Goal: Transaction & Acquisition: Purchase product/service

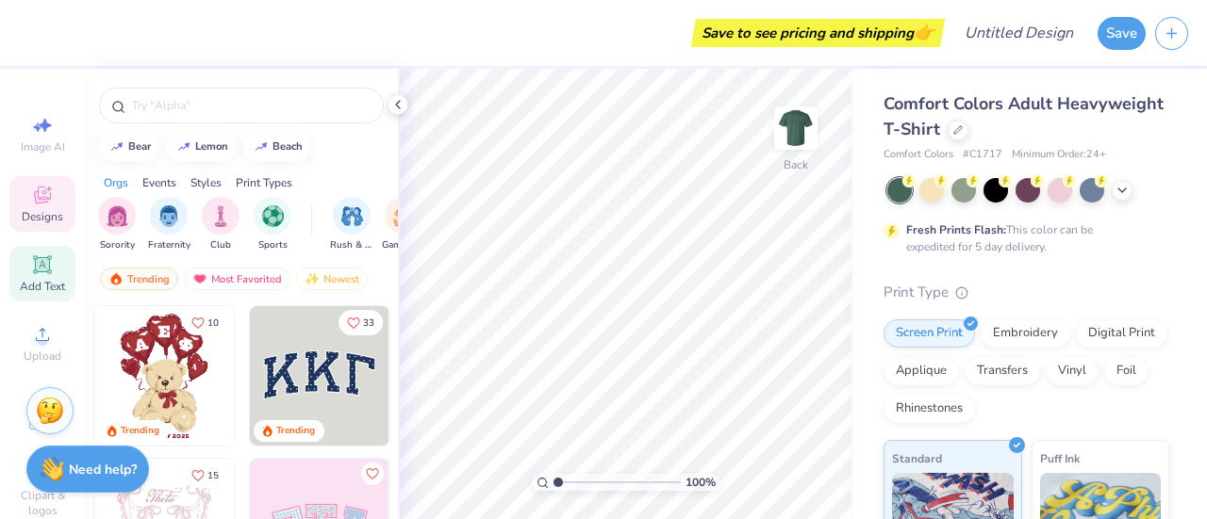
click at [40, 266] on icon at bounding box center [42, 264] width 14 height 14
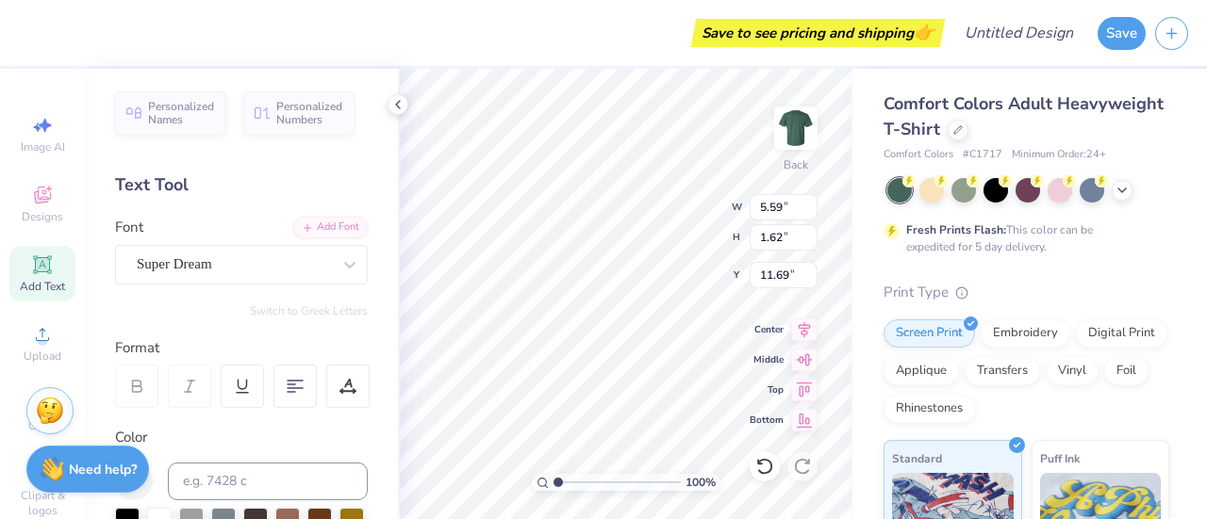
scroll to position [15, 11]
type textarea "Wilderness Medicine Club"
click at [910, 306] on div "Save to see pricing and shipping 👉 Design Title Save Image AI Designs Add Text …" at bounding box center [603, 259] width 1207 height 519
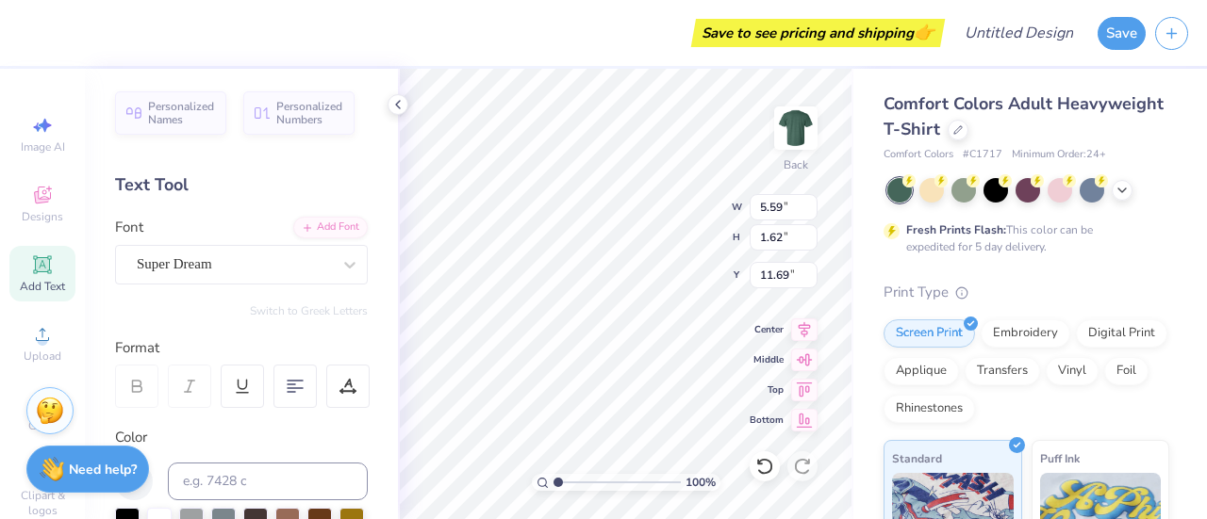
click at [968, 315] on div "Save to see pricing and shipping 👉 Design Title Save Image AI Designs Add Text …" at bounding box center [603, 259] width 1207 height 519
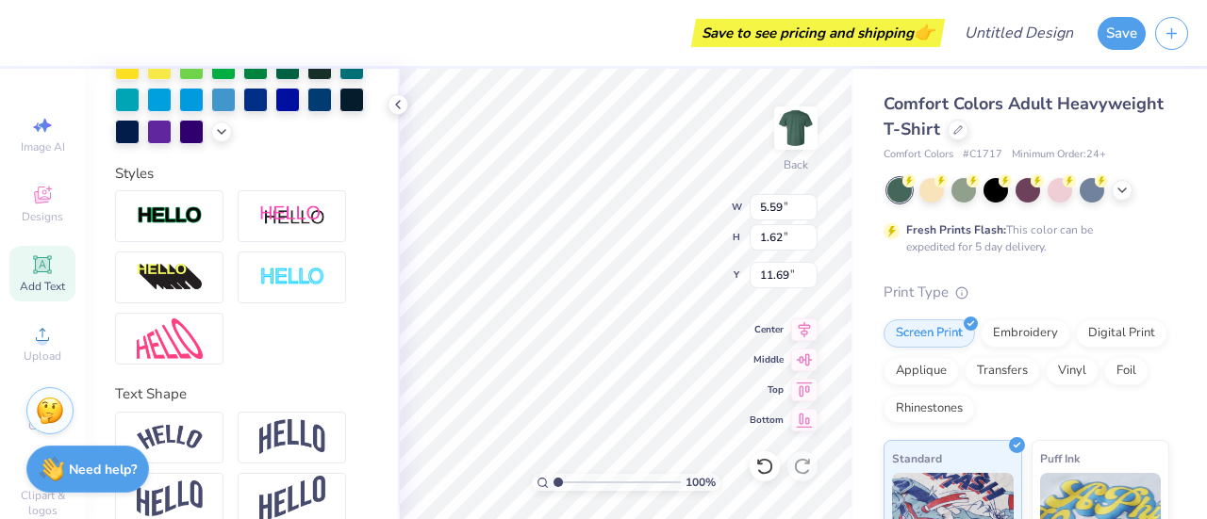
scroll to position [607, 0]
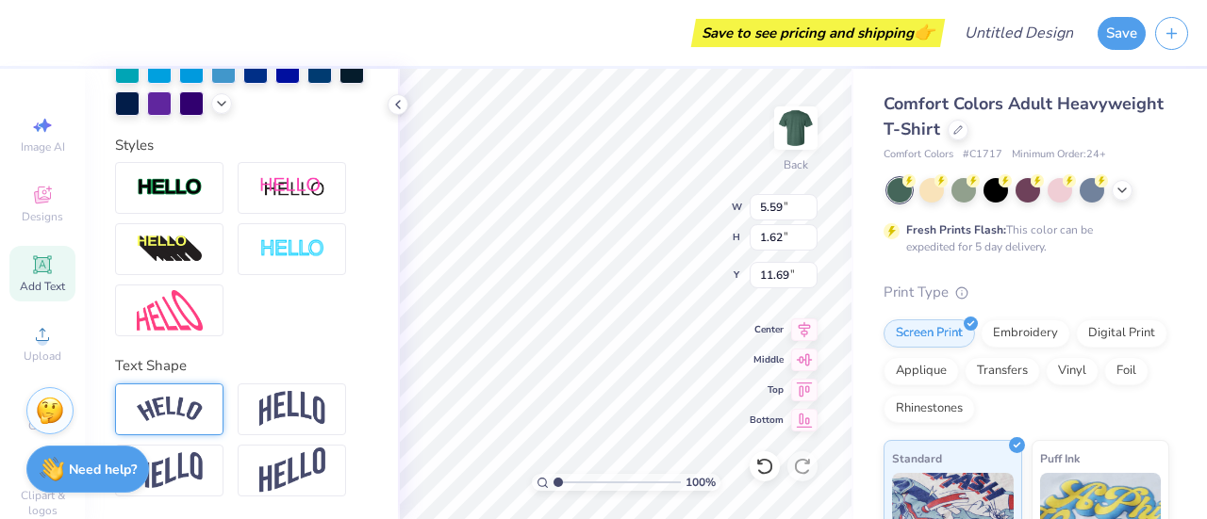
click at [186, 403] on img at bounding box center [170, 409] width 66 height 25
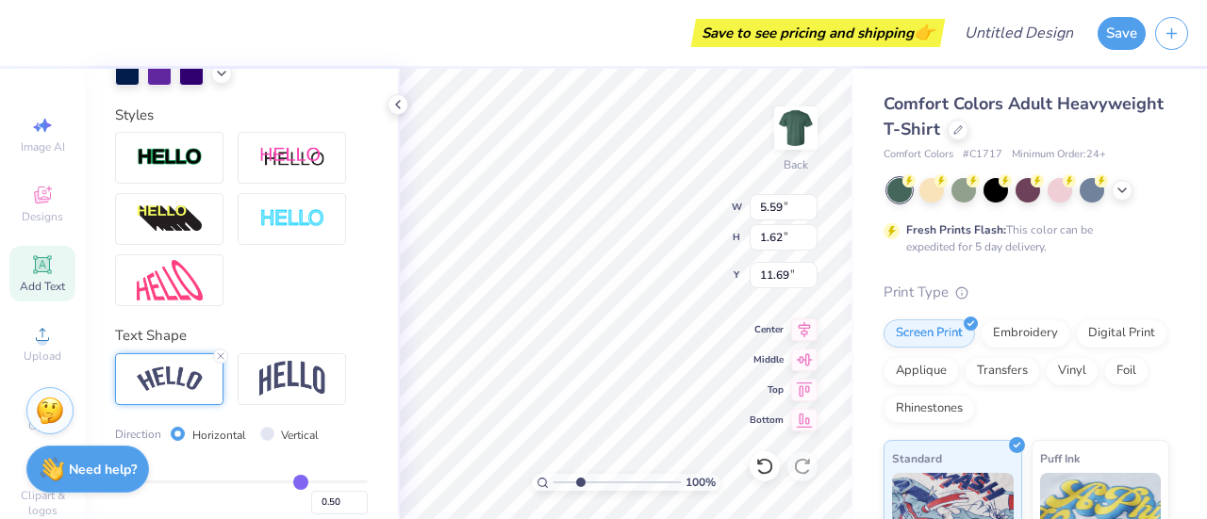
type input "3.07"
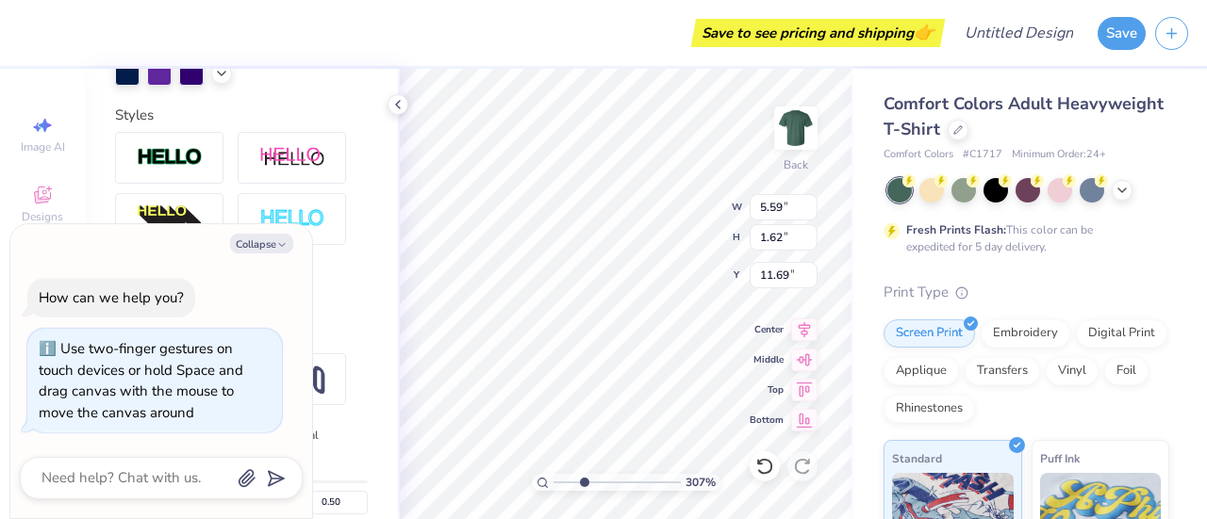
type textarea "x"
type input "1"
drag, startPoint x: 561, startPoint y: 482, endPoint x: 502, endPoint y: 476, distance: 59.7
click at [553, 476] on input "range" at bounding box center [616, 482] width 127 height 17
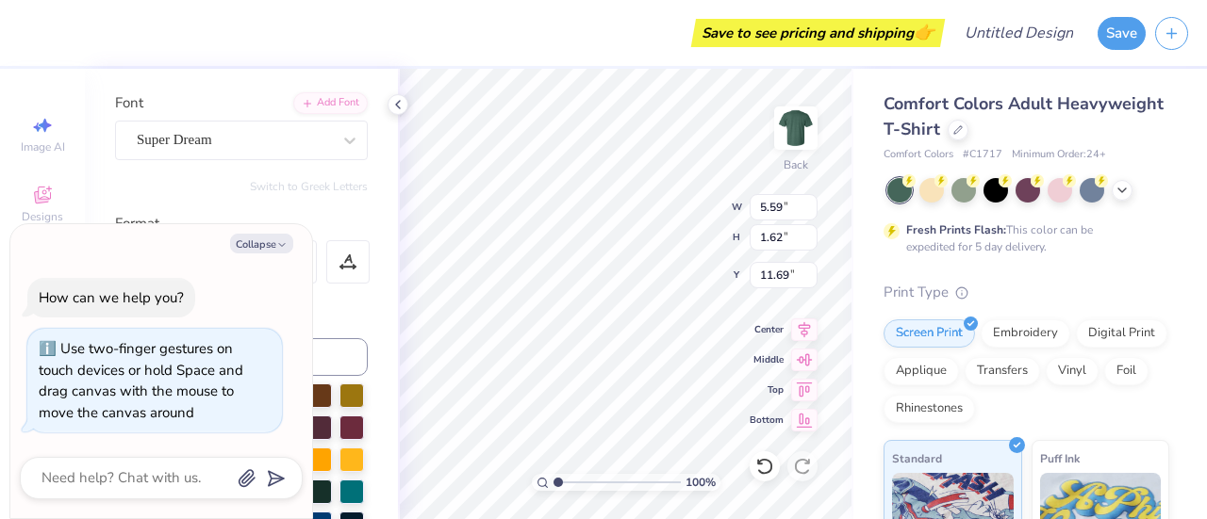
scroll to position [0, 0]
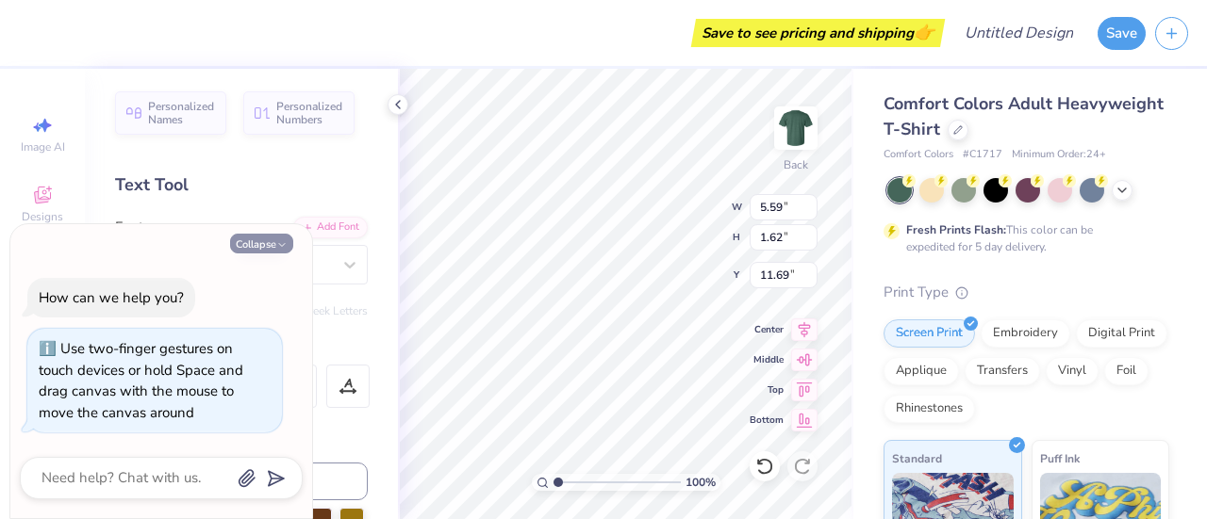
click at [281, 242] on icon "button" at bounding box center [281, 244] width 11 height 11
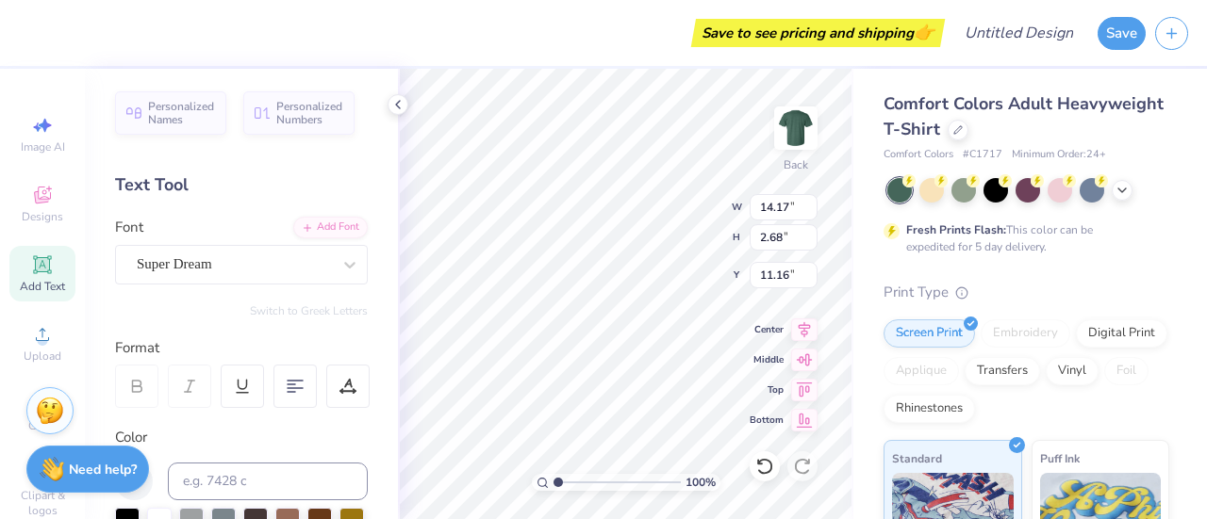
type input "14.17"
type input "2.68"
type input "11.16"
type textarea "x"
click at [238, 263] on div "Super Dream" at bounding box center [234, 264] width 198 height 29
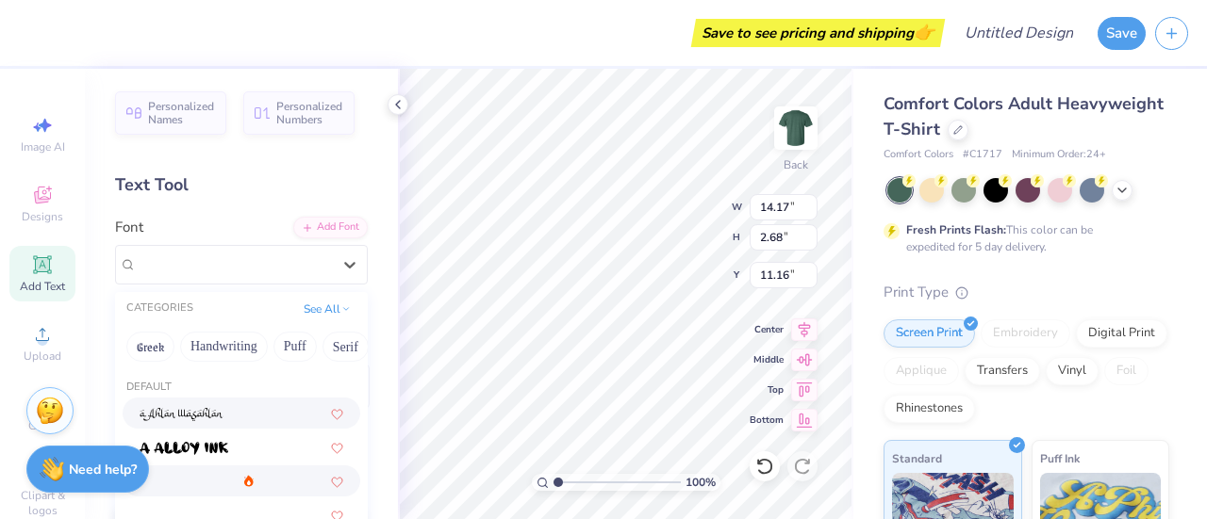
scroll to position [164, 0]
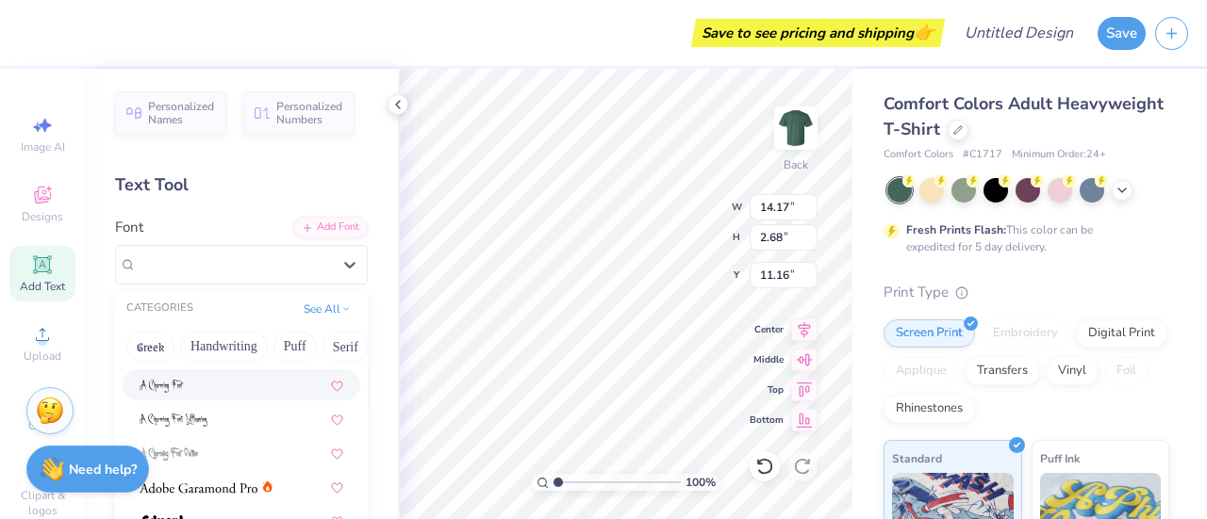
click at [239, 214] on div "Personalized Names Personalized Numbers Text Tool Add Font Font option A Charmi…" at bounding box center [241, 294] width 313 height 451
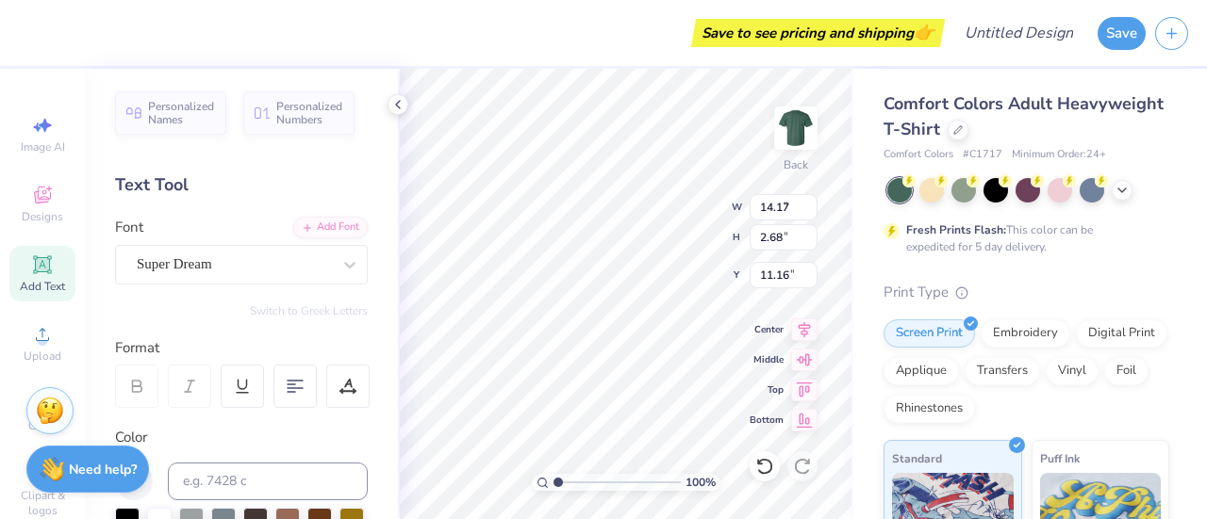
type input "5.55"
type input "1.05"
type input "12.79"
type input "3.47"
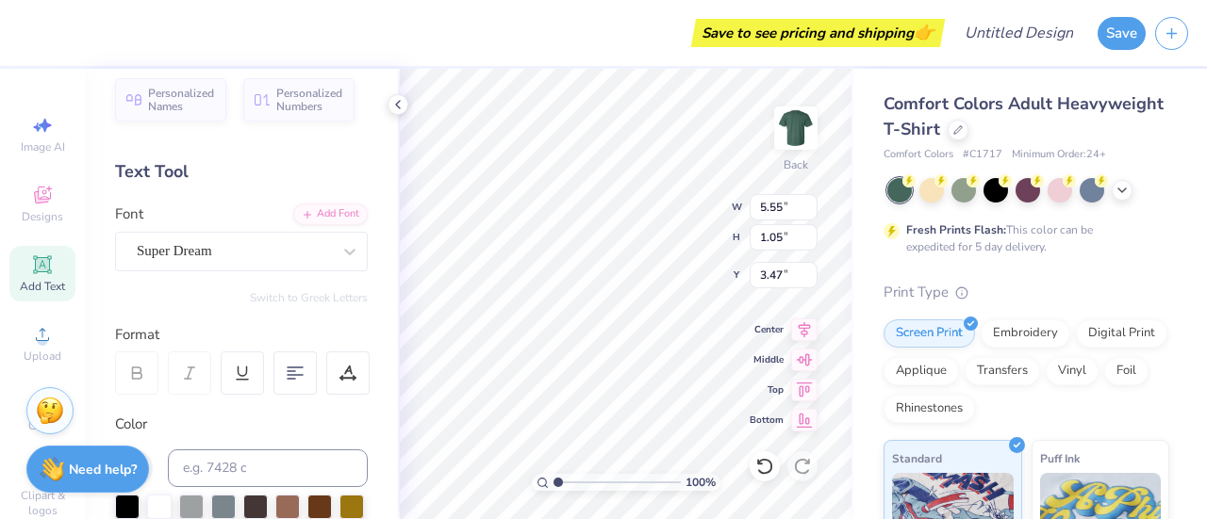
scroll to position [10, 0]
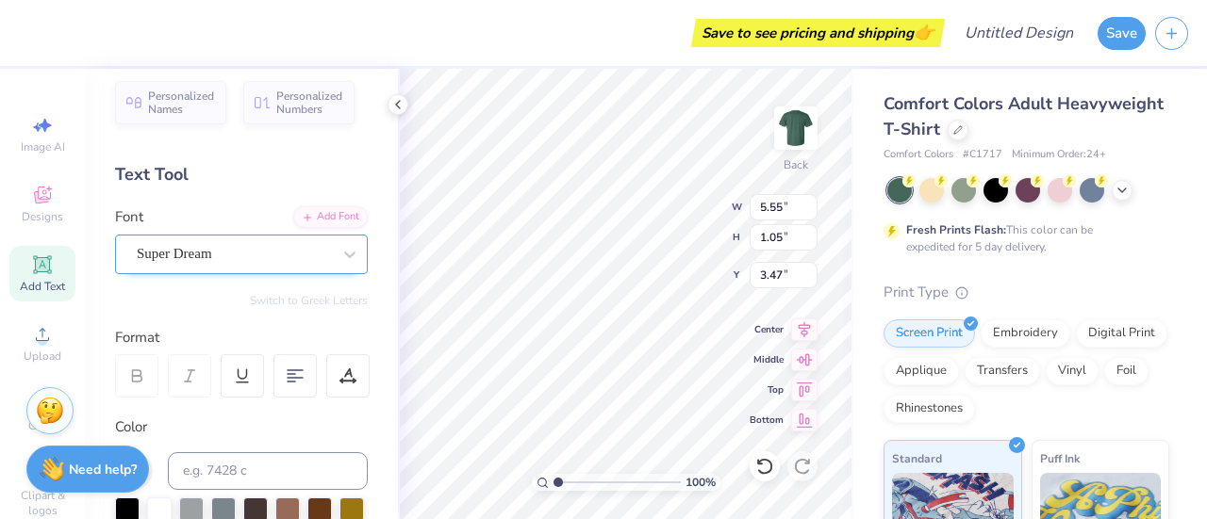
click at [208, 259] on div "Super Dream" at bounding box center [234, 253] width 198 height 29
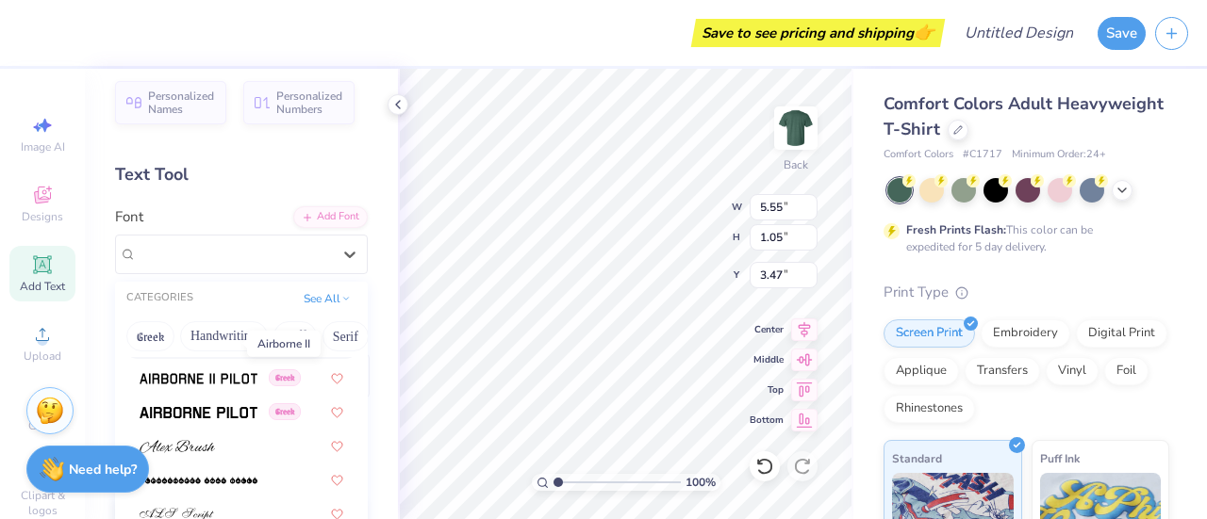
scroll to position [400, 0]
click at [189, 408] on img at bounding box center [199, 411] width 118 height 13
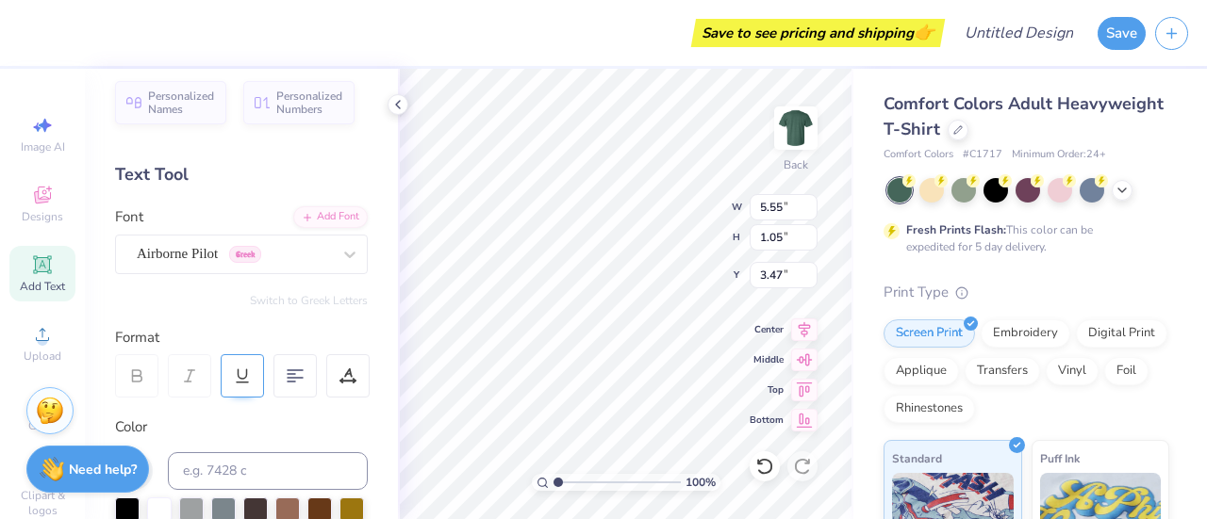
type input "6.44"
type input "1.18"
type input "3.40"
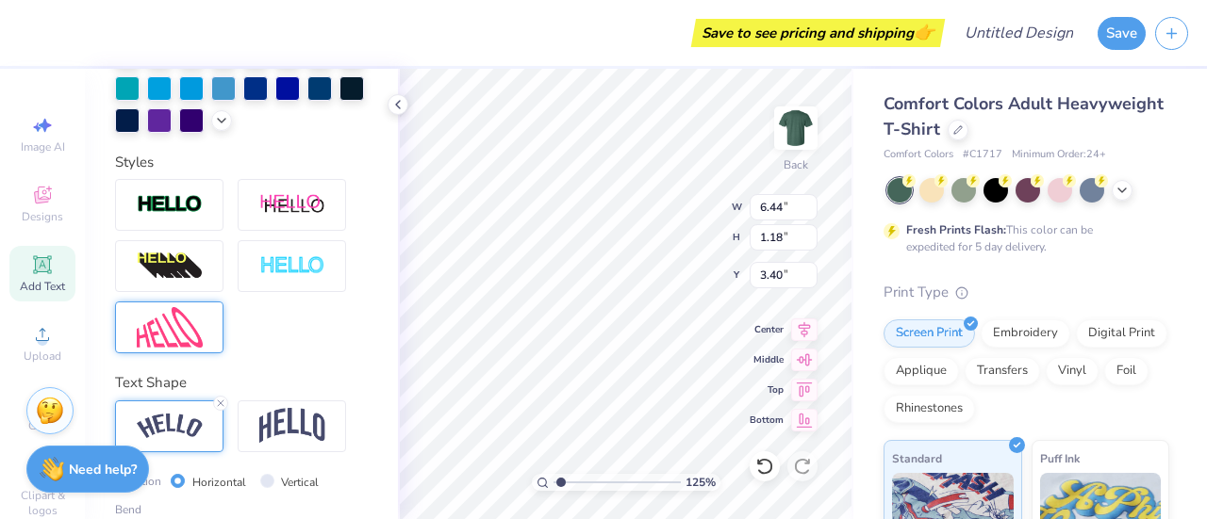
scroll to position [716, 0]
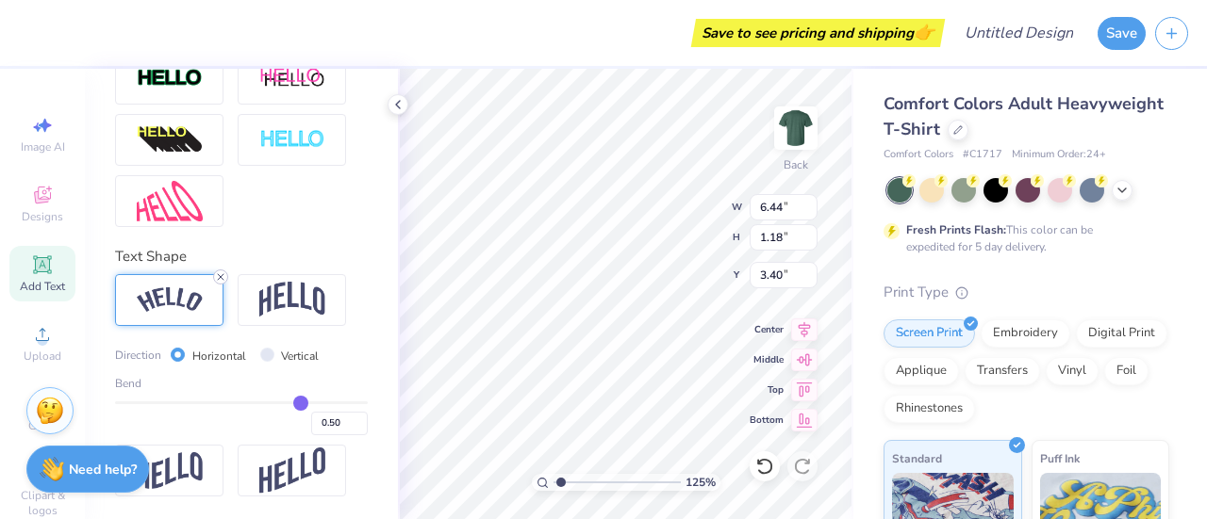
click at [222, 283] on icon at bounding box center [220, 276] width 11 height 11
type input "1.2467488052442"
type input "6.02"
type input "0.33"
type input "3.83"
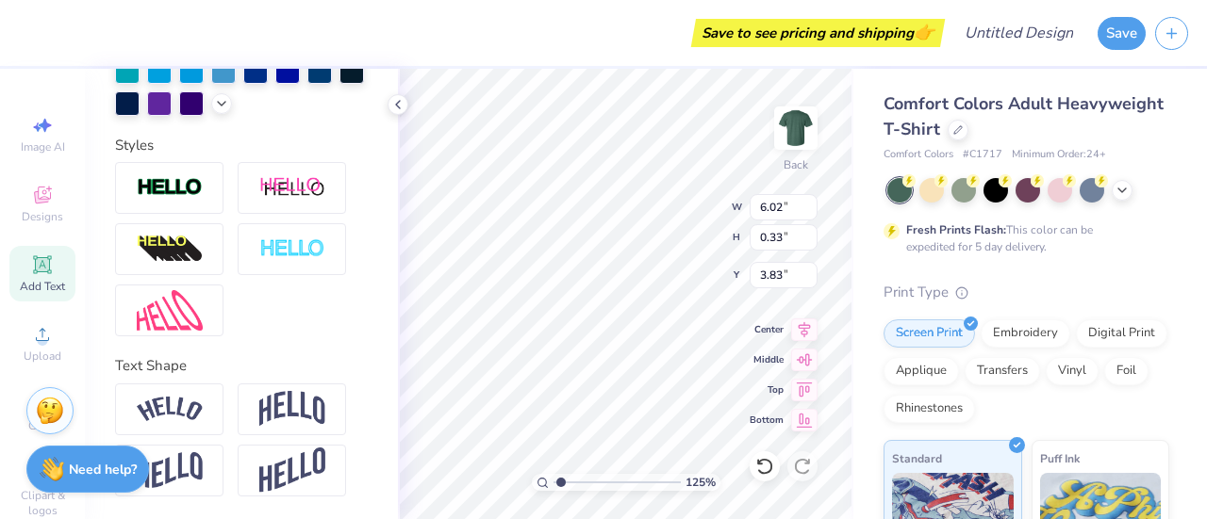
scroll to position [607, 0]
type input "1.2467488052442"
type textarea "Wilderness Medicine Club"
type input "1.2467488052442"
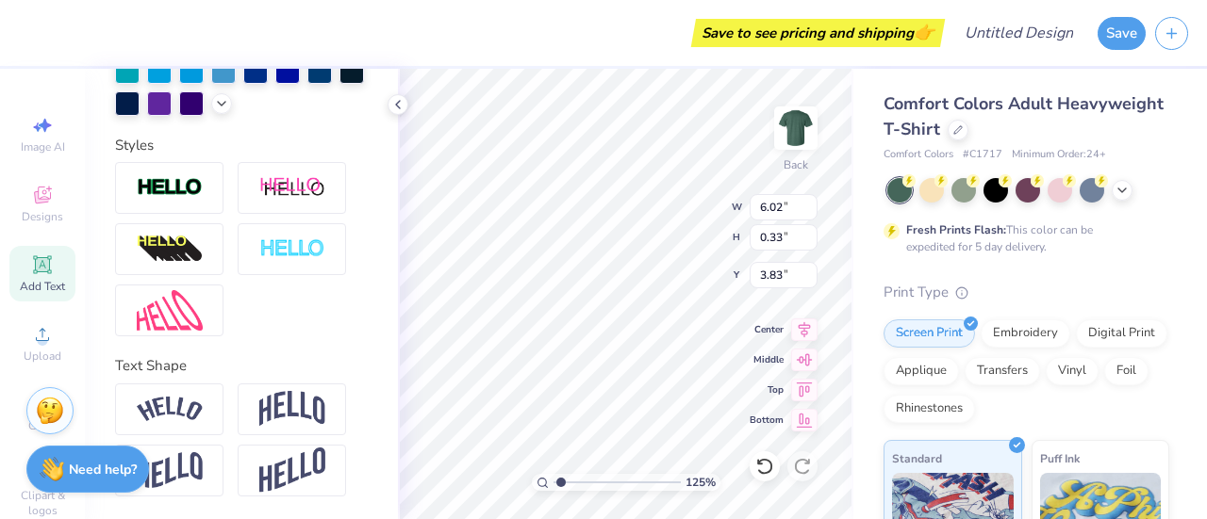
scroll to position [15, 2]
type textarea "Wilderness Medicine Club"
type input "1.2467488052442"
type textarea "Wilderness Medicine Club"
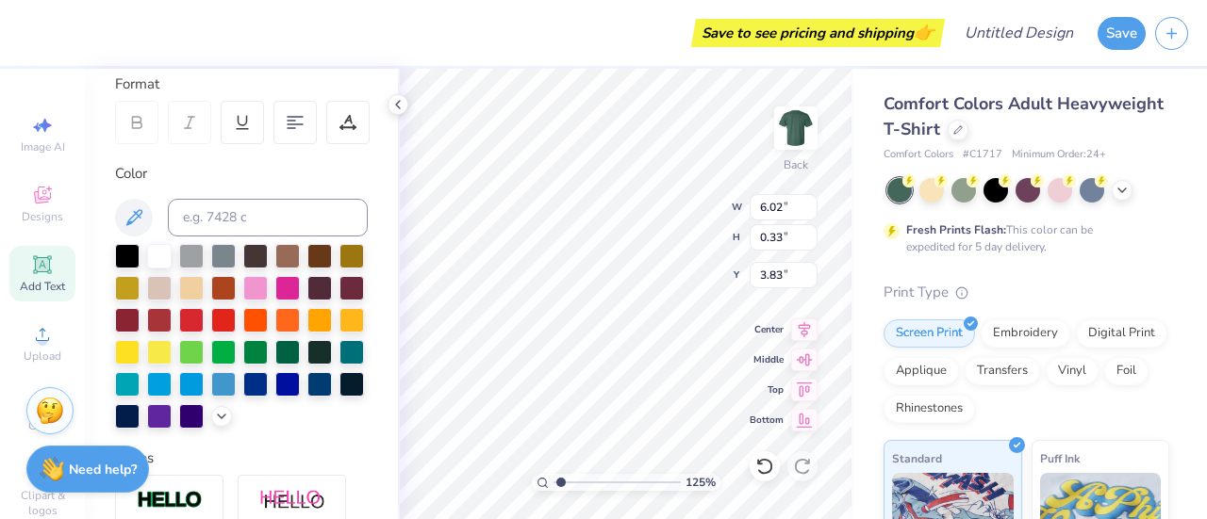
scroll to position [263, 0]
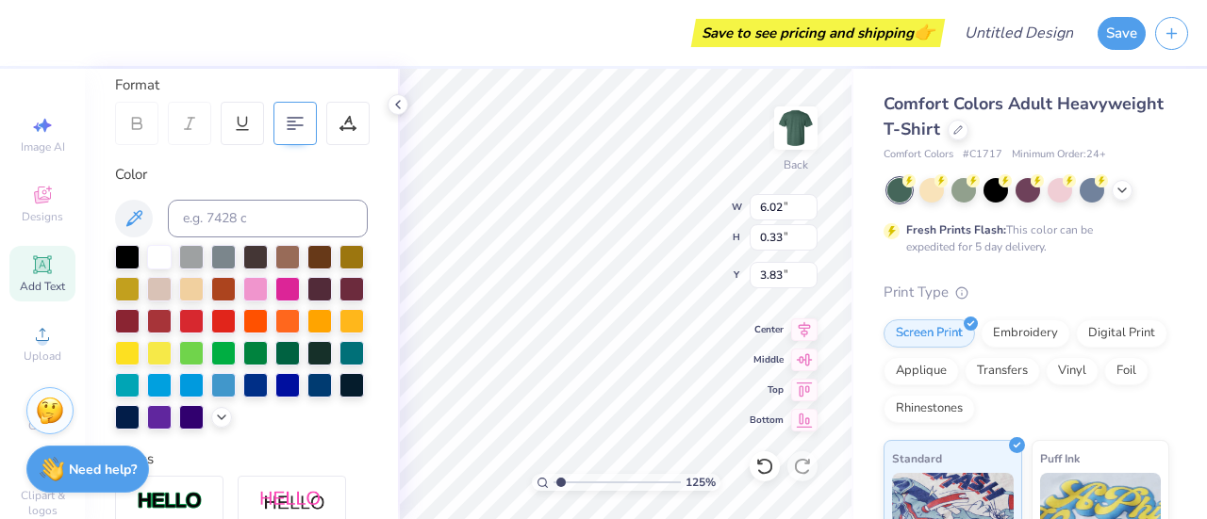
click at [294, 123] on icon at bounding box center [295, 123] width 17 height 17
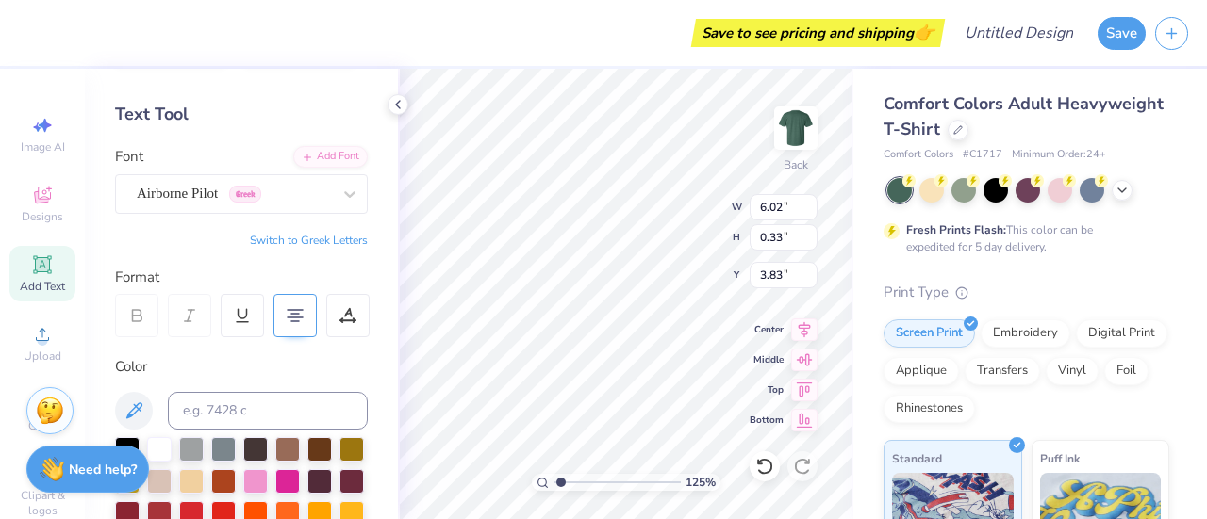
scroll to position [69, 0]
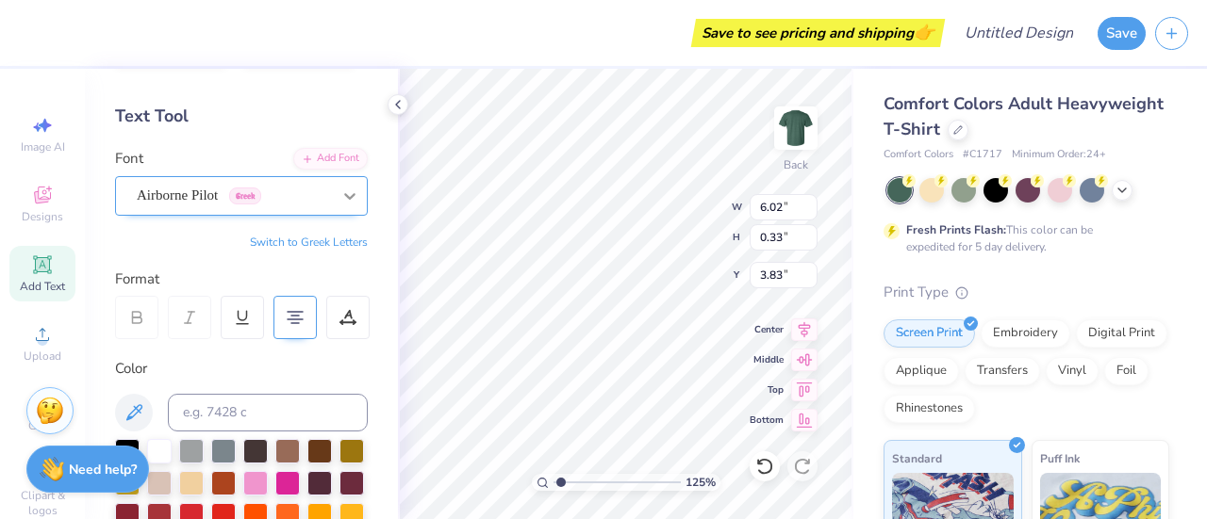
click at [335, 205] on div at bounding box center [350, 196] width 34 height 34
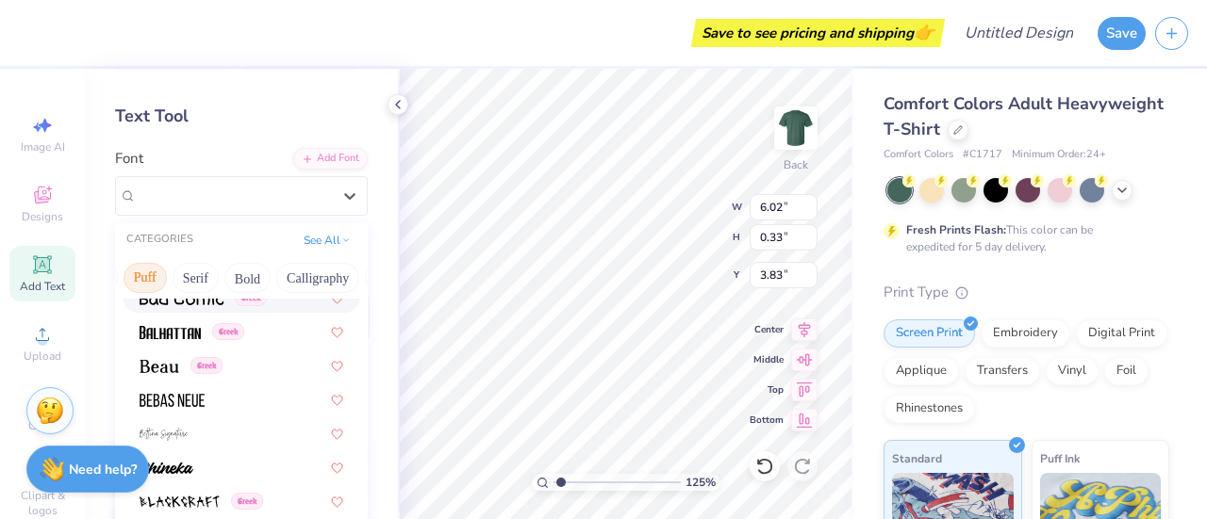
scroll to position [0, 156]
click at [247, 276] on button "Bold" at bounding box center [242, 278] width 46 height 30
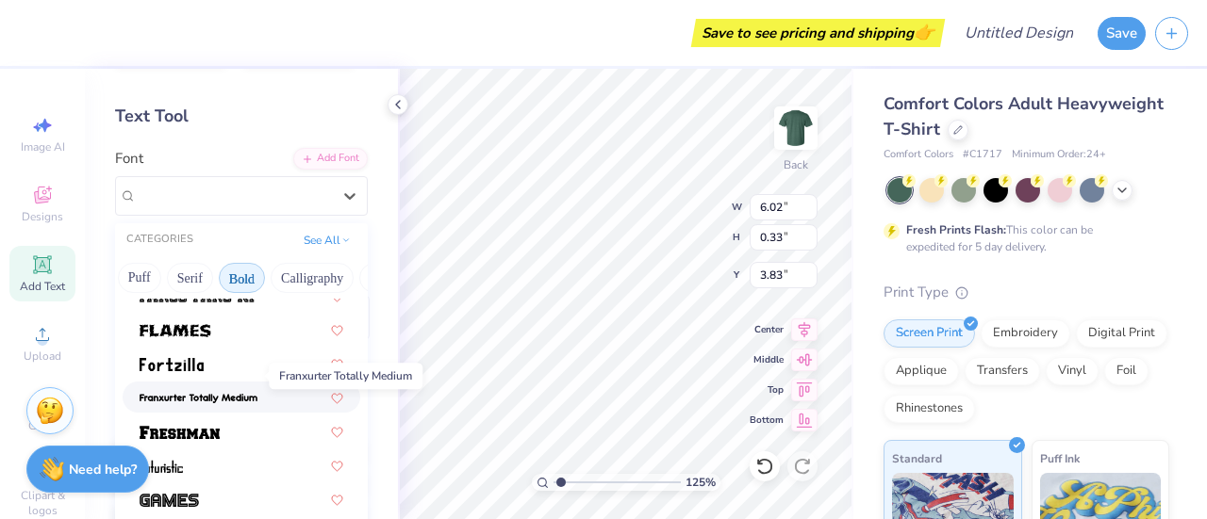
scroll to position [617, 0]
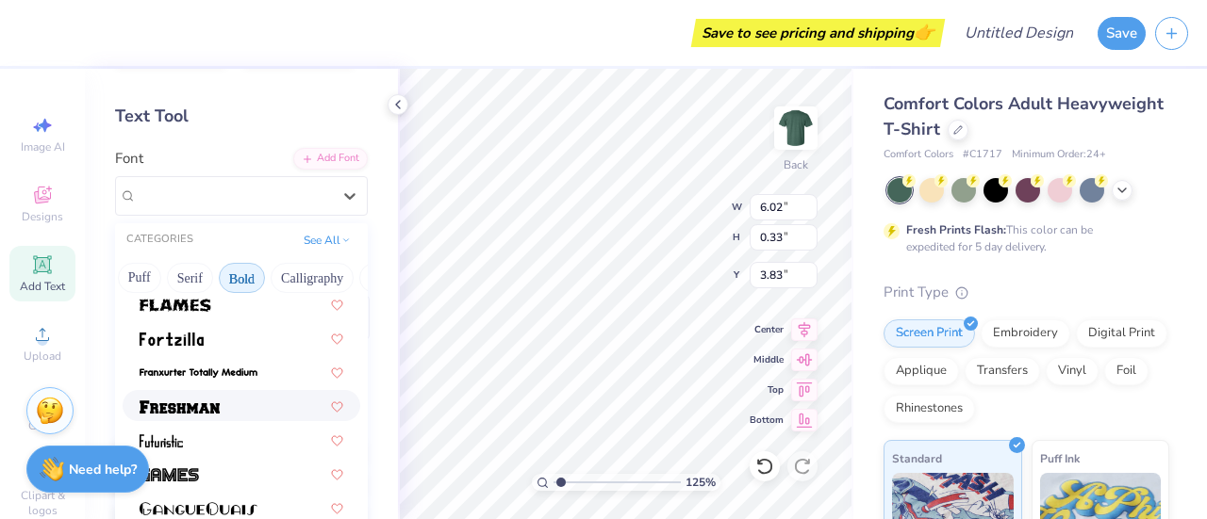
click at [195, 396] on span at bounding box center [180, 406] width 80 height 20
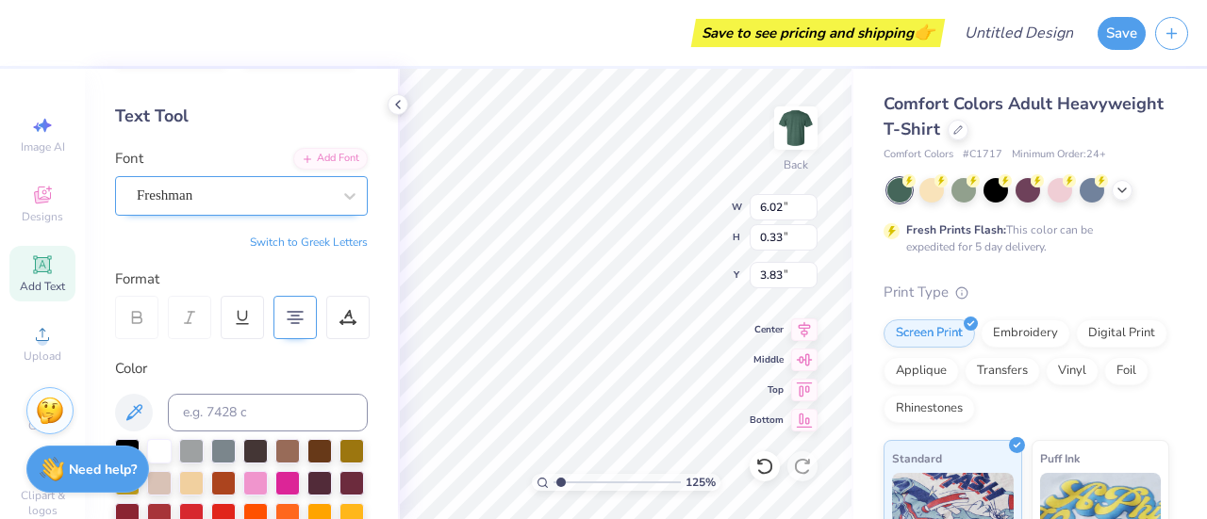
click at [268, 209] on div "Freshman" at bounding box center [241, 196] width 253 height 40
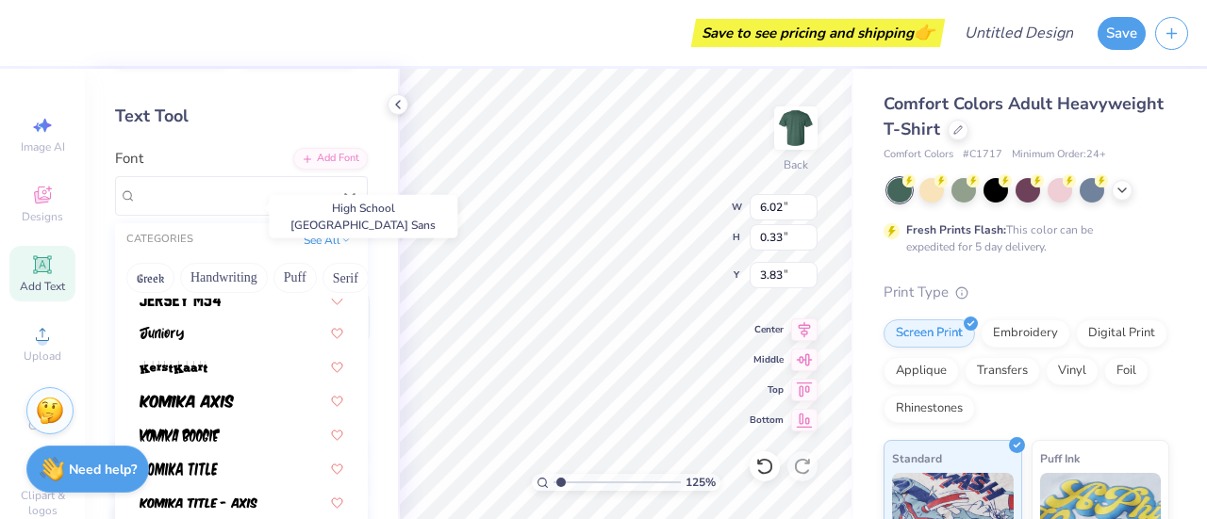
scroll to position [1128, 0]
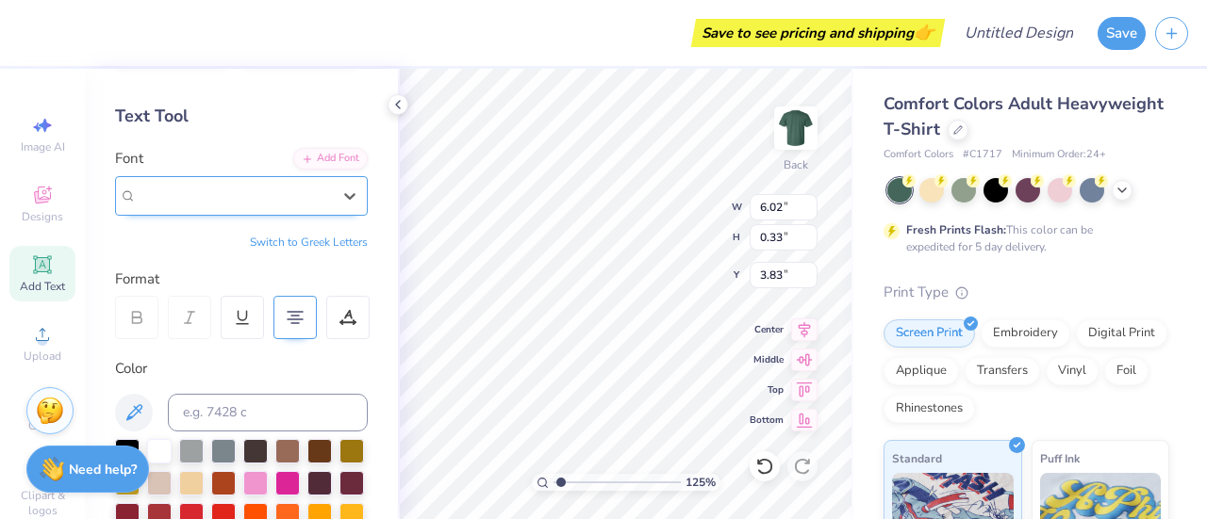
type input "1.2467488052442"
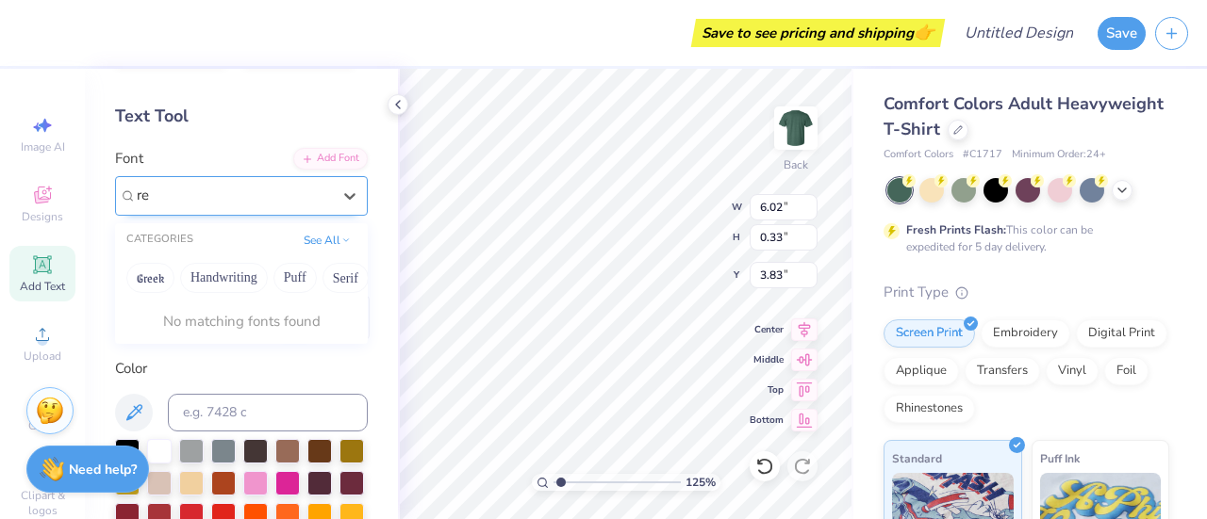
type input "r"
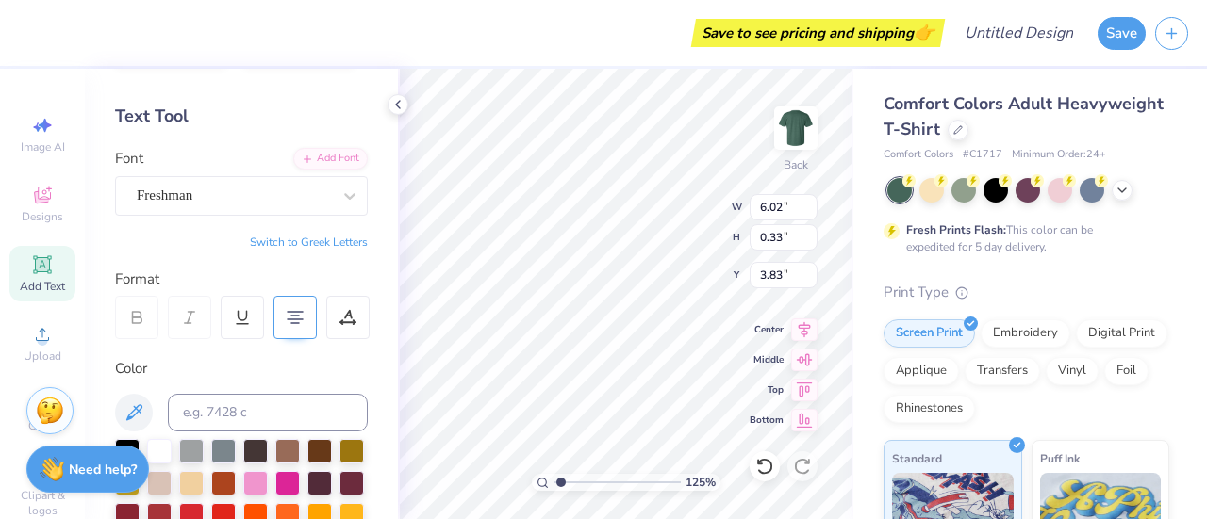
type input "1.2467488052442"
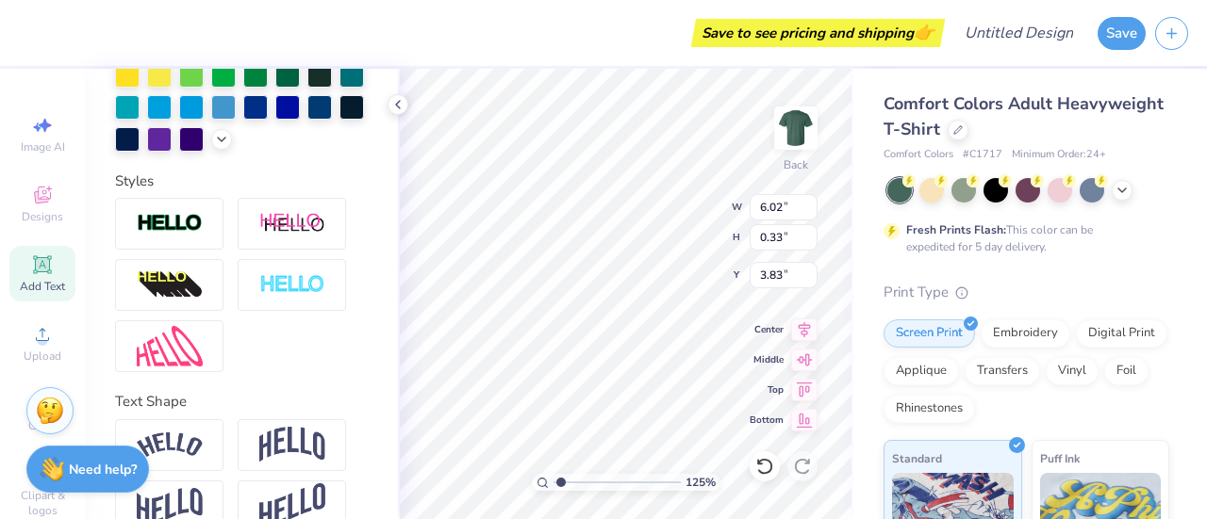
scroll to position [607, 0]
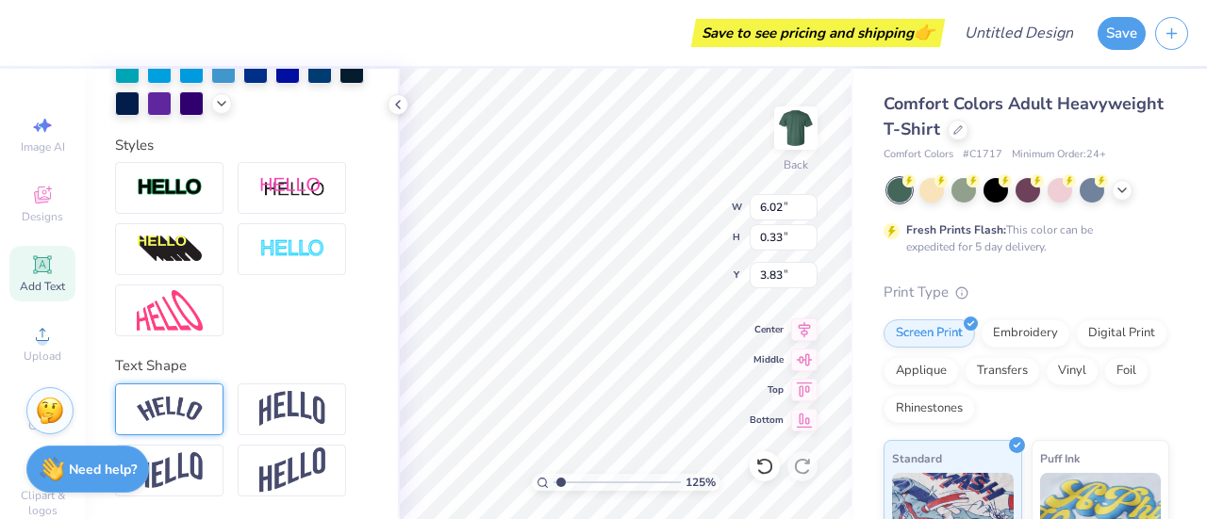
click at [191, 410] on img at bounding box center [170, 409] width 66 height 25
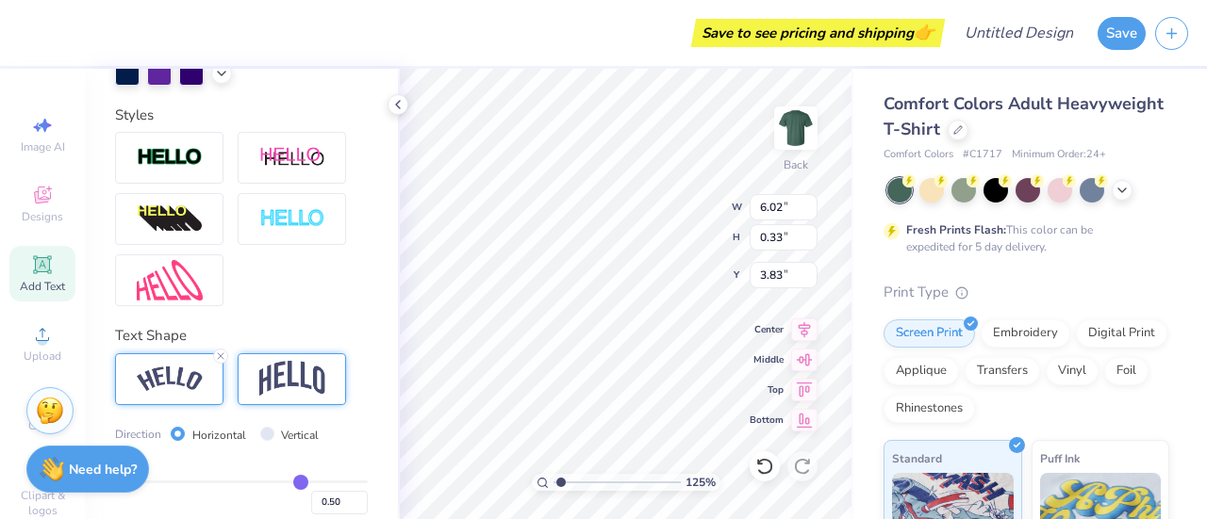
scroll to position [716, 0]
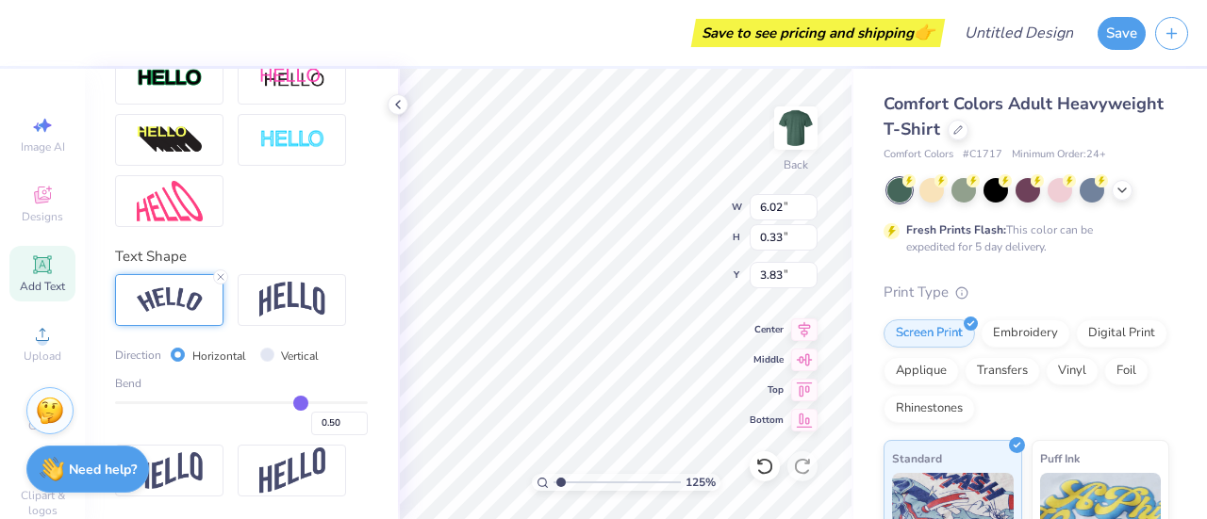
type input "0.48"
type input "0.42"
type input "0.35"
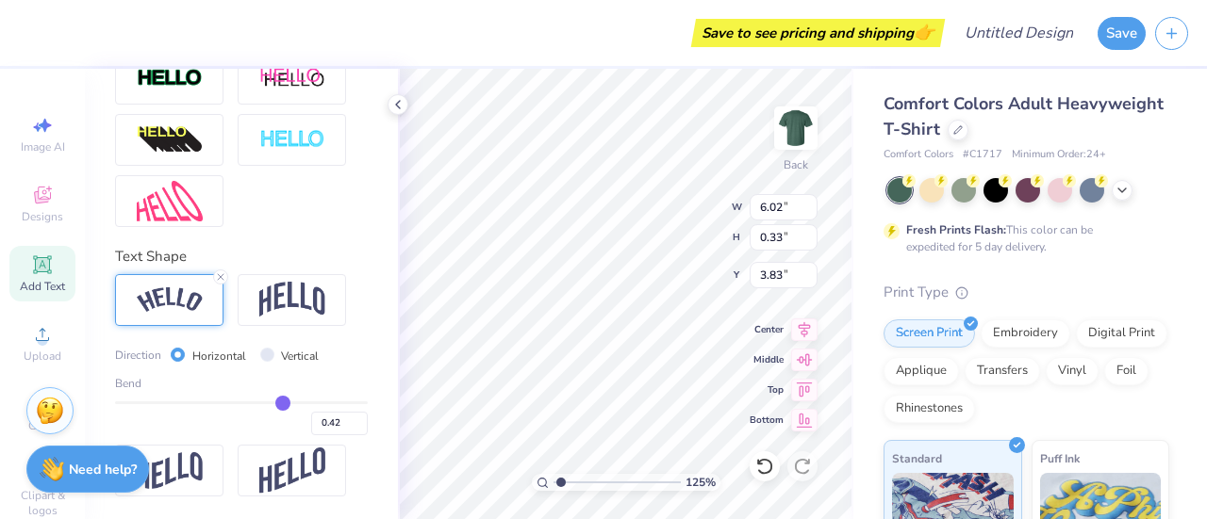
type input "0.35"
type input "0.34"
type input "0.29"
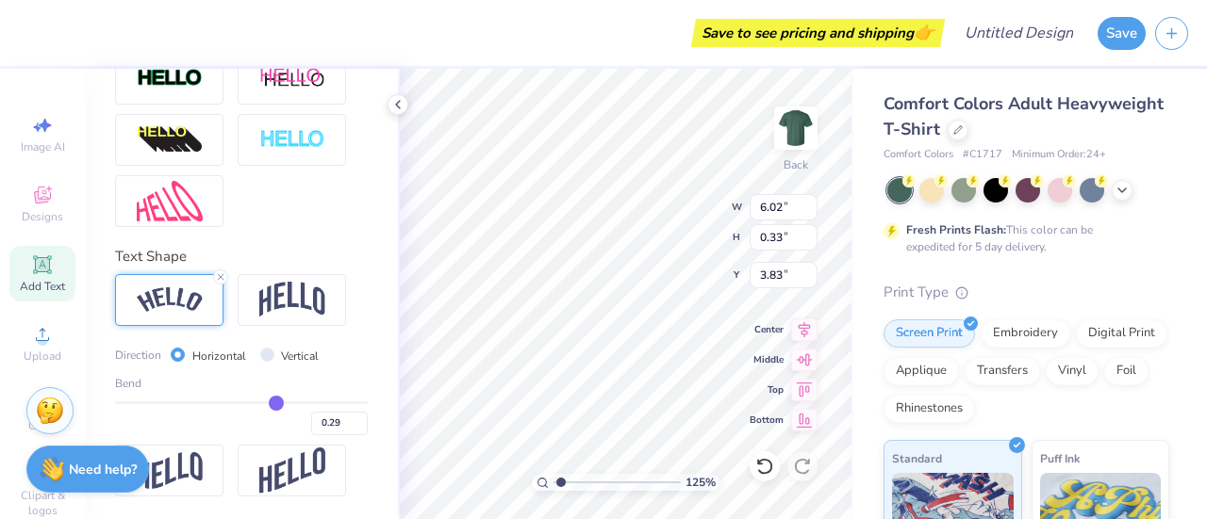
type input "0.28"
type input "0.26"
type input "0.25"
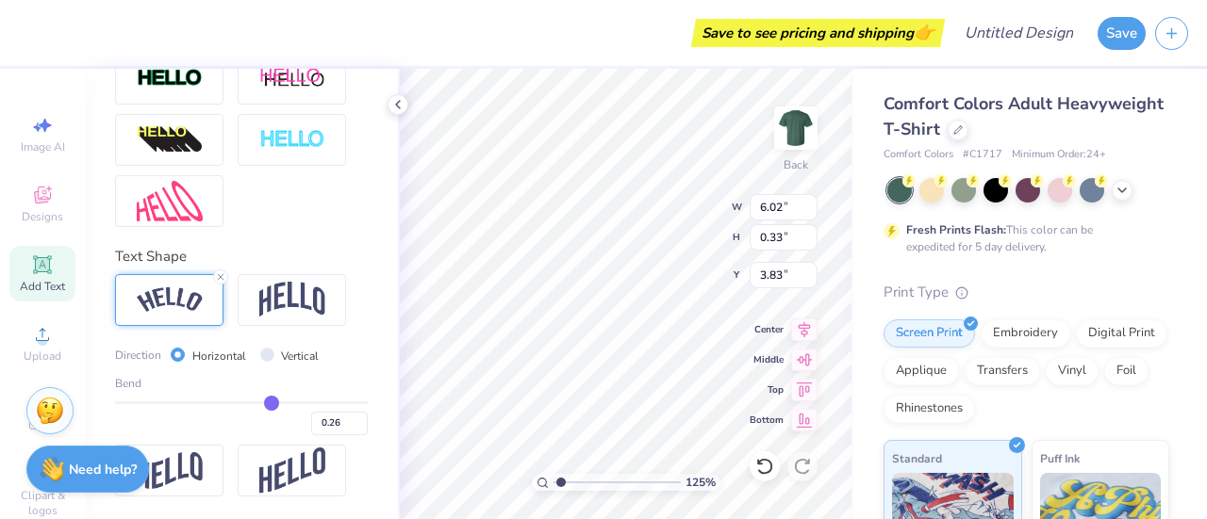
type input "0.25"
type input "0.24"
type input "0.23"
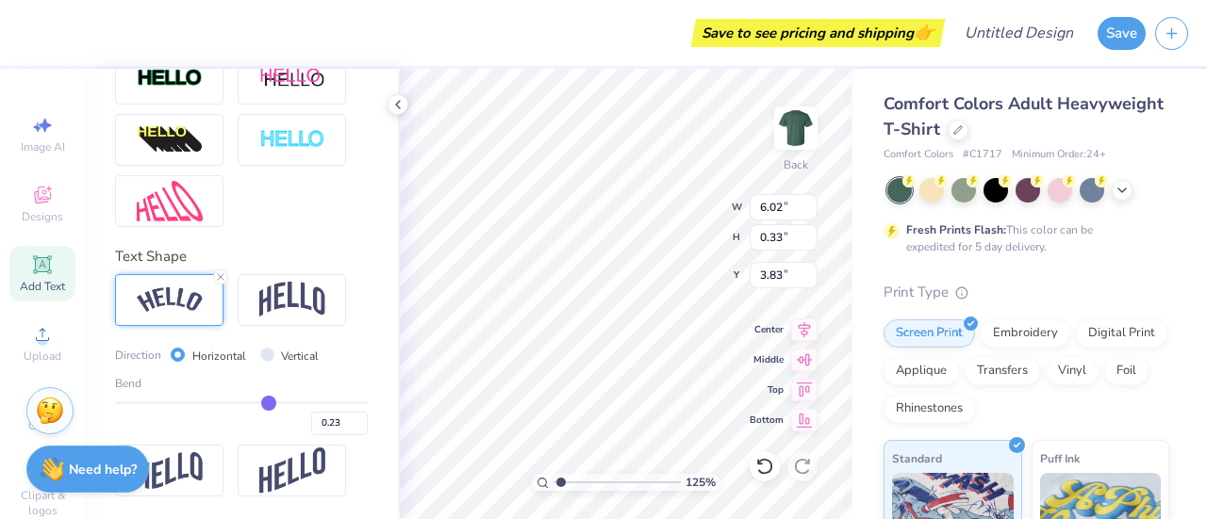
type input "0.22"
type input "0.2"
type input "0.20"
type input "0.19"
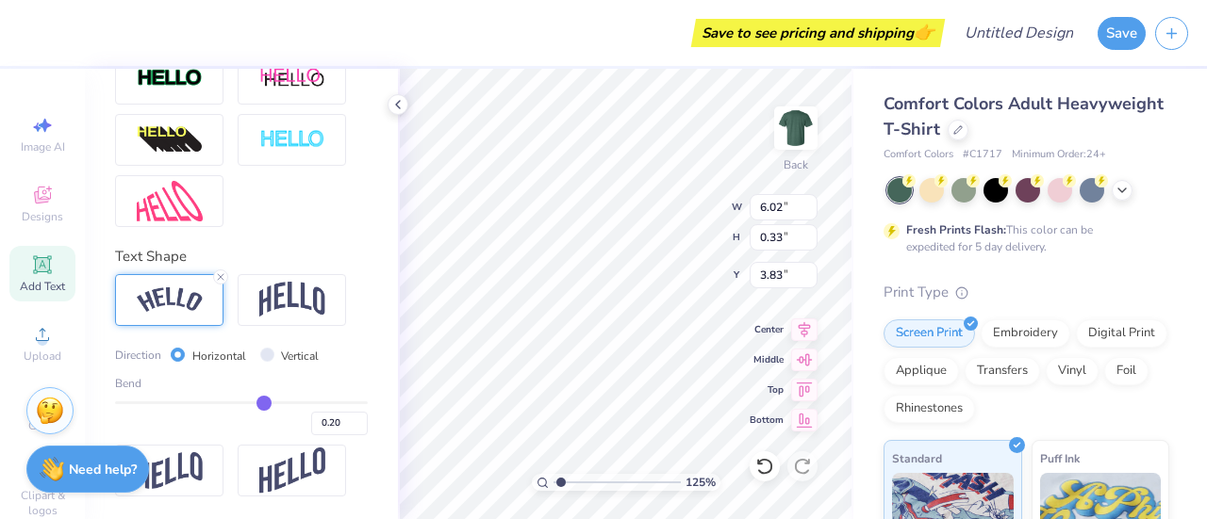
type input "0.19"
type input "0.18"
type input "0.16"
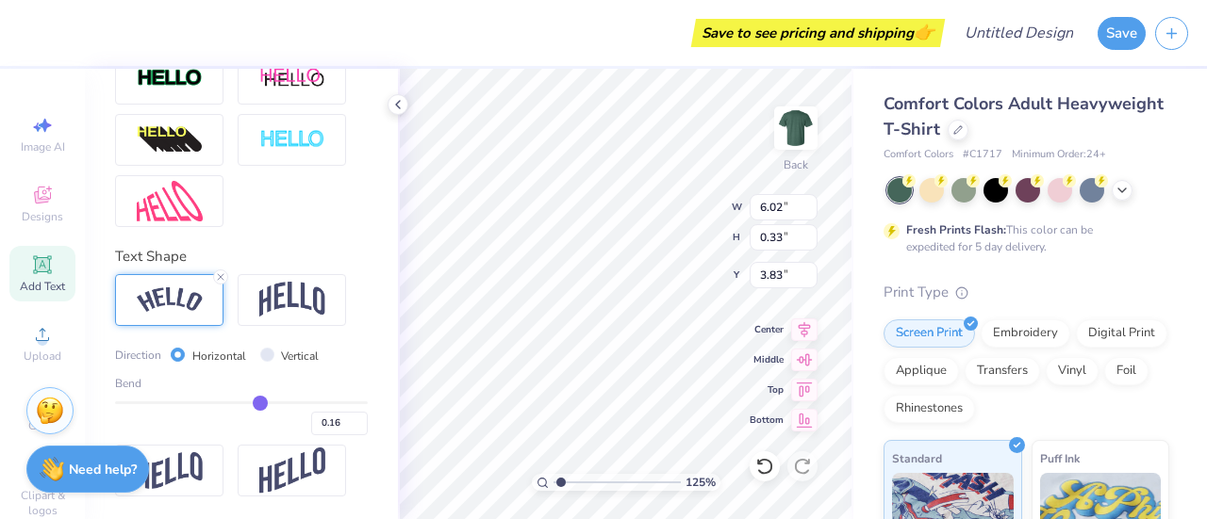
type input "0.15"
type input "0.12"
type input "0.11"
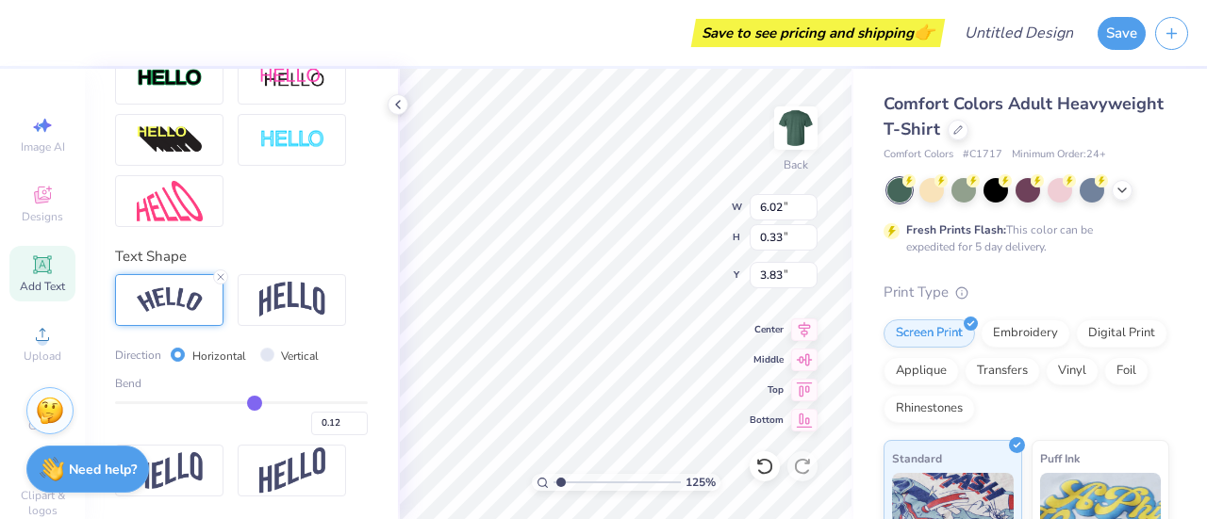
type input "0.11"
type input "0.09"
type input "0.08"
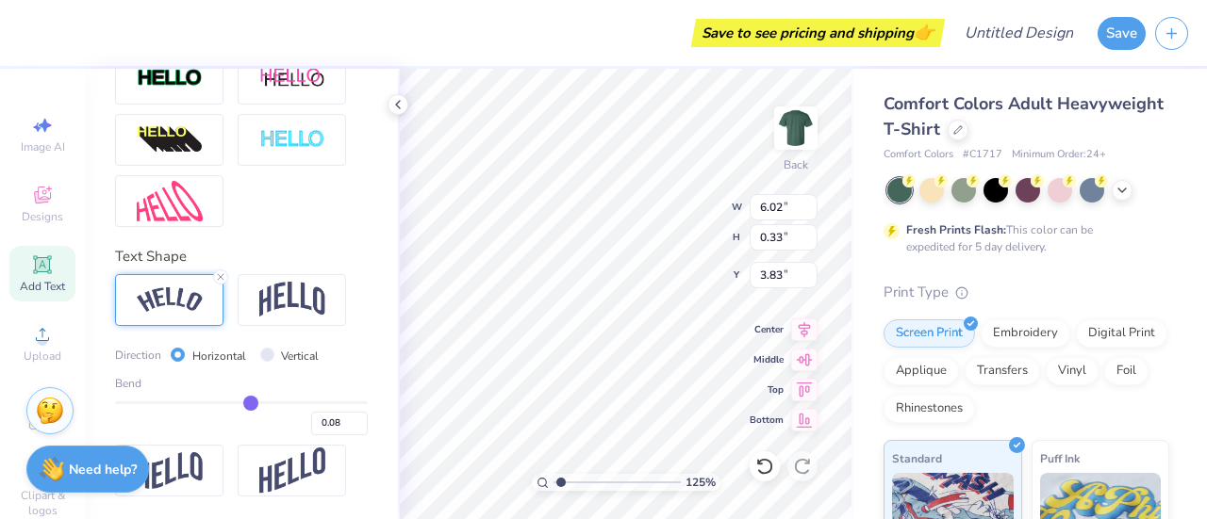
type input "0.07"
type input "0.06"
type input "0.05"
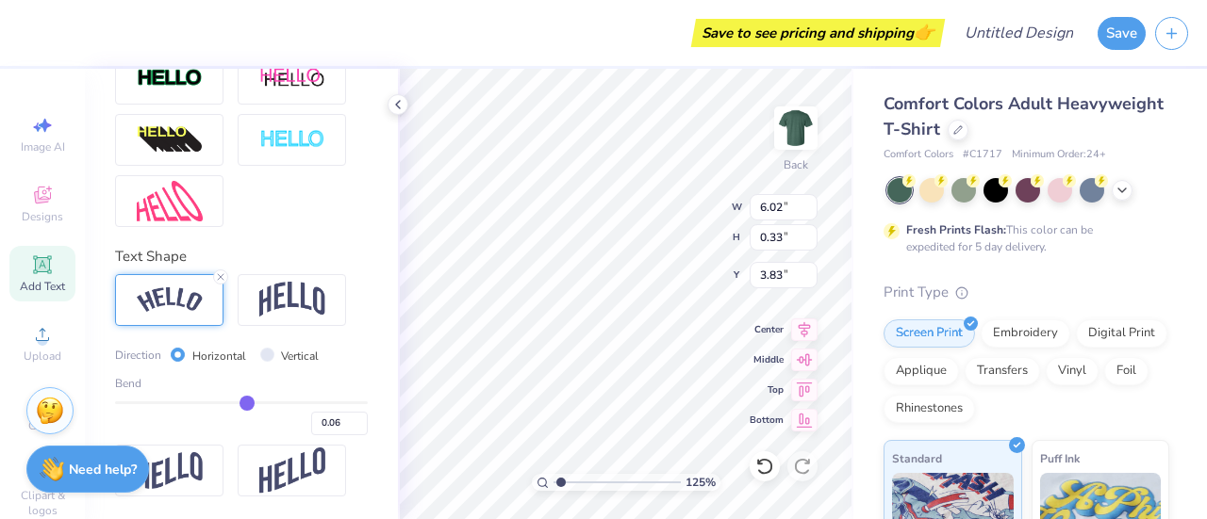
type input "0.05"
type input "0.04"
type input "0.02"
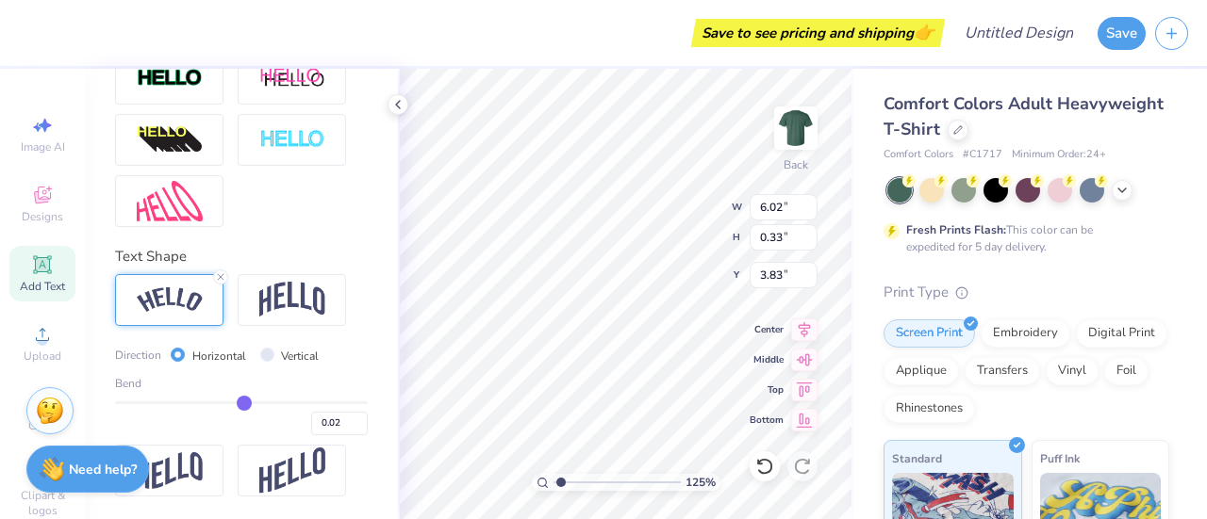
type input "0.01"
type input "-0.01"
type input "-0.03"
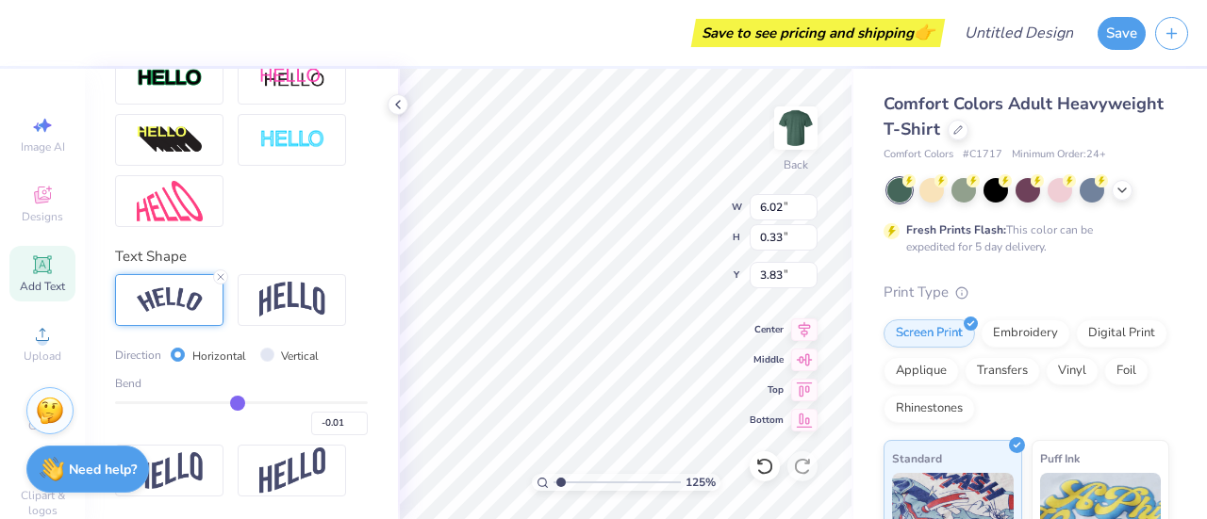
type input "-0.03"
type input "-0.05"
type input "-0.08"
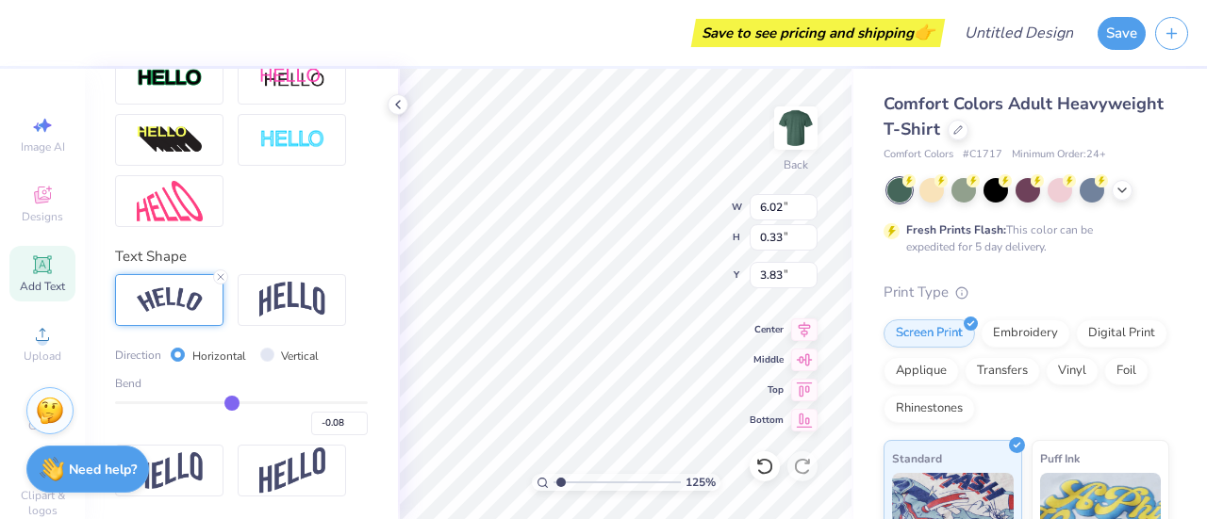
type input "-0.09"
type input "-0.1"
type input "-0.10"
type input "-0.11"
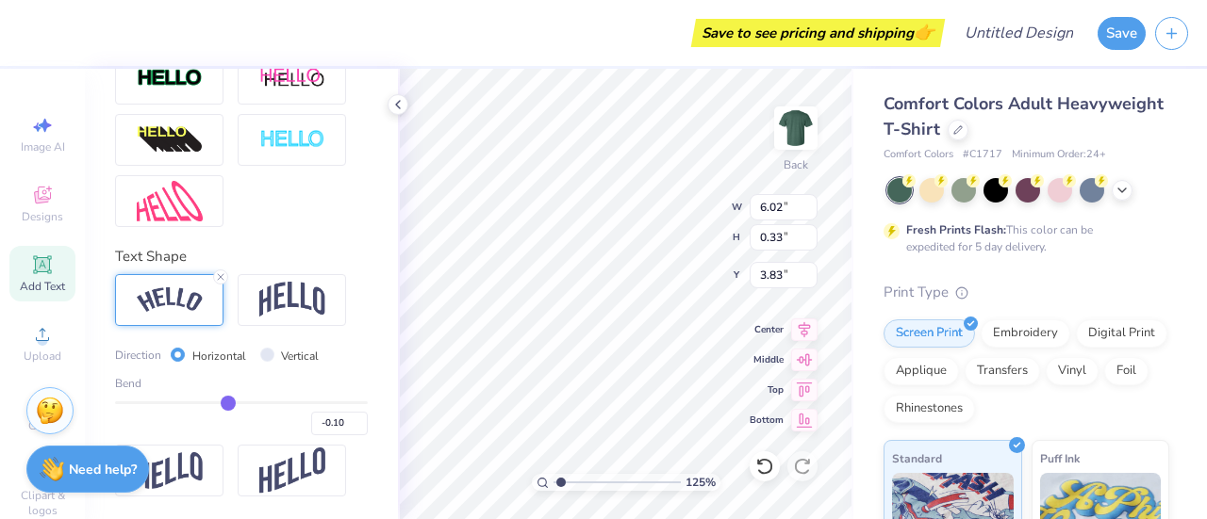
type input "-0.11"
drag, startPoint x: 290, startPoint y: 402, endPoint x: 222, endPoint y: 408, distance: 69.1
type input "-0.11"
click at [222, 404] on input "range" at bounding box center [241, 403] width 253 height 3
click at [354, 231] on div "Personalized Names Personalized Numbers Text Tool Add Font Font Freshman Switch…" at bounding box center [241, 294] width 313 height 451
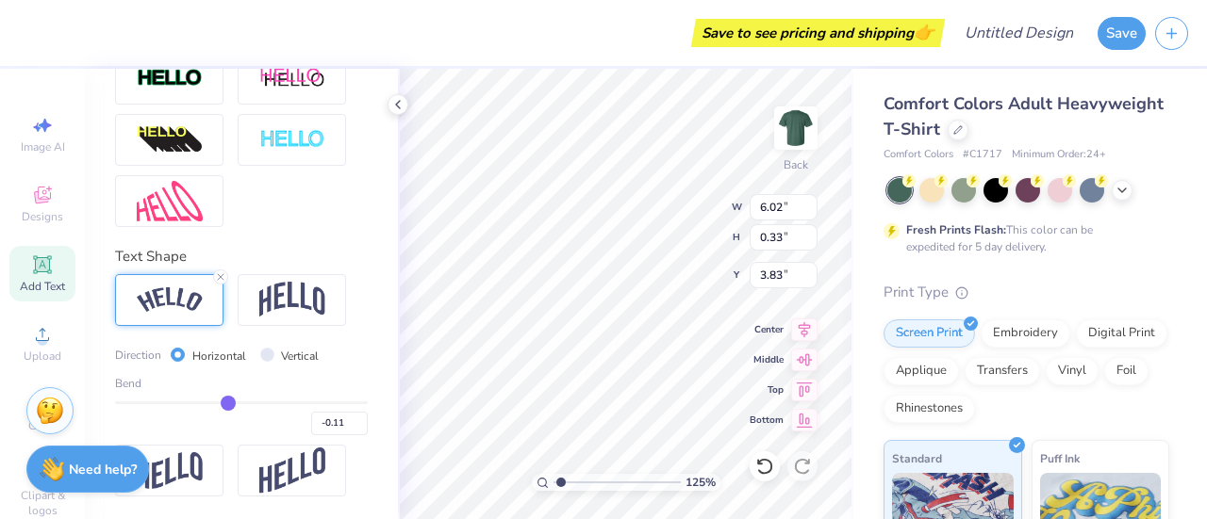
scroll to position [15, 9]
type input "1.2467488052442"
type input "4.99"
type input "0.94"
type input "3.52"
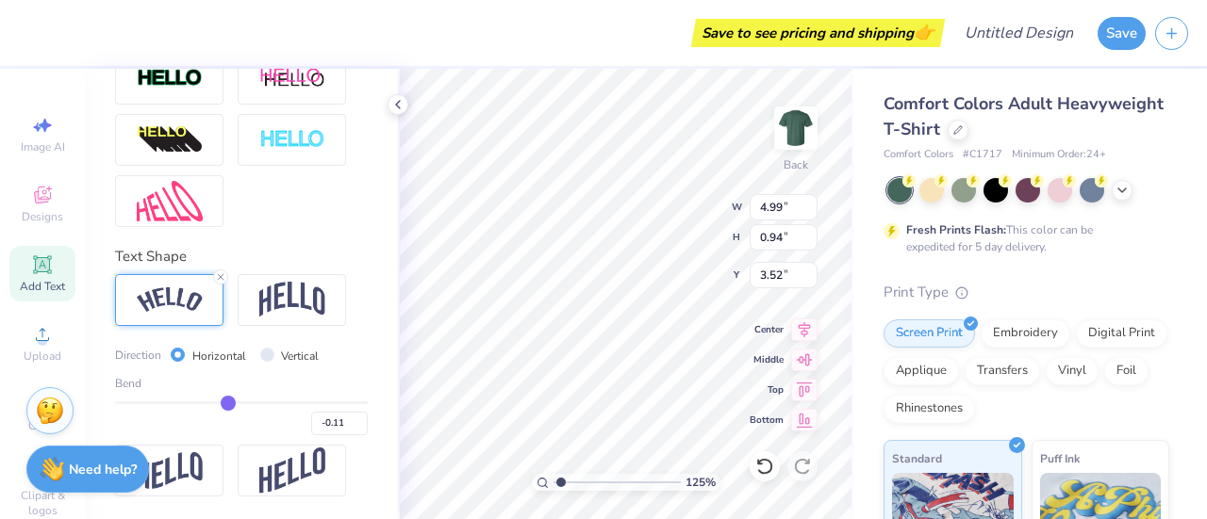
type input "1.2467488052442"
type input "3.00"
type input "-0.09"
type input "-0.04"
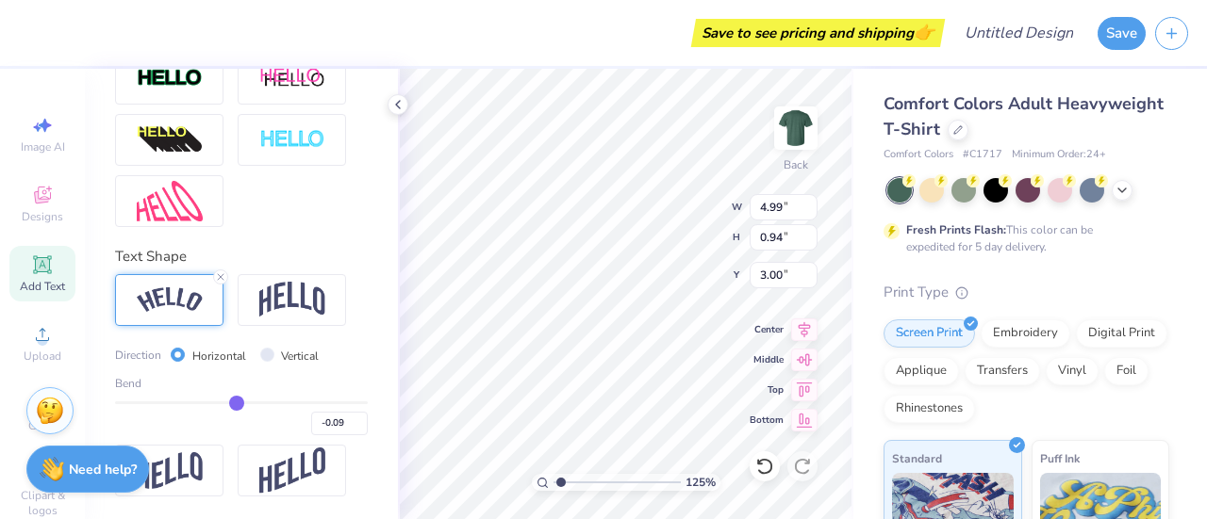
type input "-0.04"
type input "0.03"
type input "0.05"
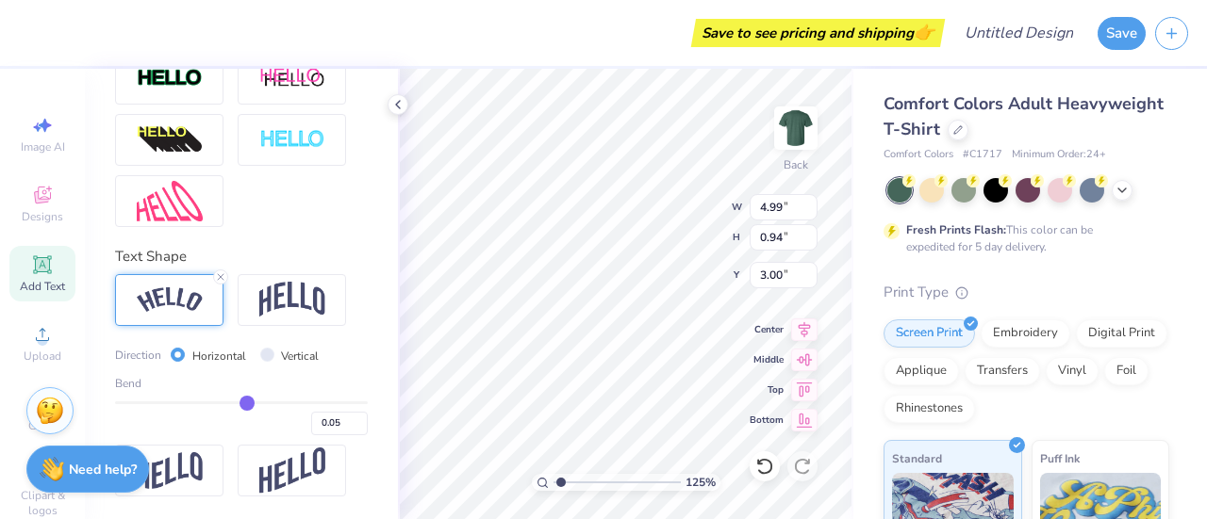
type input "0.08"
type input "0.09"
type input "0.1"
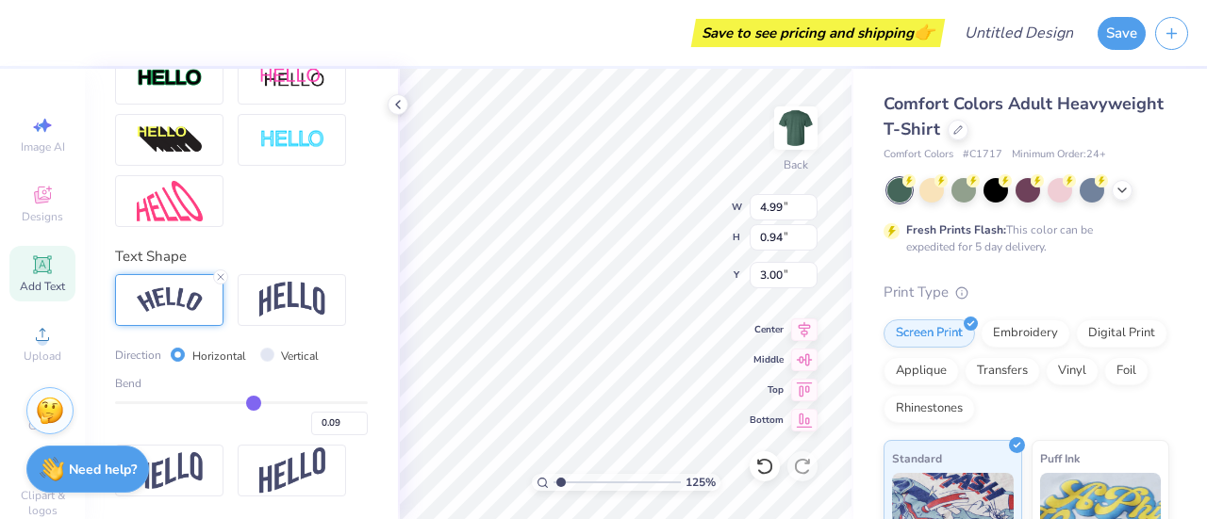
type input "0.10"
type input "0.11"
type input "0.13"
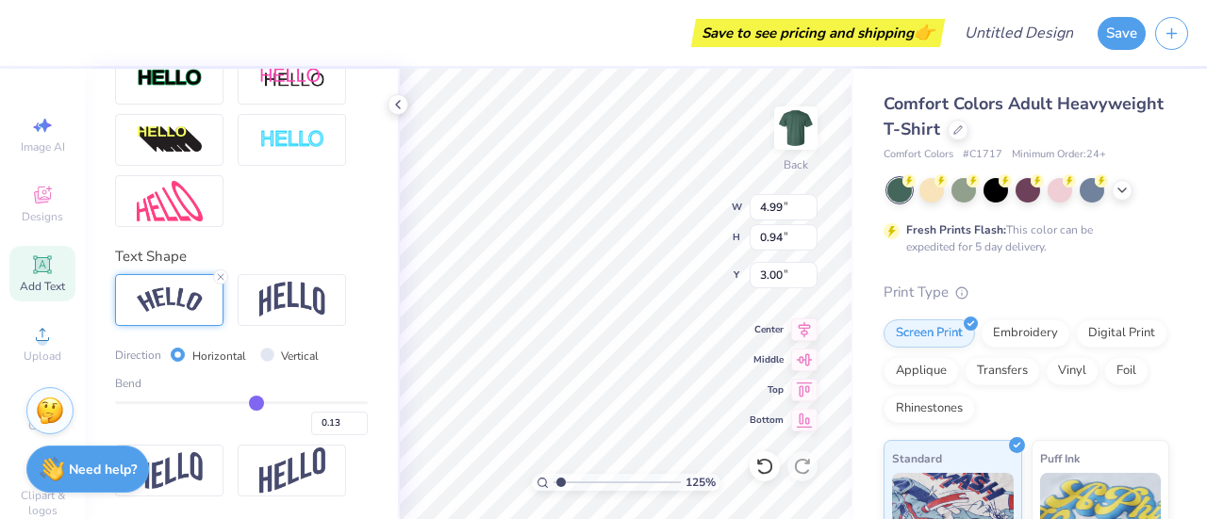
type input "0.14"
type input "0.15"
type input "0.16"
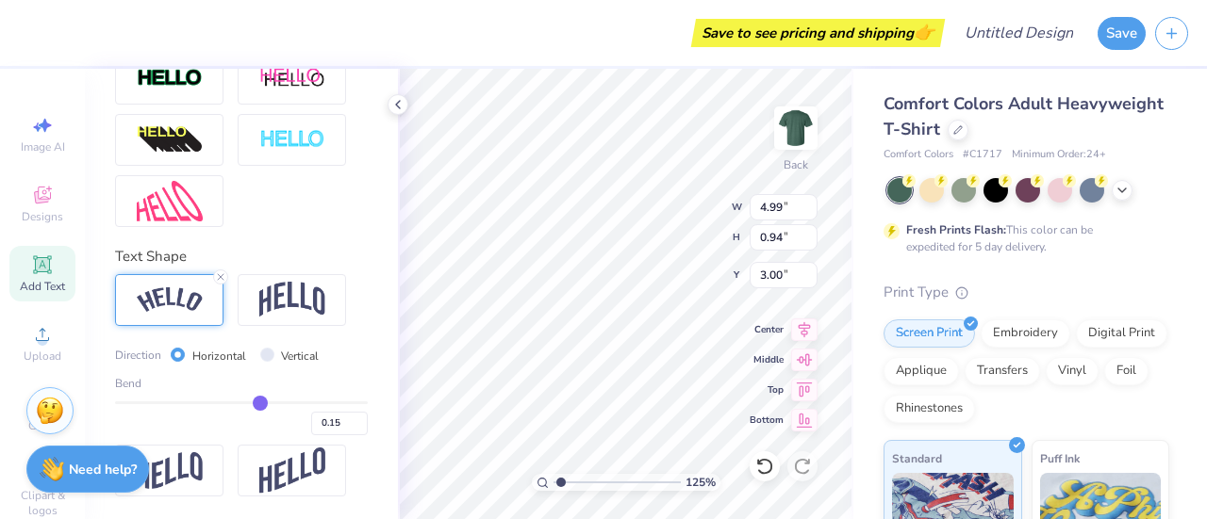
type input "0.16"
type input "0.19"
type input "0.23"
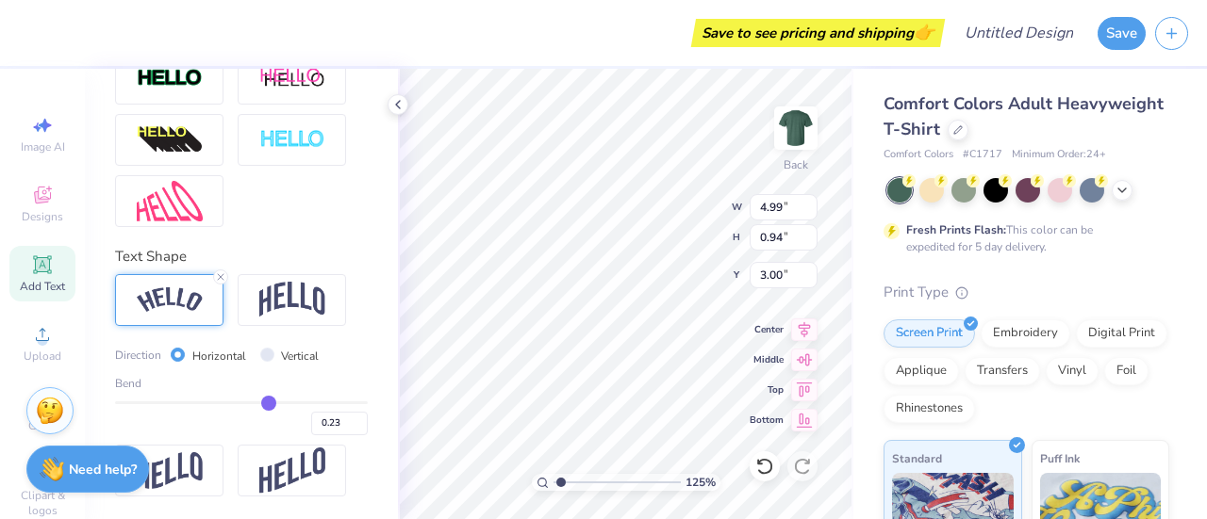
type input "0.29"
type input "0.31"
type input "0.32"
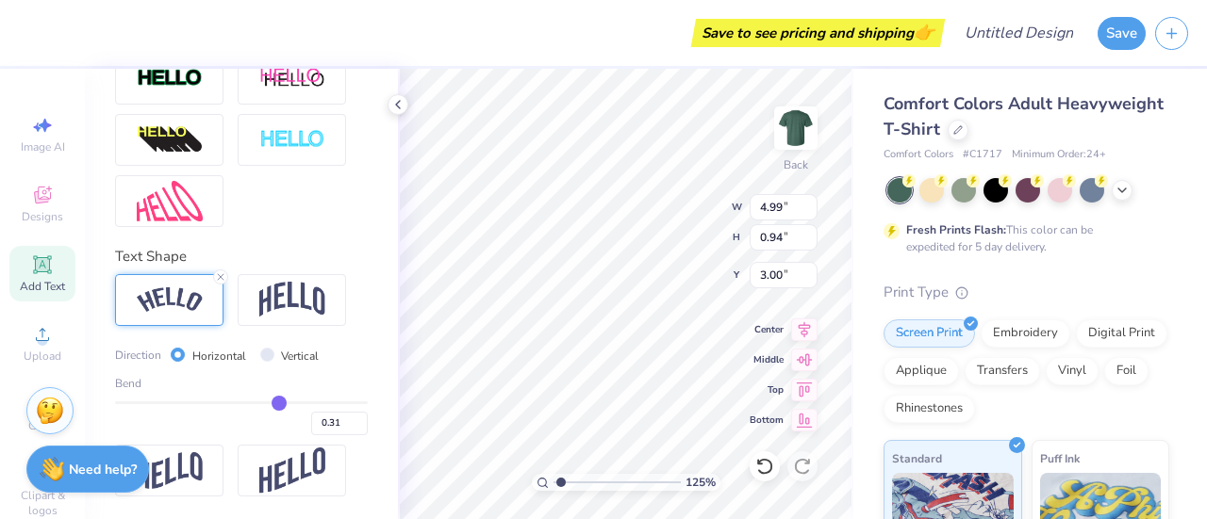
type input "0.32"
type input "0.33"
drag, startPoint x: 222, startPoint y: 403, endPoint x: 271, endPoint y: 403, distance: 49.0
type input "0.33"
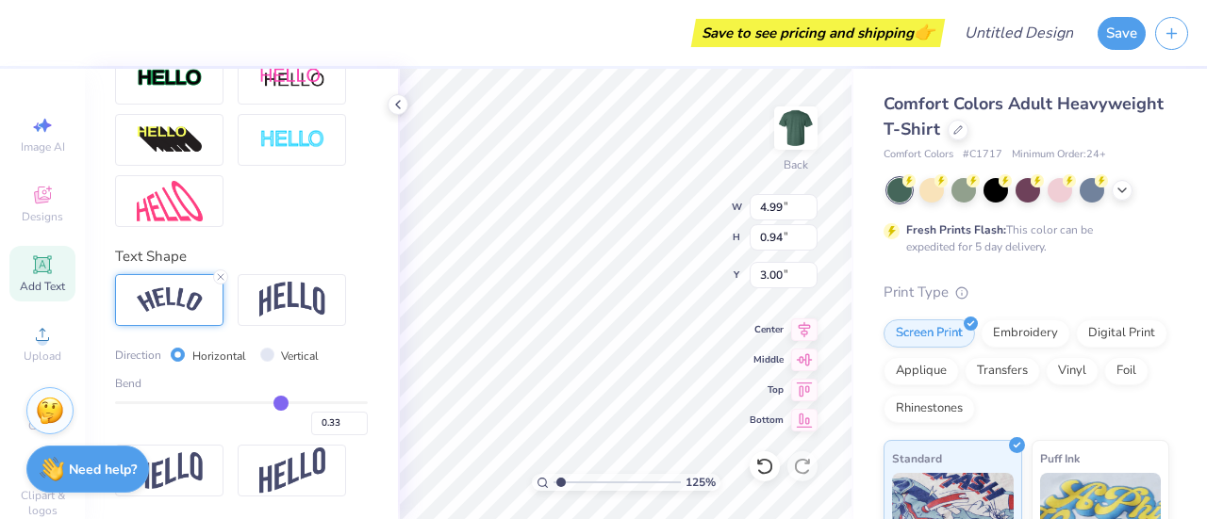
click at [271, 403] on input "range" at bounding box center [241, 403] width 253 height 3
type input "1.2467488052442"
type input "5.77"
type input "0.90"
type input "3.02"
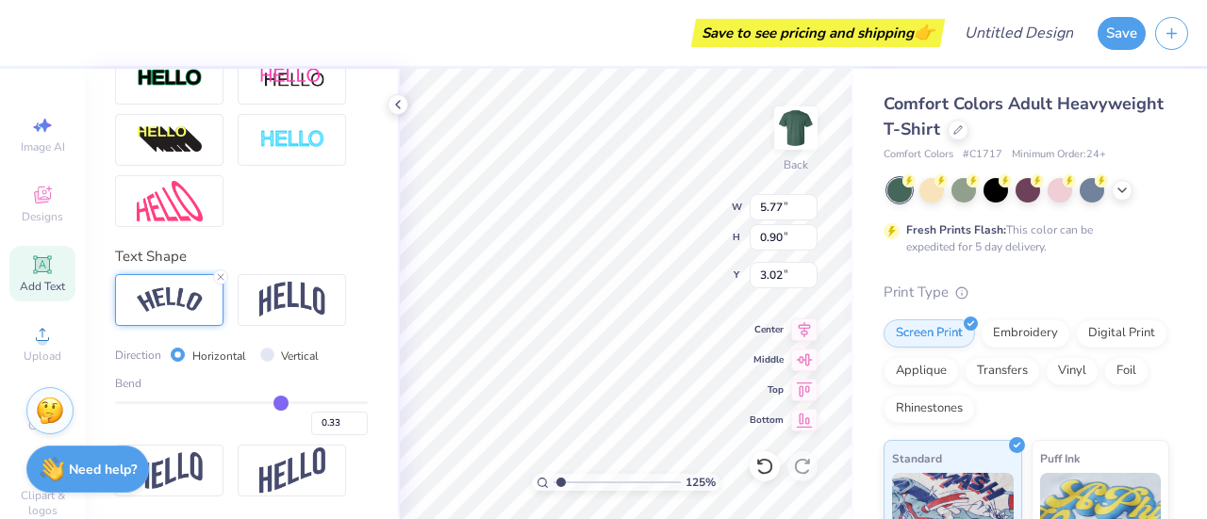
type input "0.28"
type input "0.23"
type input "0.22"
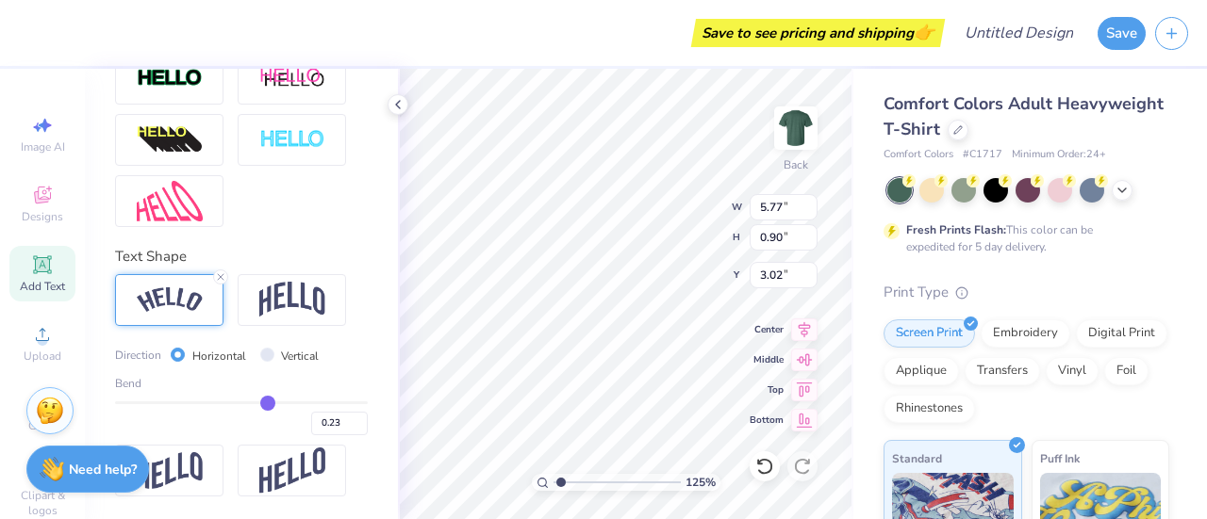
type input "0.22"
type input "0.2"
type input "0.20"
type input "0.18"
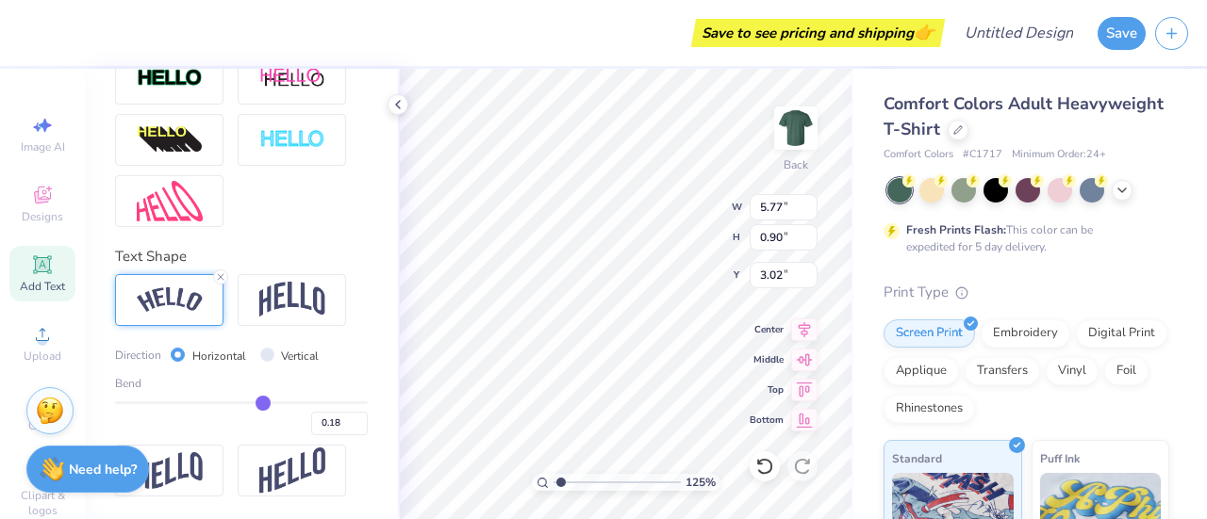
type input "0.14"
type input "0.1"
type input "0.10"
type input "0.07"
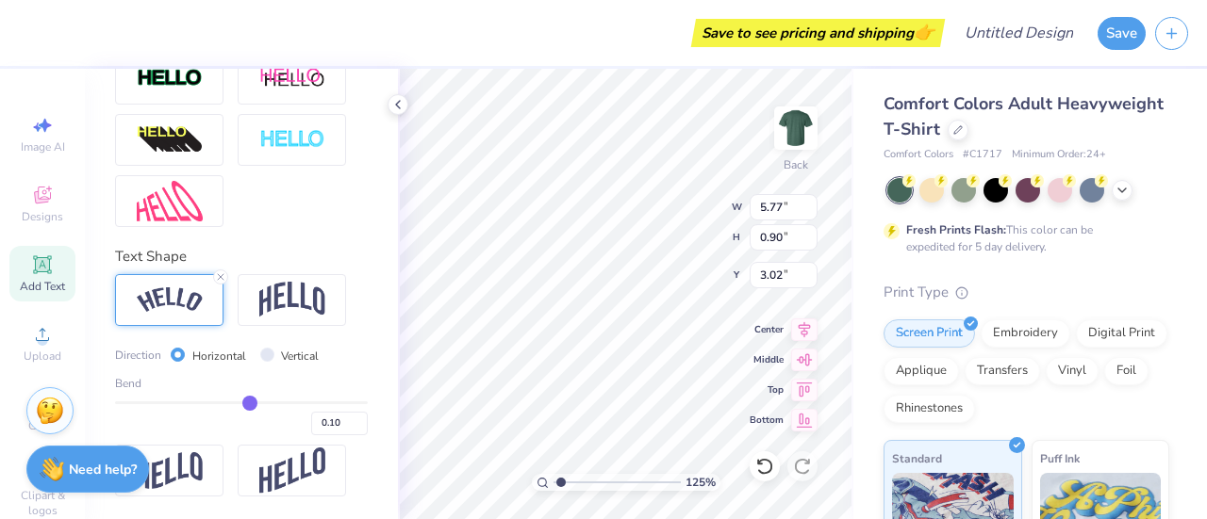
type input "0.07"
type input "0.06"
type input "0.05"
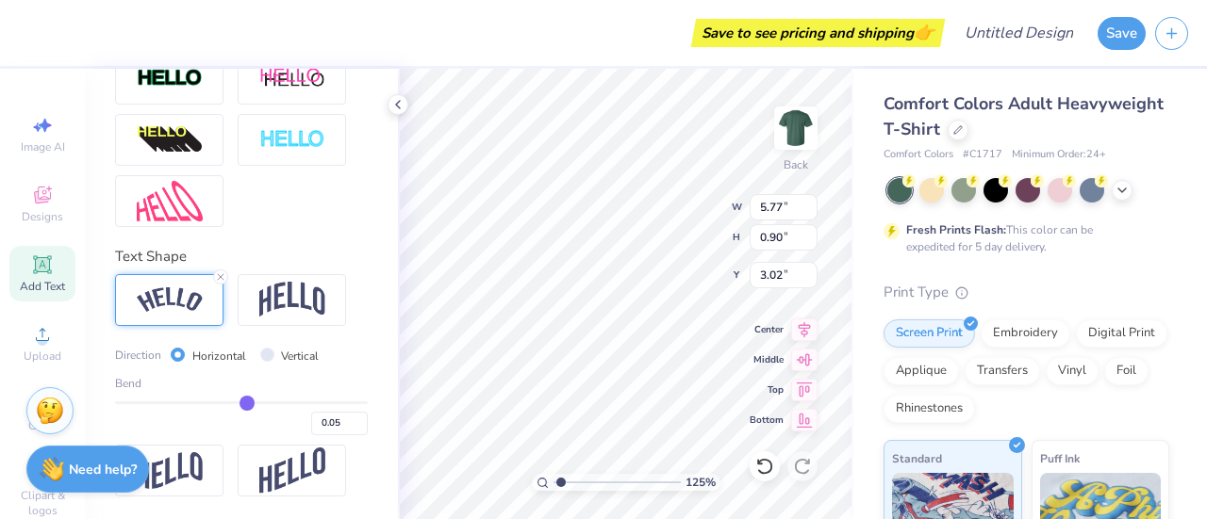
type input "0.04"
type input "0.03"
drag, startPoint x: 271, startPoint y: 403, endPoint x: 237, endPoint y: 404, distance: 34.0
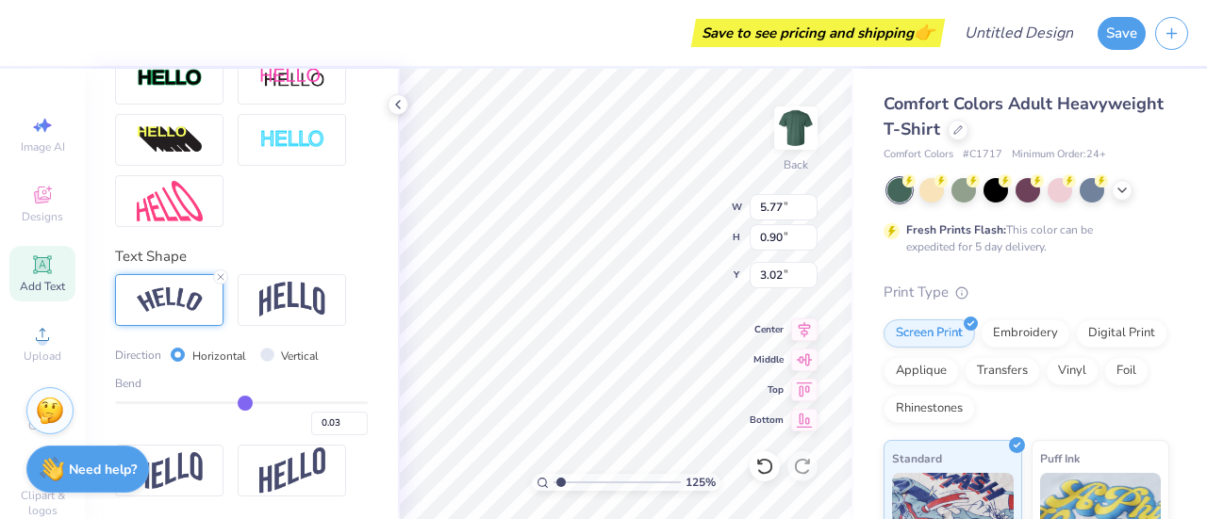
type input "0.03"
click at [237, 404] on input "range" at bounding box center [241, 403] width 253 height 3
type input "1.2467488052442"
type input "5.00"
type input "0"
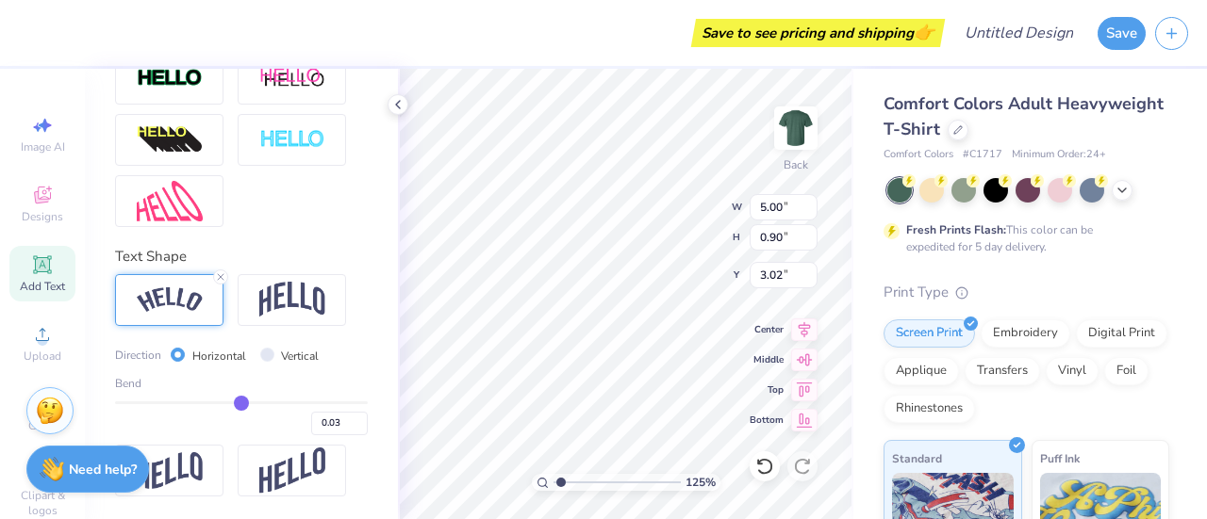
type input "0.00"
type input "-0.06"
type input "-0.1"
type input "-0.10"
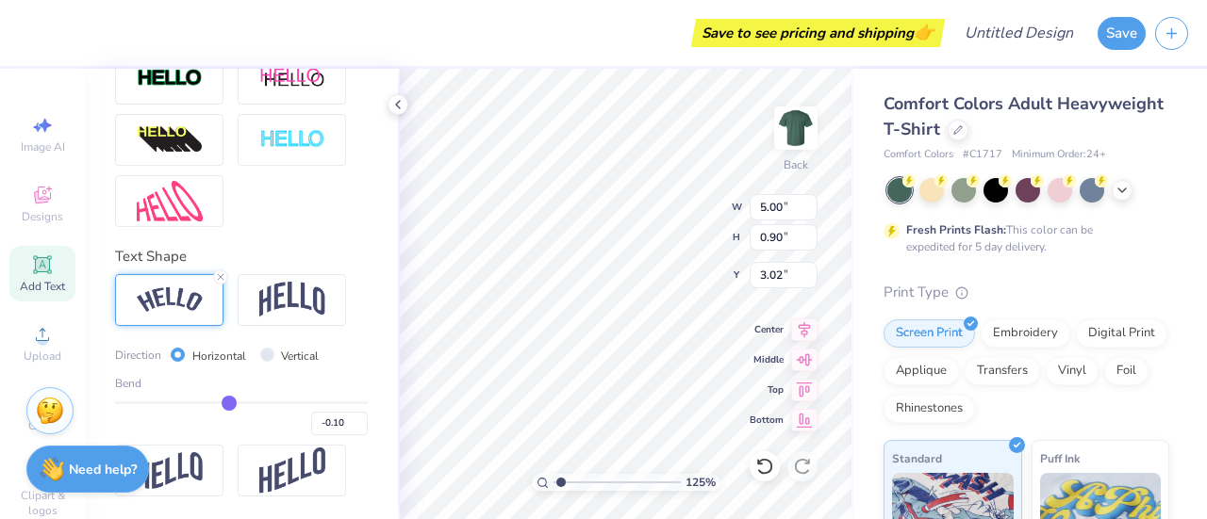
type input "-0.13"
type input "-0.15"
type input "-0.18"
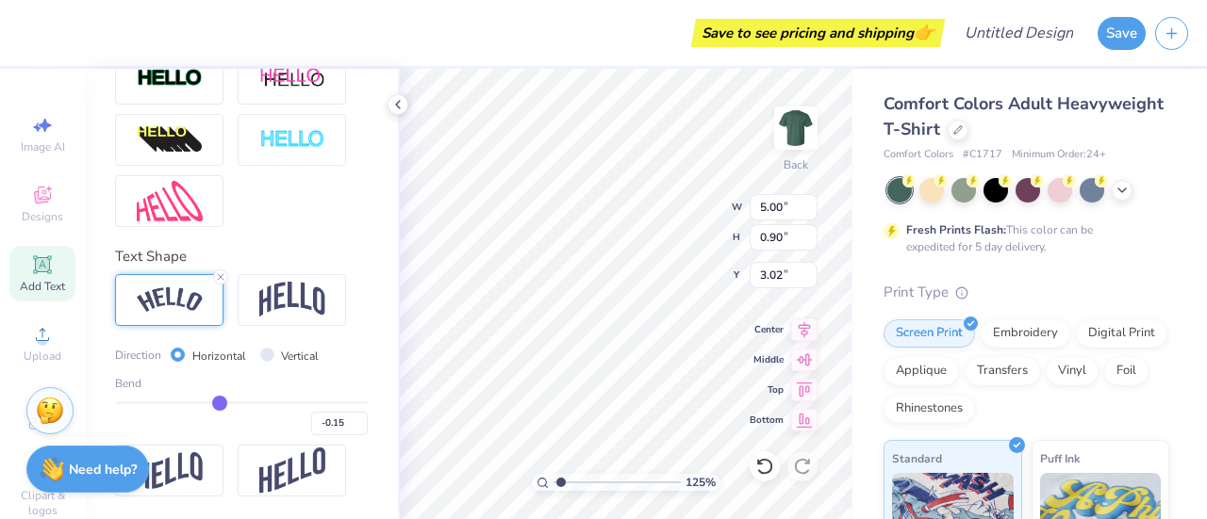
type input "-0.18"
type input "-0.19"
type input "-0.22"
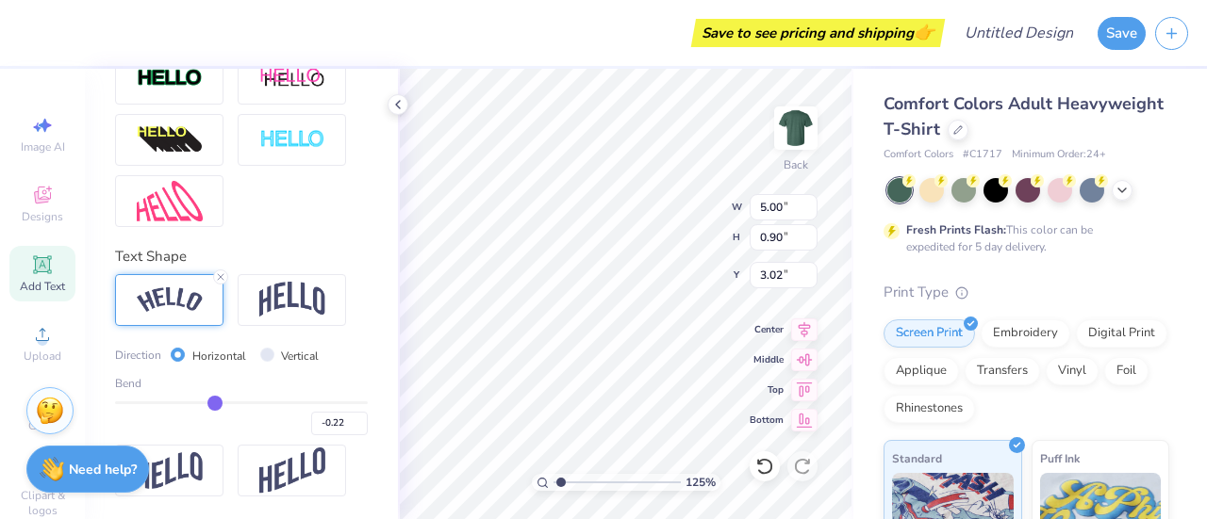
type input "-0.25"
type input "-0.27"
type input "-0.3"
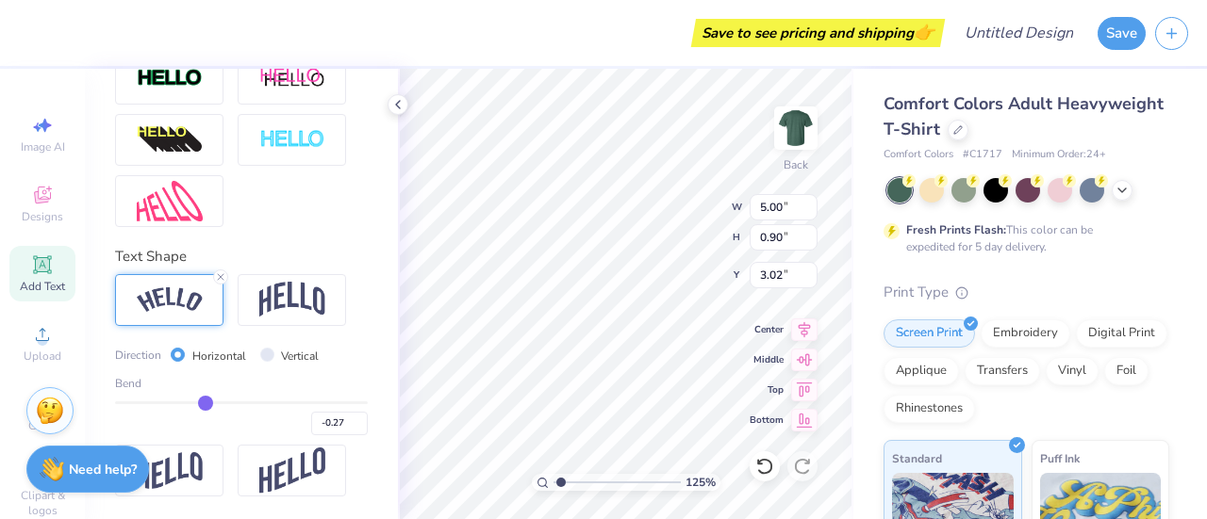
type input "-0.30"
type input "-0.32"
type input "-0.34"
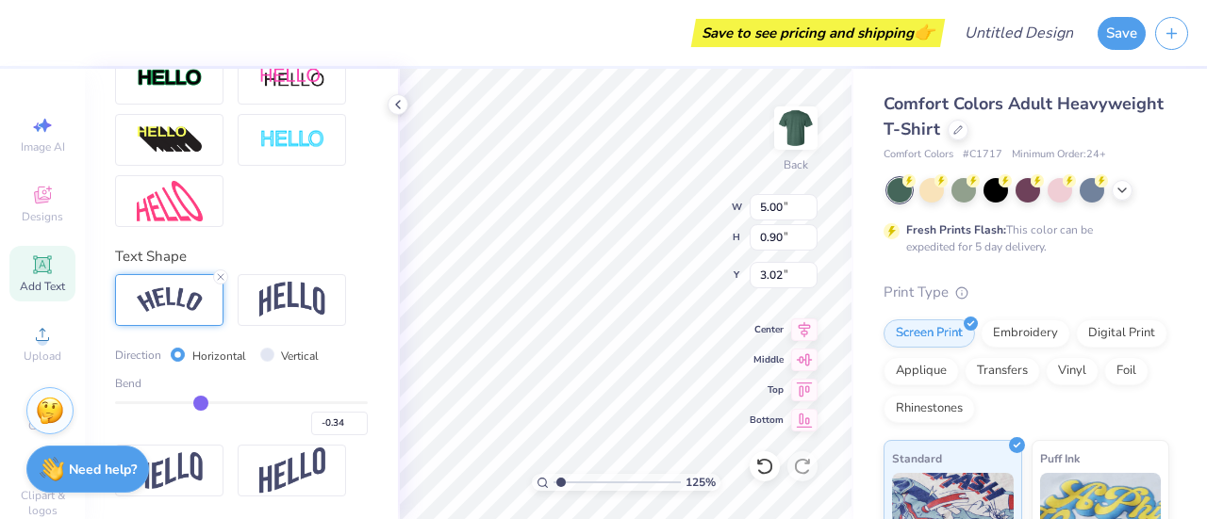
drag, startPoint x: 237, startPoint y: 404, endPoint x: 196, endPoint y: 409, distance: 40.8
type input "-0.34"
click at [196, 404] on input "range" at bounding box center [241, 403] width 253 height 3
type input "1.2467488052442"
type input "5.21"
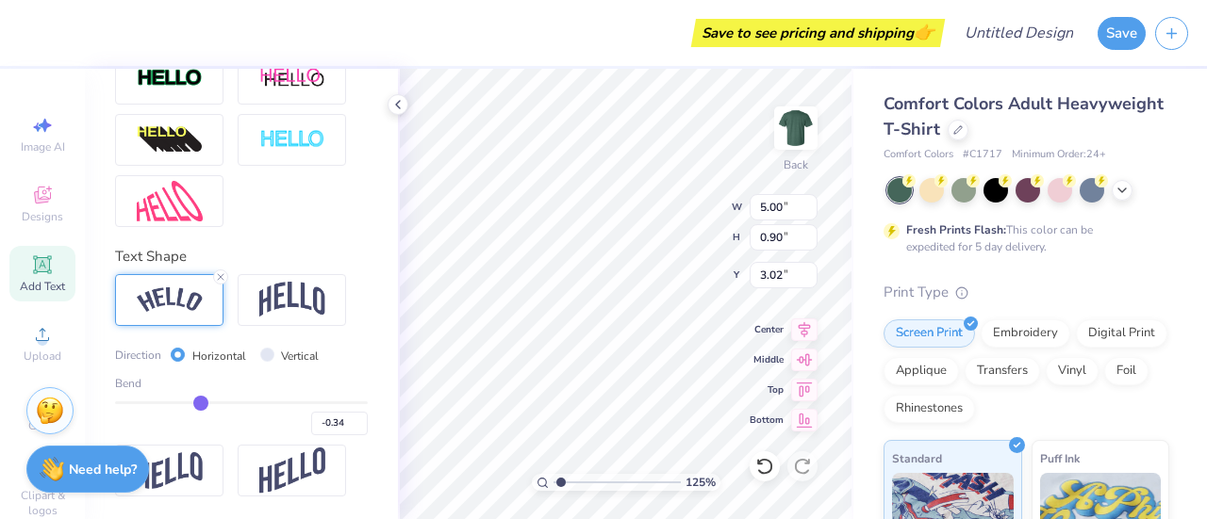
type input "1.25"
drag, startPoint x: 196, startPoint y: 409, endPoint x: 243, endPoint y: 412, distance: 47.2
click at [243, 404] on input "range" at bounding box center [241, 403] width 253 height 3
click at [243, 412] on div "0.08" at bounding box center [241, 419] width 253 height 34
drag, startPoint x: 248, startPoint y: 401, endPoint x: 272, endPoint y: 405, distance: 25.0
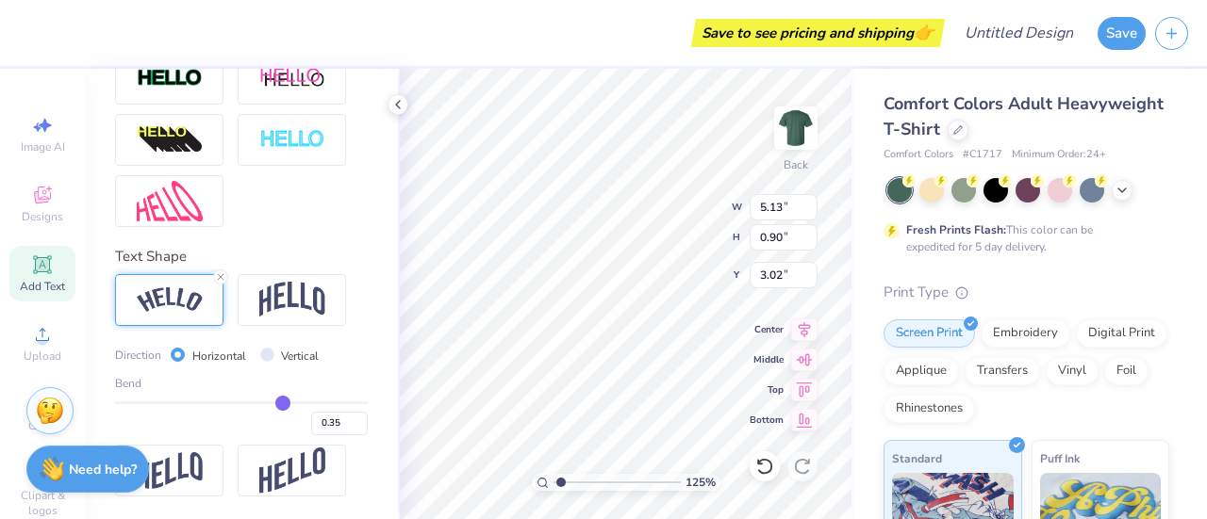
click at [272, 404] on input "range" at bounding box center [241, 403] width 253 height 3
drag, startPoint x: 272, startPoint y: 405, endPoint x: 243, endPoint y: 408, distance: 29.4
click at [243, 404] on input "range" at bounding box center [241, 403] width 253 height 3
click at [322, 421] on input "0.08" at bounding box center [339, 424] width 57 height 24
drag, startPoint x: 330, startPoint y: 422, endPoint x: 290, endPoint y: 427, distance: 39.9
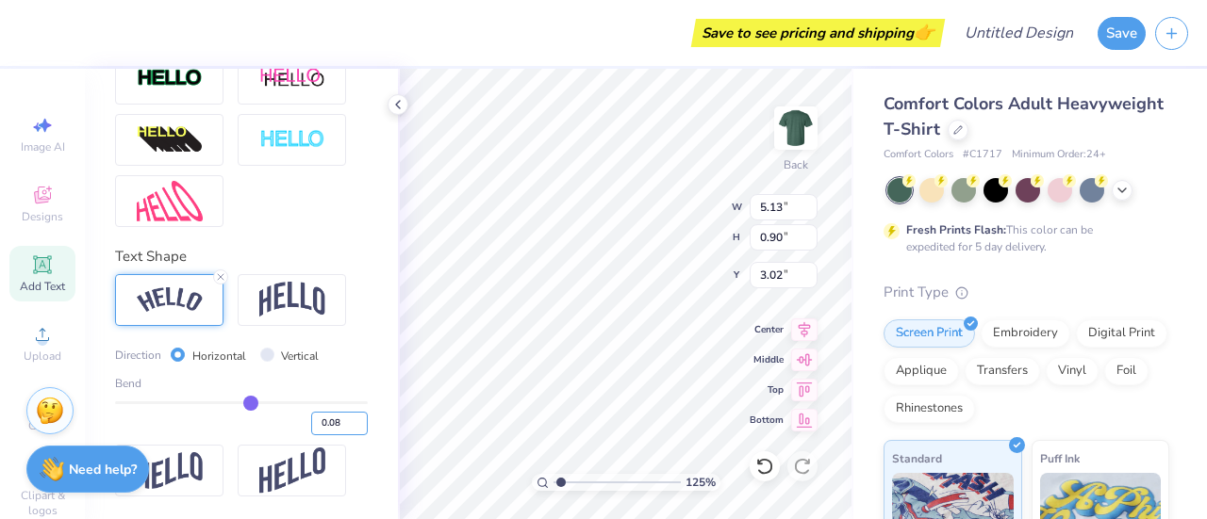
click at [290, 427] on div "0.08" at bounding box center [241, 419] width 253 height 34
click at [217, 279] on icon at bounding box center [220, 276] width 11 height 11
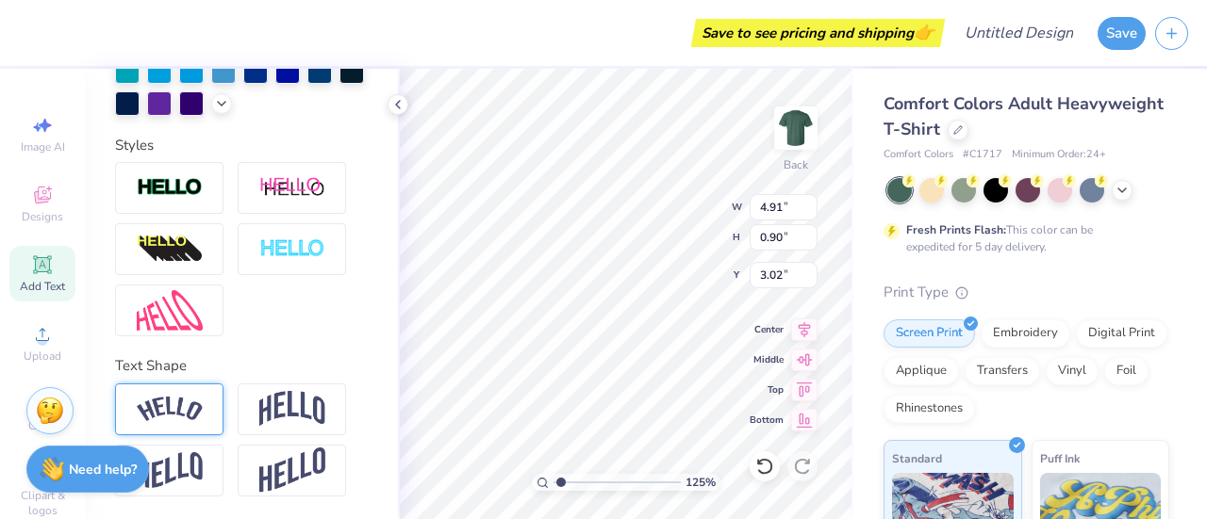
scroll to position [607, 0]
click at [280, 406] on img at bounding box center [292, 409] width 66 height 36
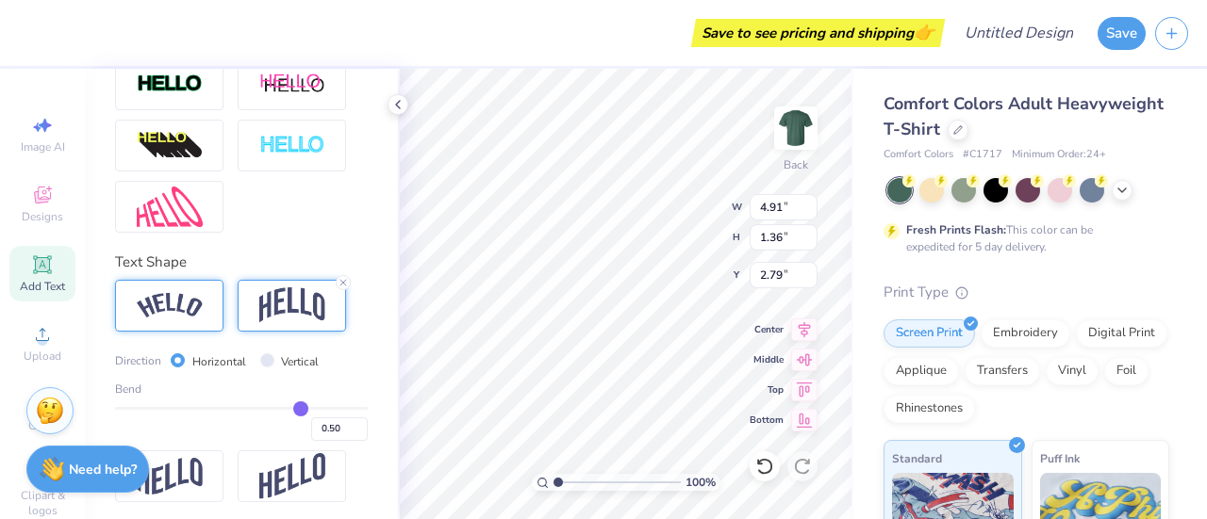
scroll to position [683, 0]
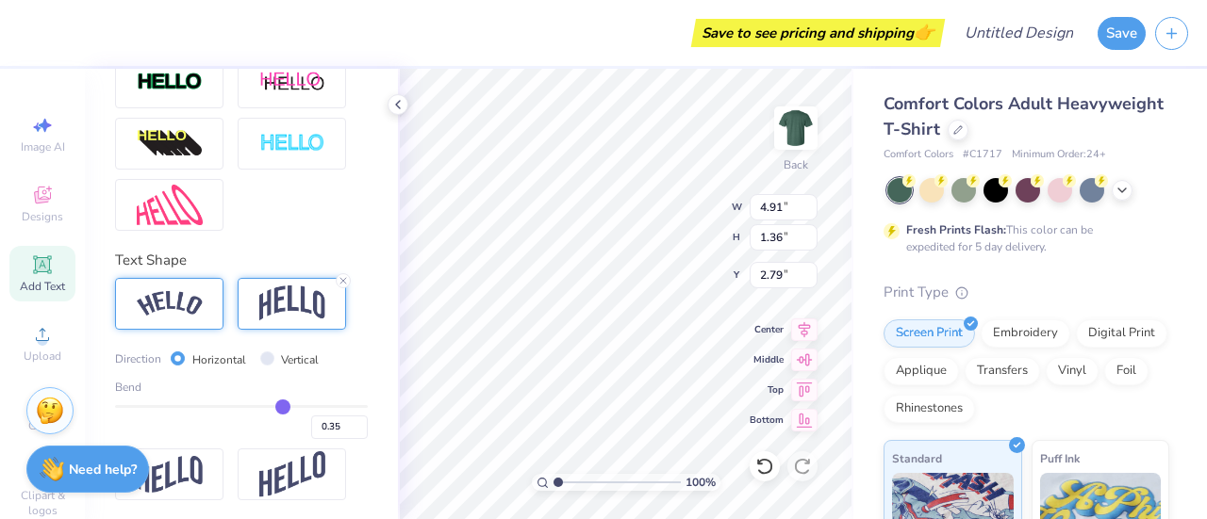
drag, startPoint x: 294, startPoint y: 441, endPoint x: 273, endPoint y: 441, distance: 20.7
click at [273, 408] on input "range" at bounding box center [241, 406] width 253 height 3
drag, startPoint x: 273, startPoint y: 441, endPoint x: 253, endPoint y: 441, distance: 20.7
click at [253, 408] on input "range" at bounding box center [241, 406] width 253 height 3
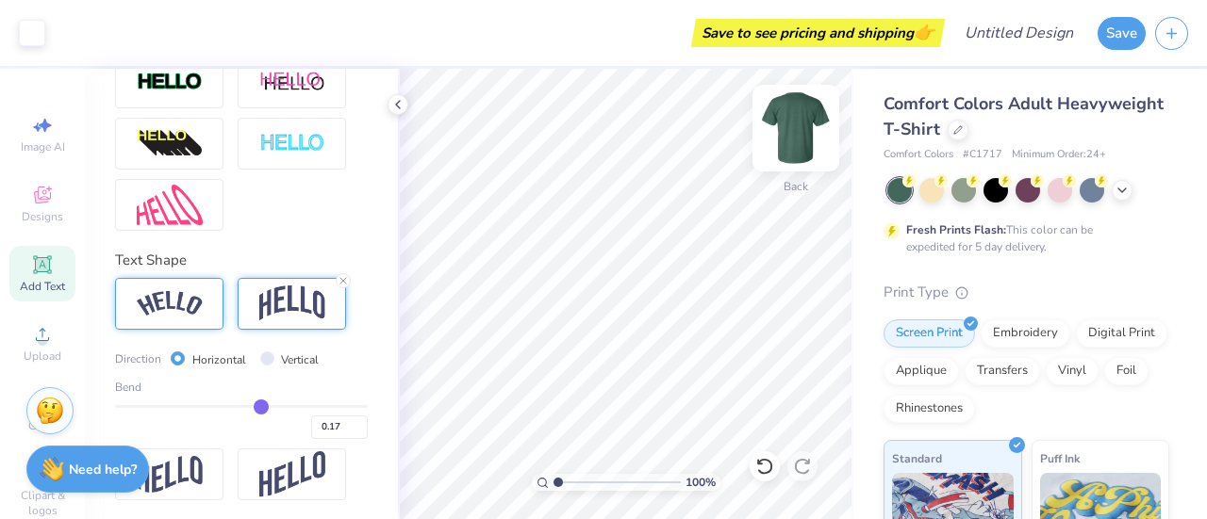
click at [804, 135] on img at bounding box center [795, 127] width 75 height 75
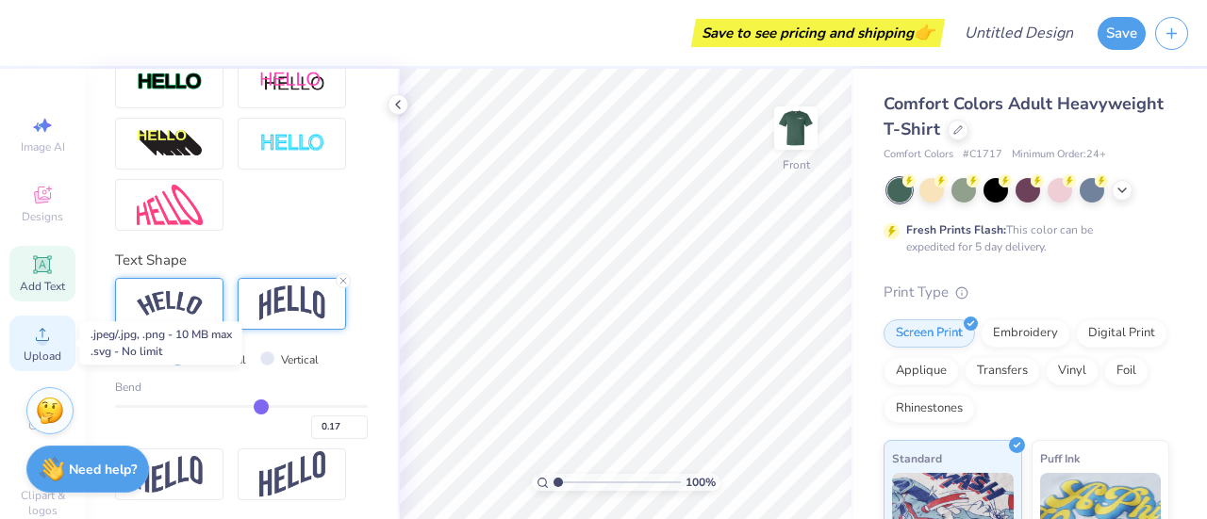
click at [26, 353] on span "Upload" at bounding box center [43, 356] width 38 height 15
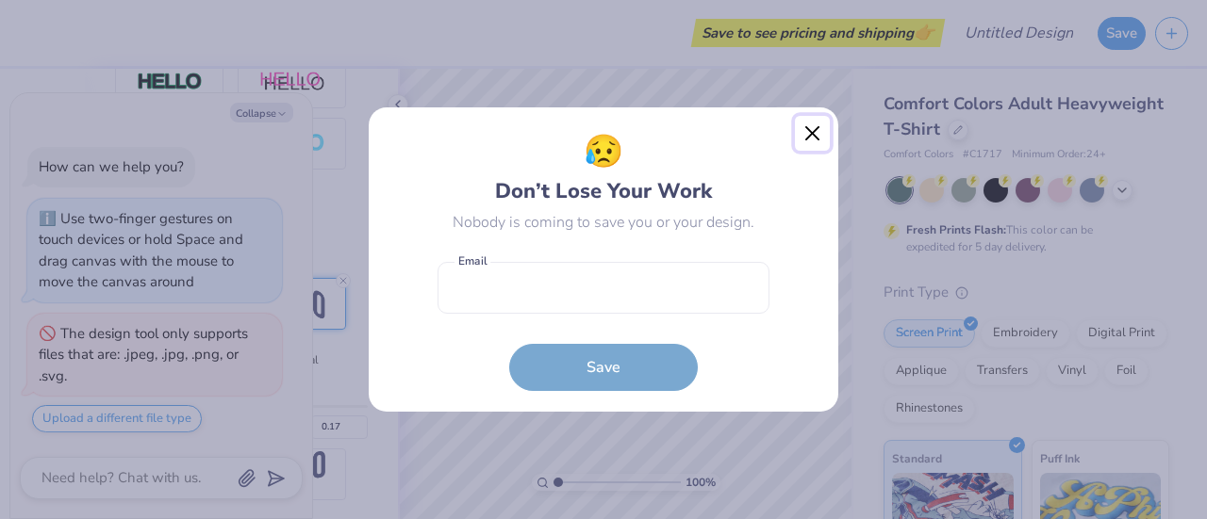
click at [802, 140] on button "Close" at bounding box center [813, 134] width 36 height 36
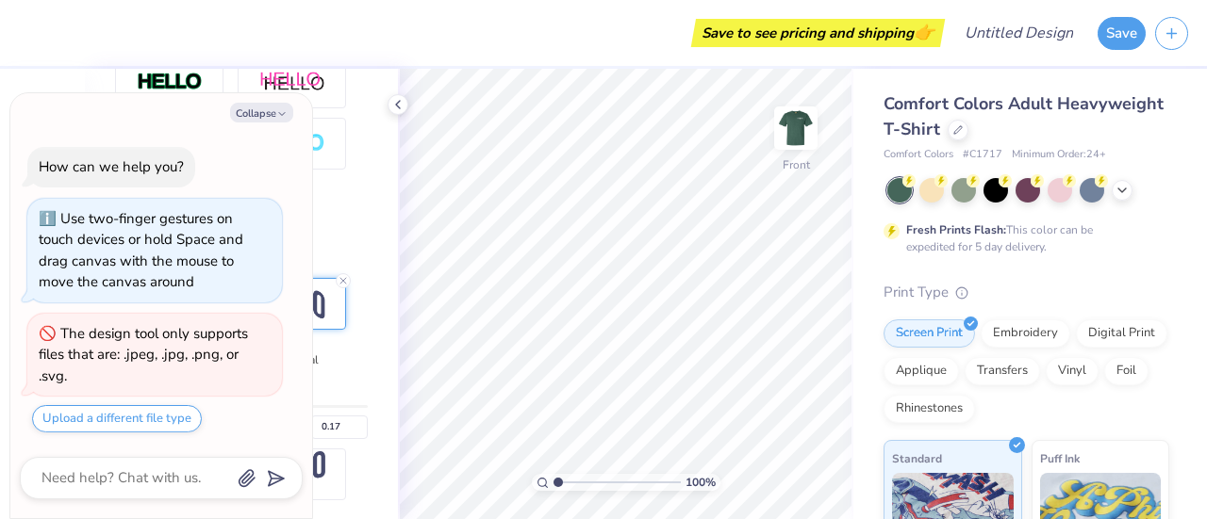
click at [279, 103] on div "Collapse How can we help you? Use two-finger gestures on touch devices or hold …" at bounding box center [161, 305] width 302 height 425
click at [262, 125] on div "Collapse How can we help you? Use two-finger gestures on touch devices or hold …" at bounding box center [161, 305] width 302 height 425
click at [266, 115] on button "Collapse" at bounding box center [261, 113] width 63 height 20
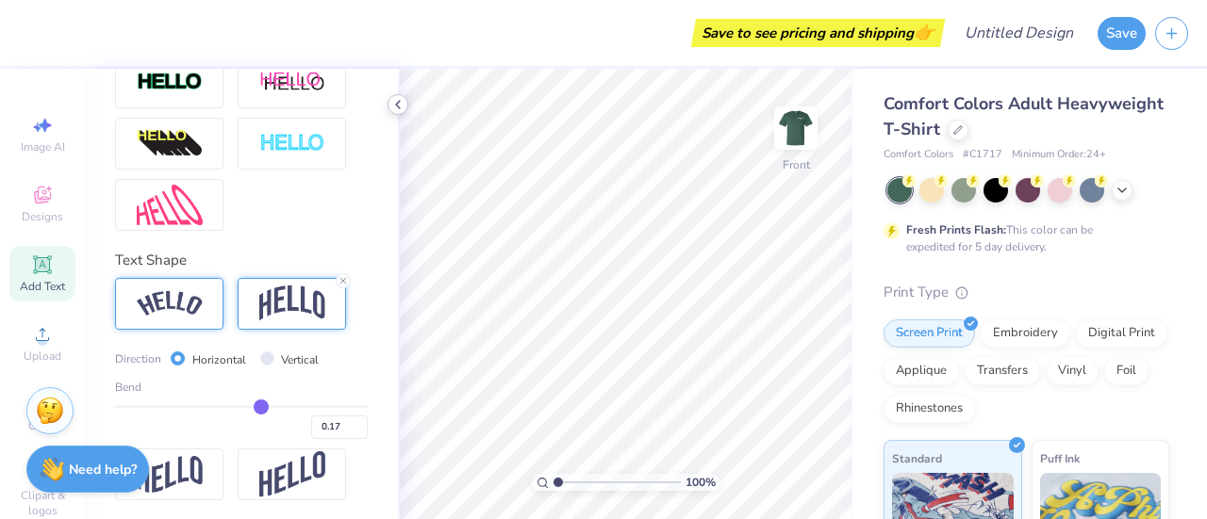
click at [394, 108] on icon at bounding box center [397, 104] width 15 height 15
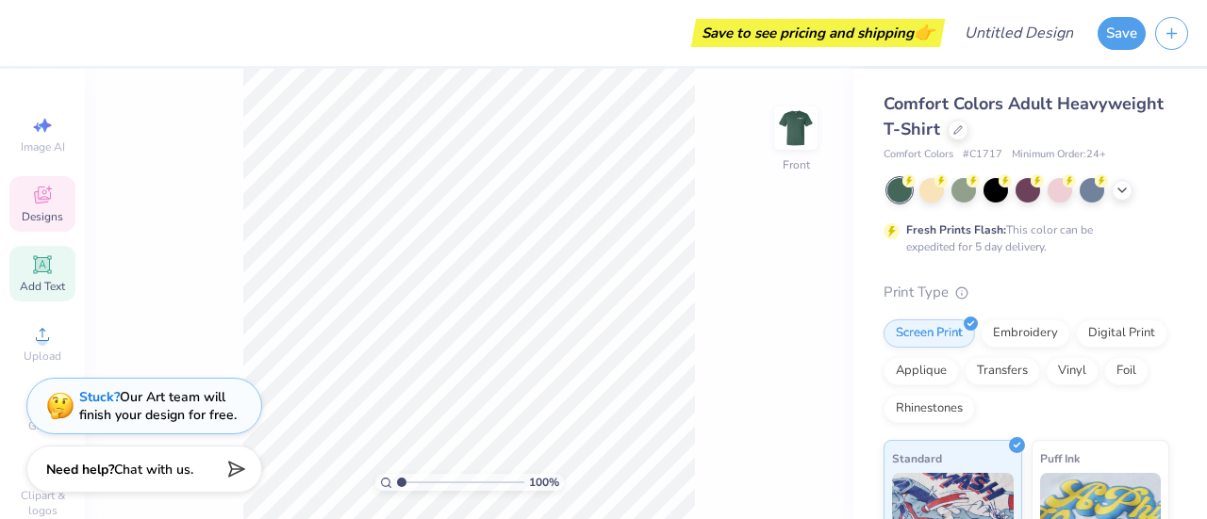
click at [40, 196] on icon at bounding box center [42, 195] width 23 height 23
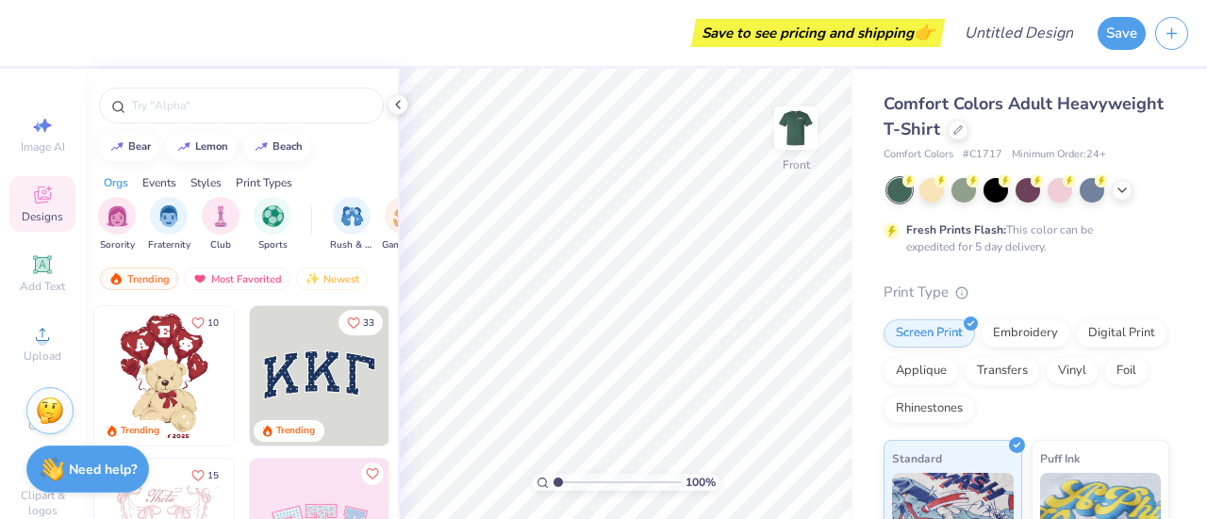
click at [53, 308] on div "Image AI Designs Add Text Upload Greek Clipart & logos Decorate" at bounding box center [42, 351] width 66 height 489
click at [38, 335] on icon at bounding box center [42, 334] width 23 height 23
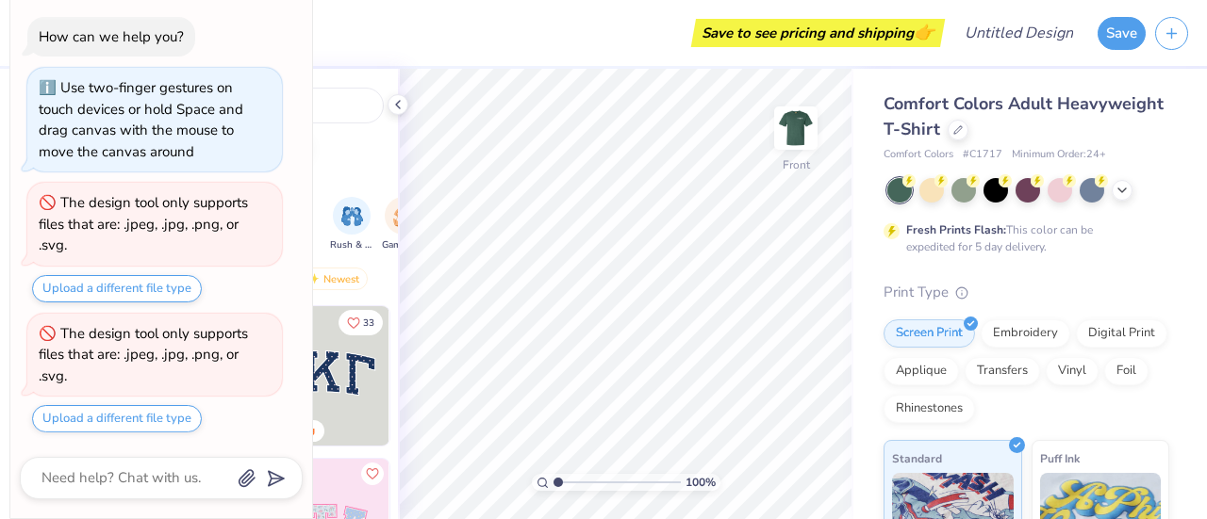
click at [289, 23] on div "How can we help you? Use two-finger gestures on touch devices or hold Space and…" at bounding box center [161, 225] width 283 height 447
click at [524, 48] on div "Save to see pricing and shipping 👉" at bounding box center [484, 33] width 912 height 66
click at [420, 21] on div "Save to see pricing and shipping 👉" at bounding box center [484, 33] width 912 height 66
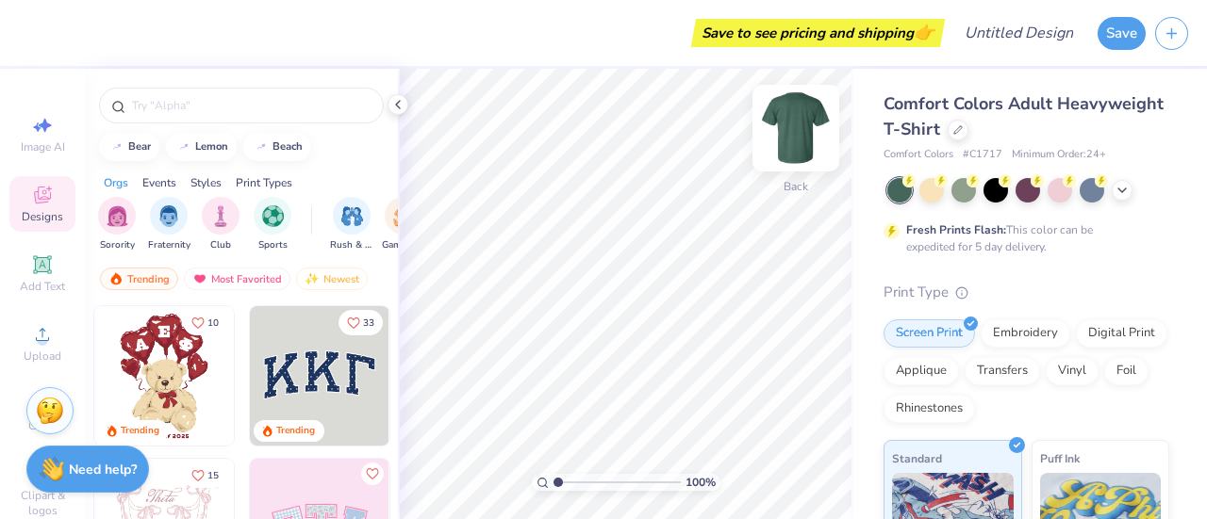
click at [782, 122] on img at bounding box center [795, 127] width 75 height 75
click at [34, 333] on icon at bounding box center [42, 334] width 23 height 23
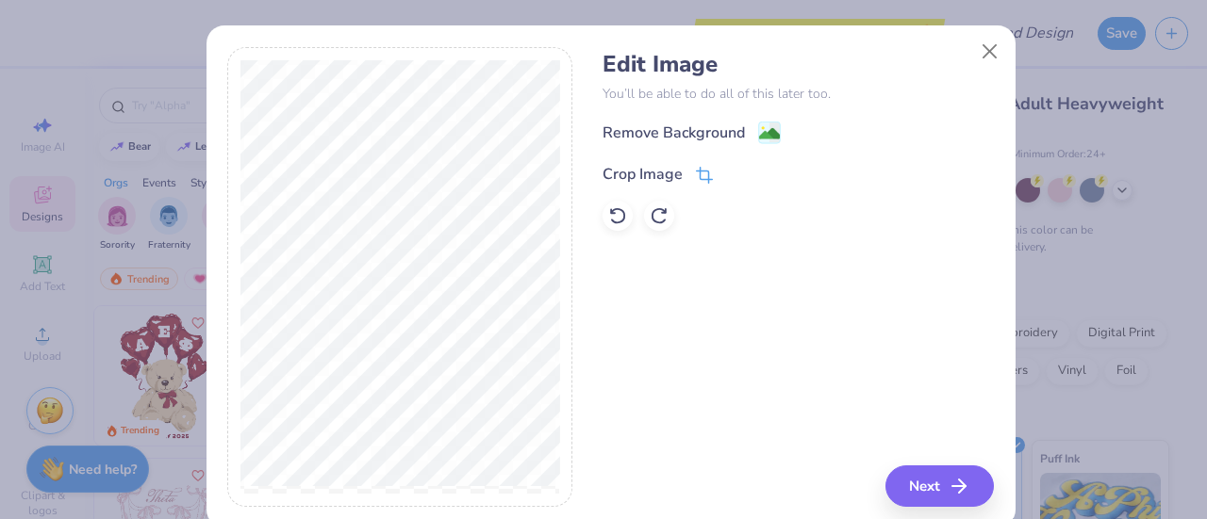
click at [704, 182] on icon at bounding box center [704, 175] width 17 height 17
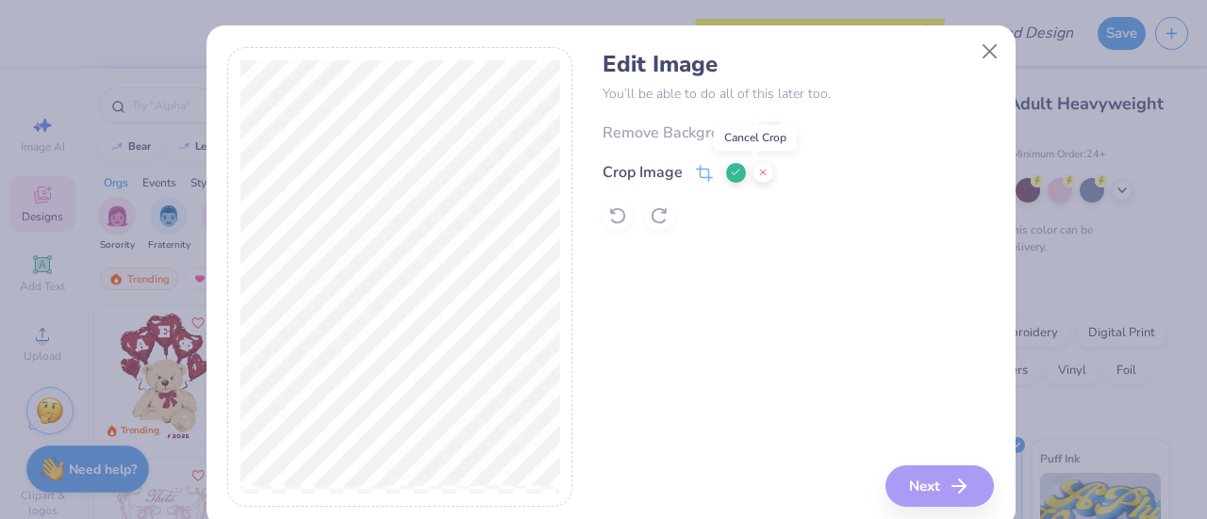
click at [759, 174] on icon at bounding box center [762, 172] width 11 height 11
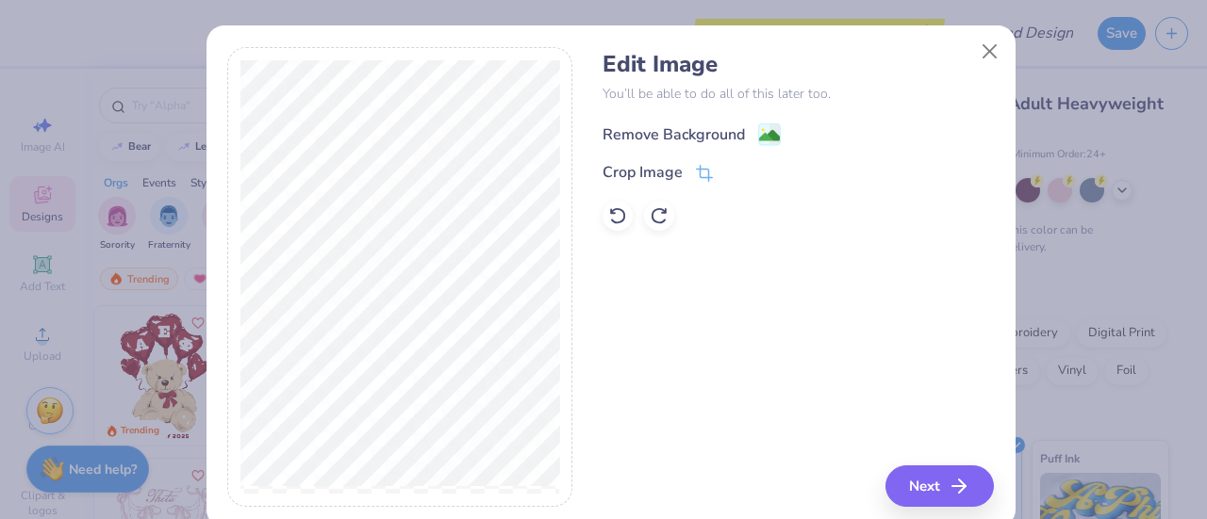
click at [759, 137] on image at bounding box center [769, 135] width 21 height 21
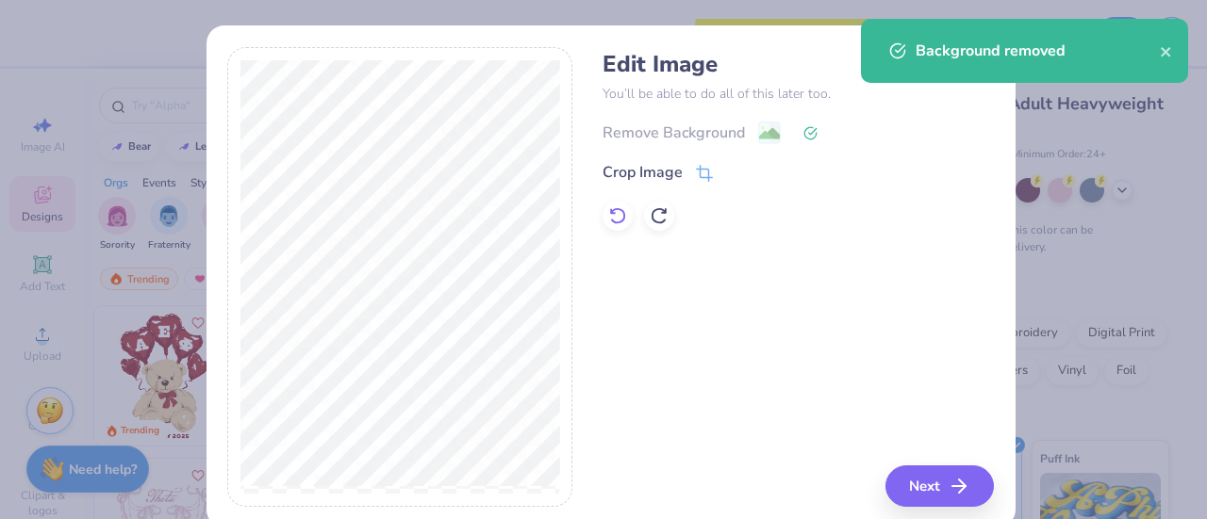
click at [613, 222] on icon at bounding box center [617, 215] width 16 height 17
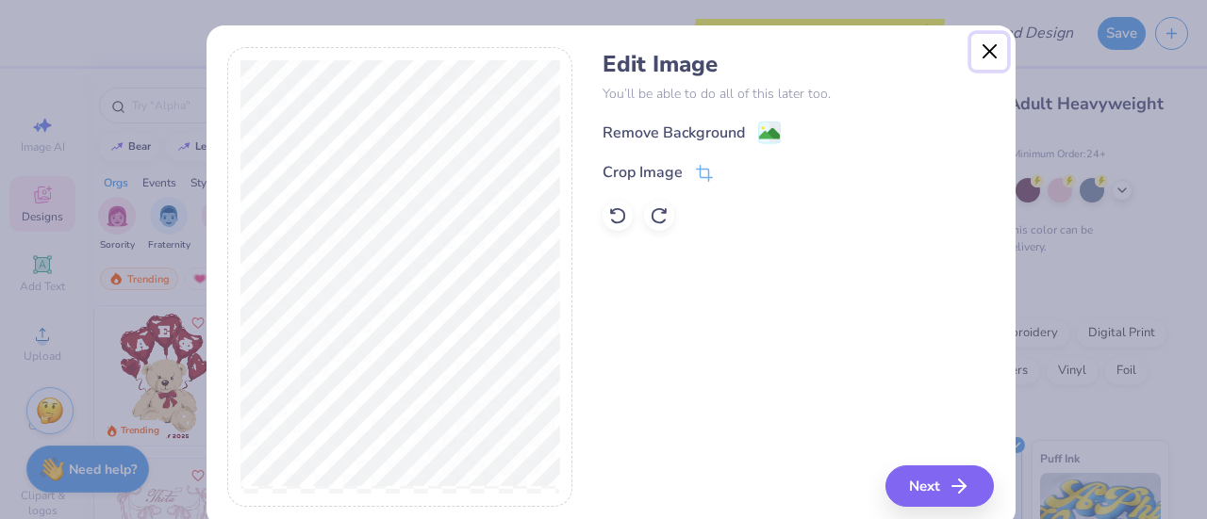
click at [987, 54] on button "Close" at bounding box center [989, 52] width 36 height 36
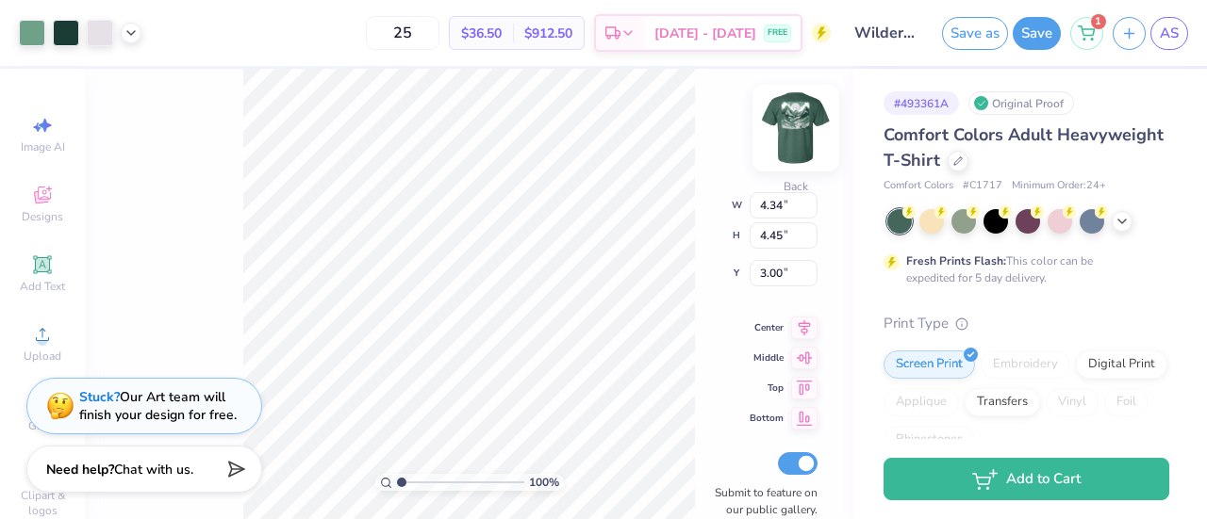
click at [787, 129] on img at bounding box center [795, 127] width 75 height 75
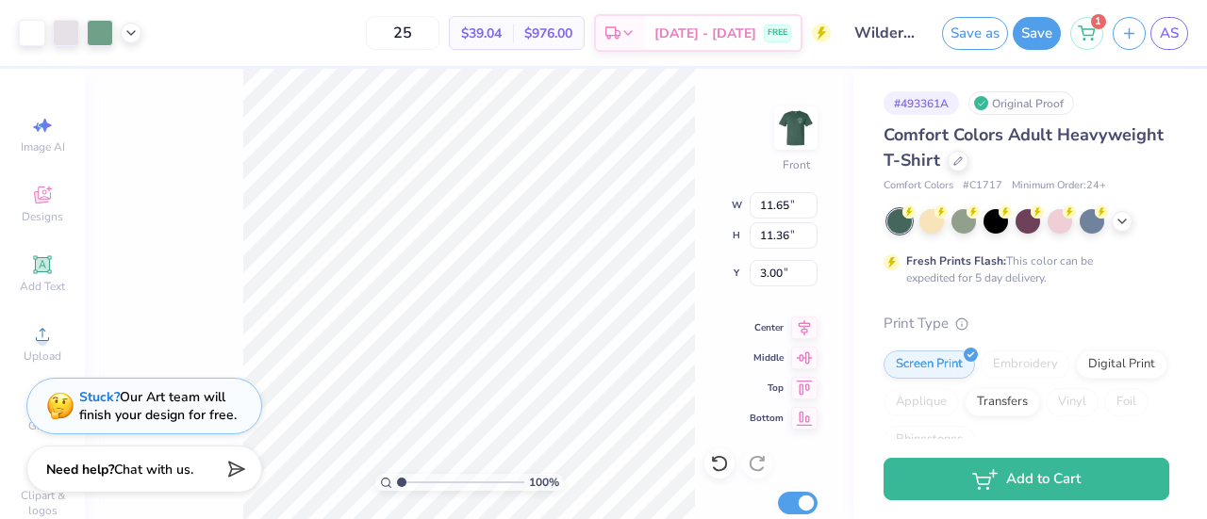
type input "11.65"
type input "11.36"
type input "3.00"
type input "10.45"
type input "10.71"
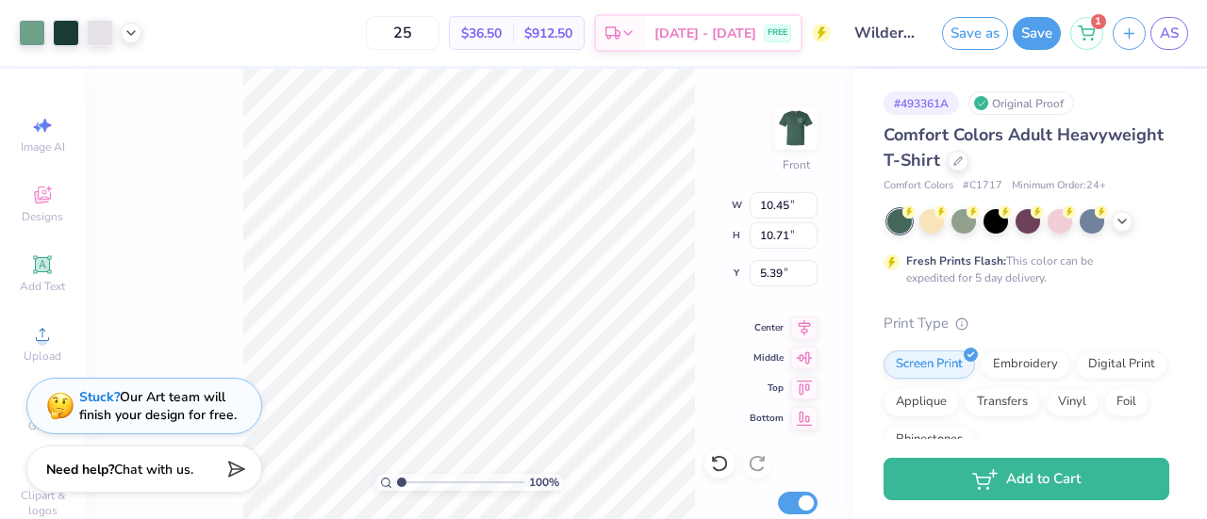
type input "3.00"
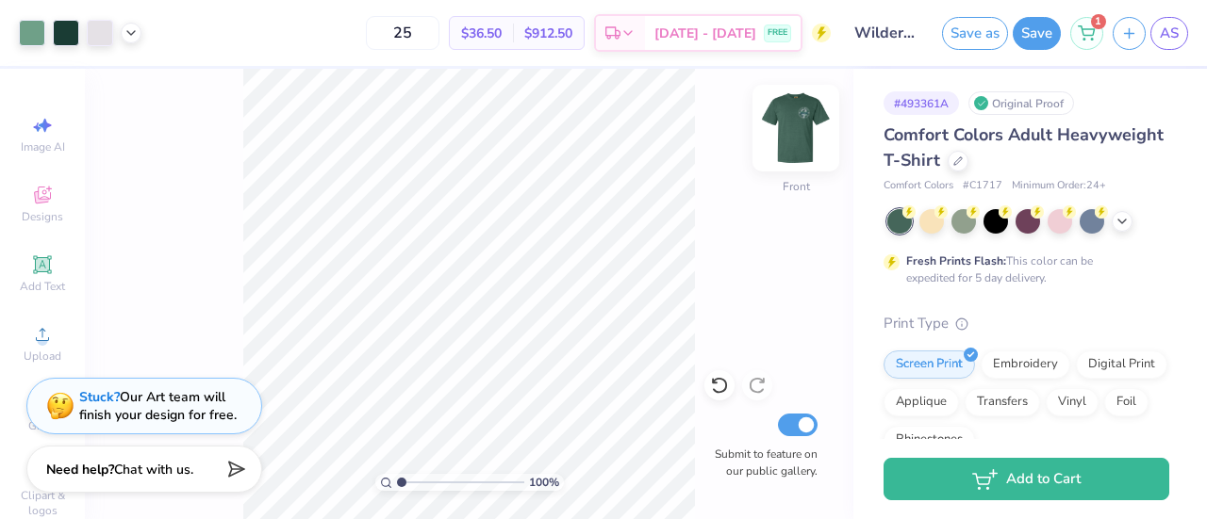
click at [790, 129] on img at bounding box center [795, 127] width 75 height 75
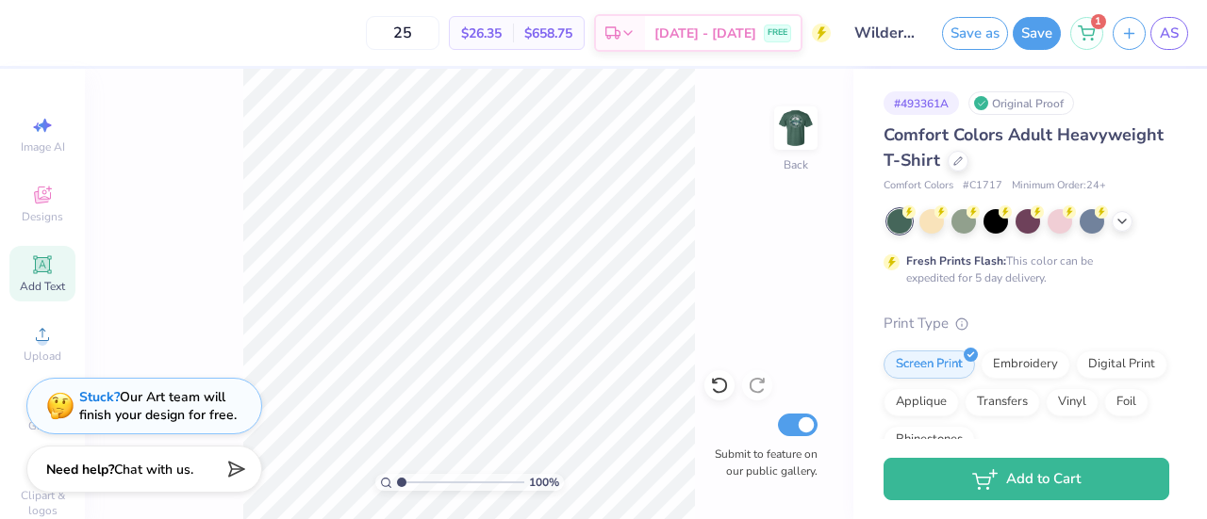
scroll to position [25, 0]
click at [36, 247] on icon at bounding box center [42, 240] width 18 height 18
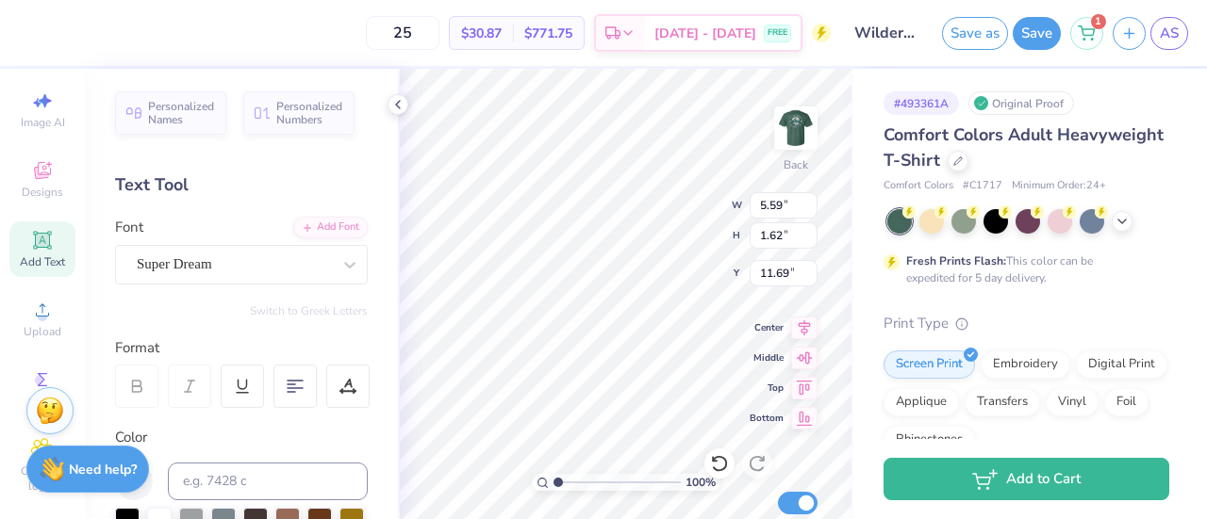
scroll to position [15, 11]
type textarea "Wilderness Medicine Club"
click at [865, 309] on div "25 $30.87 Per Item $771.75 Total Est. Delivery Aug 28 - 31 FREE Design Title Wi…" at bounding box center [603, 259] width 1207 height 519
click at [333, 263] on div at bounding box center [350, 265] width 34 height 34
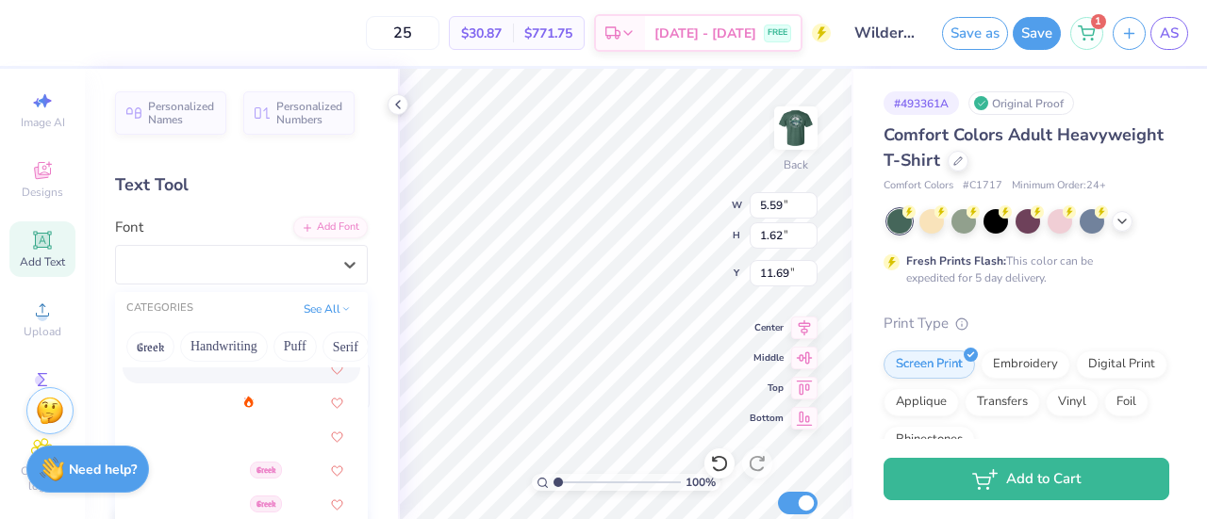
scroll to position [254, 0]
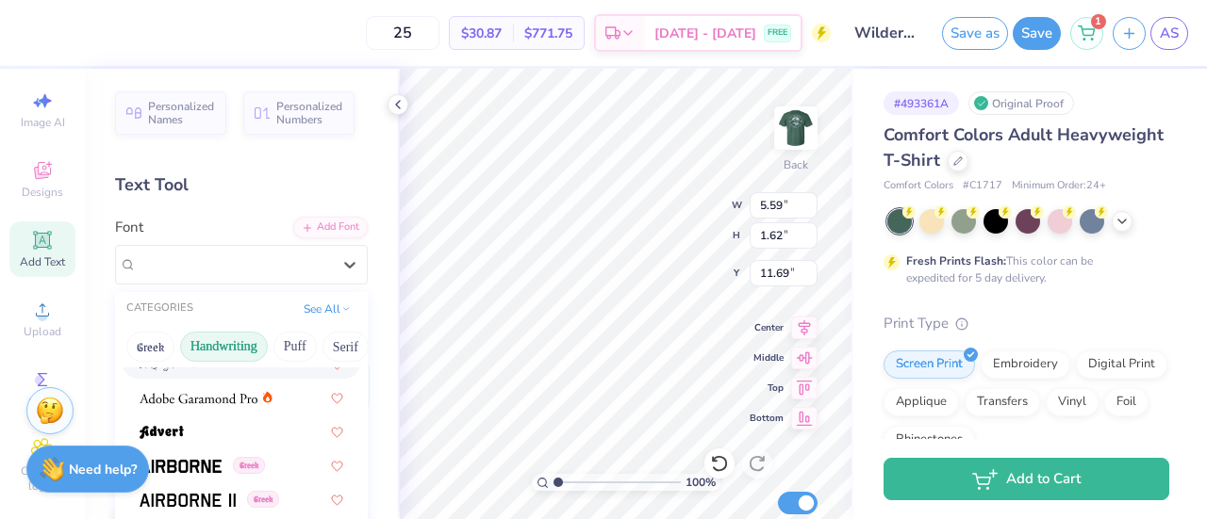
click at [211, 355] on button "Handwriting" at bounding box center [224, 347] width 88 height 30
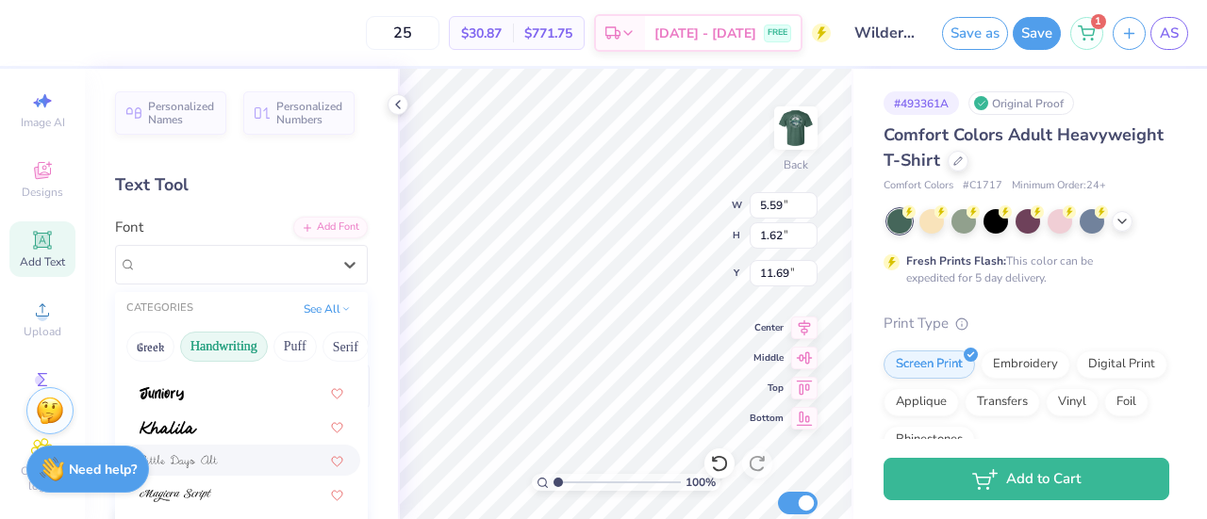
scroll to position [428, 0]
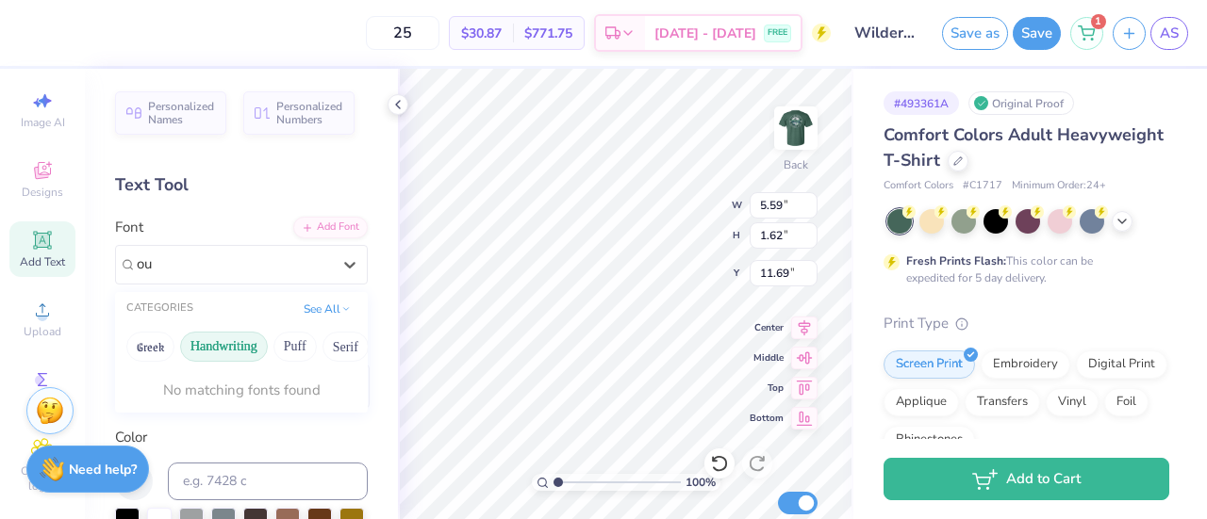
type input "o"
type input "v"
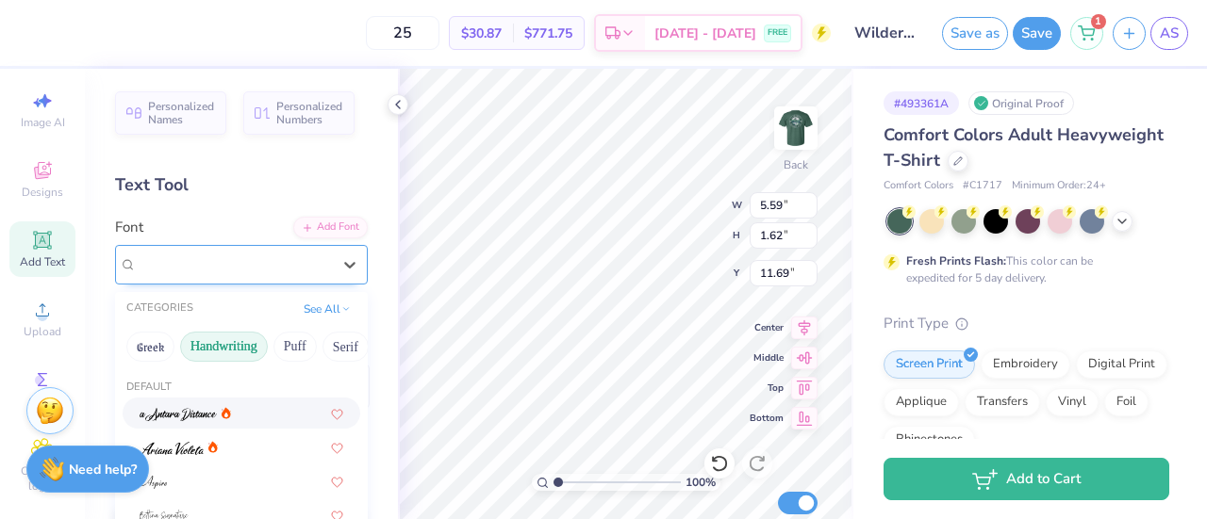
click at [247, 270] on div "Super Dream" at bounding box center [234, 265] width 194 height 22
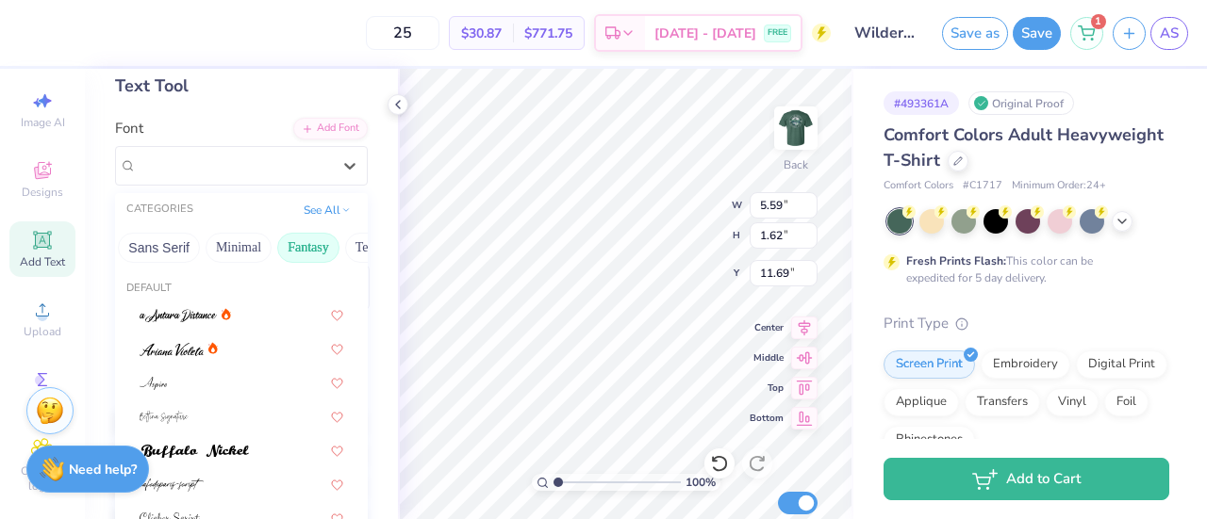
scroll to position [0, 562]
click at [313, 247] on button "Others" at bounding box center [329, 248] width 56 height 30
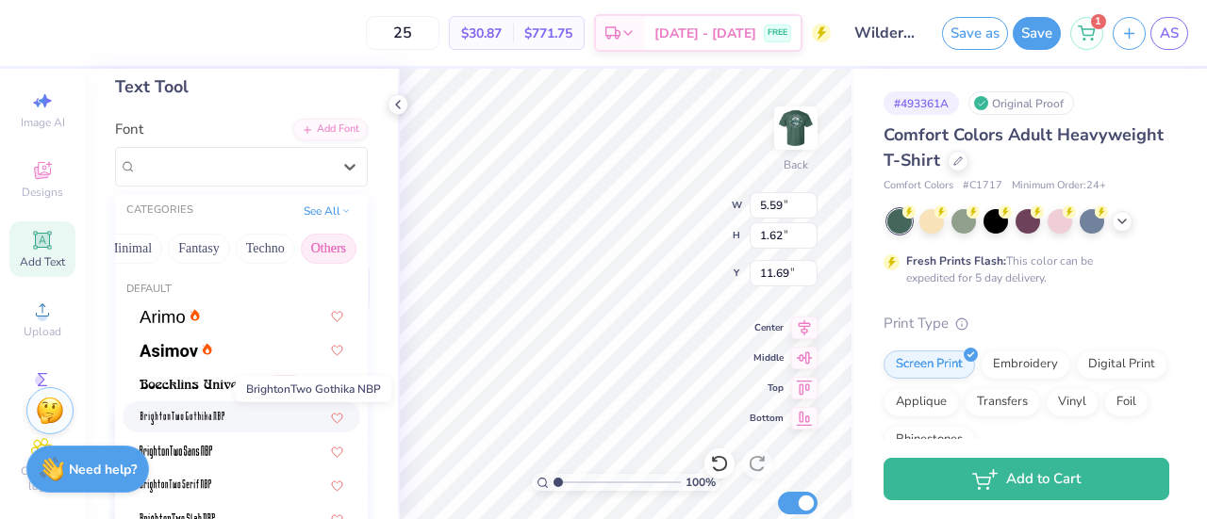
scroll to position [97, 0]
click at [243, 254] on button "Techno" at bounding box center [265, 250] width 59 height 30
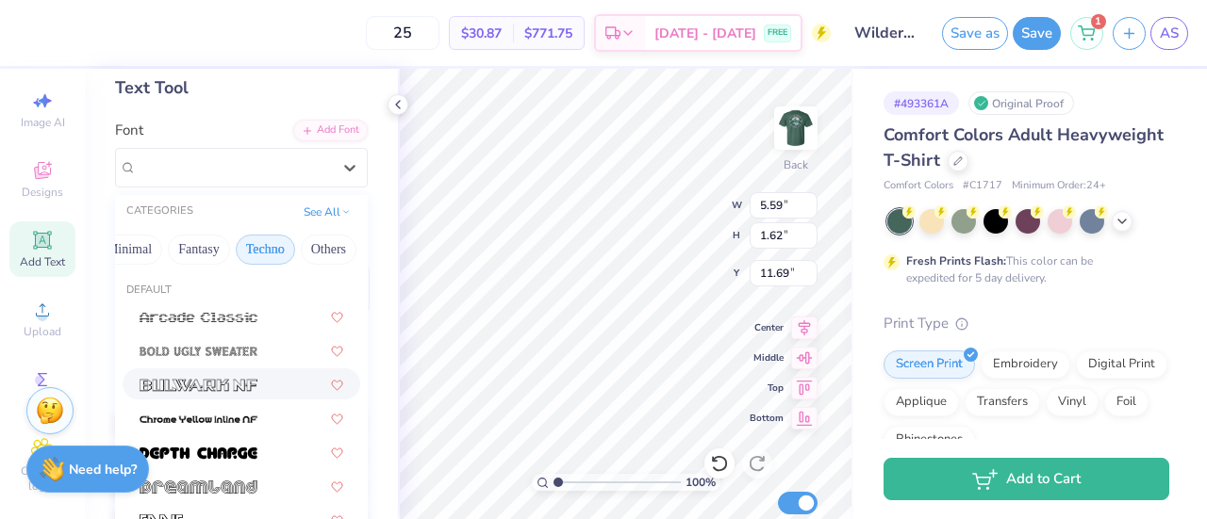
scroll to position [10, 0]
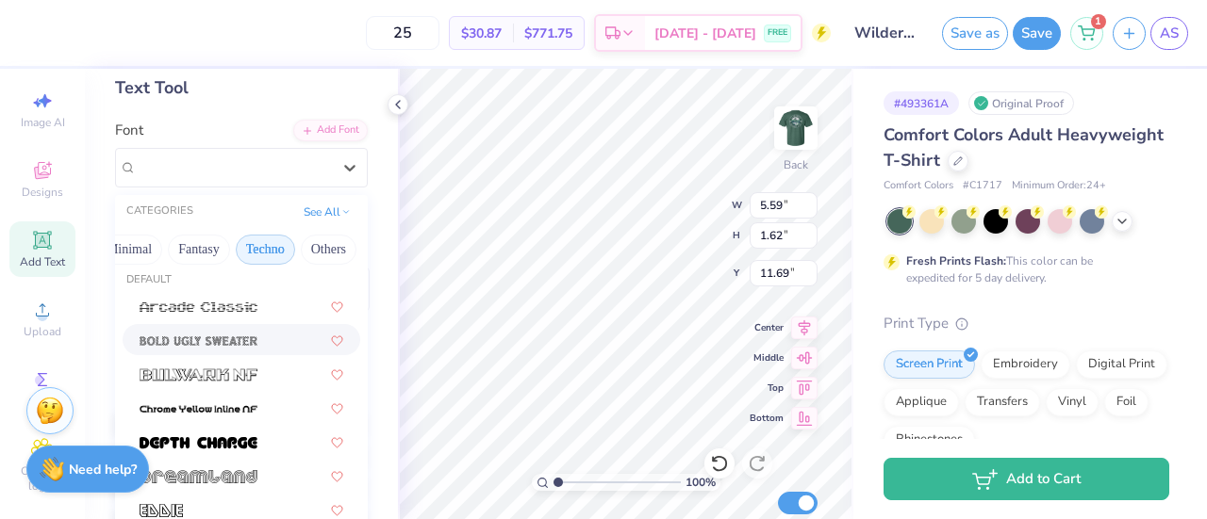
click at [217, 332] on span at bounding box center [199, 340] width 118 height 20
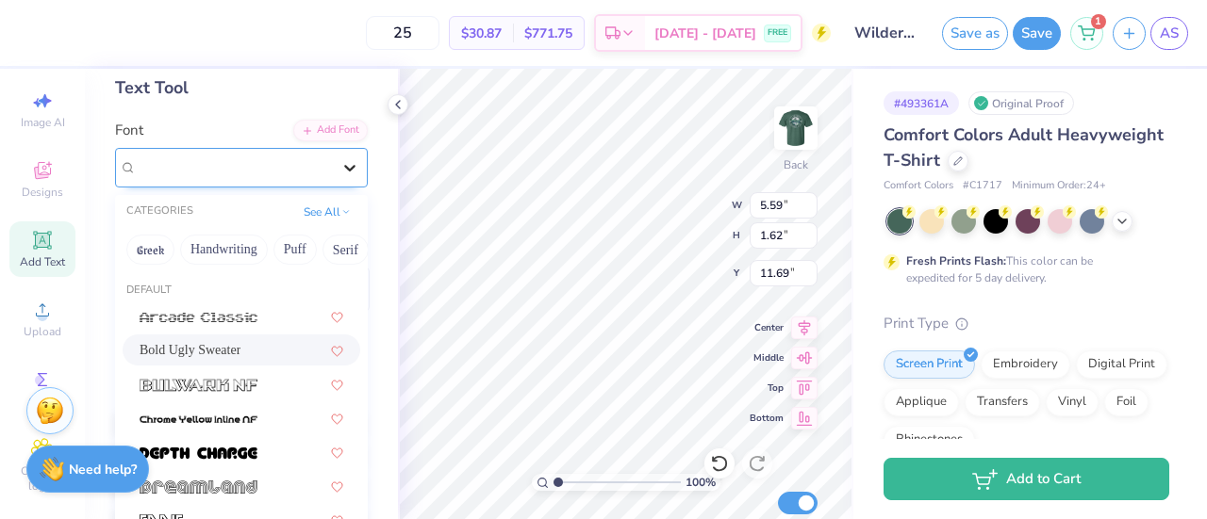
click at [340, 167] on icon at bounding box center [349, 167] width 19 height 19
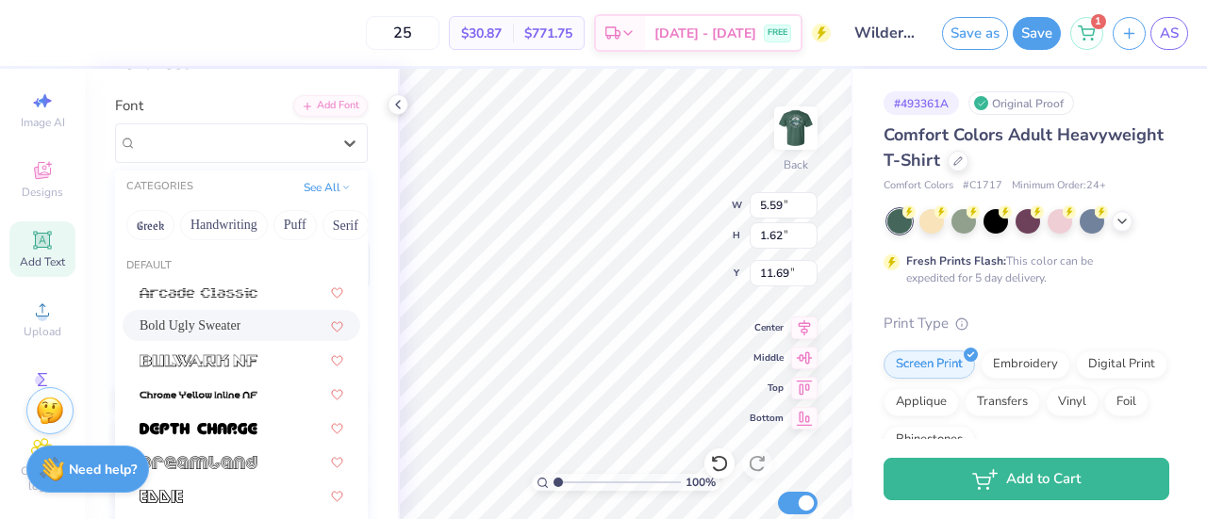
scroll to position [121, 0]
click at [216, 224] on button "Handwriting" at bounding box center [224, 226] width 88 height 30
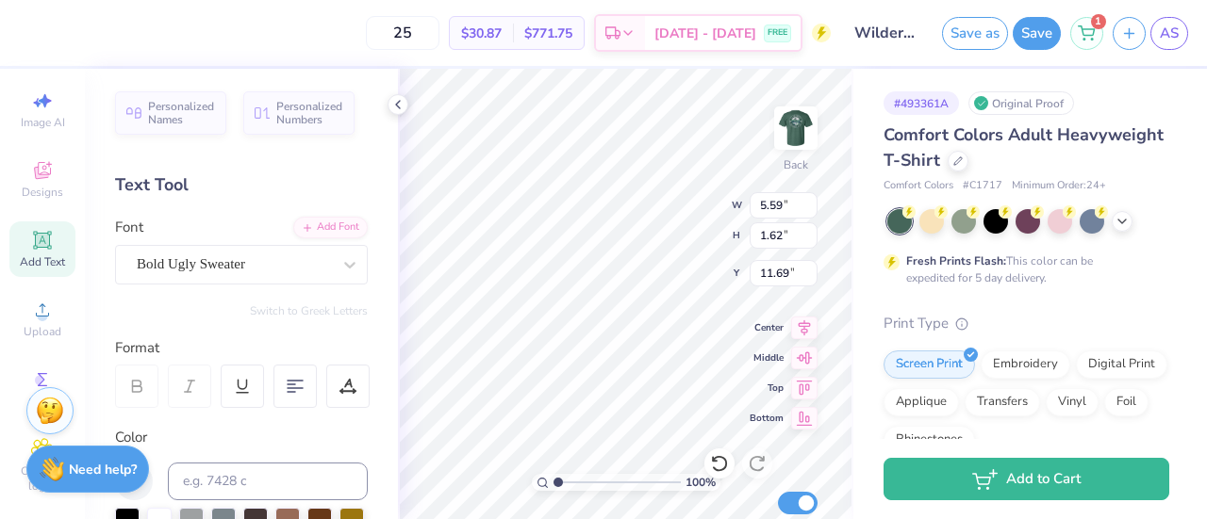
scroll to position [15, 6]
type input "13.61"
type input "0.76"
click at [266, 257] on div "Bold Ugly Sweater" at bounding box center [234, 264] width 198 height 29
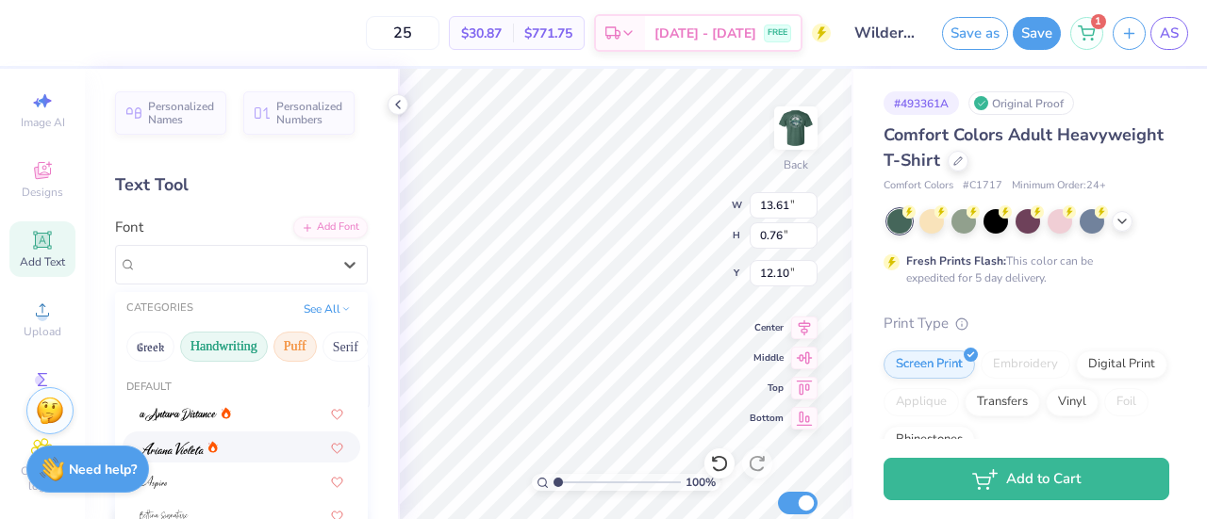
click at [286, 351] on button "Puff" at bounding box center [294, 347] width 43 height 30
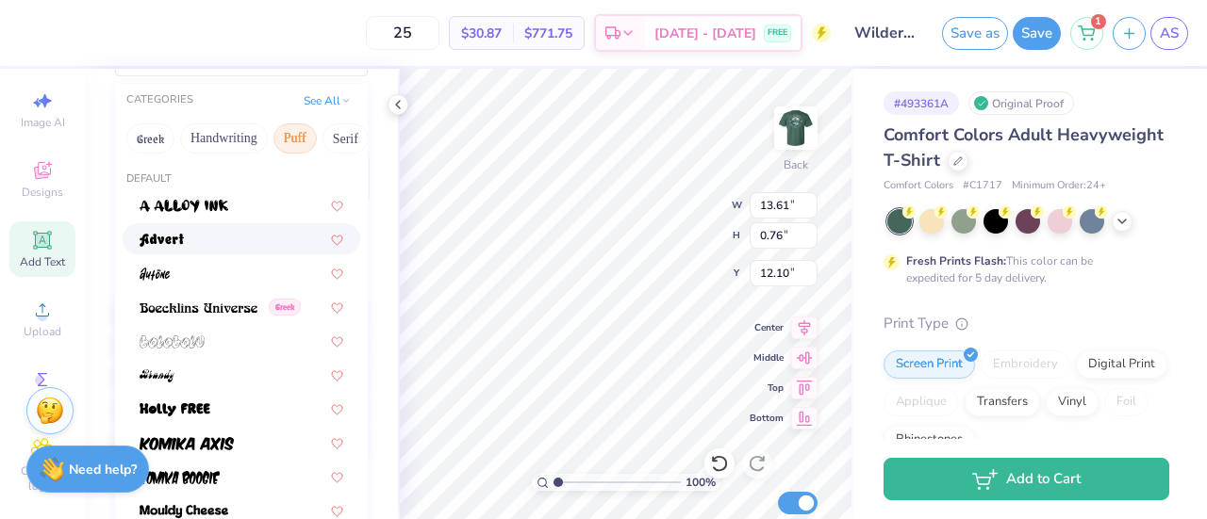
scroll to position [212, 0]
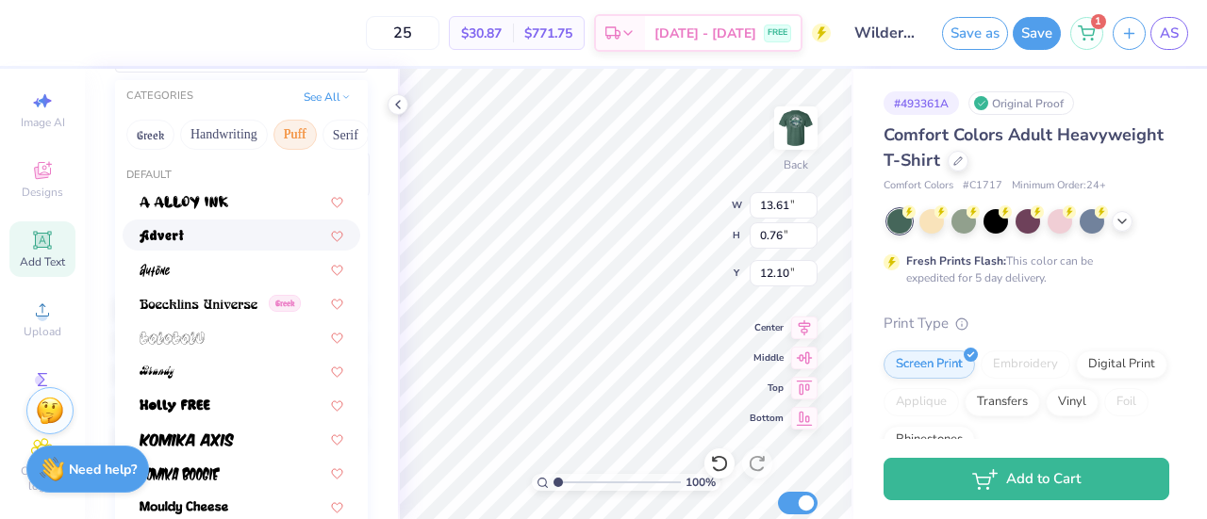
click at [202, 240] on div at bounding box center [242, 235] width 204 height 20
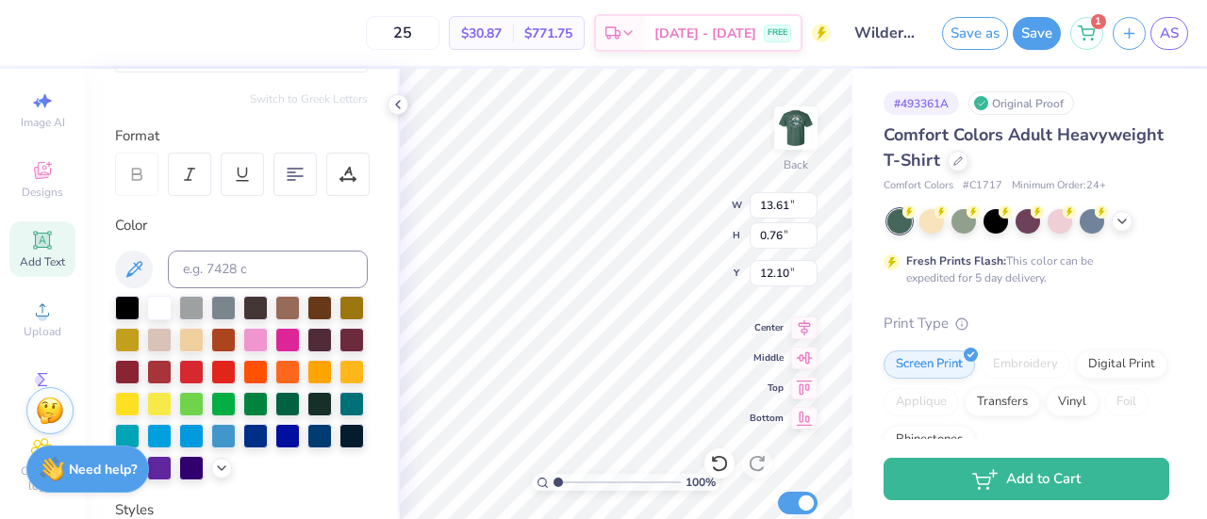
type input "12.74"
type input "0.95"
type input "12.01"
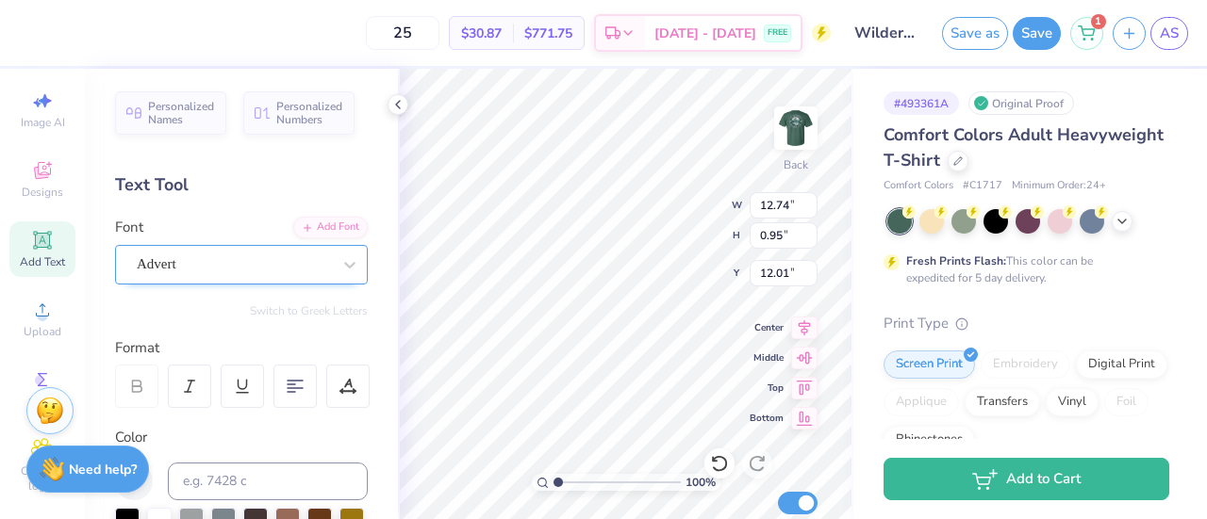
click at [255, 261] on div "Advert" at bounding box center [234, 264] width 198 height 29
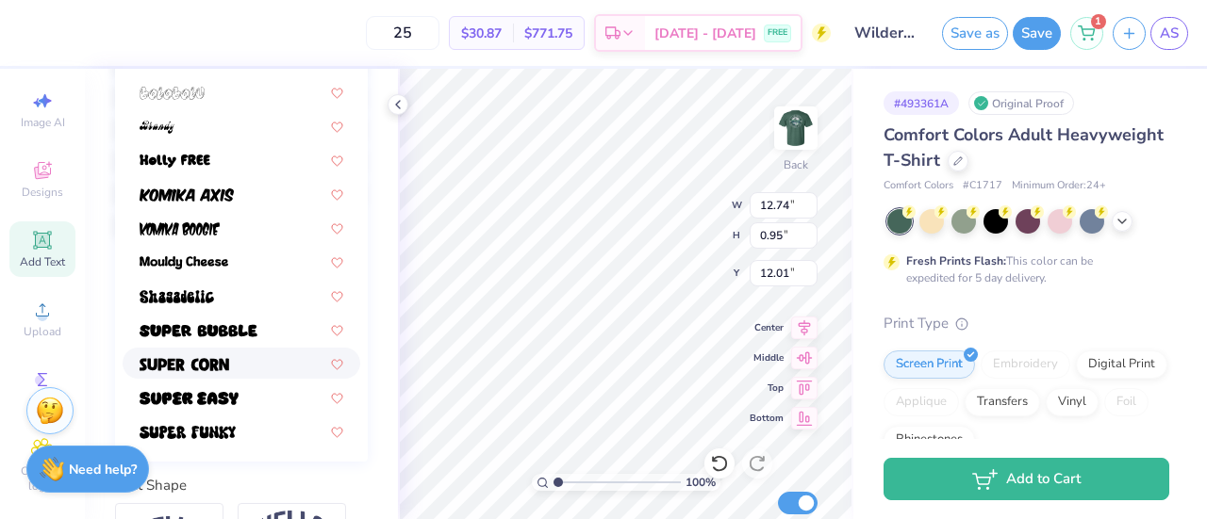
scroll to position [456, 0]
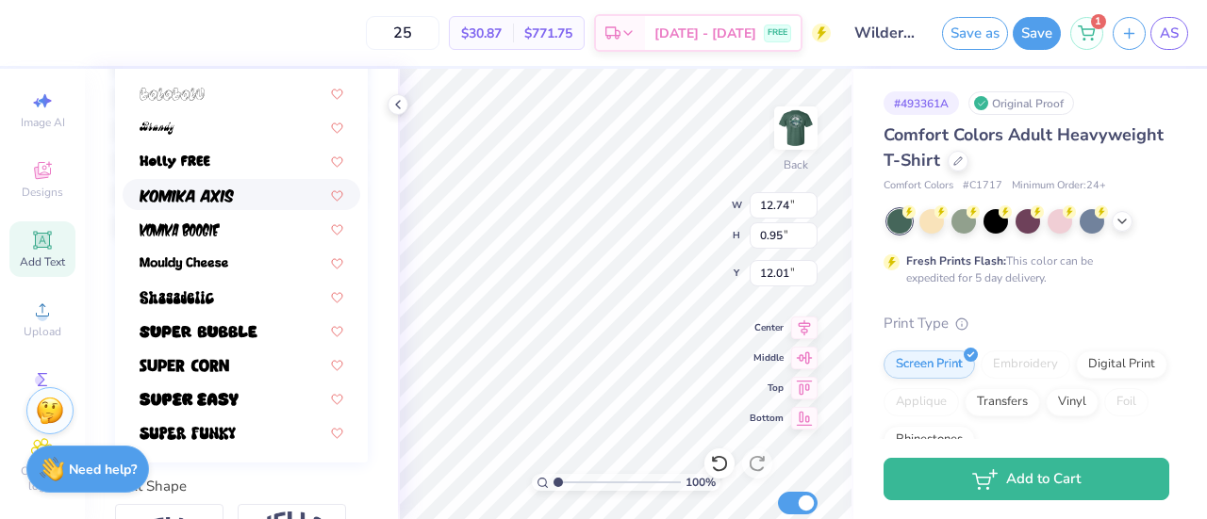
click at [240, 195] on div at bounding box center [242, 195] width 204 height 20
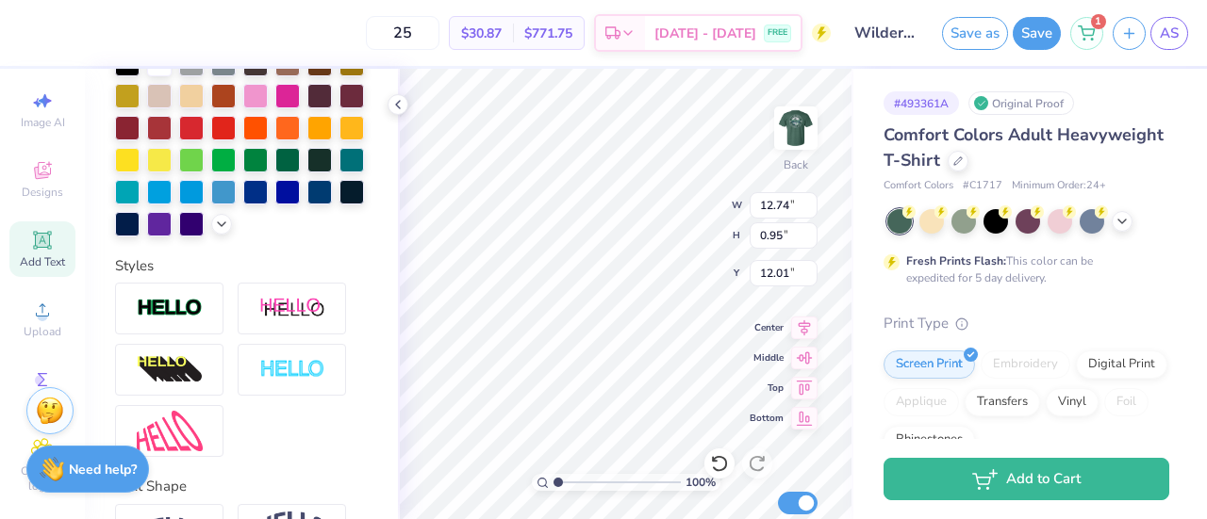
type input "14.17"
type input "0.92"
type input "12.03"
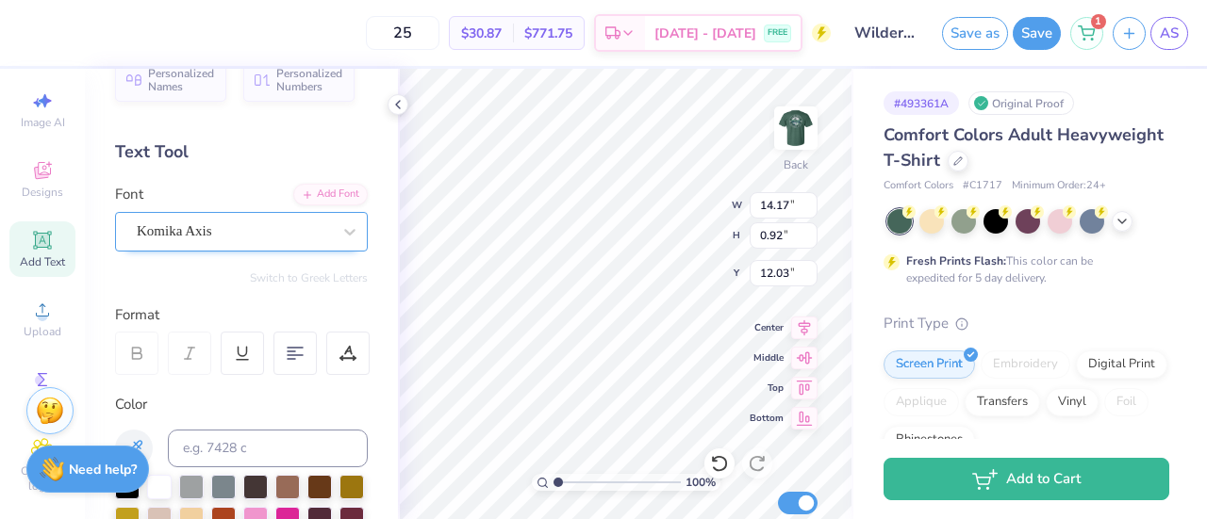
scroll to position [29, 0]
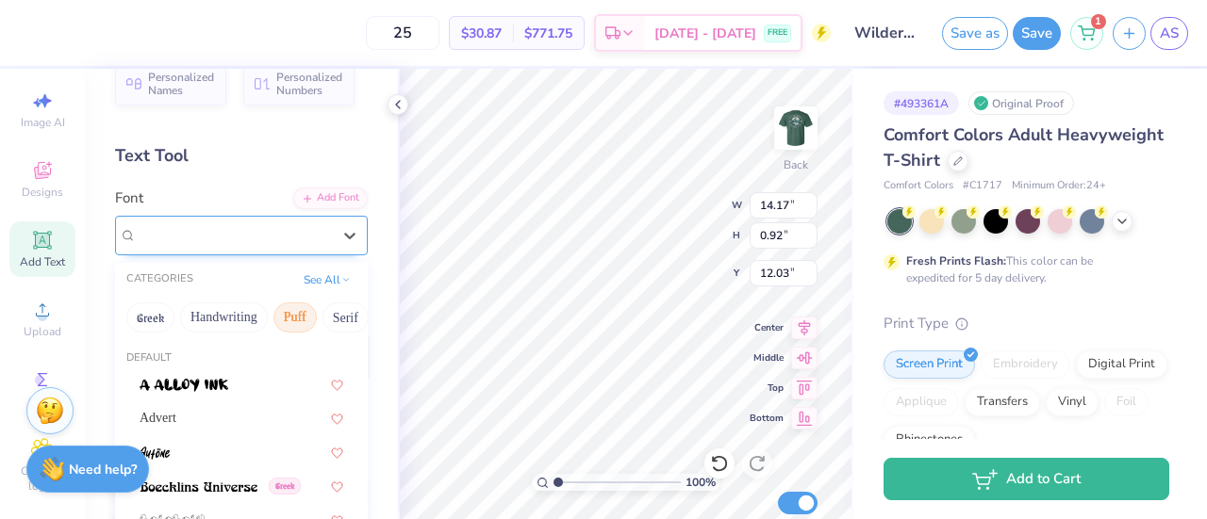
click at [264, 235] on div "Komika Axis" at bounding box center [234, 235] width 198 height 29
click at [245, 316] on button "Serif" at bounding box center [229, 318] width 46 height 30
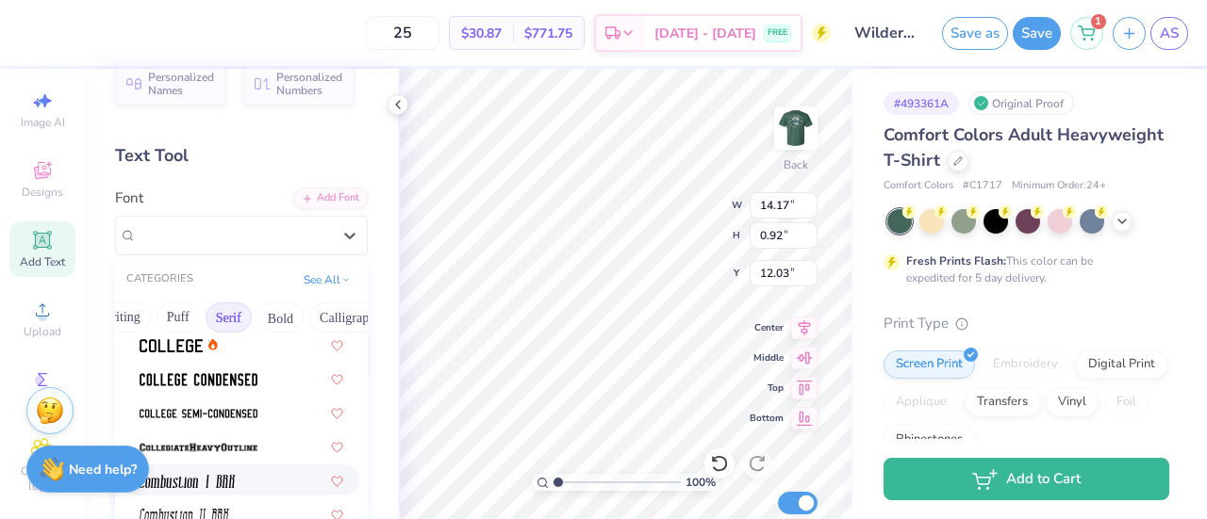
scroll to position [545, 0]
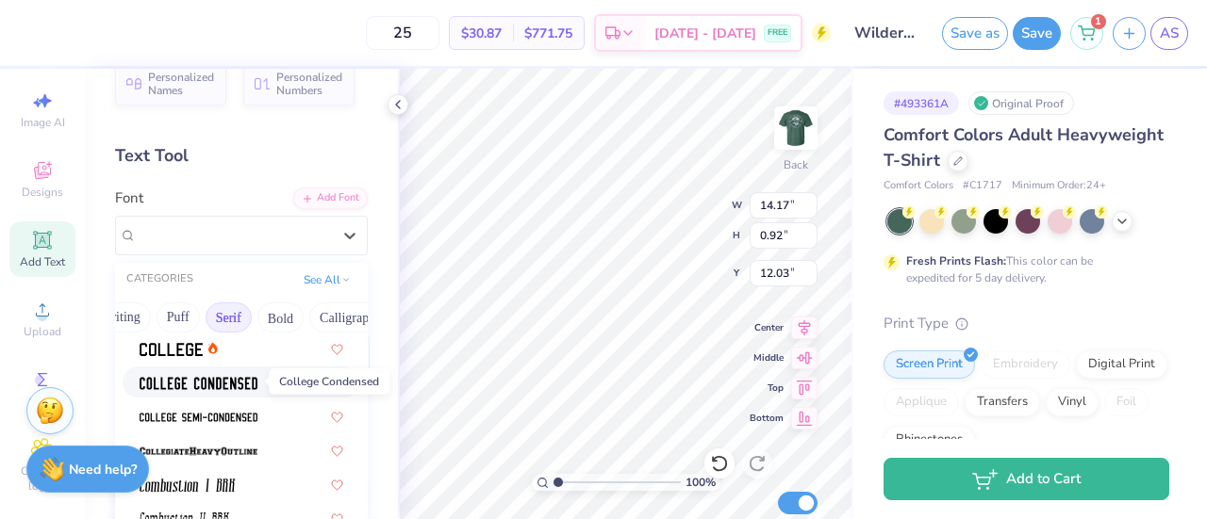
click at [241, 382] on img at bounding box center [199, 383] width 118 height 13
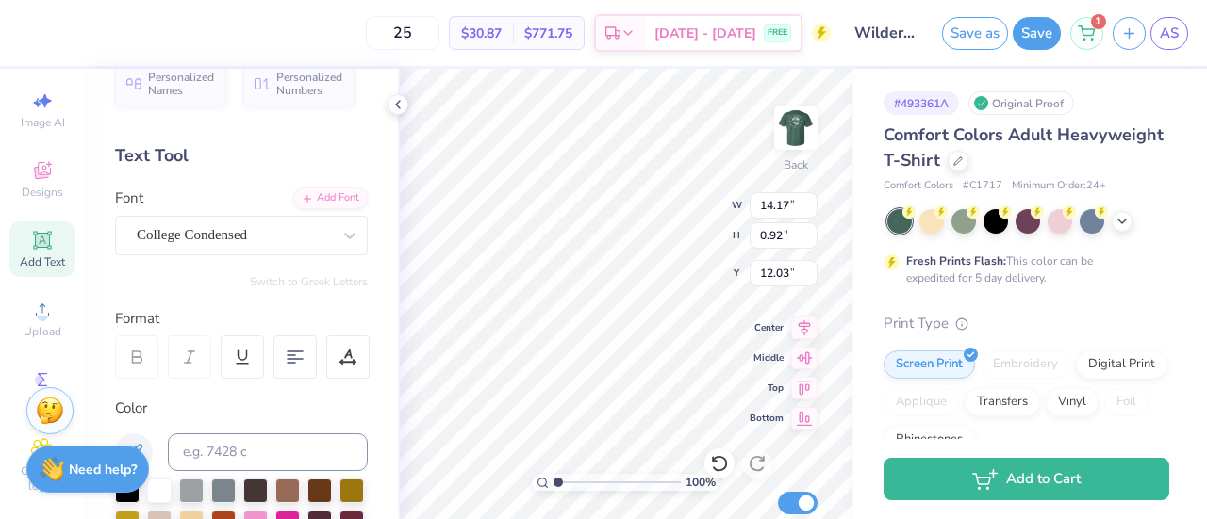
type input "8.99"
type input "0.67"
type input "12.15"
click at [333, 232] on div at bounding box center [350, 236] width 34 height 34
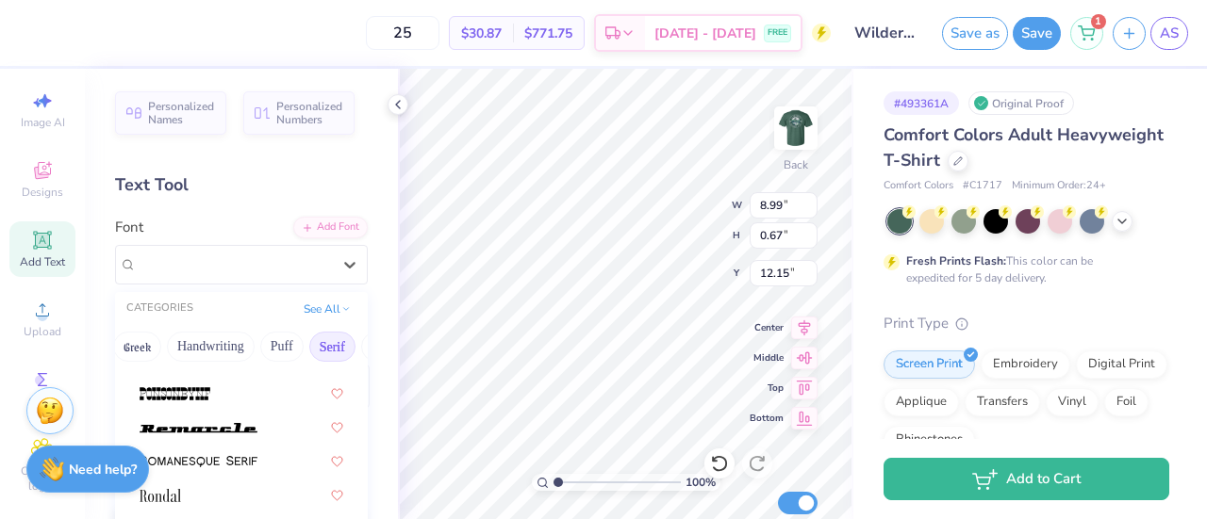
scroll to position [0, 119]
click at [271, 351] on button "Bold" at bounding box center [278, 347] width 46 height 30
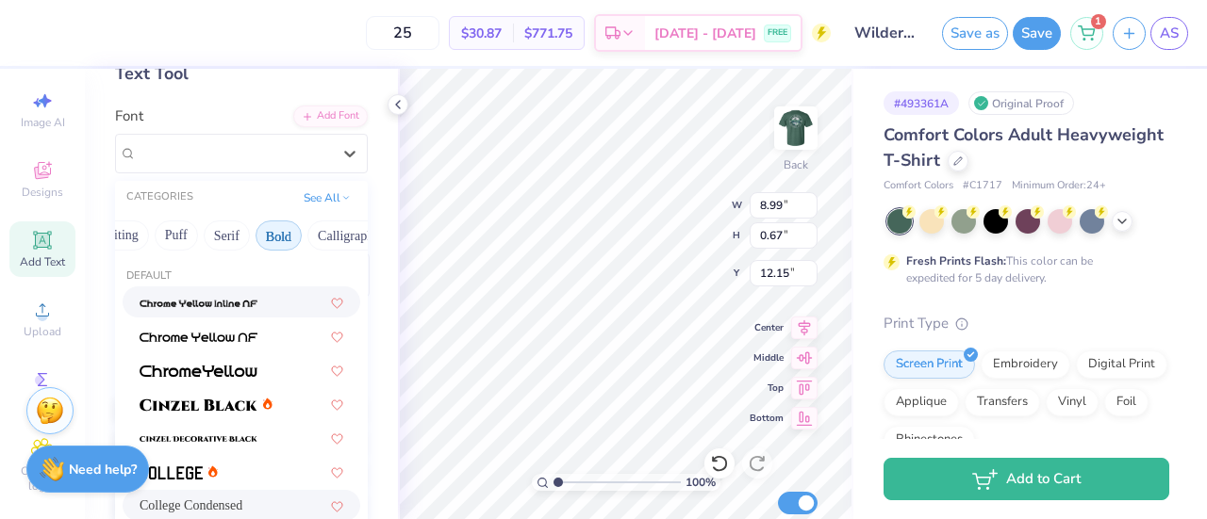
scroll to position [110, 0]
click at [328, 231] on button "Calligraphy" at bounding box center [348, 237] width 83 height 30
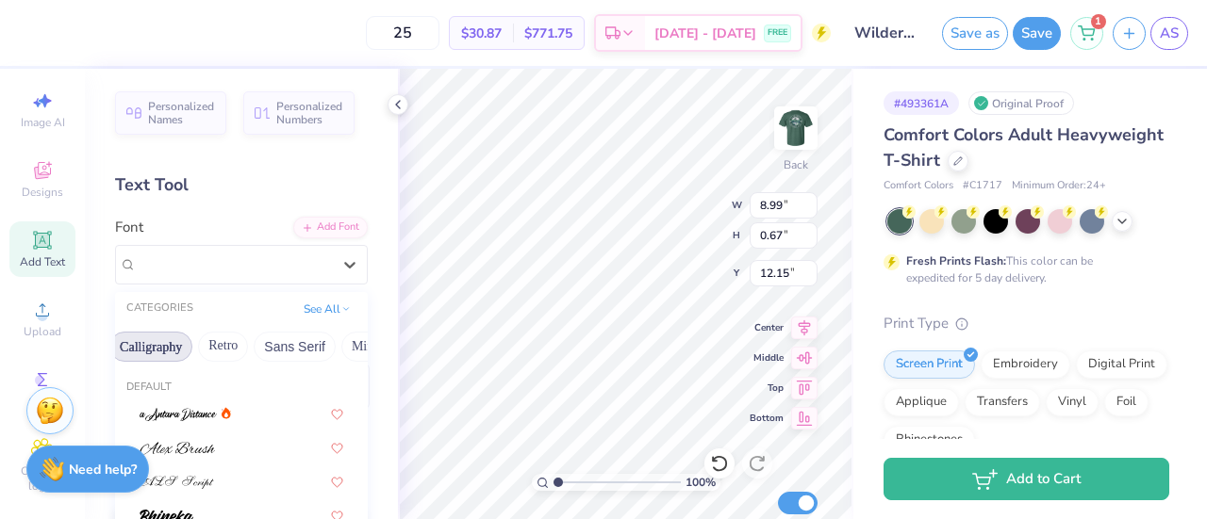
scroll to position [0, 318]
click at [273, 342] on button "Sans Serif" at bounding box center [294, 347] width 82 height 30
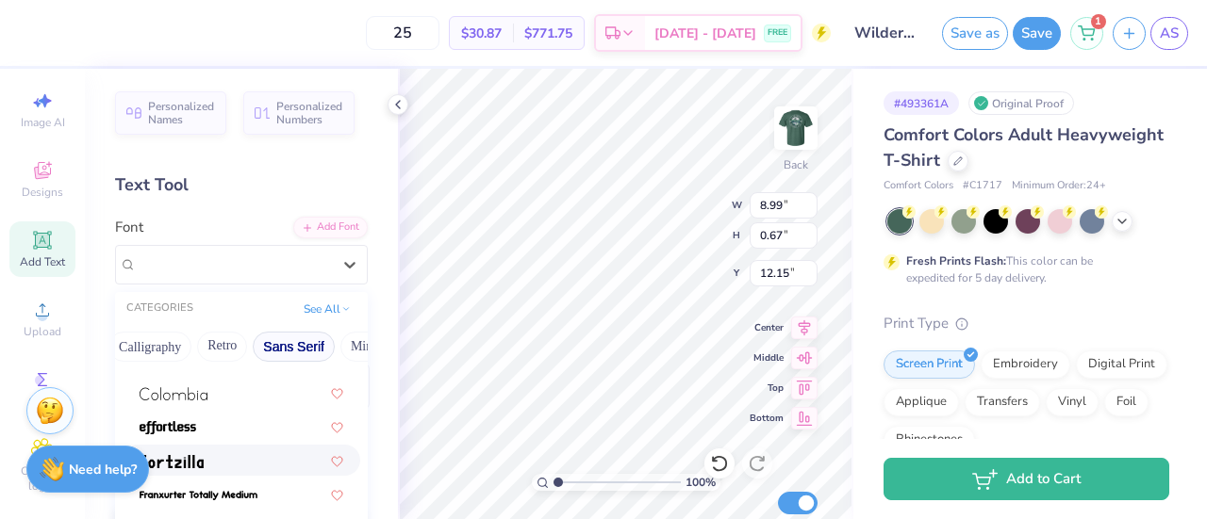
scroll to position [256, 0]
click at [225, 438] on div at bounding box center [242, 428] width 238 height 31
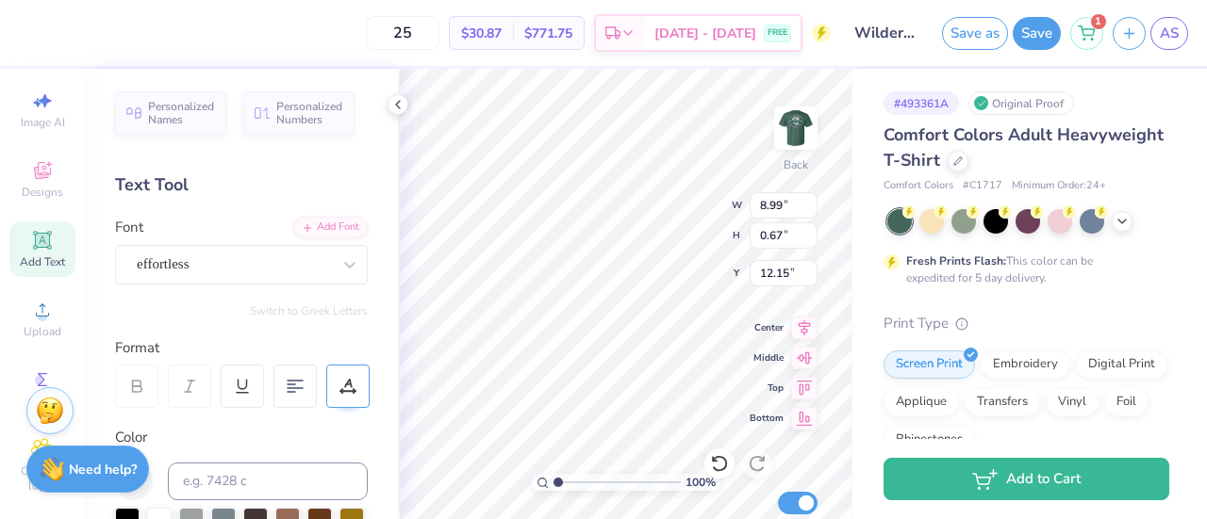
type input "10.66"
type input "0.96"
type input "12.00"
click at [333, 265] on div at bounding box center [350, 265] width 34 height 34
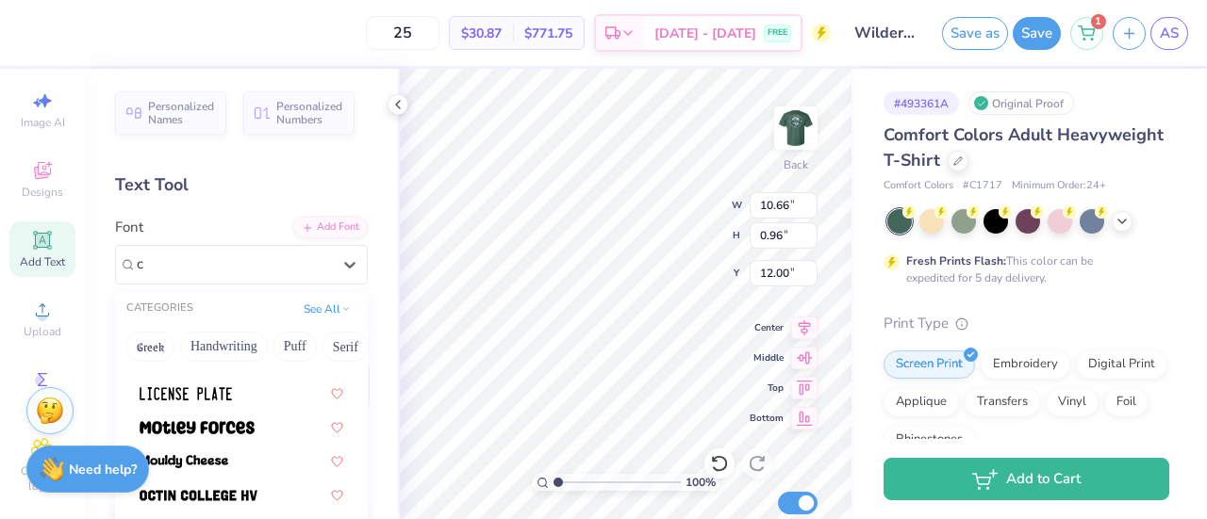
scroll to position [0, 0]
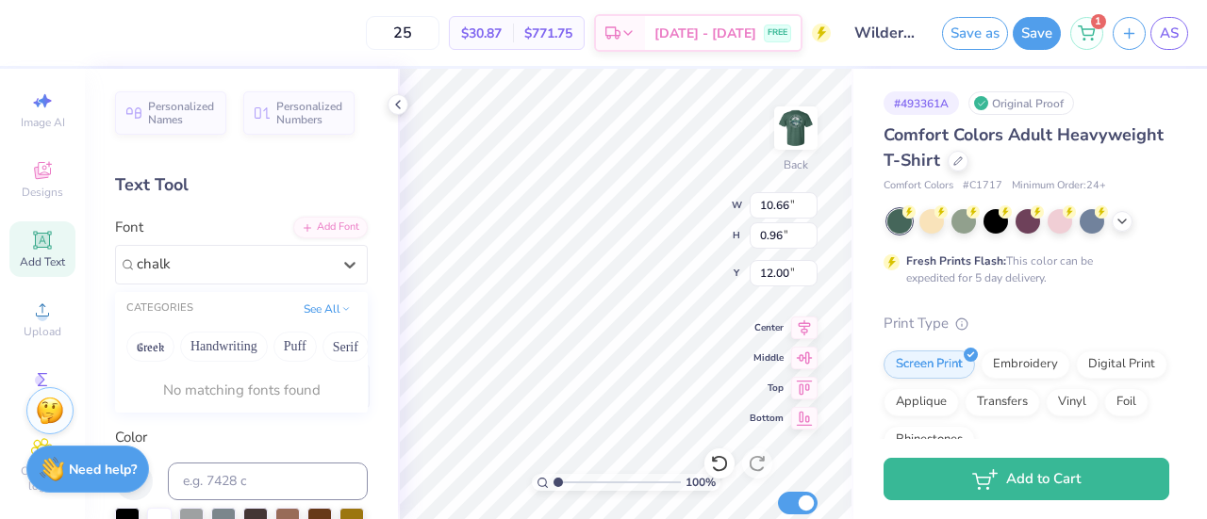
type input "chalk"
click at [325, 229] on div "Add Font" at bounding box center [330, 226] width 74 height 22
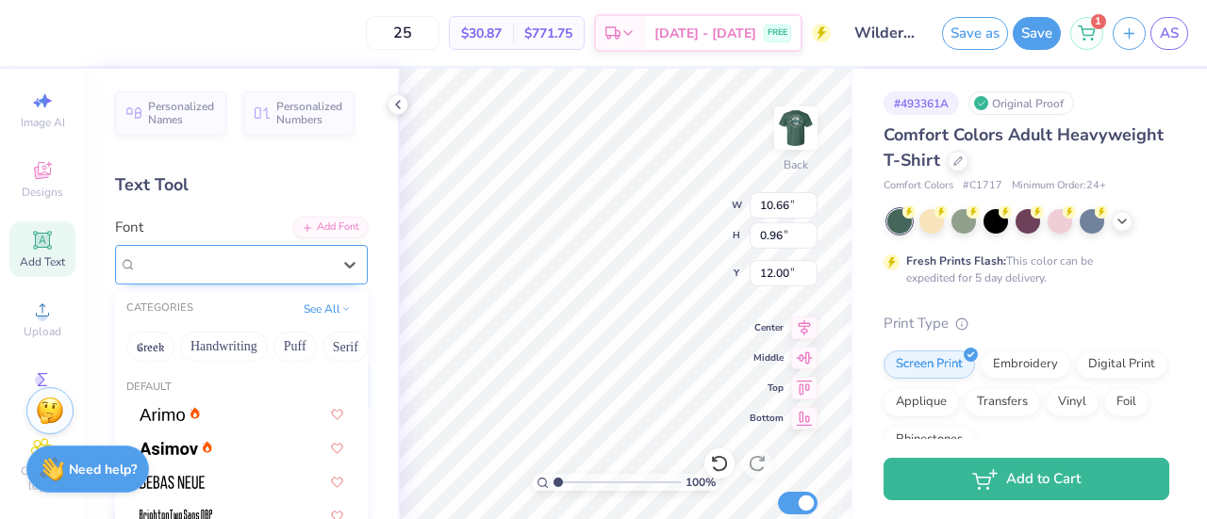
click at [305, 280] on div "effortless" at bounding box center [241, 265] width 253 height 40
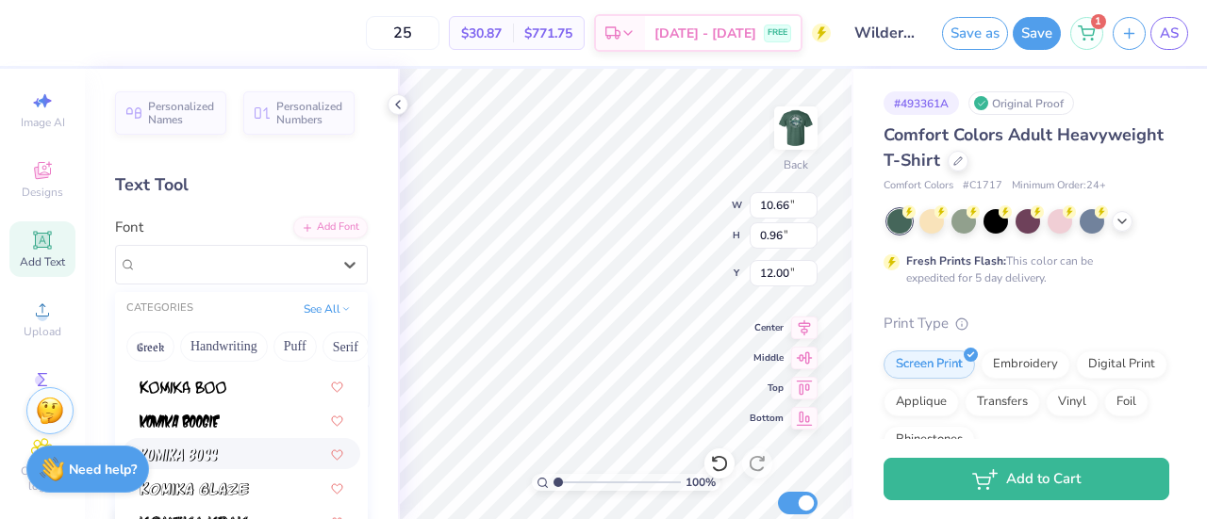
scroll to position [704, 0]
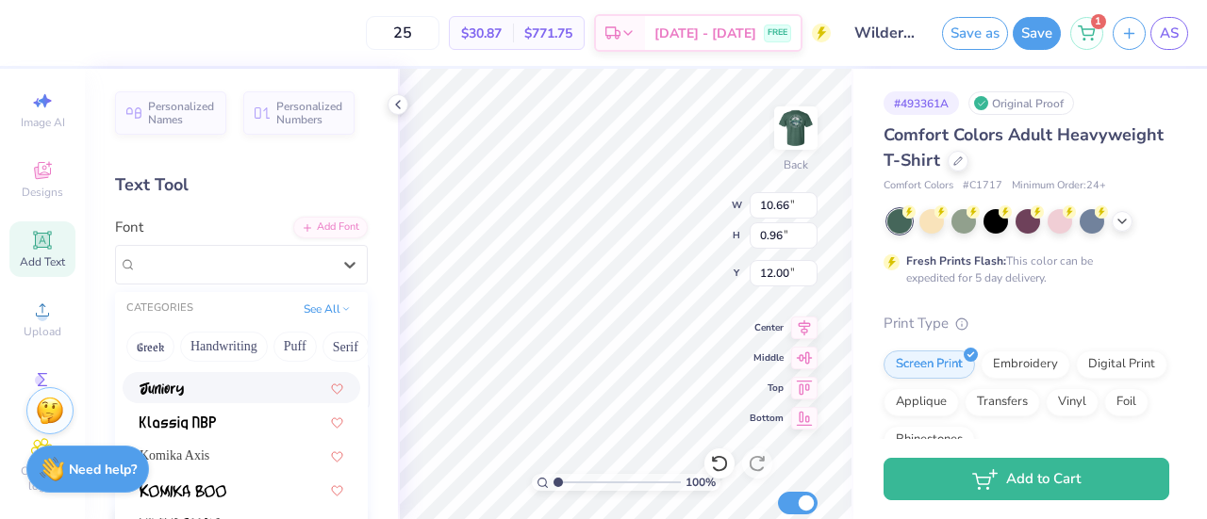
click at [195, 388] on div at bounding box center [242, 388] width 204 height 20
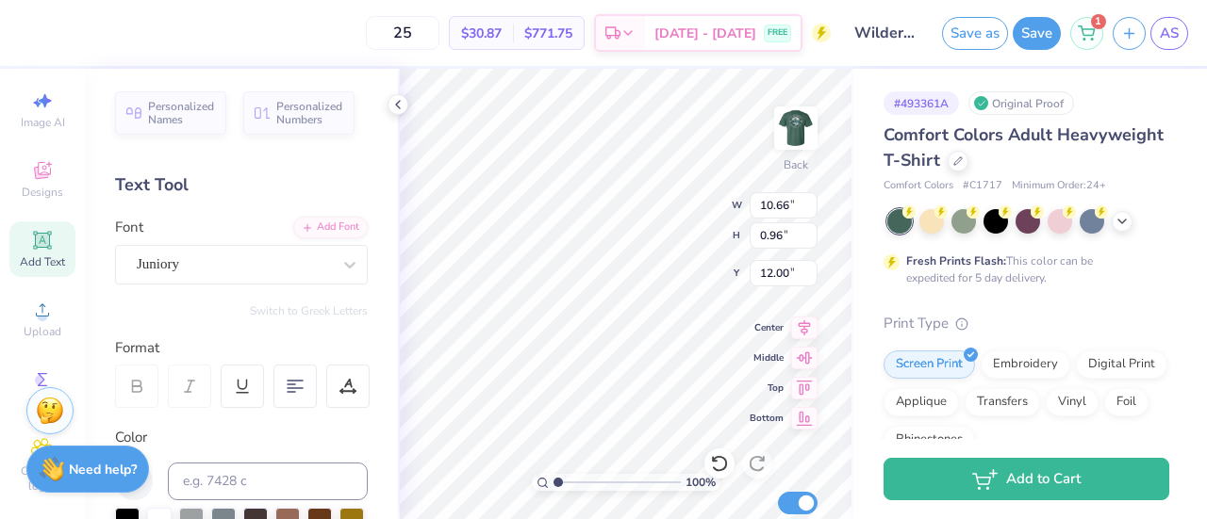
type input "9.88"
type input "0.89"
type input "12.04"
type input "6.14"
type input "0.55"
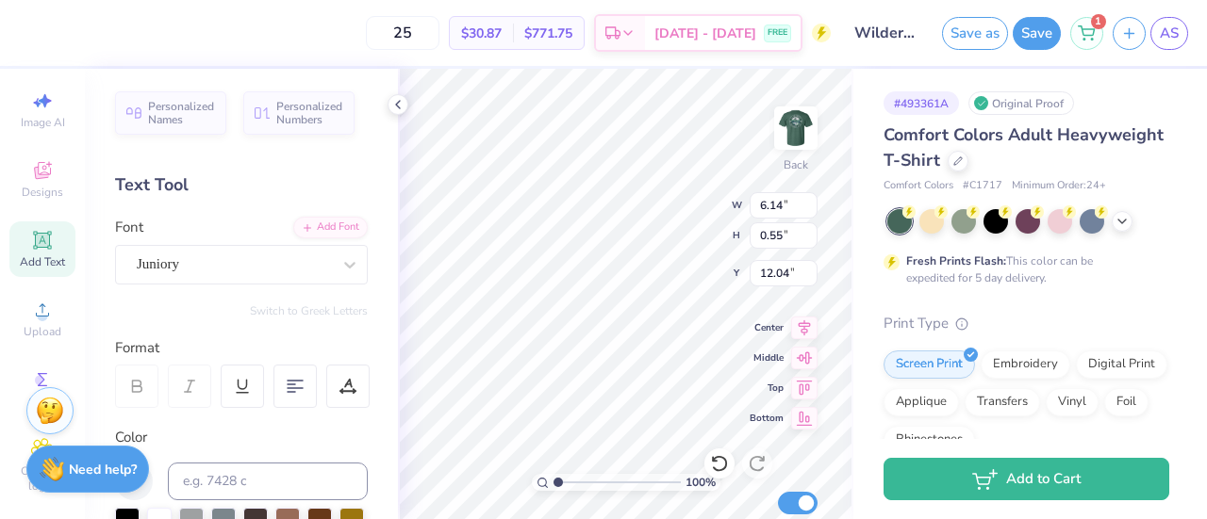
scroll to position [15, 3]
type textarea "Wilderness Medicine Club"
click at [299, 391] on icon at bounding box center [295, 386] width 17 height 17
type input "3.00"
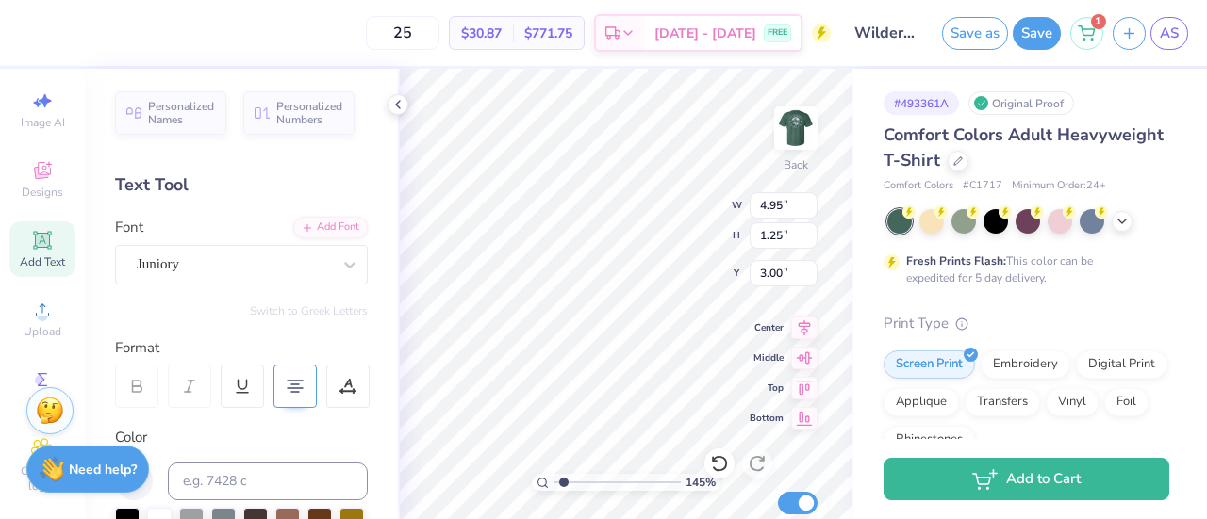
type input "1.44742788653424"
type textarea "Wilderness Medicine Club"
type input "1.44742788653424"
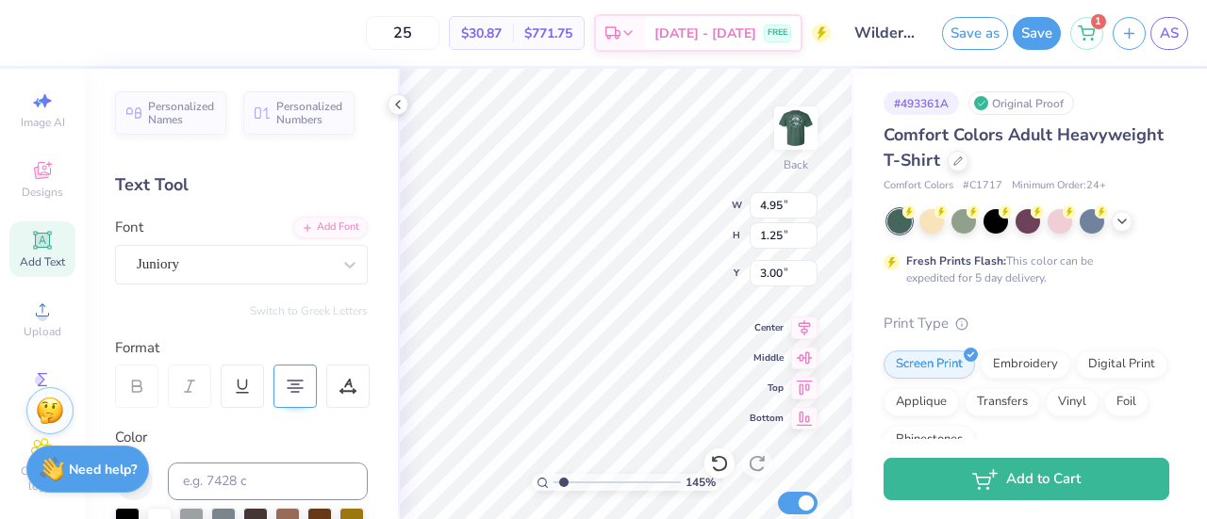
type textarea "Wilderness Medicine K Club"
type input "1.44742788653424"
type textarea "Wilderness Medicine KC Club"
type input "1.44742788653424"
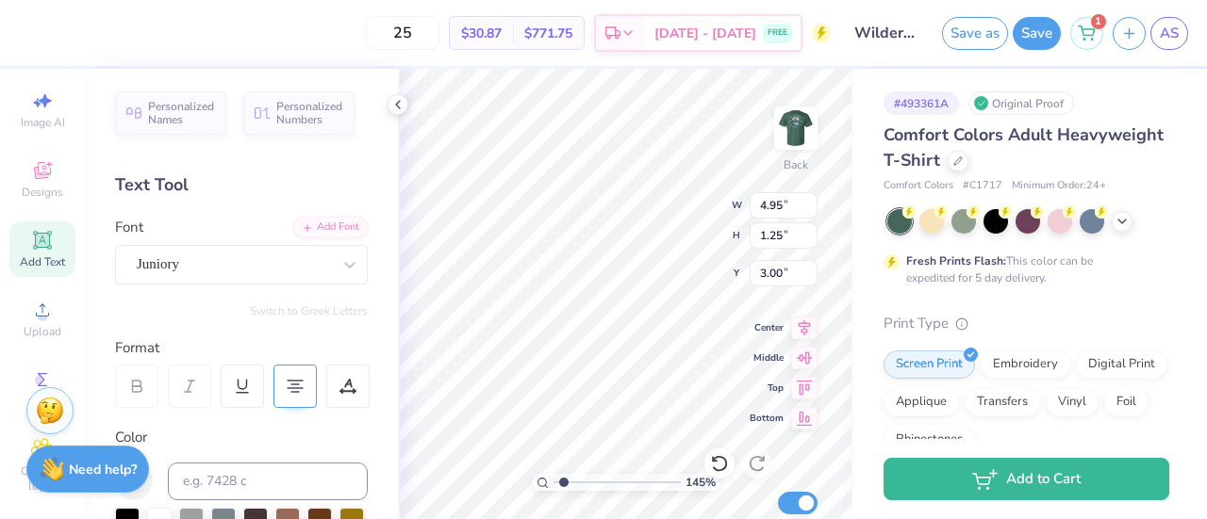
type textarea "Wilderness Medicine KCU Club"
click at [340, 256] on icon at bounding box center [349, 264] width 19 height 19
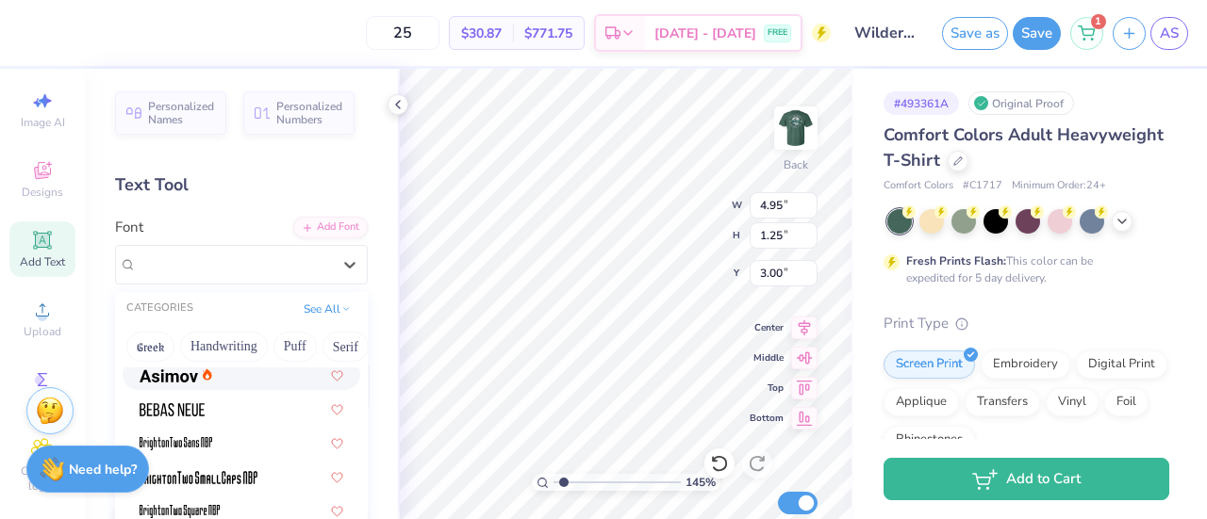
scroll to position [75, 0]
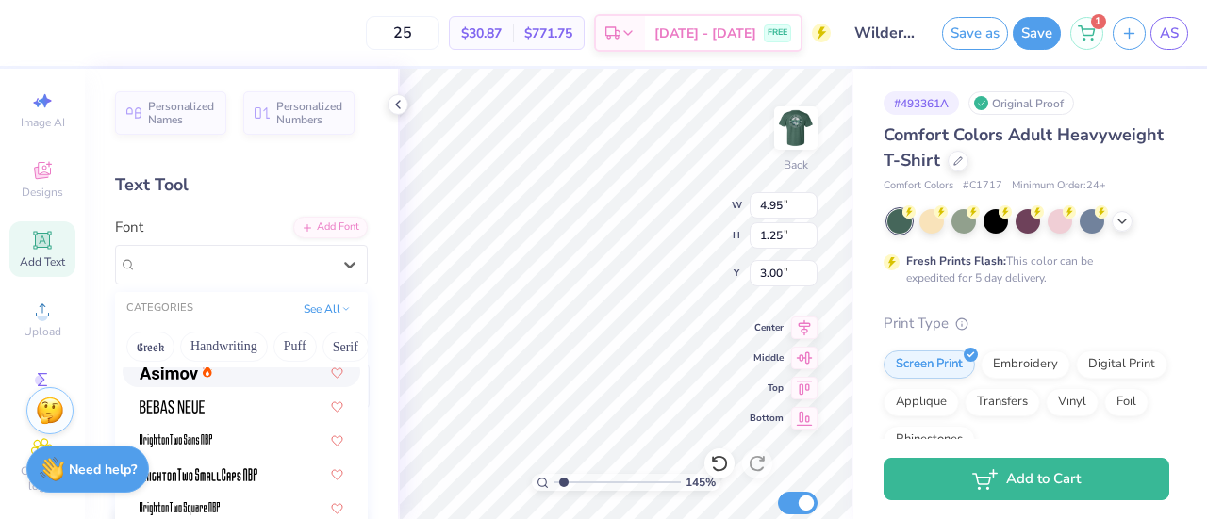
click at [187, 373] on img at bounding box center [169, 373] width 58 height 13
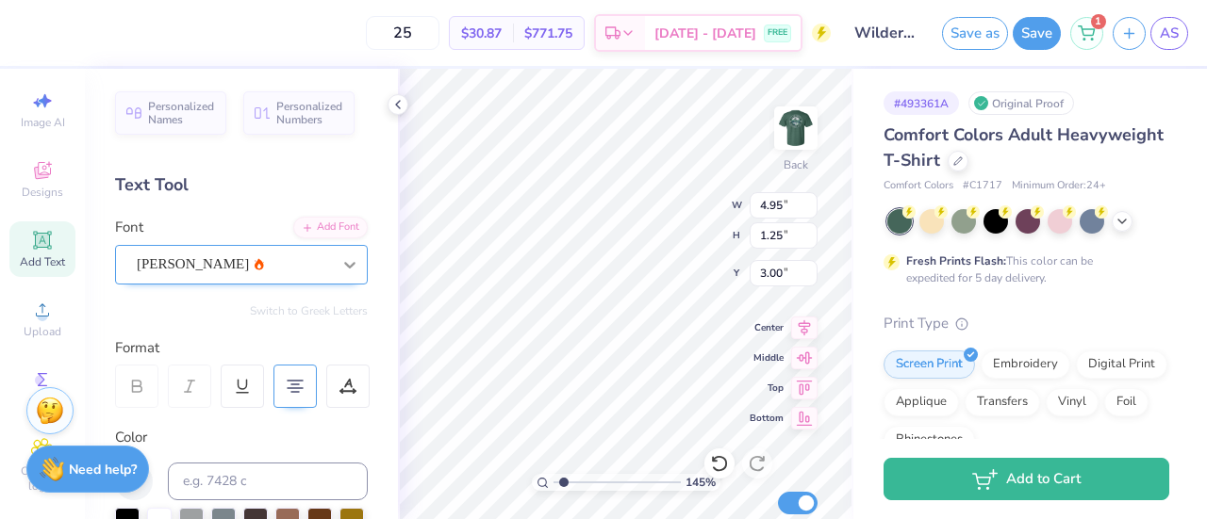
click at [340, 265] on icon at bounding box center [349, 264] width 19 height 19
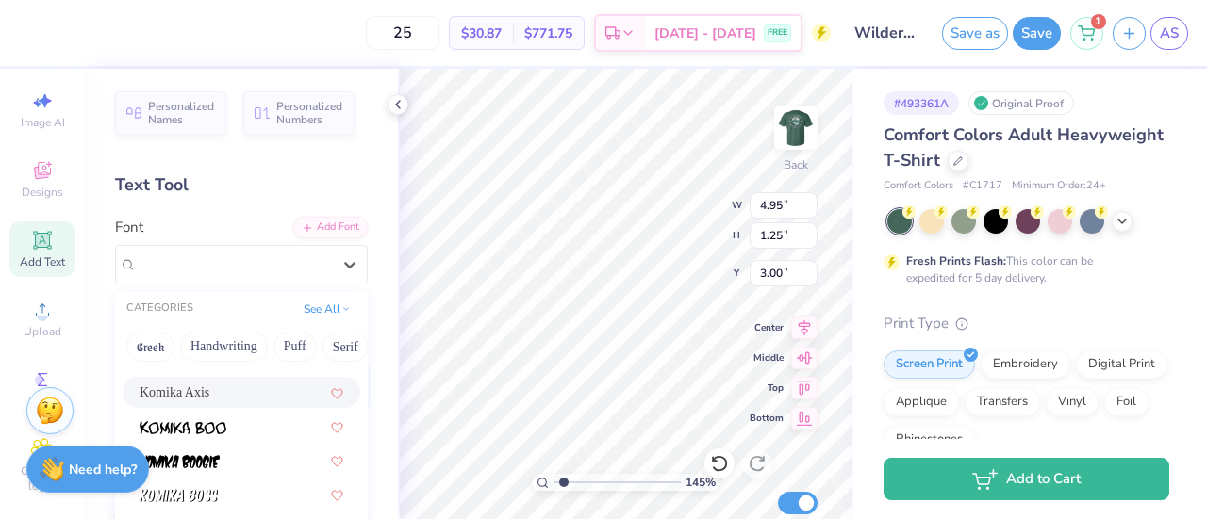
scroll to position [768, 0]
click at [224, 403] on div "Komika Axis" at bounding box center [242, 391] width 238 height 31
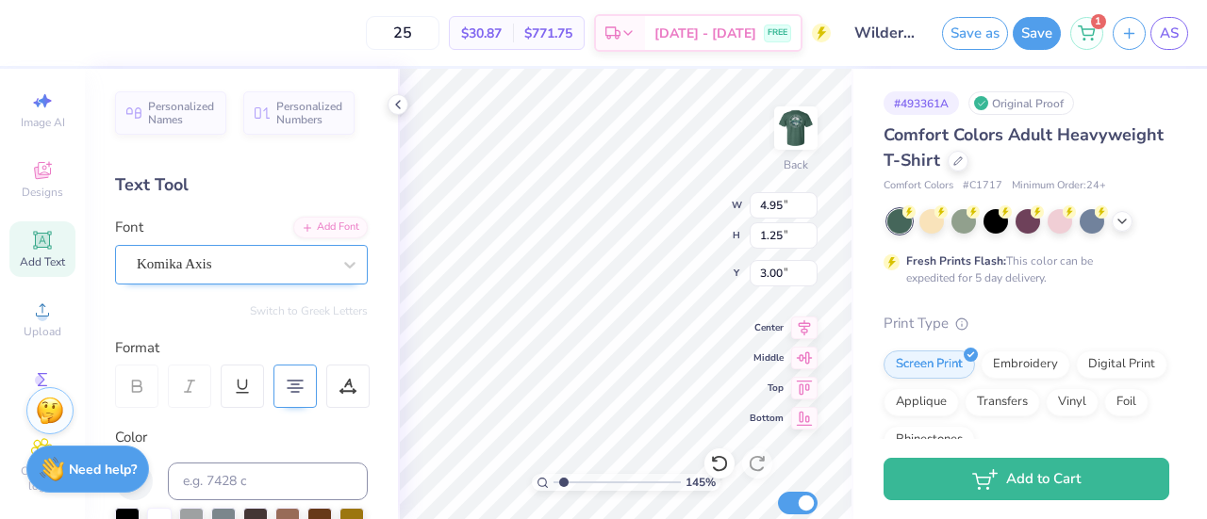
click at [265, 254] on div "Komika Axis" at bounding box center [234, 264] width 198 height 29
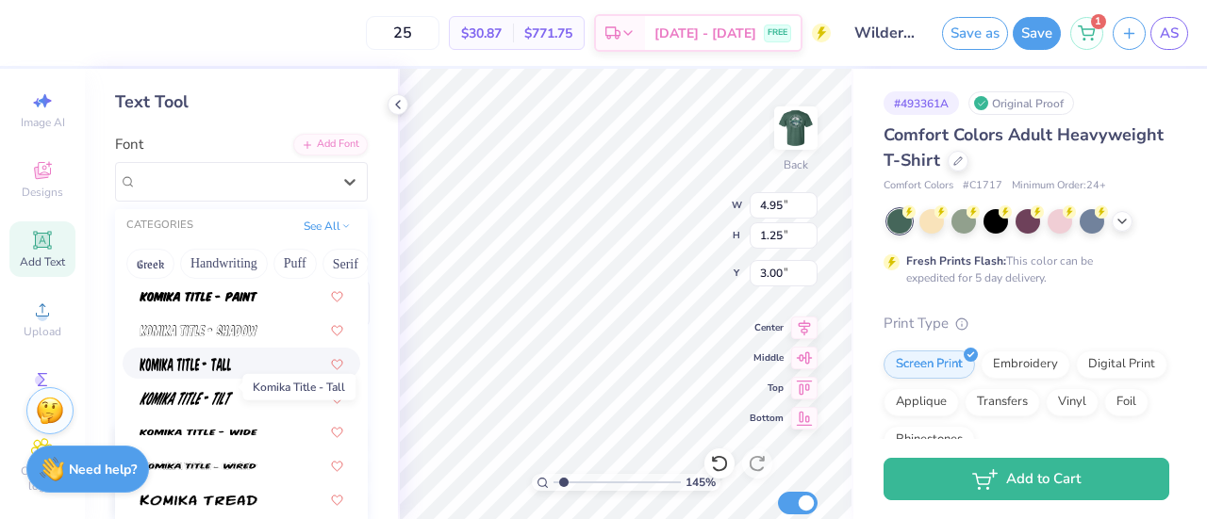
scroll to position [1295, 0]
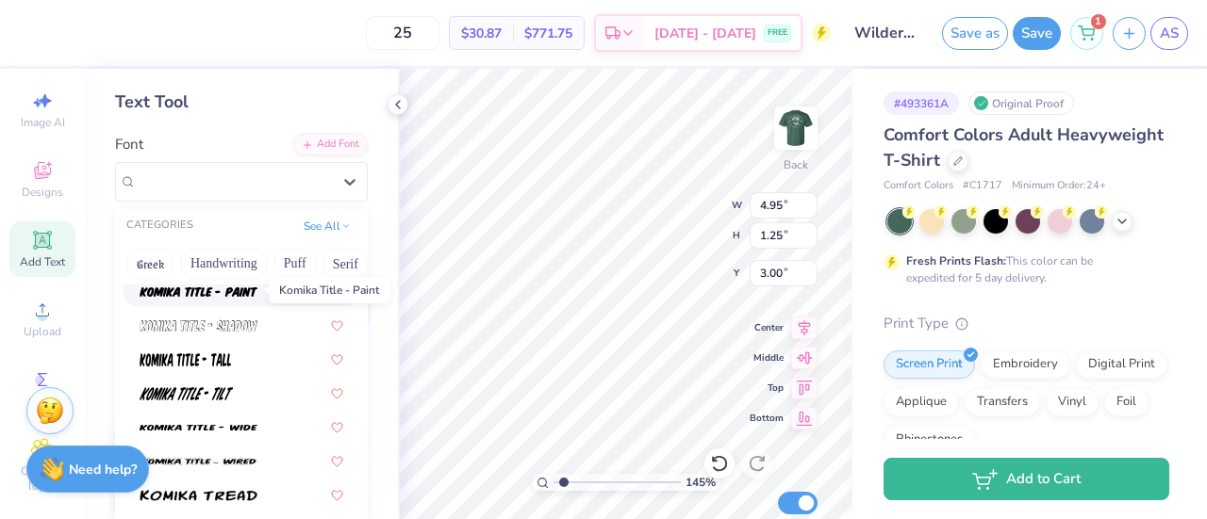
click at [230, 288] on img at bounding box center [199, 292] width 118 height 13
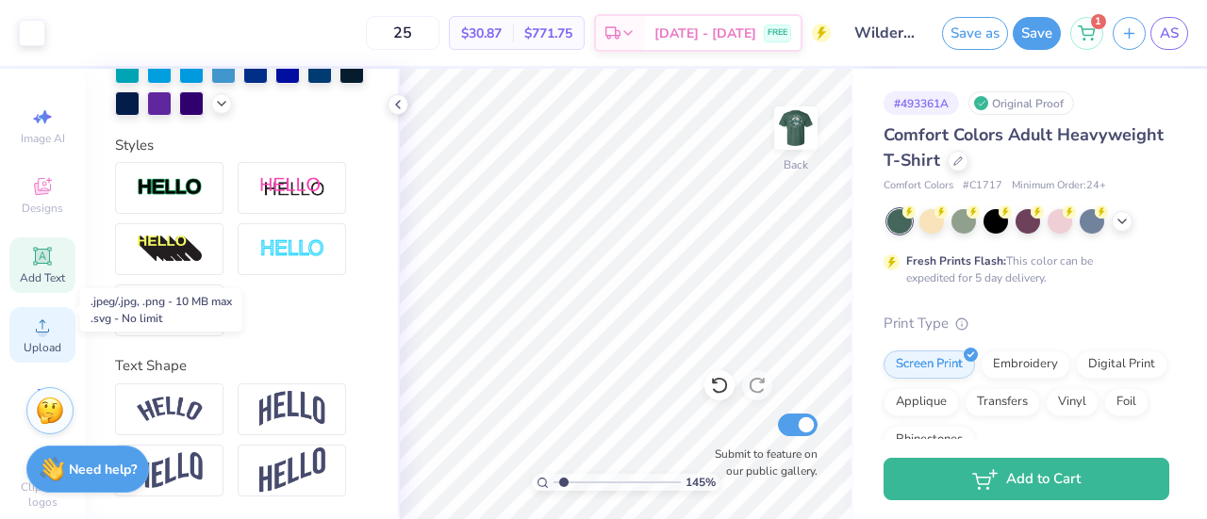
scroll to position [2, 0]
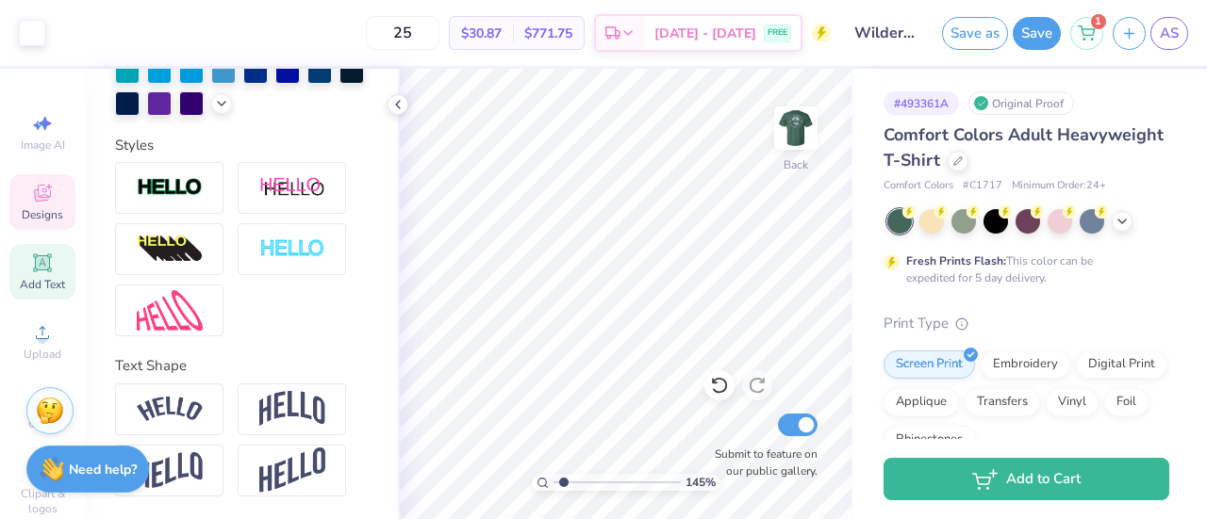
click at [41, 200] on icon at bounding box center [42, 193] width 23 height 23
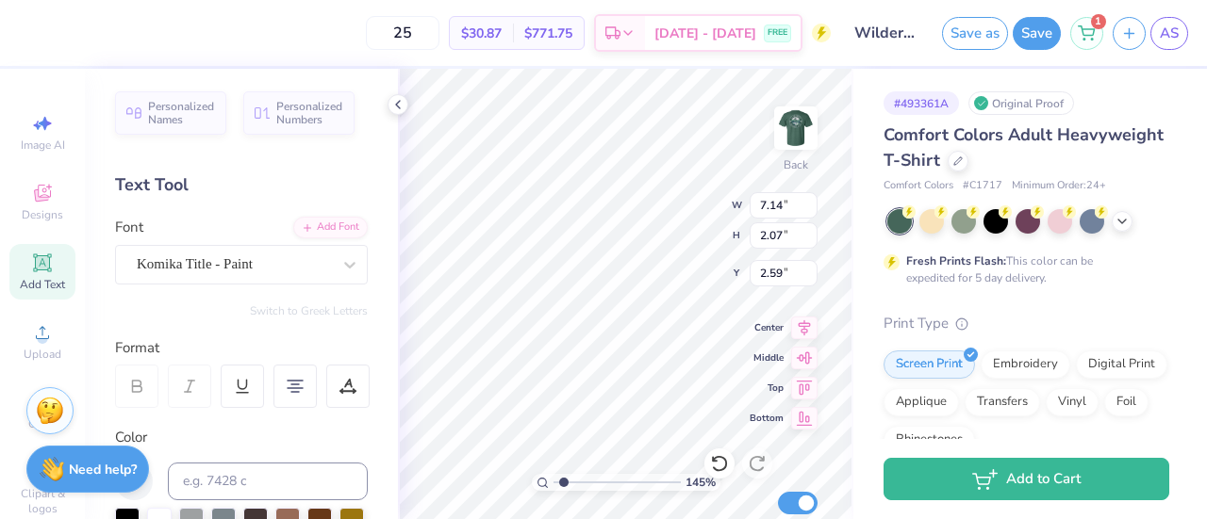
scroll to position [15, 2]
type input "1.44742788653424"
type textarea "Wilderness Medicine KC Club"
type input "1.44742788653424"
type textarea "Wilderness Medicine K Club"
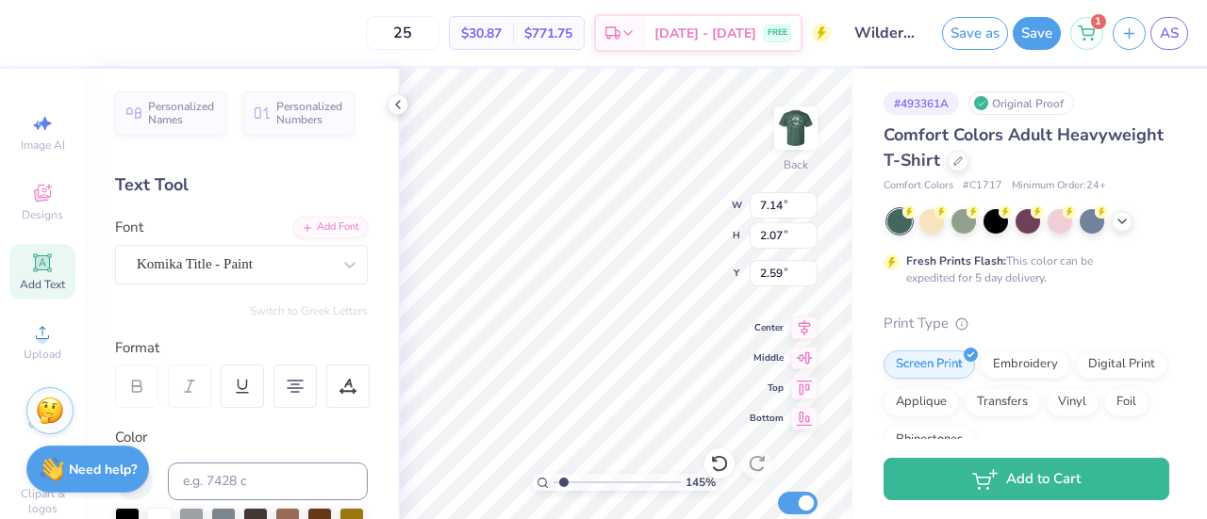
type input "1.44742788653424"
type textarea "Wilderness Medicine Club"
type input "1.44742788653424"
type textarea "Wilderness Medicine Club"
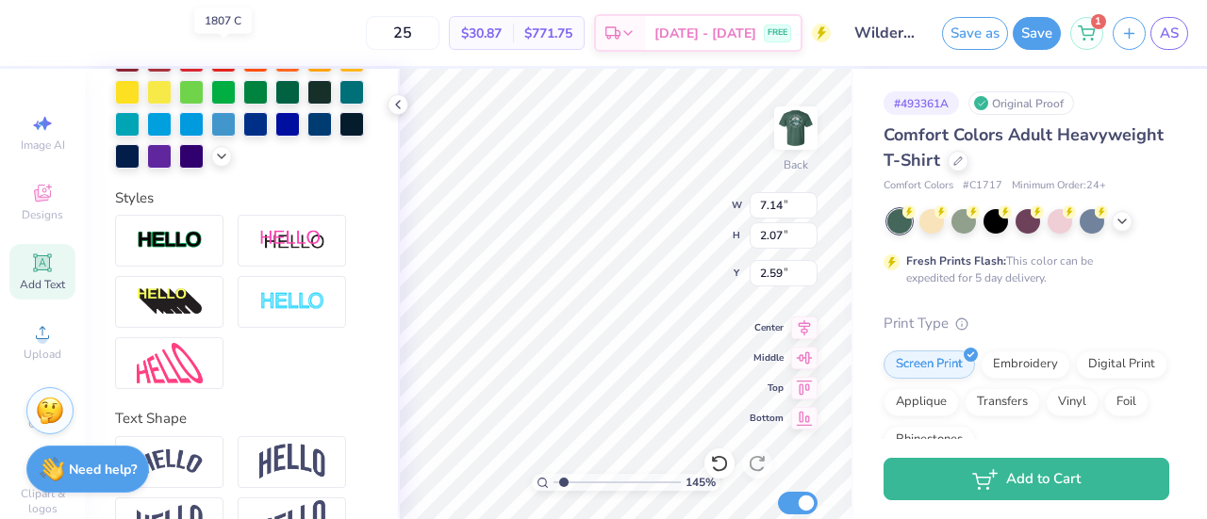
scroll to position [607, 0]
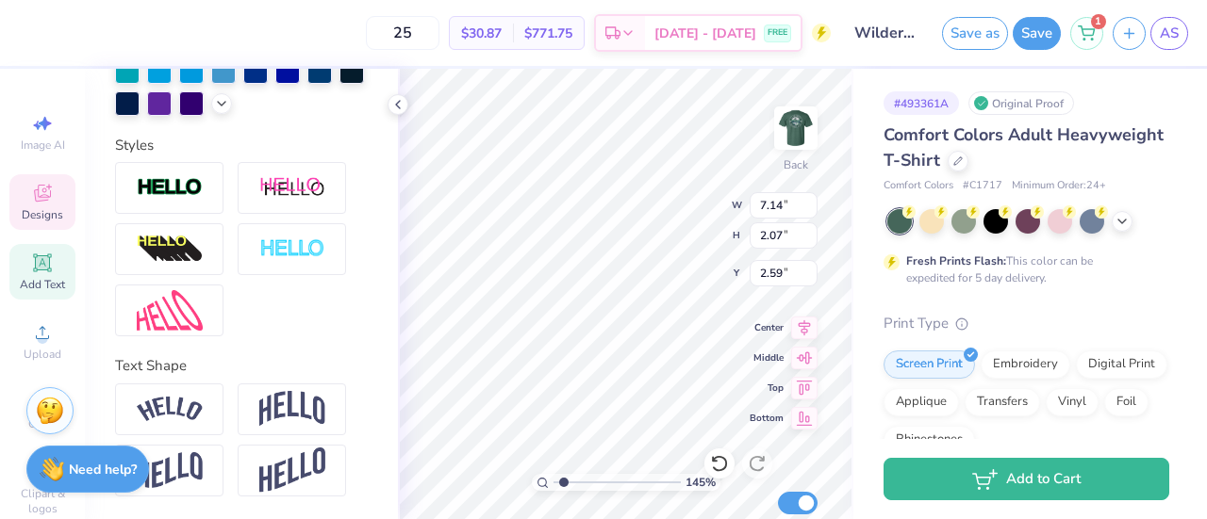
click at [25, 209] on span "Designs" at bounding box center [42, 214] width 41 height 15
type input "1.44742788653424"
type input "1.34"
type input "2.96"
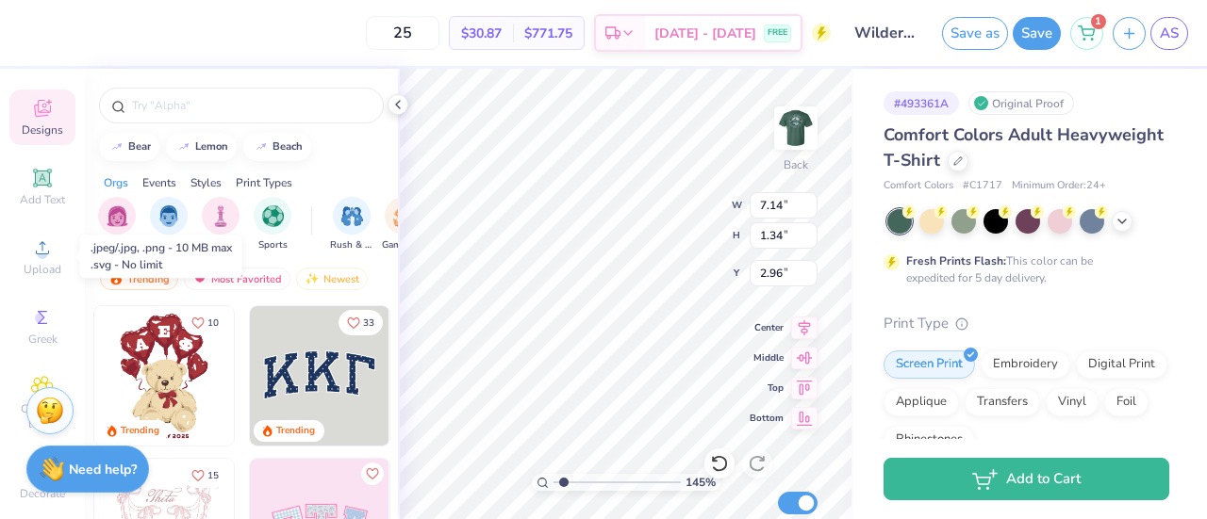
scroll to position [128, 0]
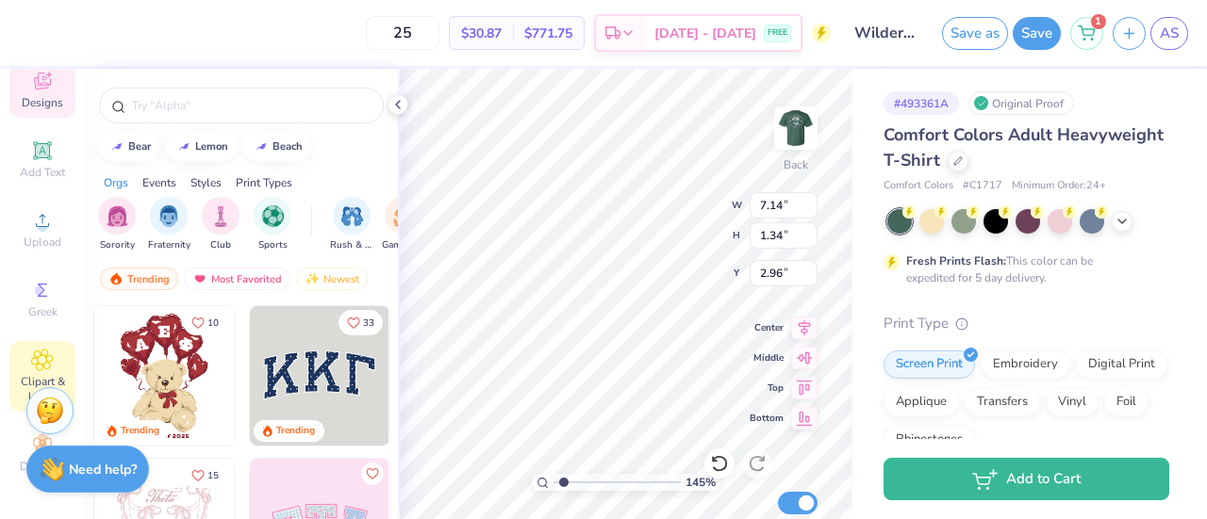
click at [31, 356] on icon at bounding box center [42, 360] width 22 height 23
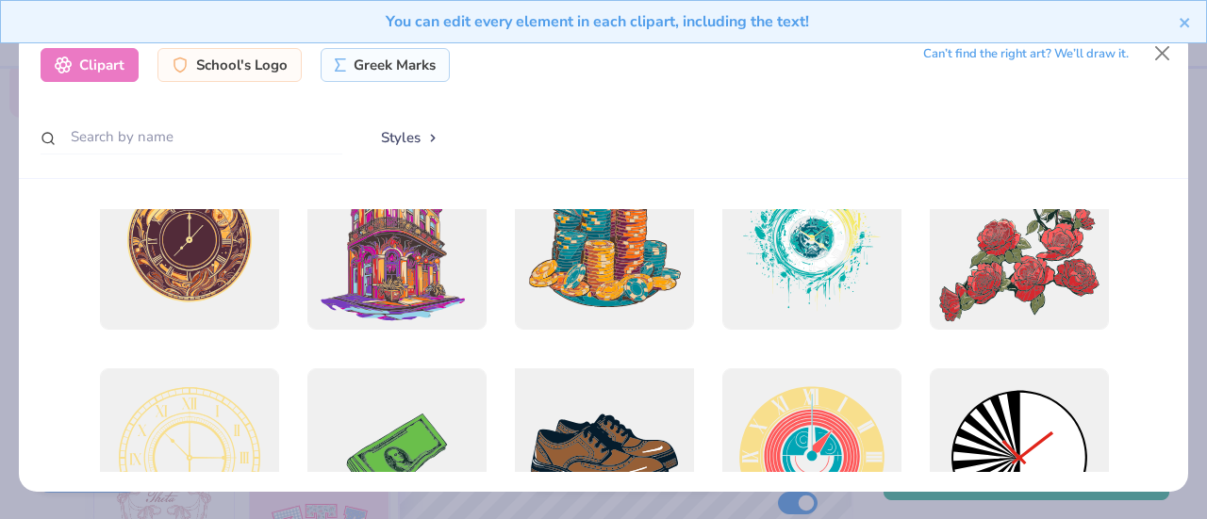
scroll to position [53, 0]
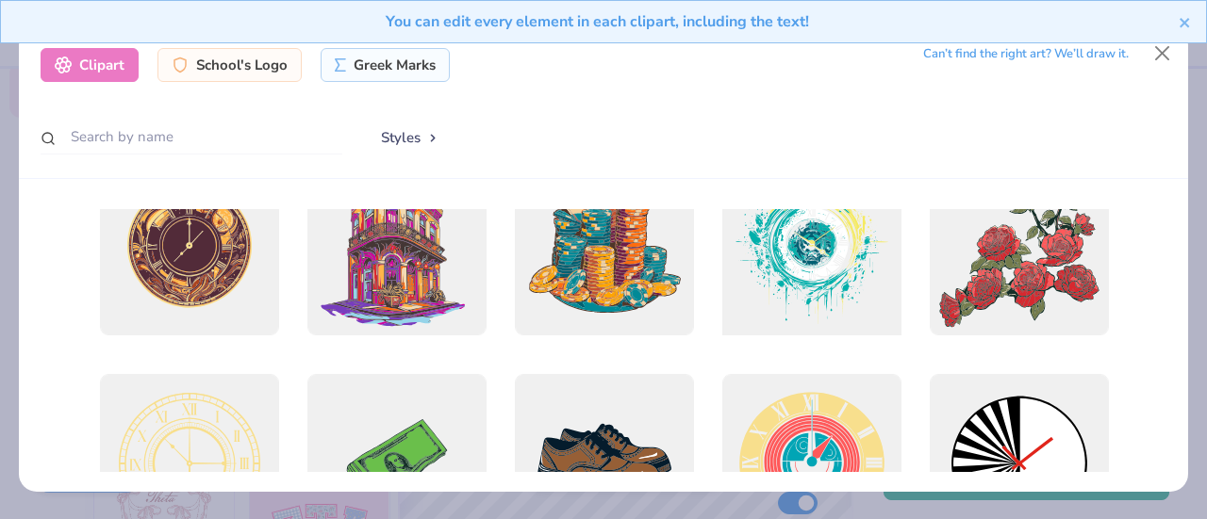
click at [829, 271] on div at bounding box center [811, 246] width 197 height 197
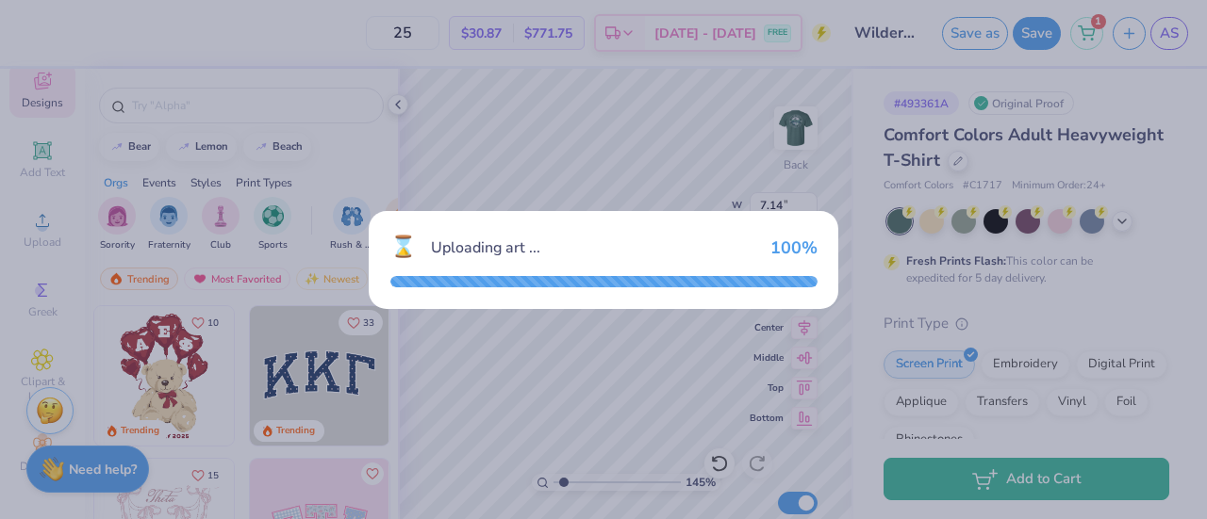
type input "1.44742788653424"
type input "14.17"
type input "14.54"
type input "3.00"
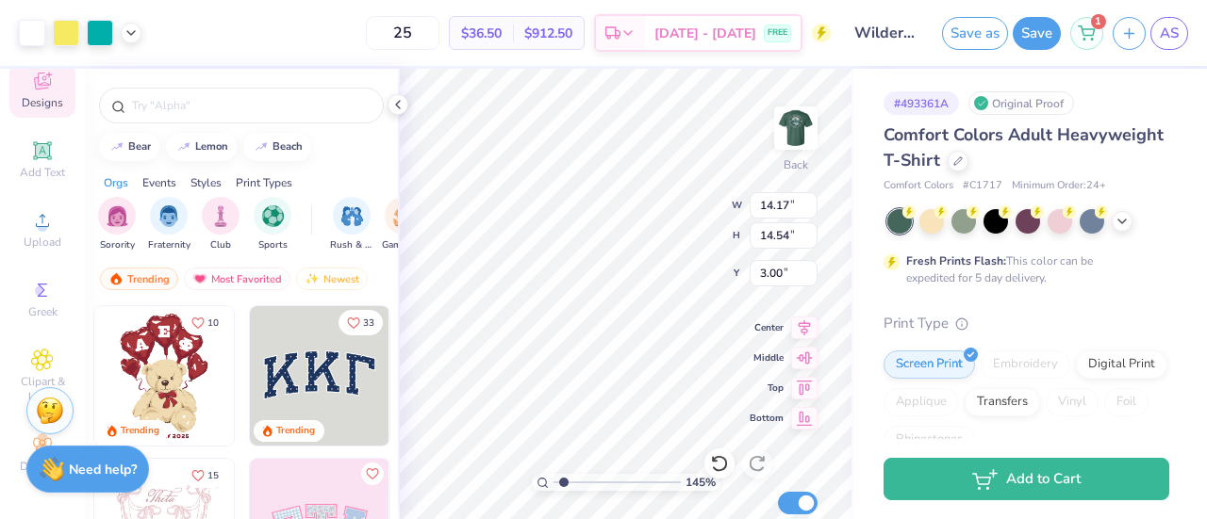
type input "1.44742788653424"
type input "7.80"
type input "1.44742788653424"
type input "7.14"
type input "1.34"
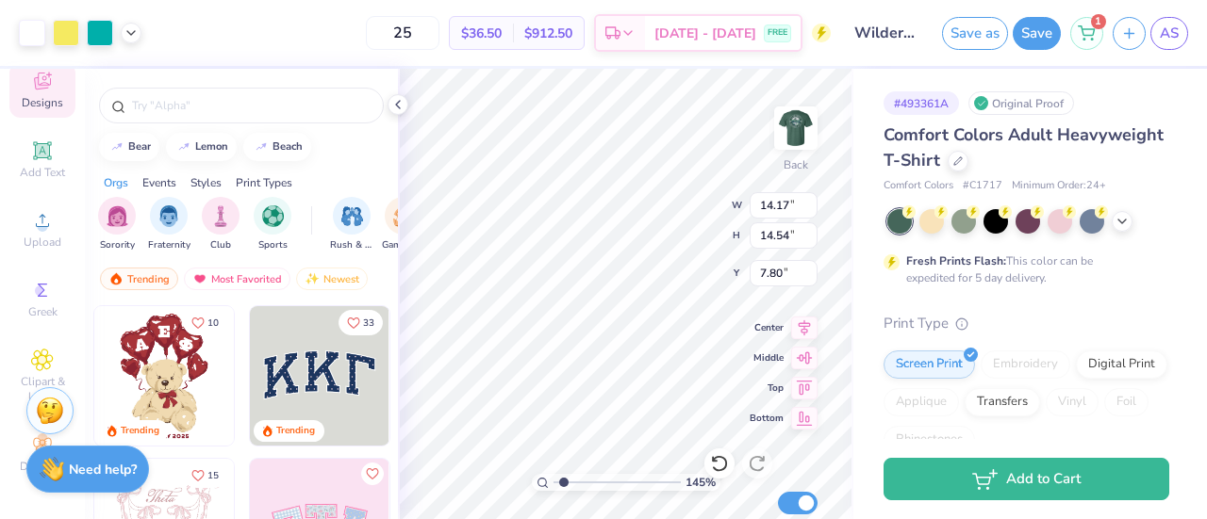
type input "2.96"
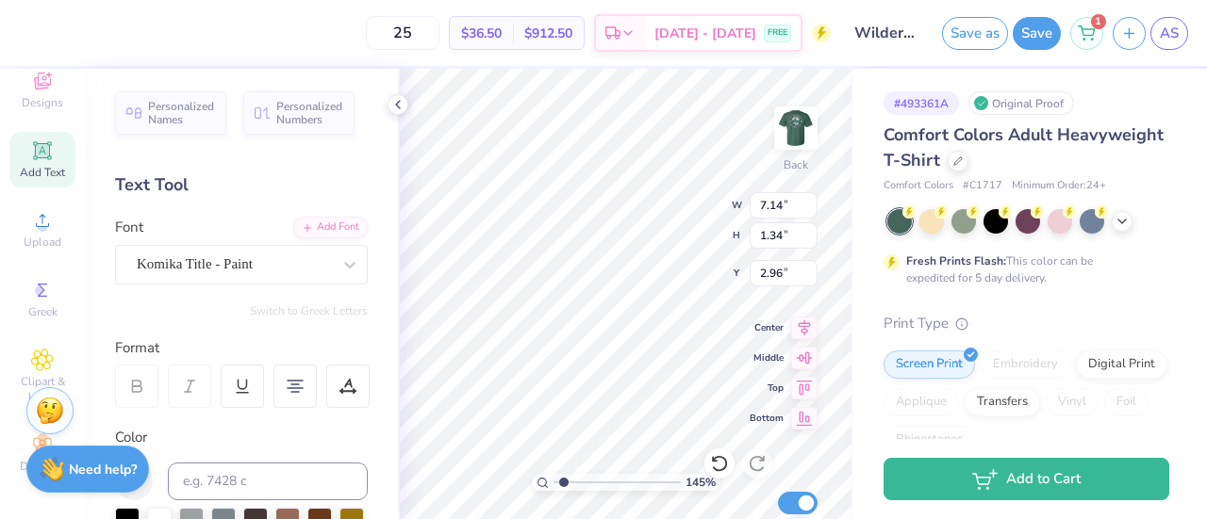
type input "1.44742788653424"
type textarea "WildernessMedicine Club"
type input "1.44742788653424"
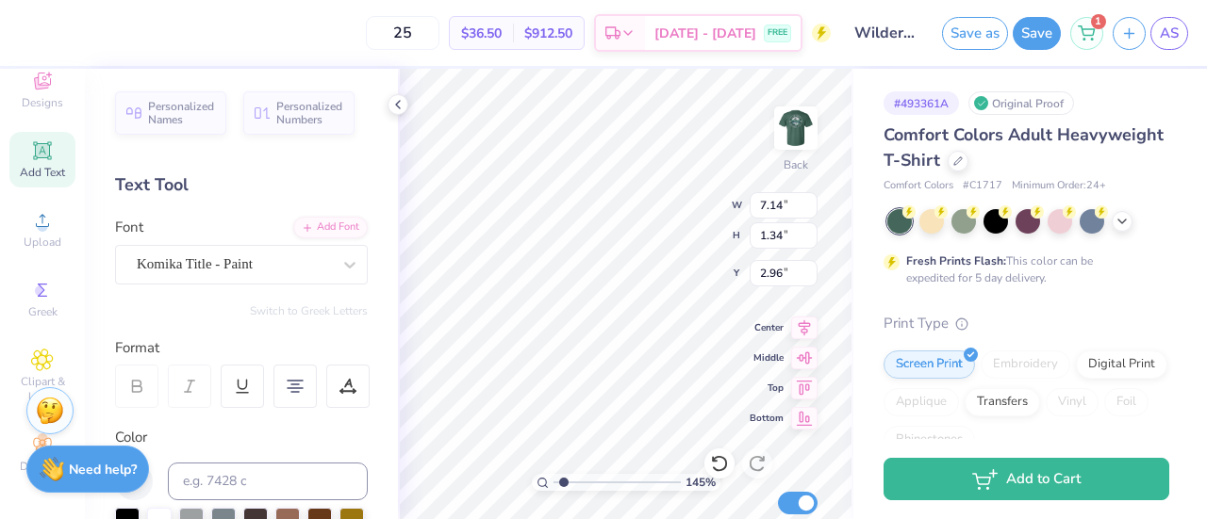
type textarea "Wi"
type input "1.44742788653424"
type textarea "W"
type input "1.44742788653424"
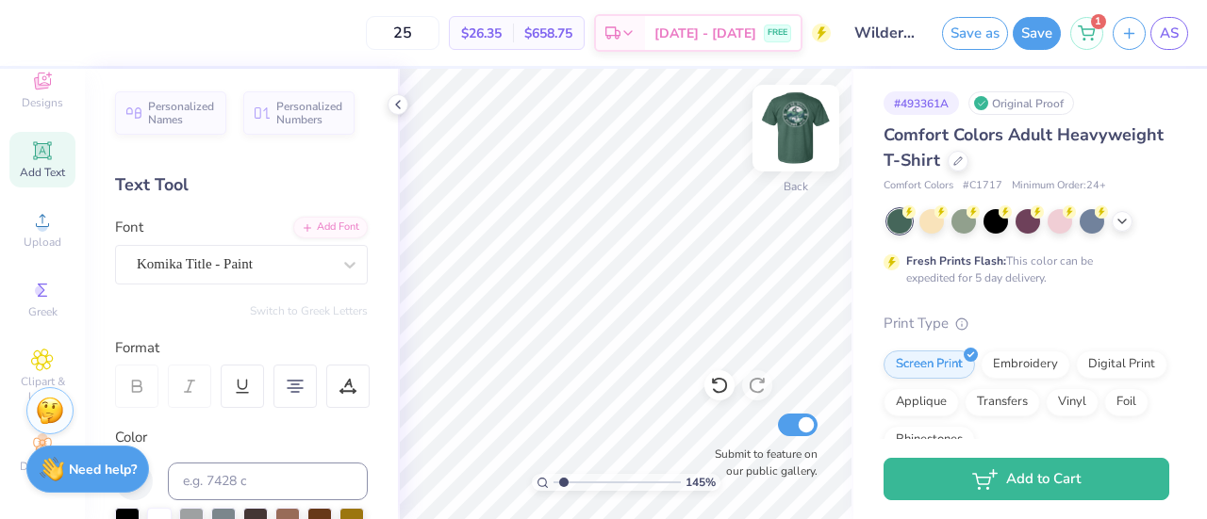
click at [792, 133] on img at bounding box center [795, 127] width 75 height 75
click at [806, 140] on img at bounding box center [795, 127] width 75 height 75
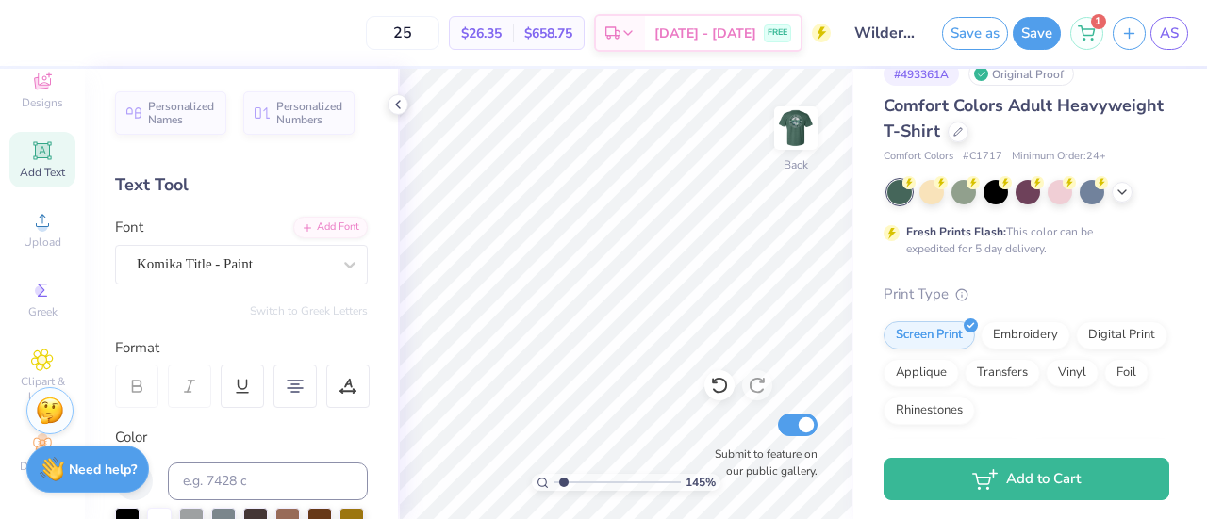
scroll to position [39, 0]
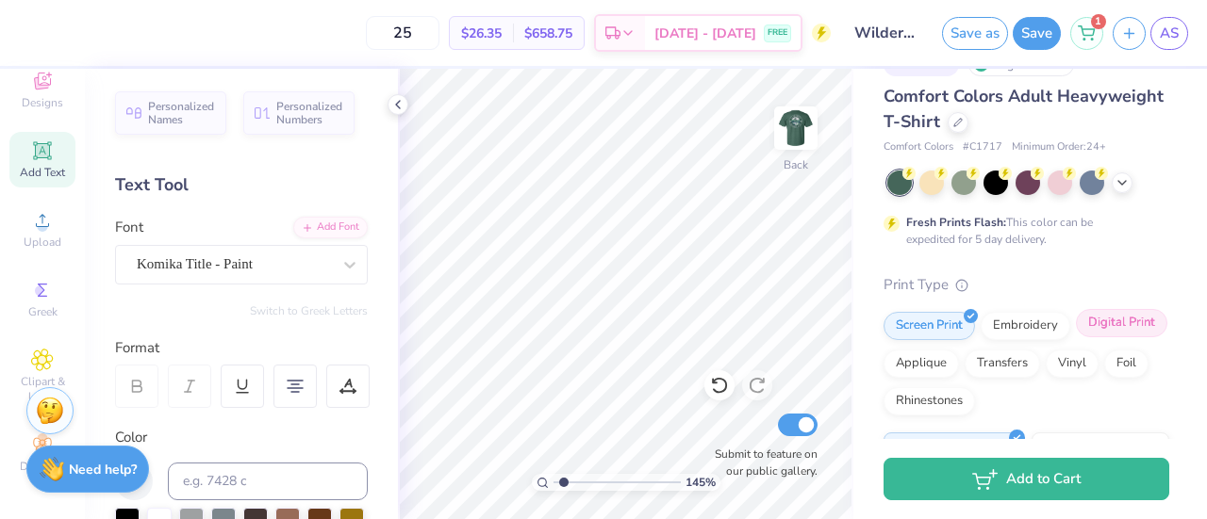
click at [1076, 337] on div "Digital Print" at bounding box center [1121, 323] width 91 height 28
click at [938, 328] on div "Screen Print" at bounding box center [928, 323] width 91 height 28
click at [1040, 359] on div "Transfers" at bounding box center [1001, 361] width 75 height 28
click at [923, 326] on div "Screen Print" at bounding box center [928, 323] width 91 height 28
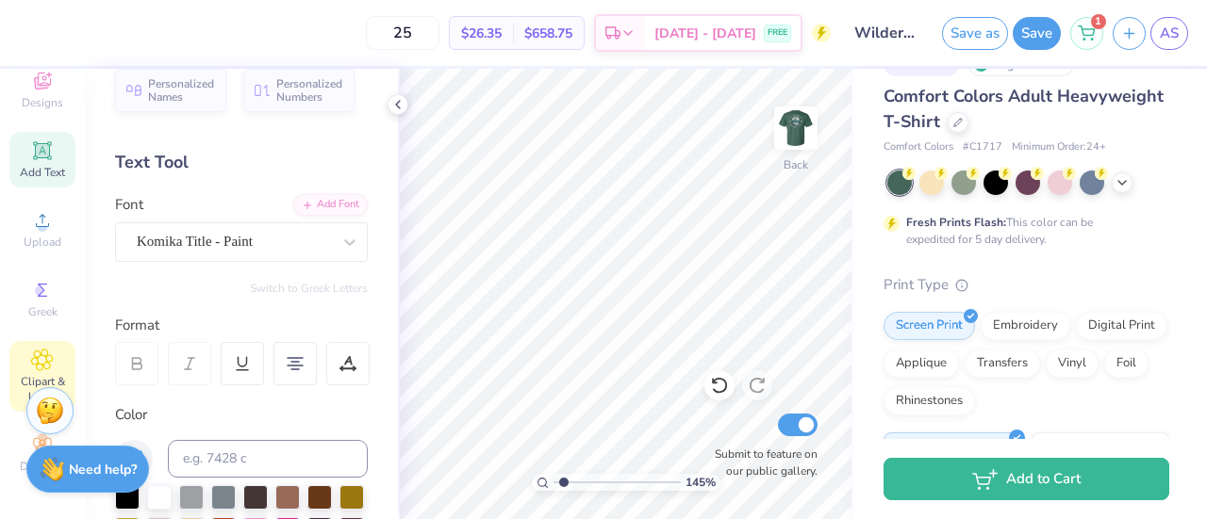
click at [32, 374] on span "Clipart & logos" at bounding box center [42, 389] width 66 height 30
type input "1.44742788653424"
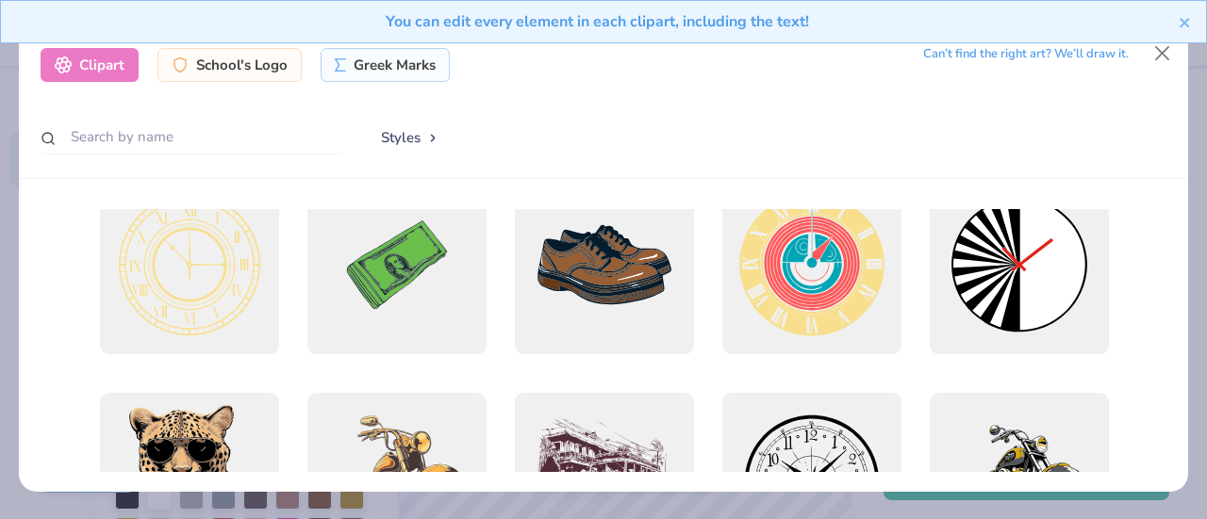
scroll to position [311, 0]
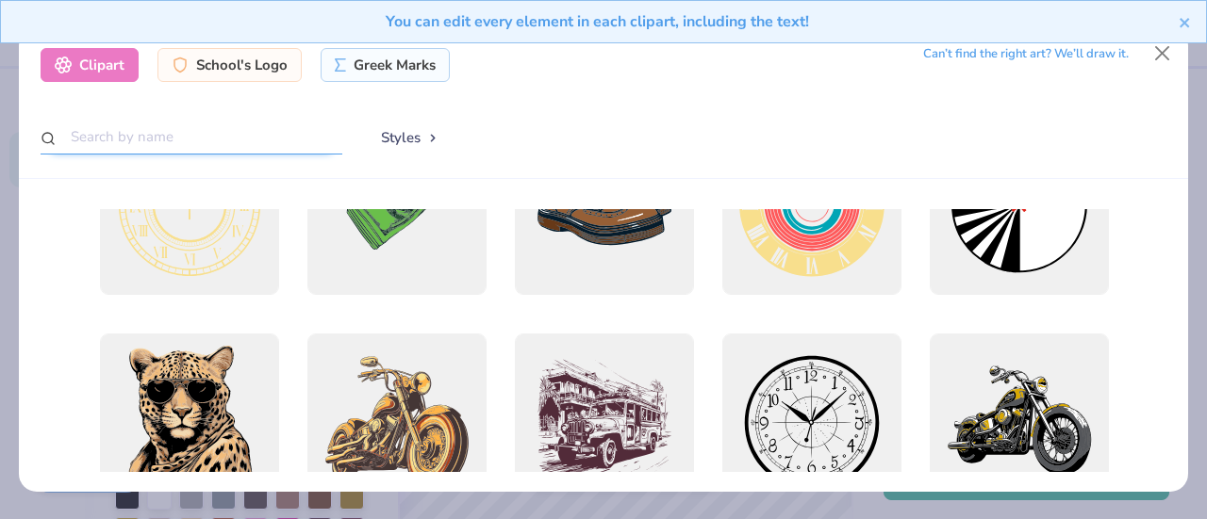
click at [170, 140] on input "text" at bounding box center [192, 137] width 302 height 35
type input "compass"
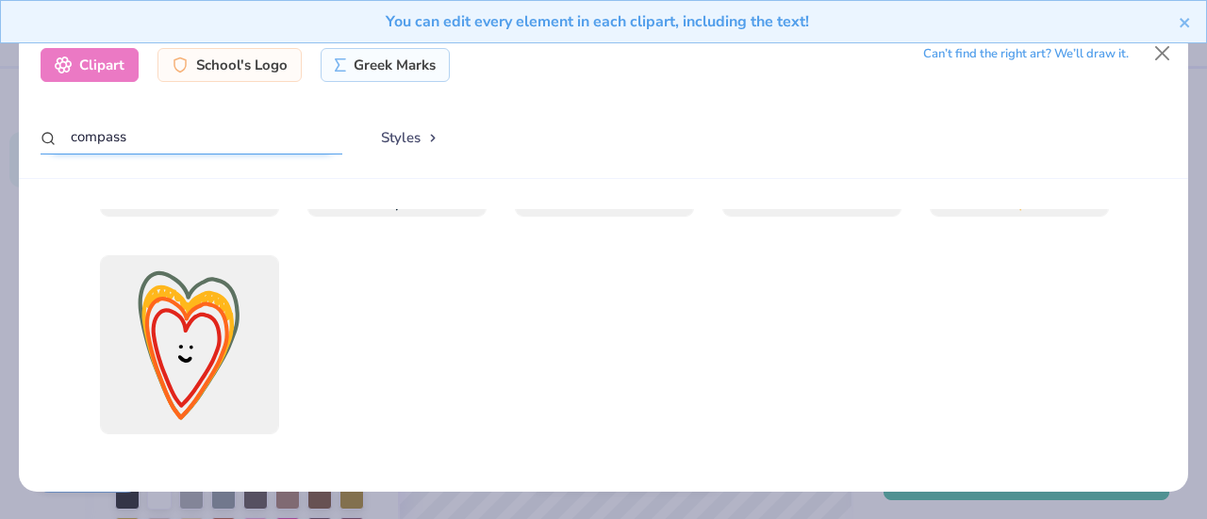
scroll to position [0, 0]
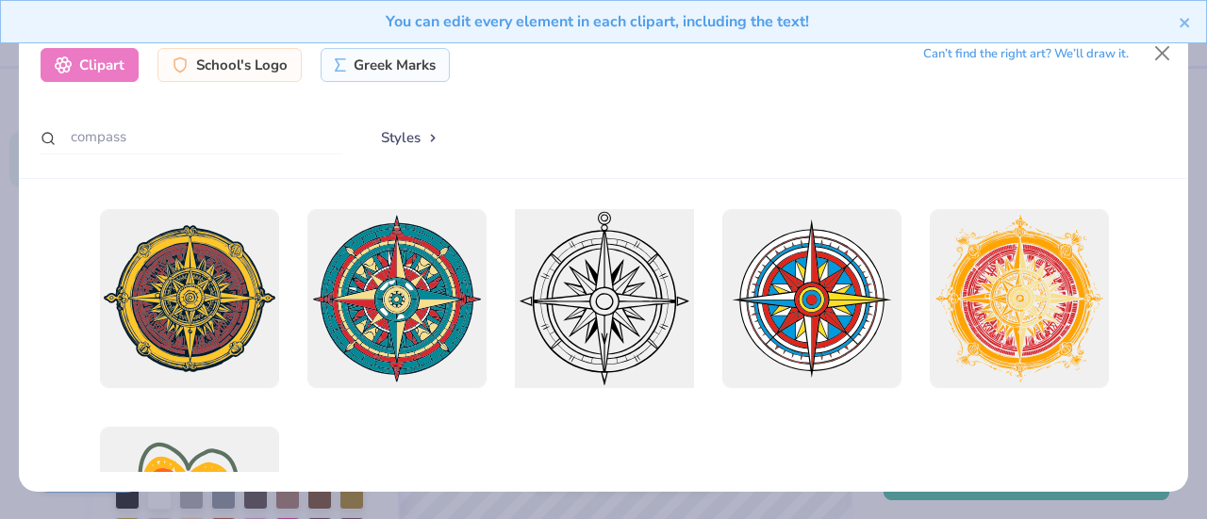
click at [578, 323] on div at bounding box center [603, 299] width 197 height 197
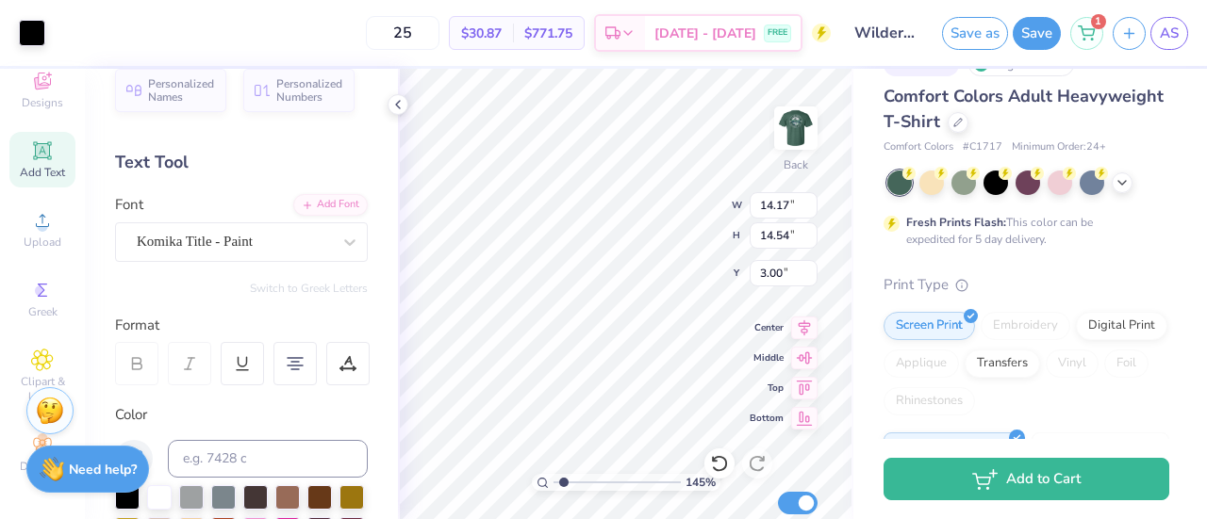
type input "1.44742788653424"
type input "3.61"
type input "3.70"
type input "13.84"
click at [692, 348] on div "145 % Back W 3.61 14.17 " H 3.70 14.54 " Y 13.84 3.00 " Center Middle Top Botto…" at bounding box center [625, 294] width 455 height 451
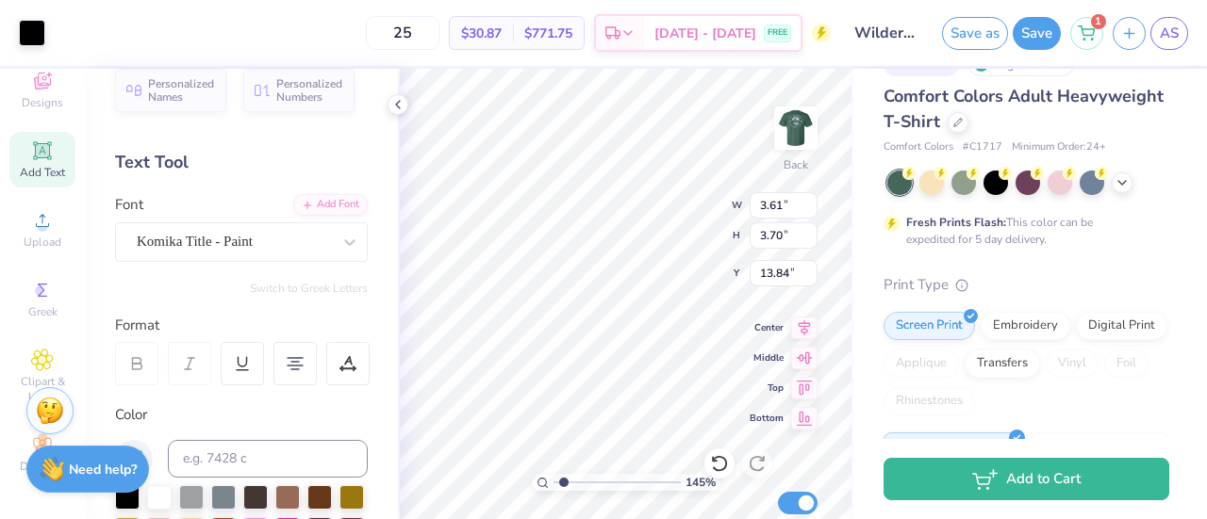
type input "1.44742788653424"
type input "3.00"
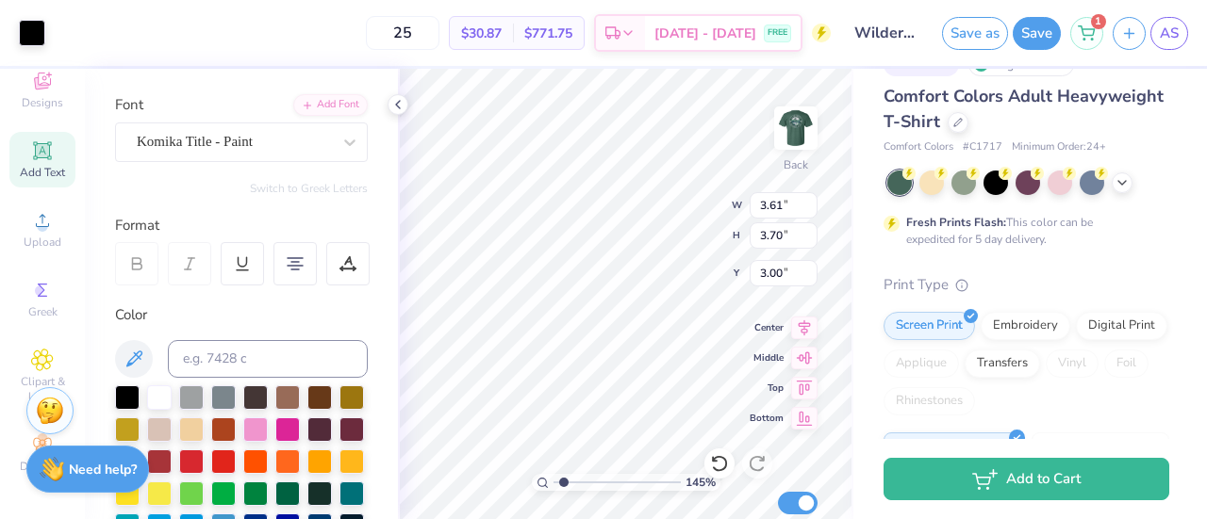
scroll to position [123, 0]
click at [156, 401] on div at bounding box center [159, 395] width 25 height 25
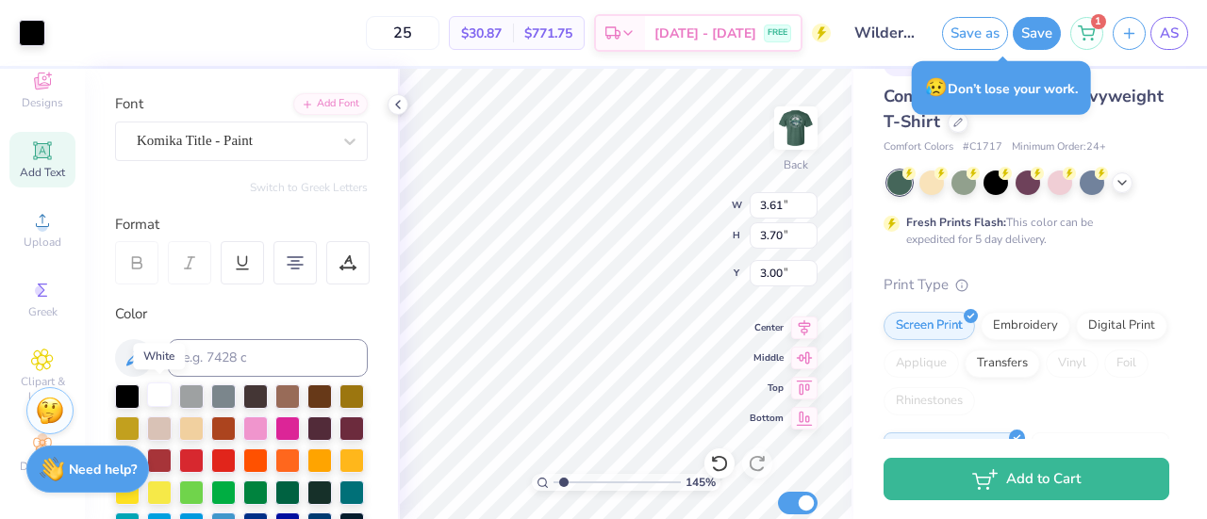
click at [147, 397] on div at bounding box center [159, 395] width 25 height 25
click at [160, 396] on div at bounding box center [159, 395] width 25 height 25
click at [162, 395] on div at bounding box center [159, 395] width 25 height 25
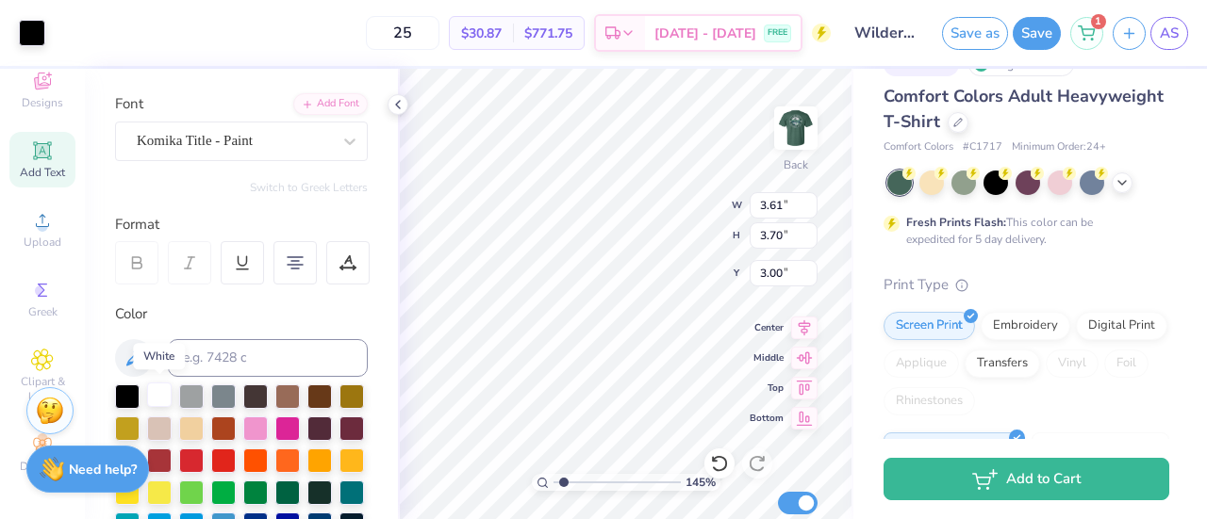
click at [162, 389] on div at bounding box center [159, 395] width 25 height 25
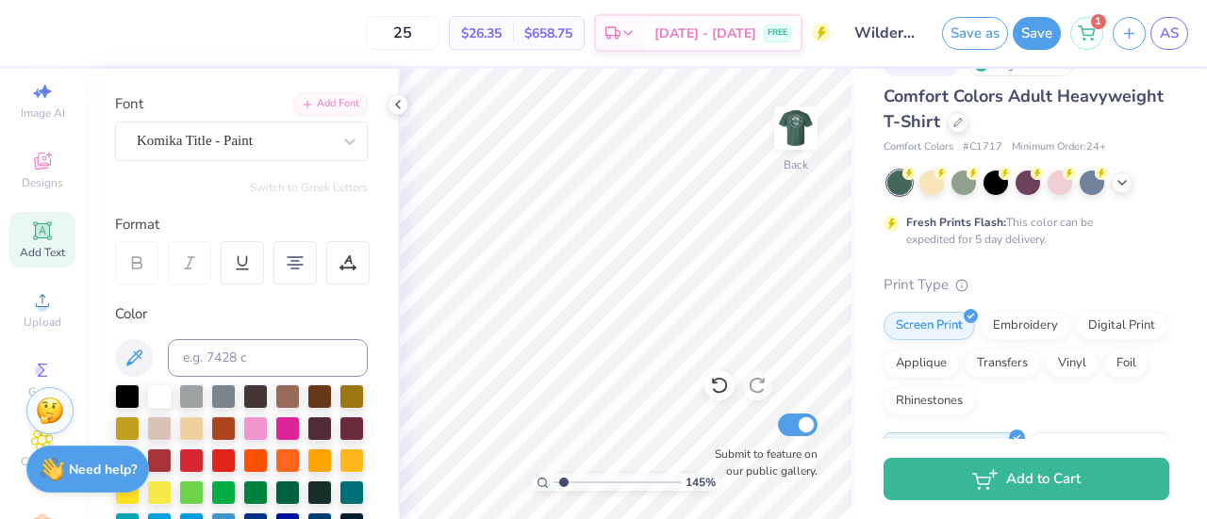
scroll to position [128, 0]
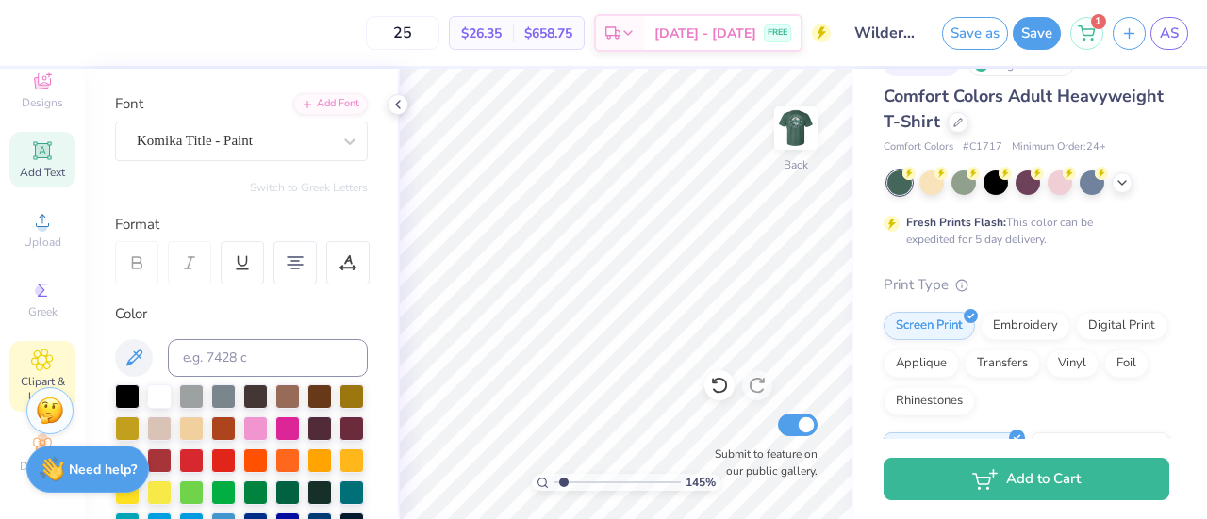
click at [29, 374] on span "Clipart & logos" at bounding box center [42, 389] width 66 height 30
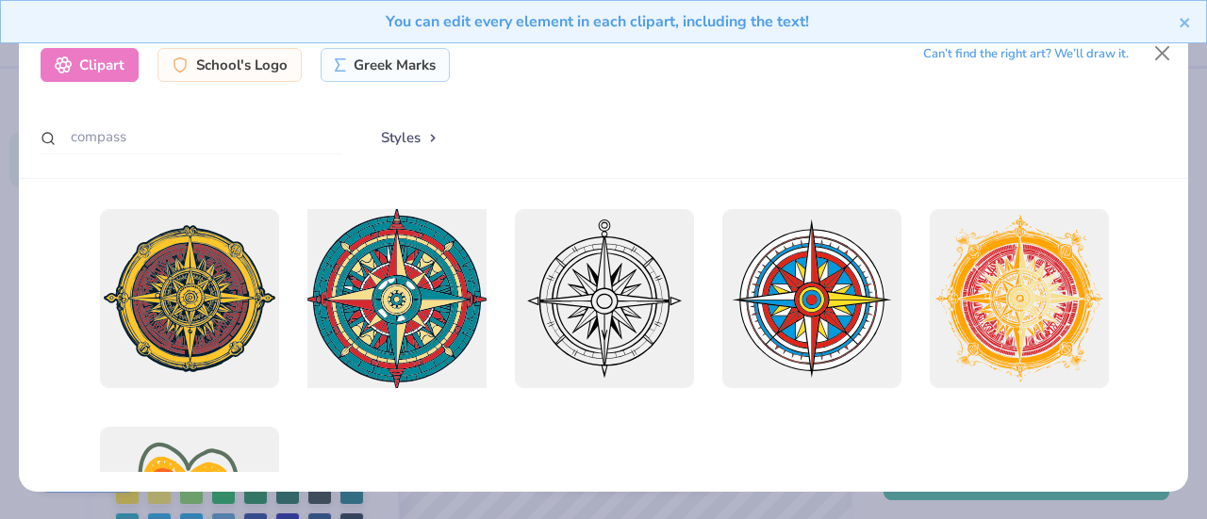
scroll to position [1, 0]
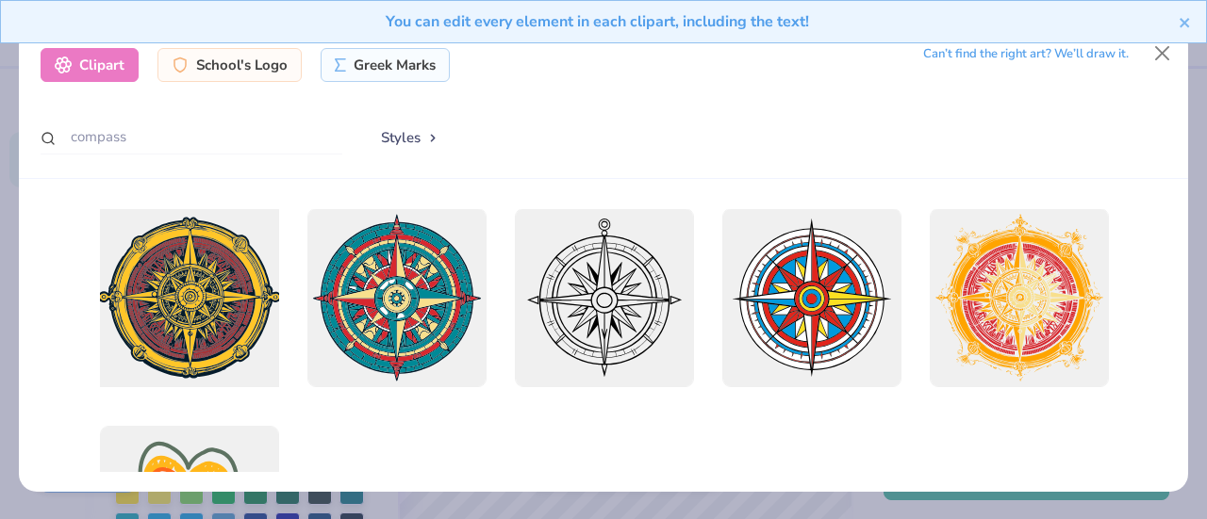
click at [221, 320] on div at bounding box center [188, 298] width 197 height 197
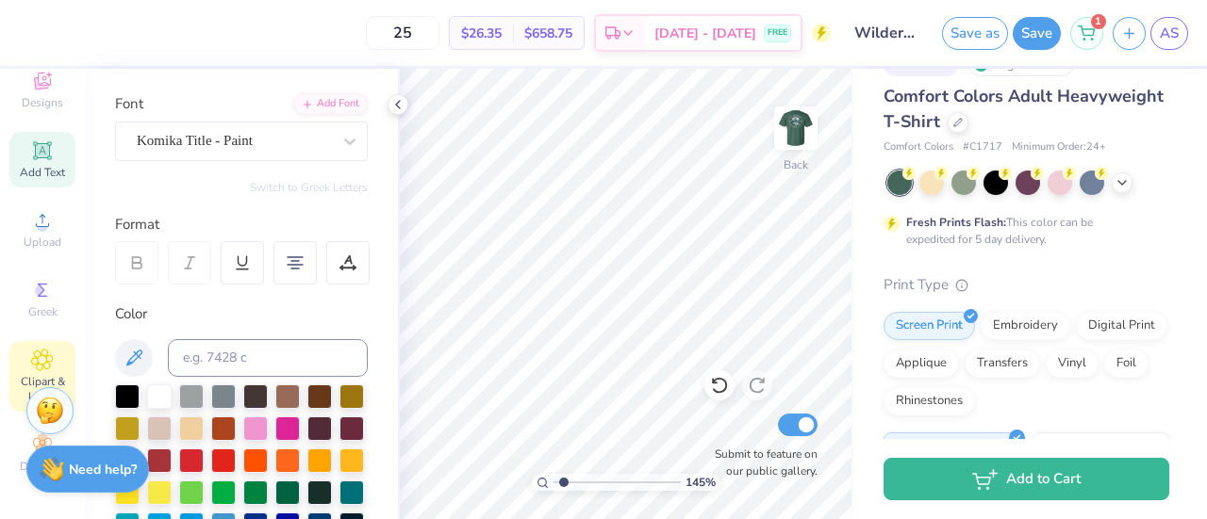
click at [48, 346] on div "Clipart & logos" at bounding box center [42, 376] width 66 height 71
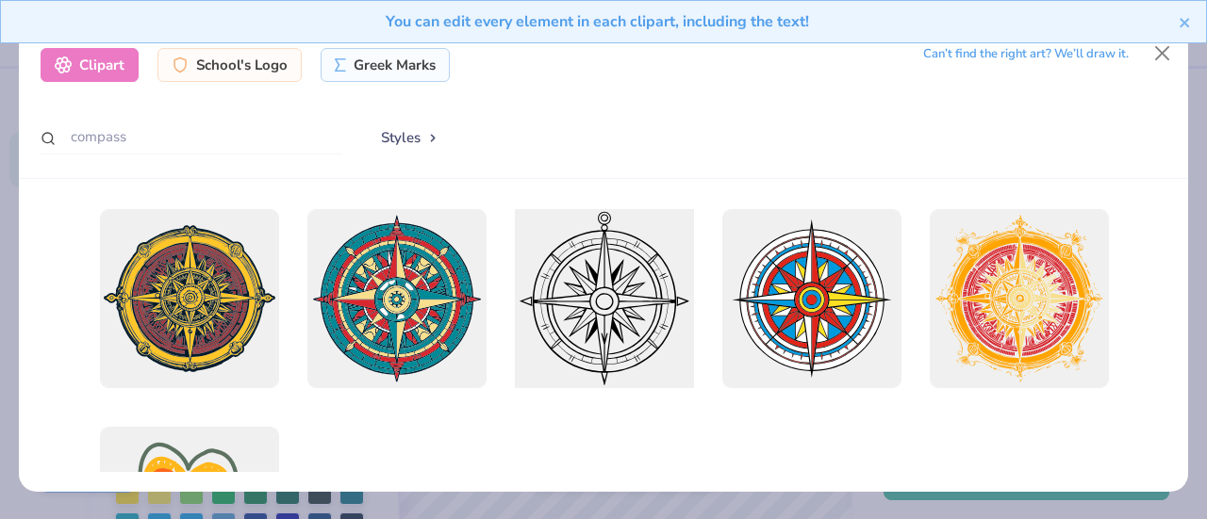
click at [638, 277] on div at bounding box center [603, 299] width 197 height 197
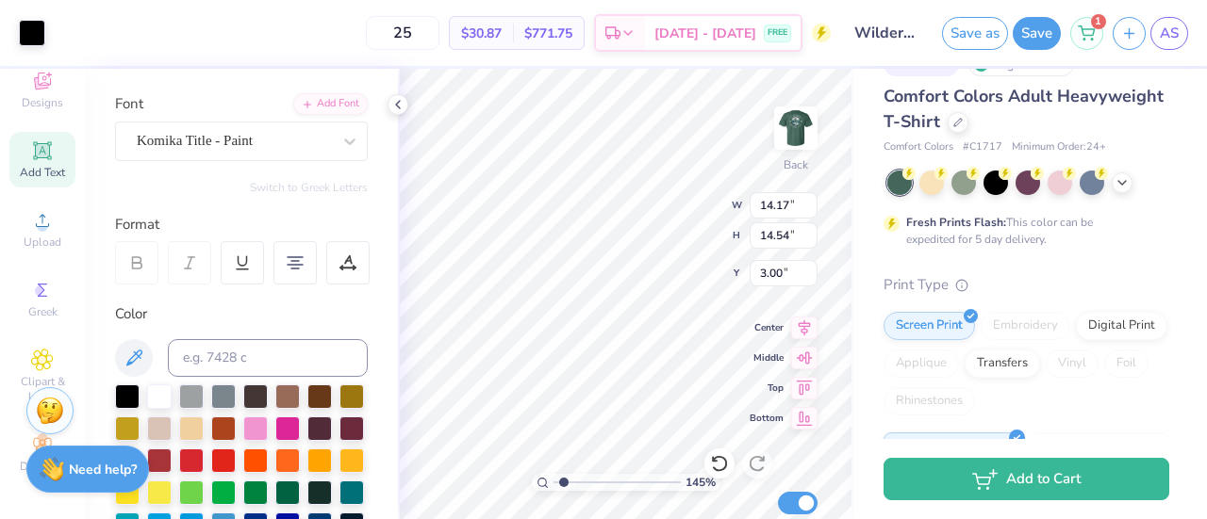
type input "1.44742788653424"
type input "5.50"
type input "5.64"
type input "10.02"
click at [684, 281] on div "145 % Back W 5.50 5.50 " H 5.64 5.64 " Y 10.02 10.02 " Center Middle Top Bottom…" at bounding box center [625, 294] width 455 height 451
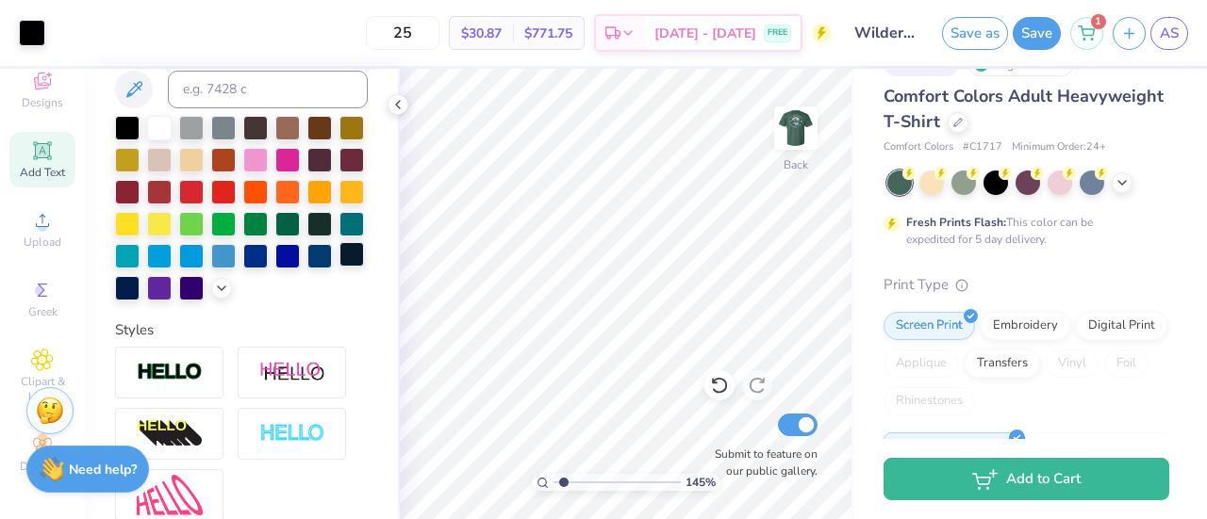
scroll to position [393, 0]
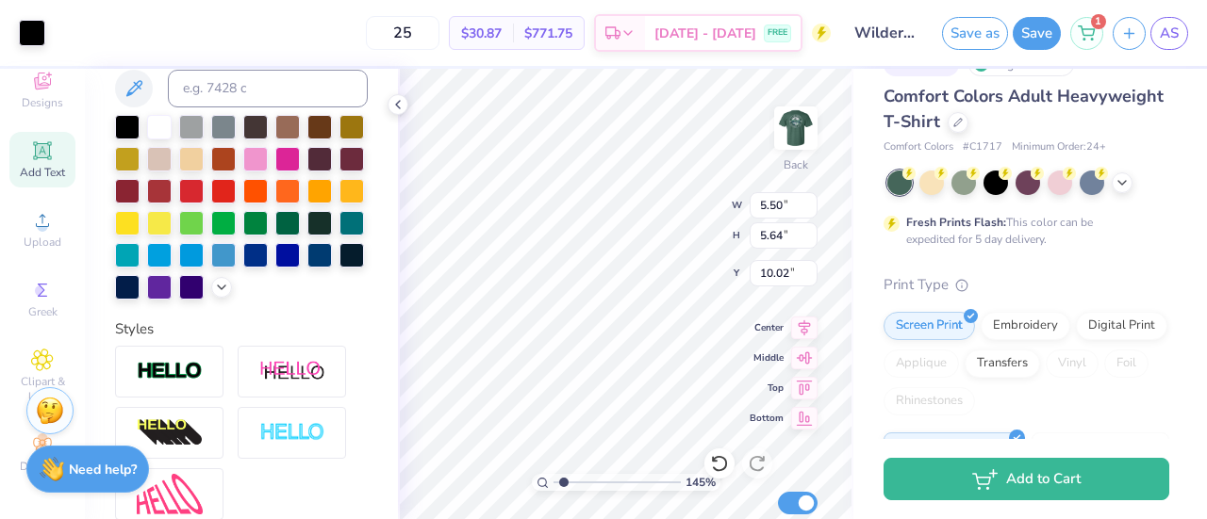
type input "1"
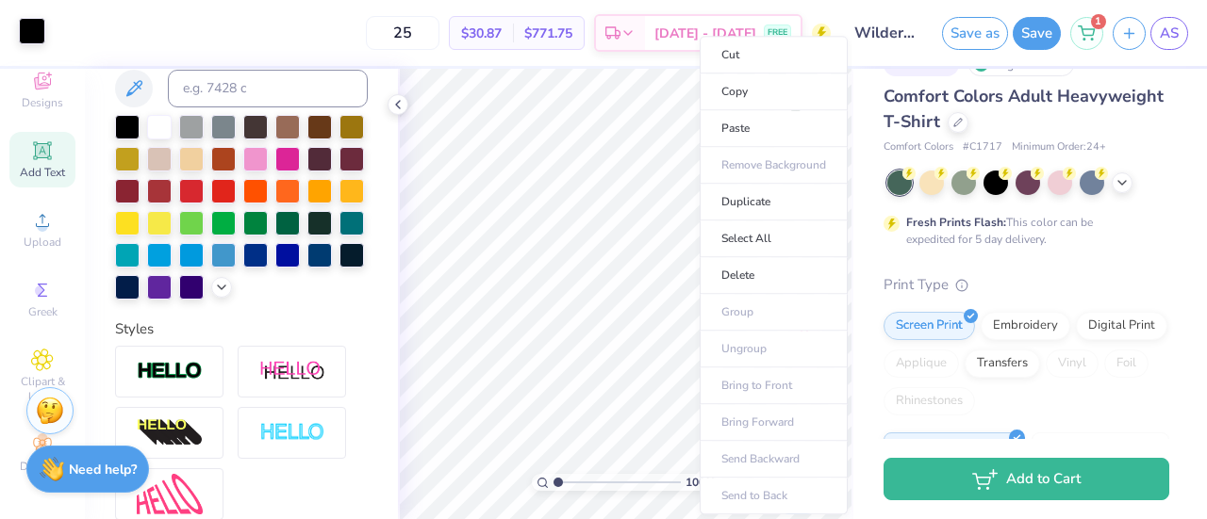
click at [41, 29] on div at bounding box center [32, 31] width 26 height 26
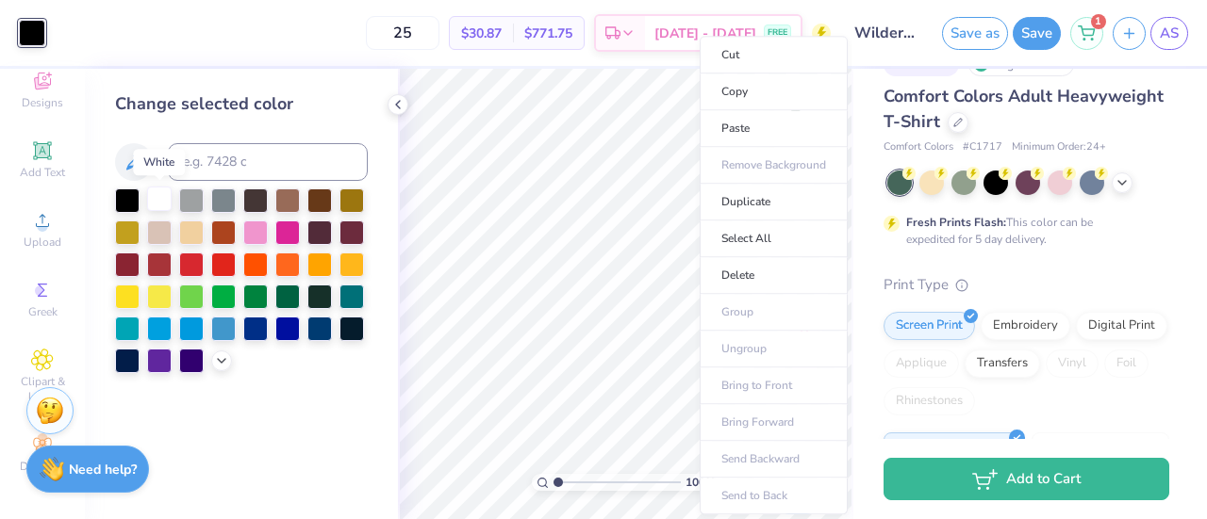
click at [154, 196] on div at bounding box center [159, 199] width 25 height 25
click at [399, 101] on polyline at bounding box center [398, 105] width 4 height 8
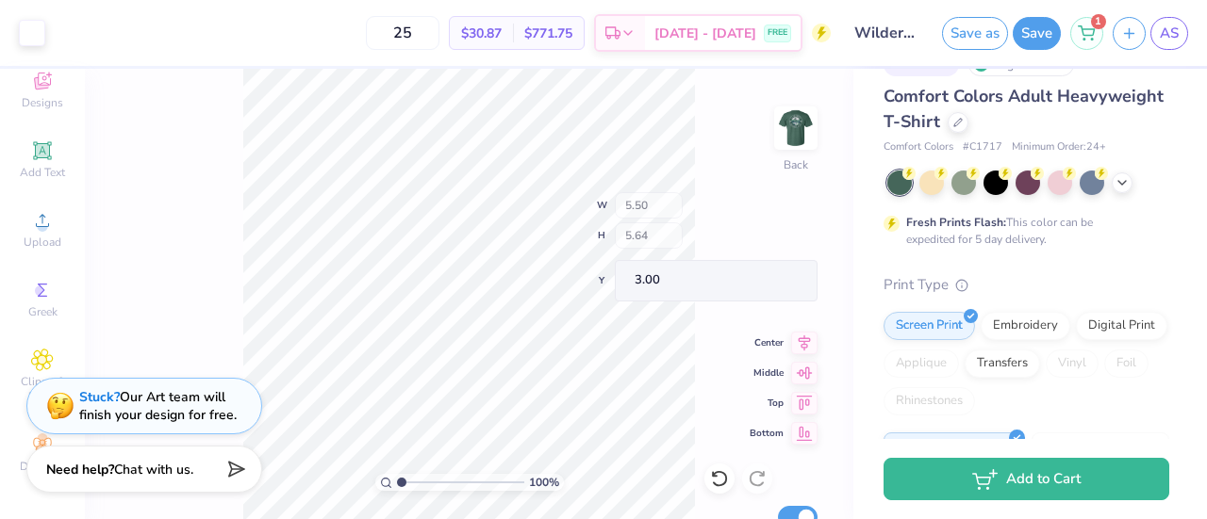
type input "3.00"
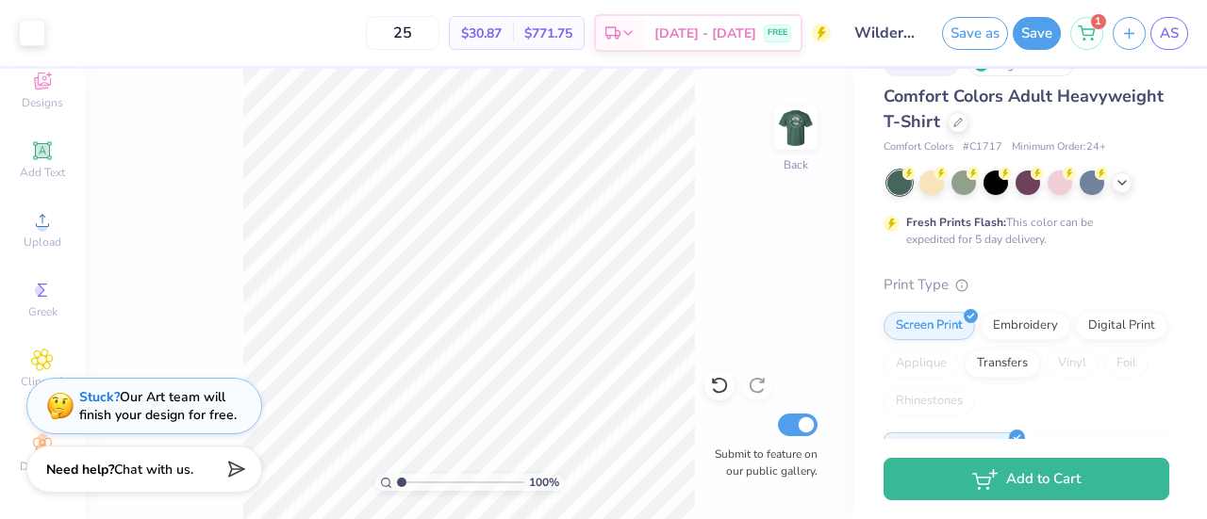
scroll to position [0, 0]
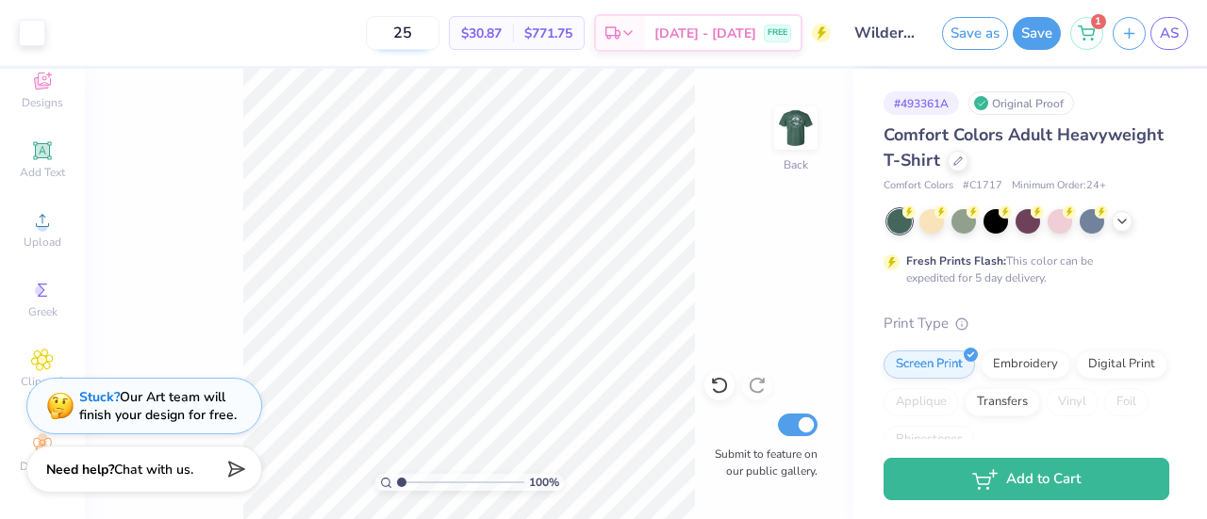
click at [424, 33] on input "25" at bounding box center [403, 33] width 74 height 34
click at [434, 33] on input "25" at bounding box center [403, 33] width 74 height 34
click at [439, 30] on input "20" at bounding box center [403, 33] width 74 height 34
type input "20"
click at [1138, 145] on div "Comfort Colors Adult Heavyweight T-Shirt" at bounding box center [1026, 148] width 286 height 51
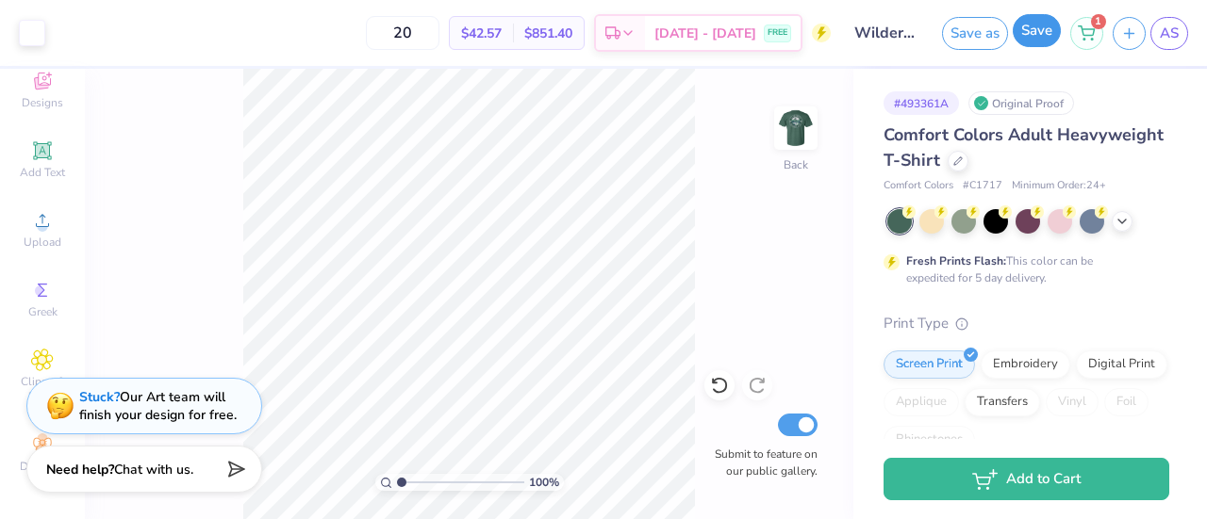
click at [1039, 34] on button "Save" at bounding box center [1036, 30] width 48 height 33
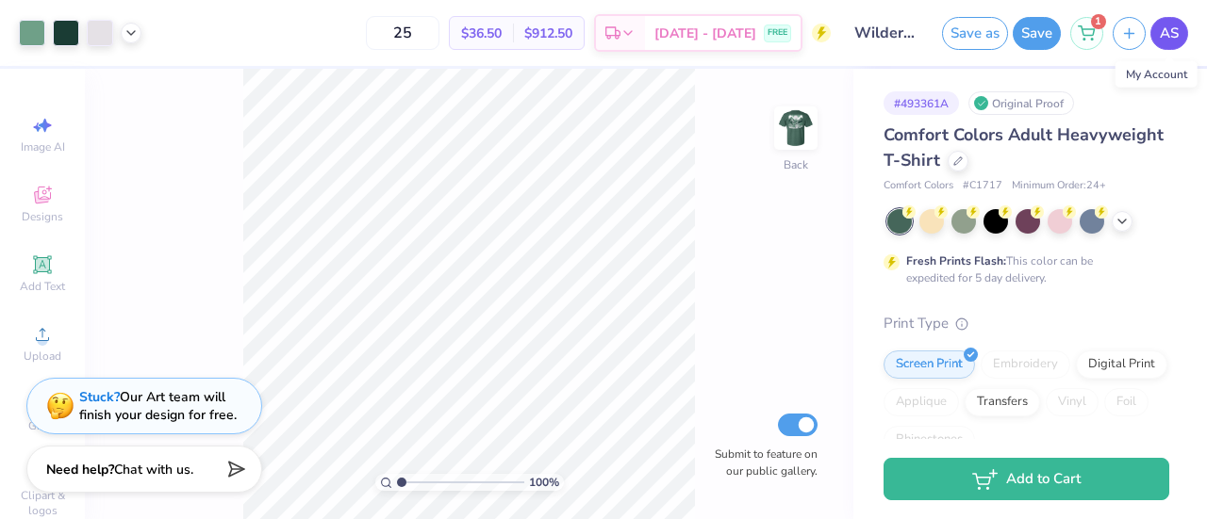
click at [1177, 37] on span "AS" at bounding box center [1169, 34] width 19 height 22
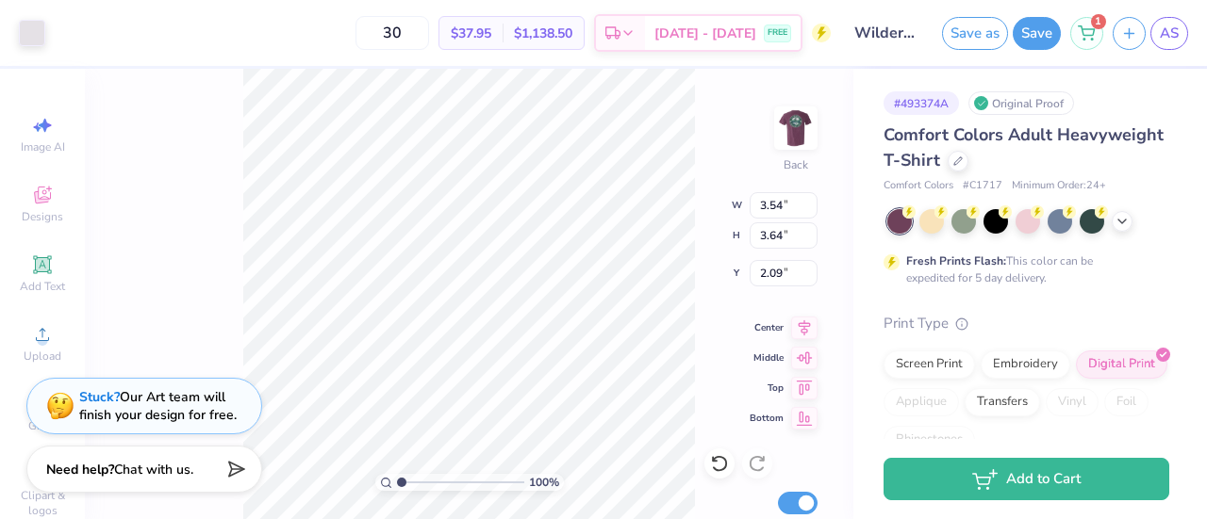
type input "3.00"
type input "3.39"
type input "1.53"
type input "3.15"
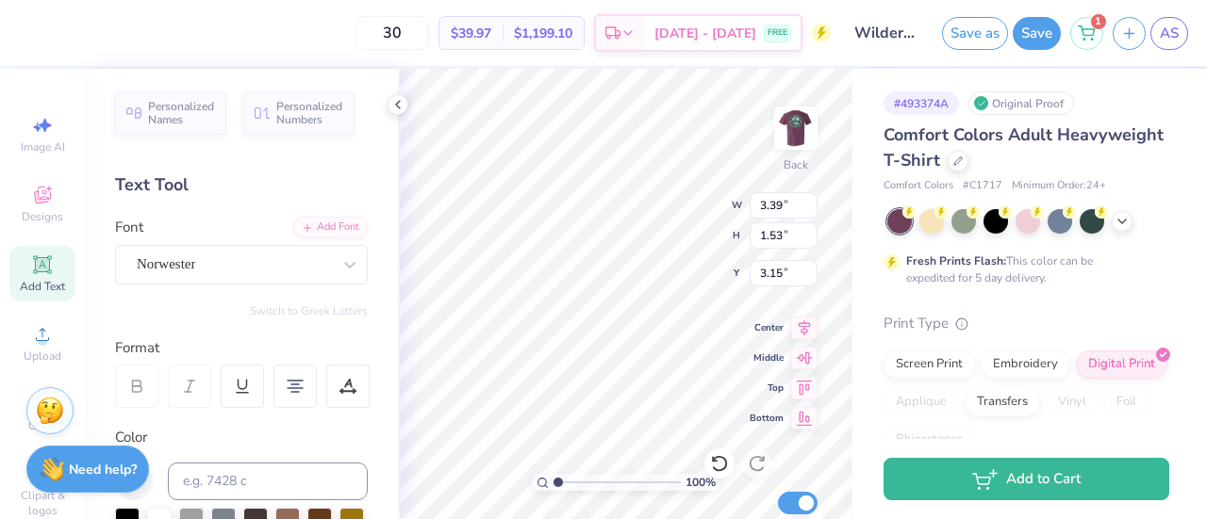
type input "3.54"
type input "3.64"
type input "3.00"
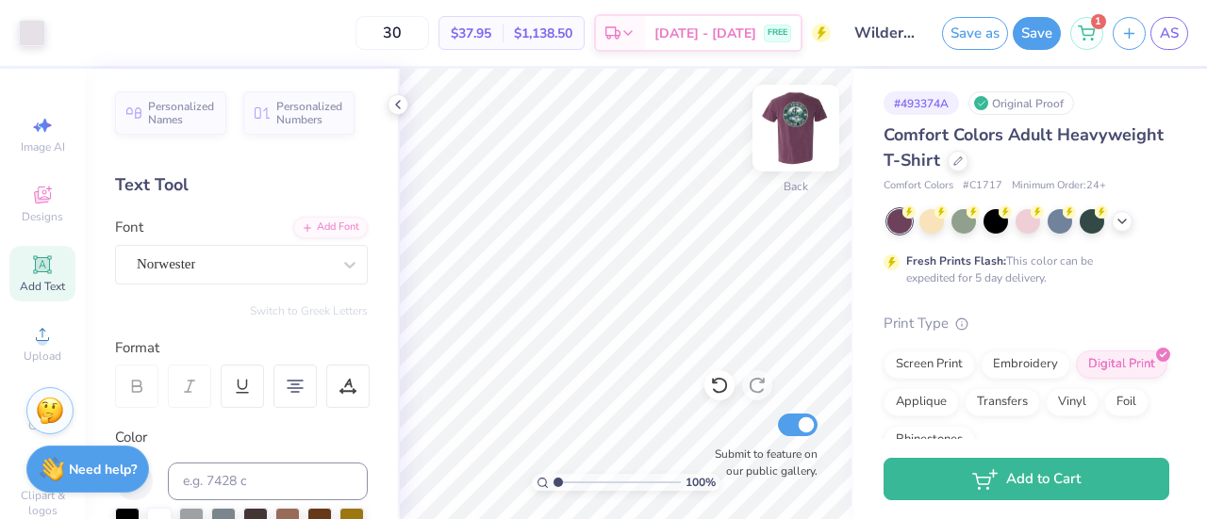
click at [805, 165] on img at bounding box center [795, 127] width 75 height 75
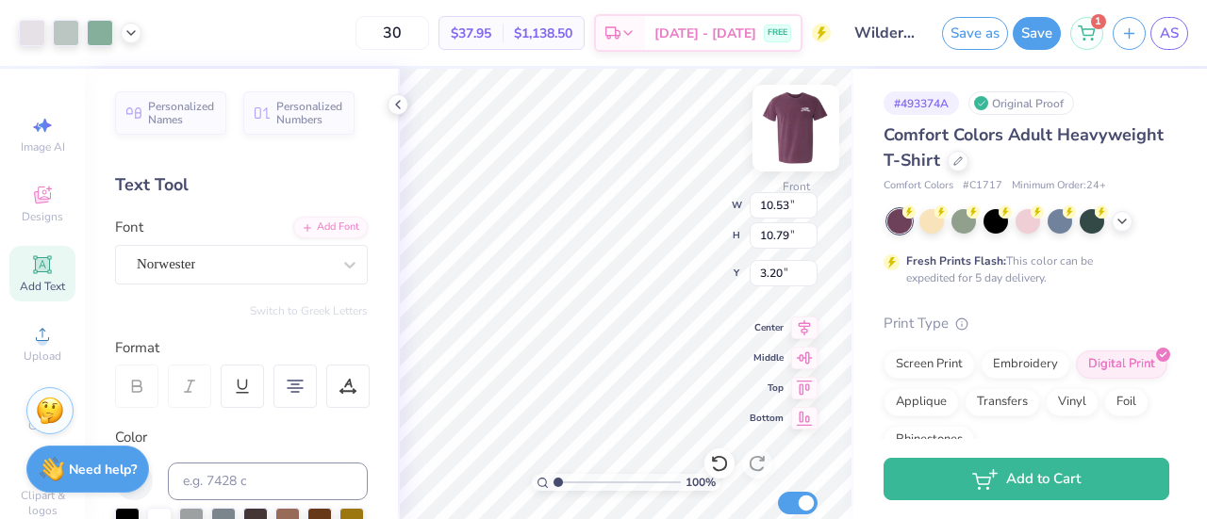
type input "10.53"
type input "10.79"
type input "3.00"
click at [1124, 214] on icon at bounding box center [1121, 219] width 15 height 15
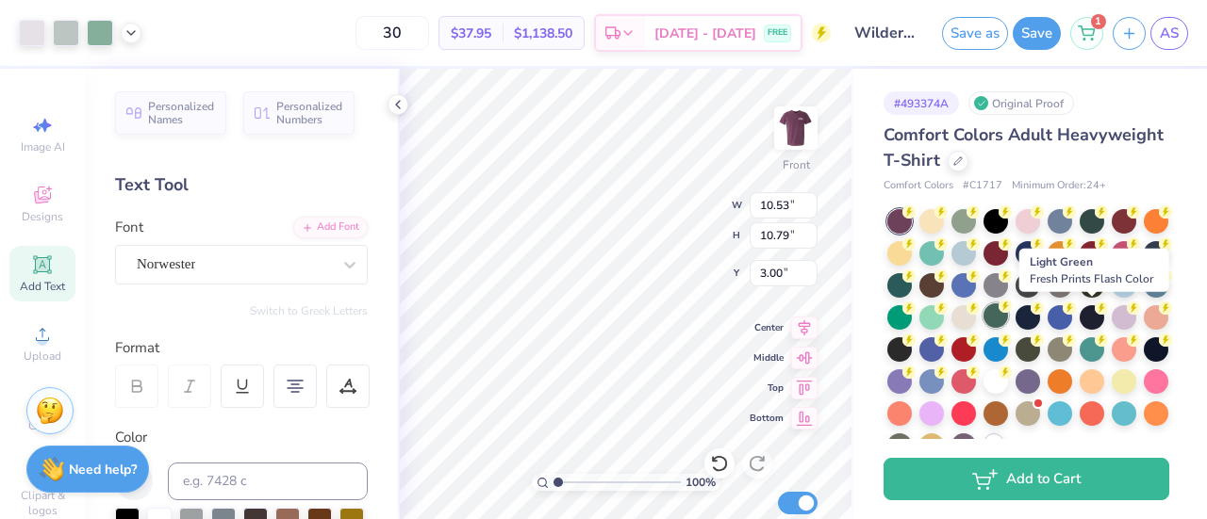
click at [1008, 321] on div at bounding box center [995, 316] width 25 height 25
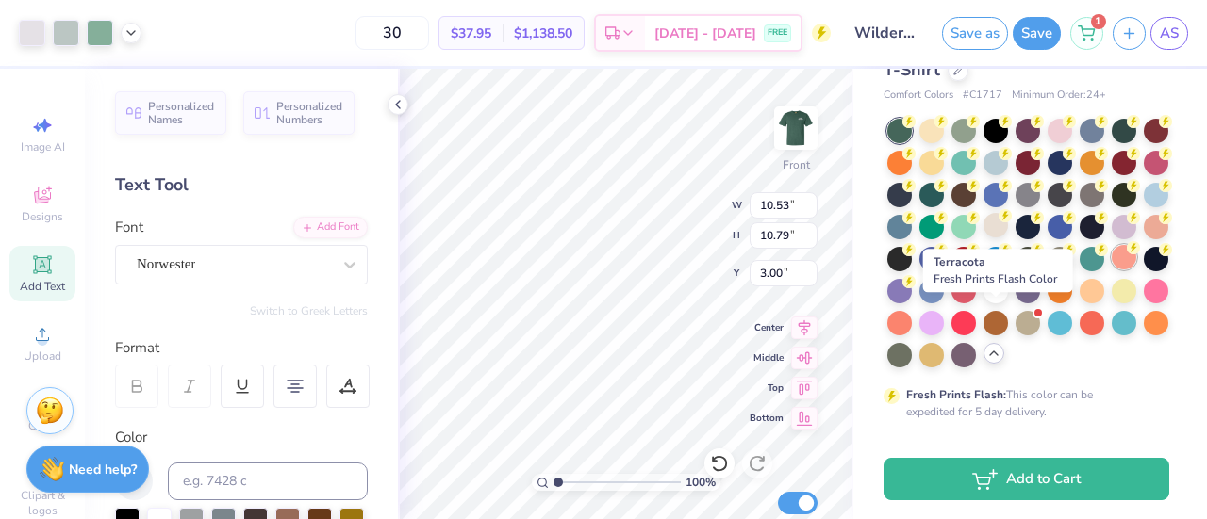
scroll to position [43, 0]
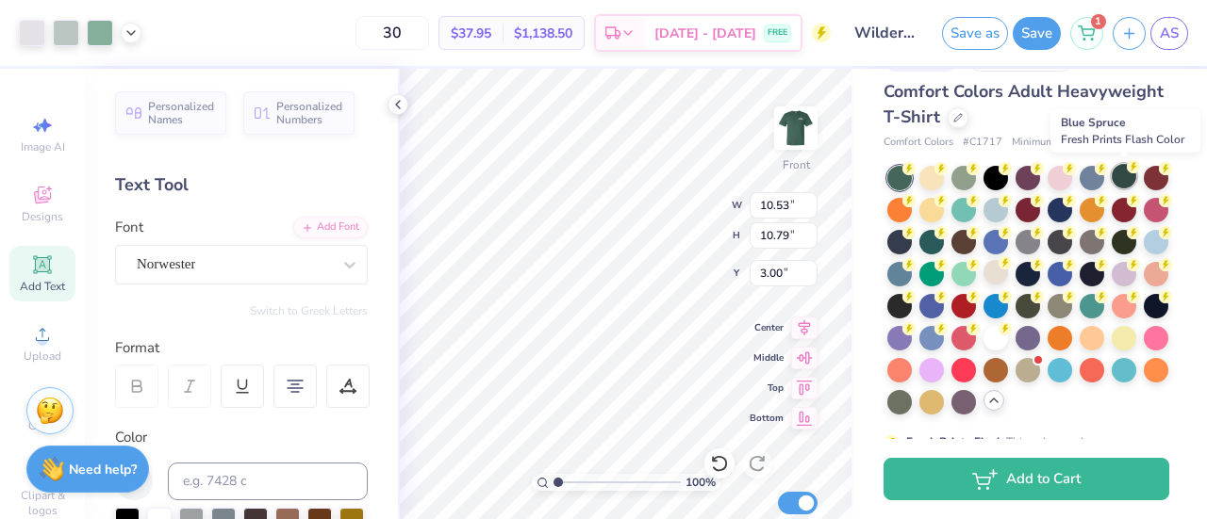
click at [1113, 176] on div at bounding box center [1123, 176] width 25 height 25
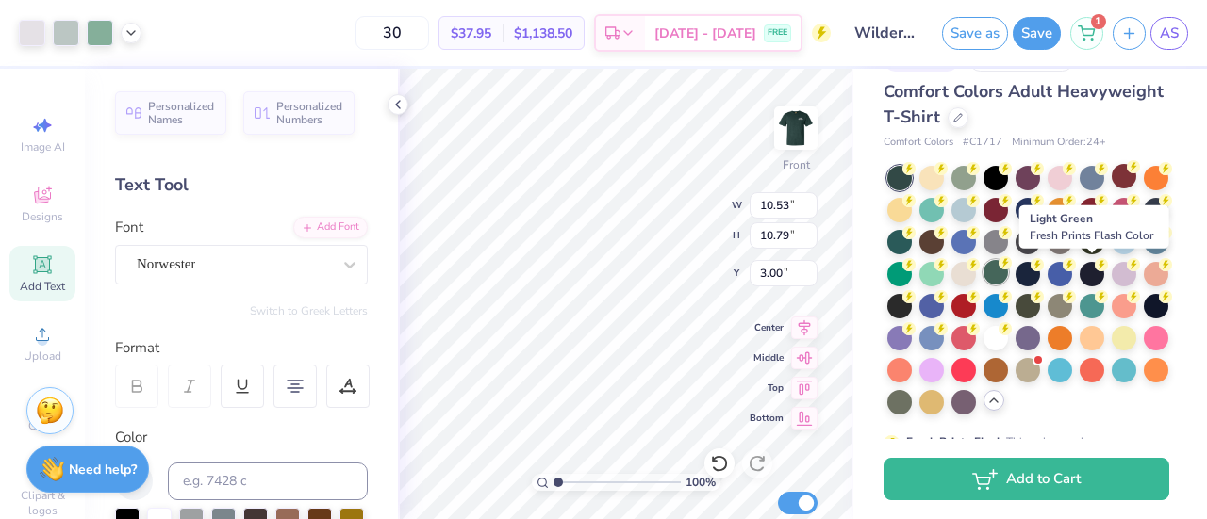
click at [1008, 267] on div at bounding box center [995, 272] width 25 height 25
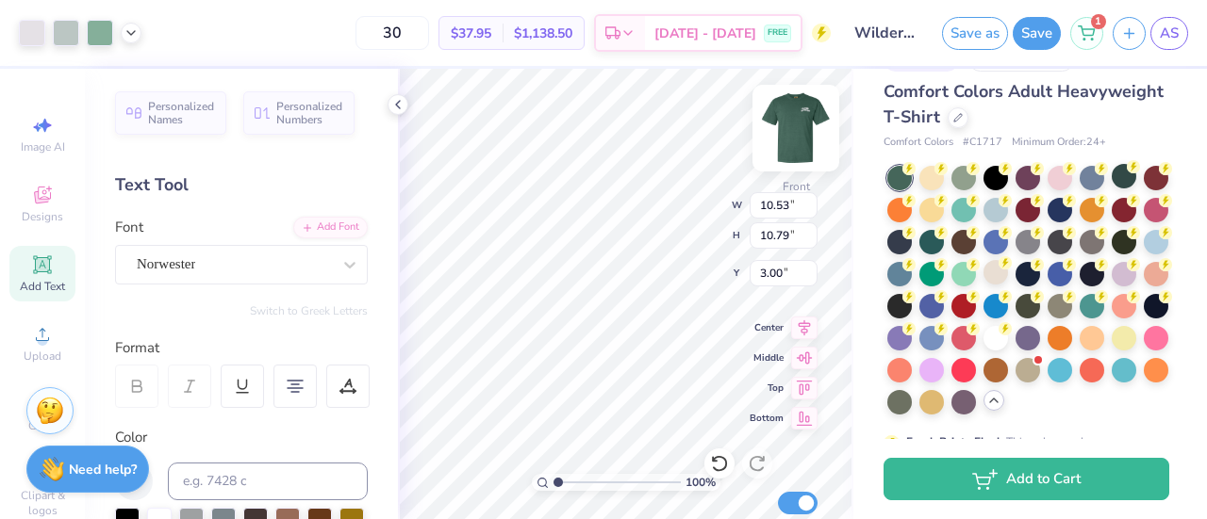
click at [808, 124] on img at bounding box center [795, 127] width 75 height 75
type input "3.89"
type input "1.75"
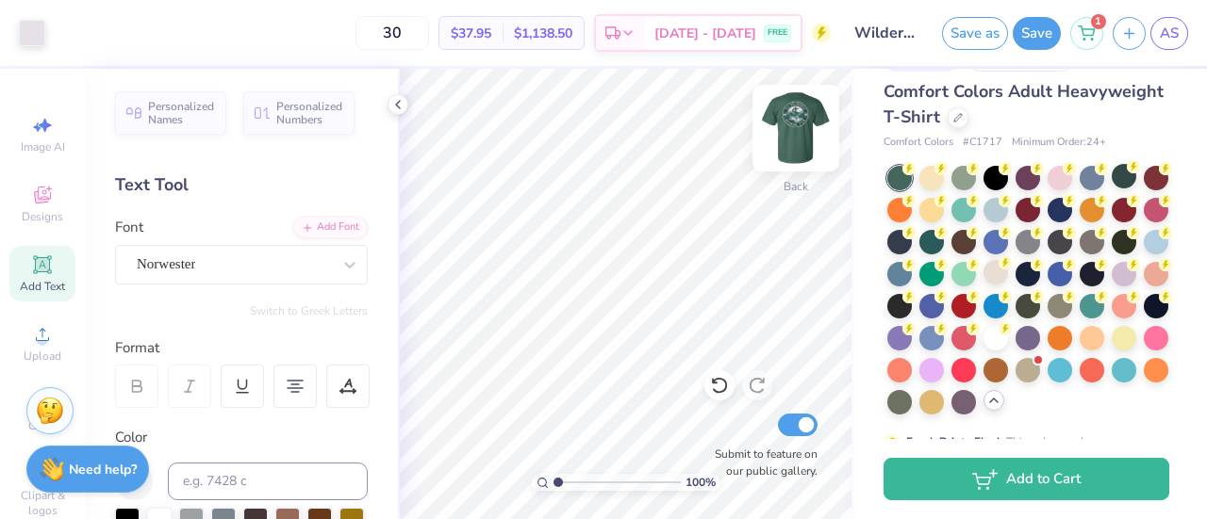
click at [795, 148] on img at bounding box center [795, 127] width 75 height 75
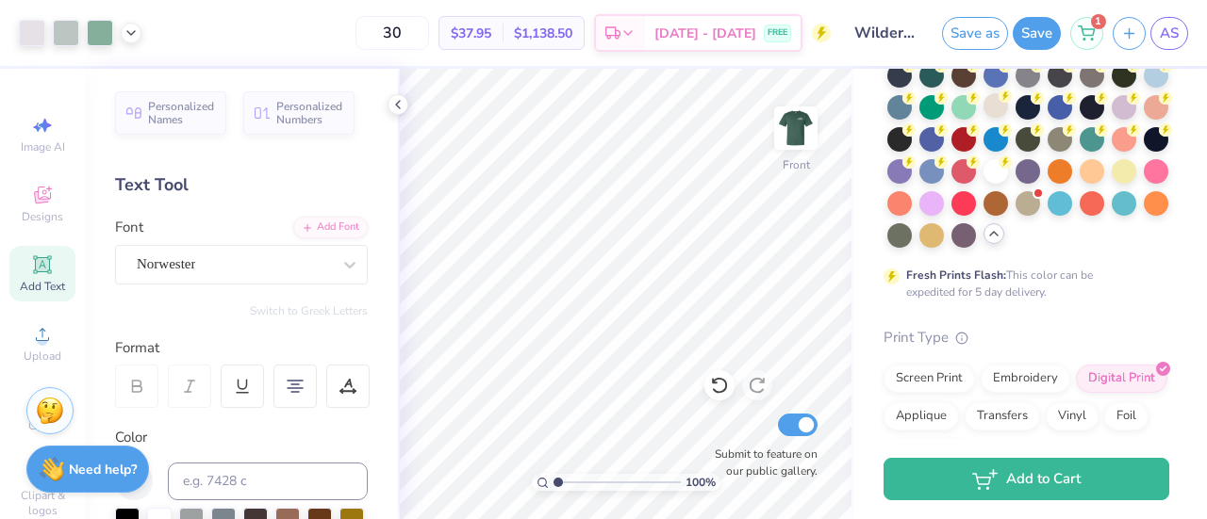
scroll to position [211, 0]
click at [916, 389] on div "Screen Print" at bounding box center [928, 375] width 91 height 28
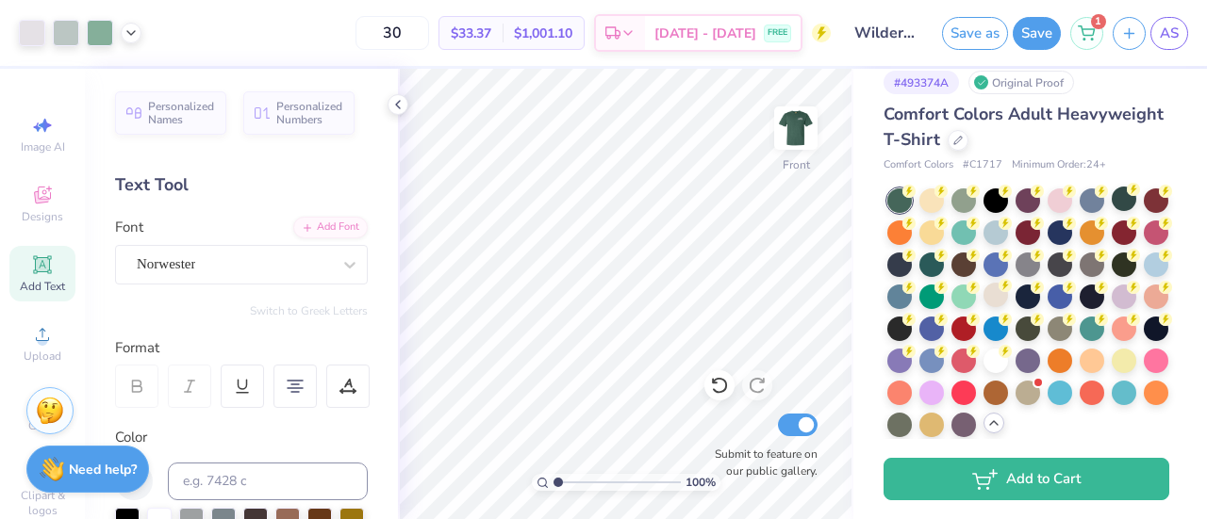
scroll to position [20, 0]
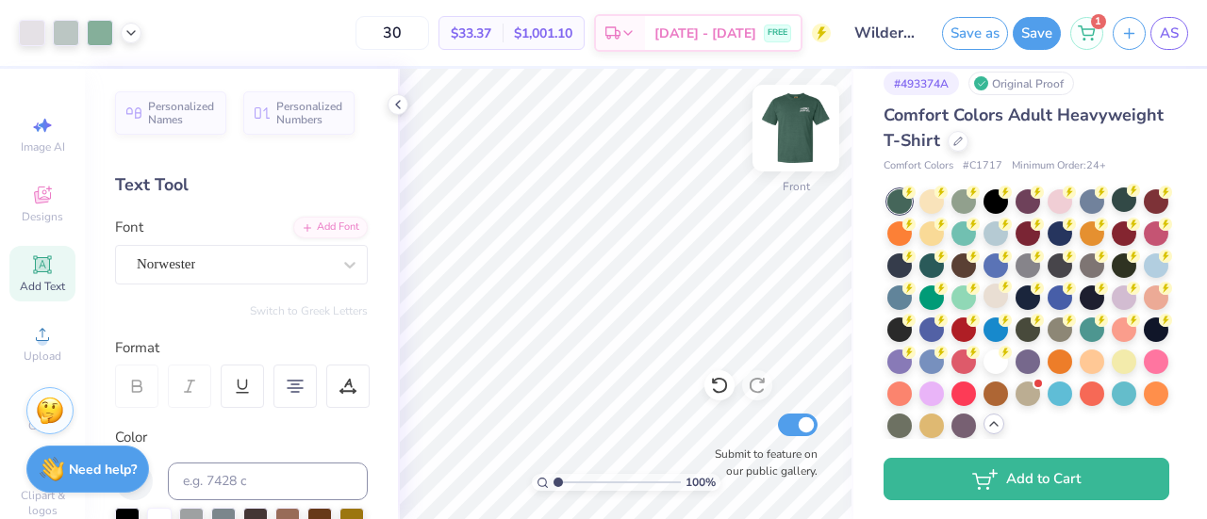
click at [793, 142] on img at bounding box center [795, 127] width 75 height 75
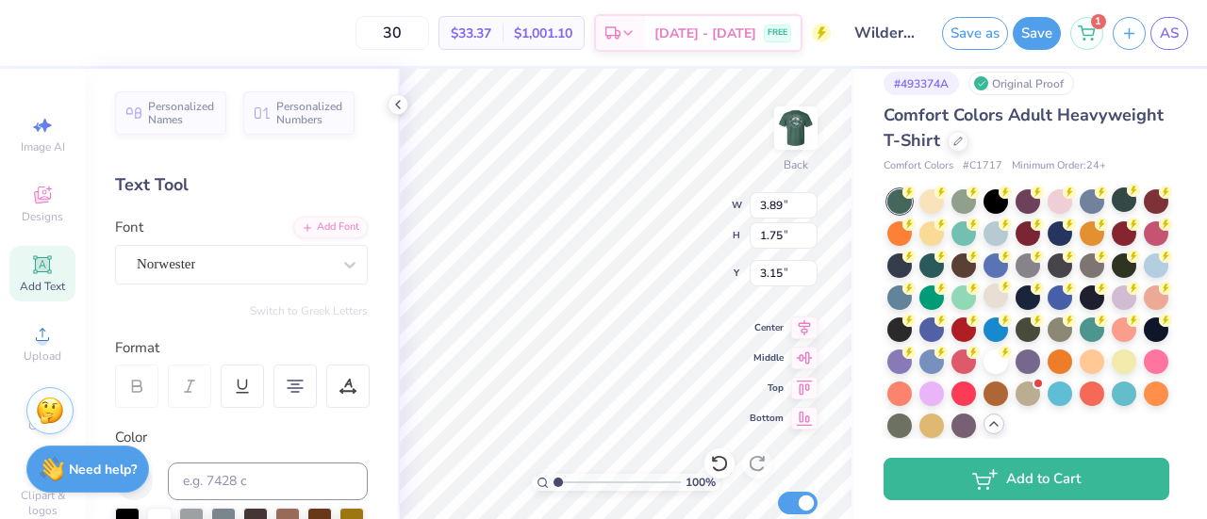
click at [289, 41] on div "30 $33.37 Per Item $1,001.10 Total Est. Delivery [DATE] - [DATE] FREE" at bounding box center [429, 33] width 802 height 66
click at [1020, 39] on button "Save" at bounding box center [1036, 30] width 48 height 33
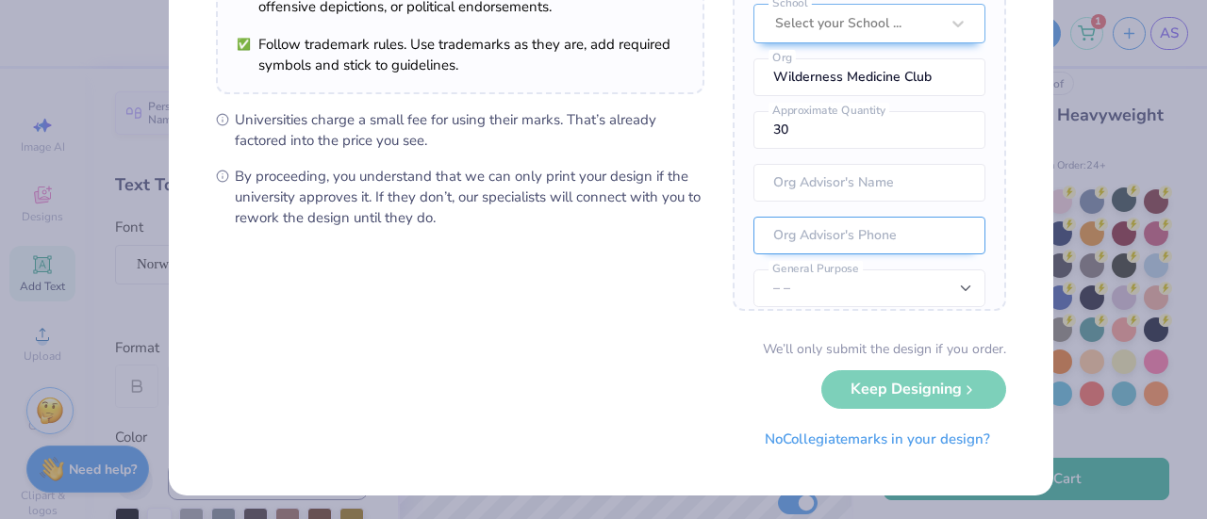
scroll to position [0, 0]
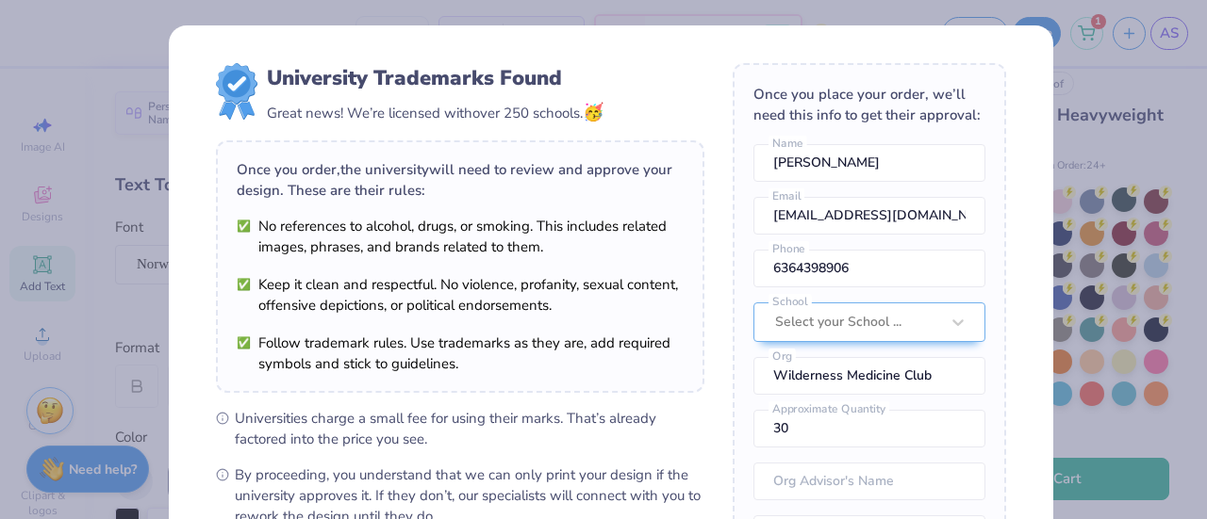
click at [1100, 82] on div "University Trademarks Found Great news! We’re licensed with over 250 schools. 🥳…" at bounding box center [603, 259] width 1207 height 519
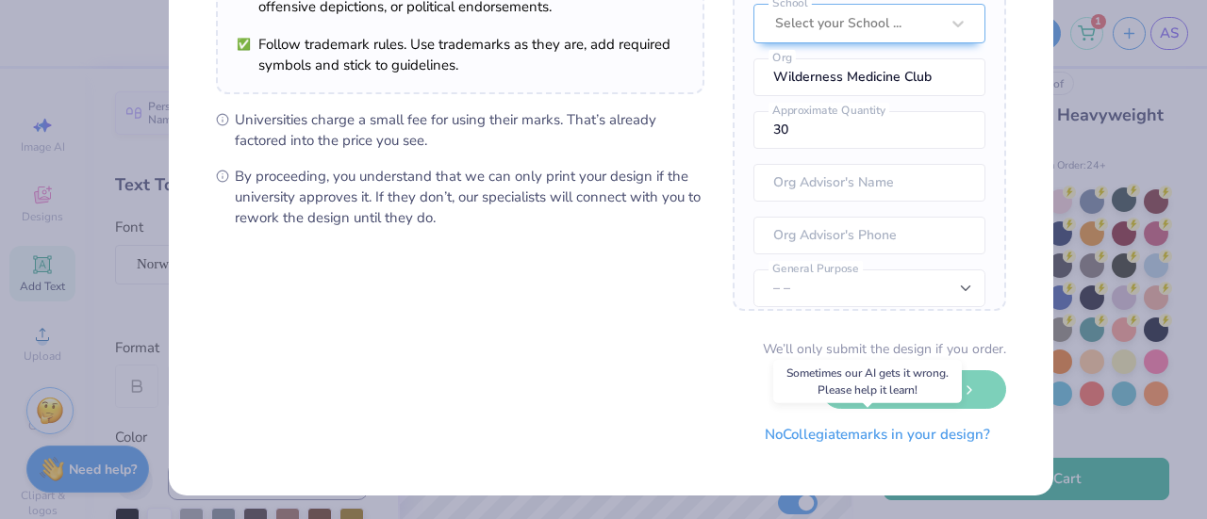
click at [871, 436] on button "No Collegiate marks in your design?" at bounding box center [877, 435] width 257 height 39
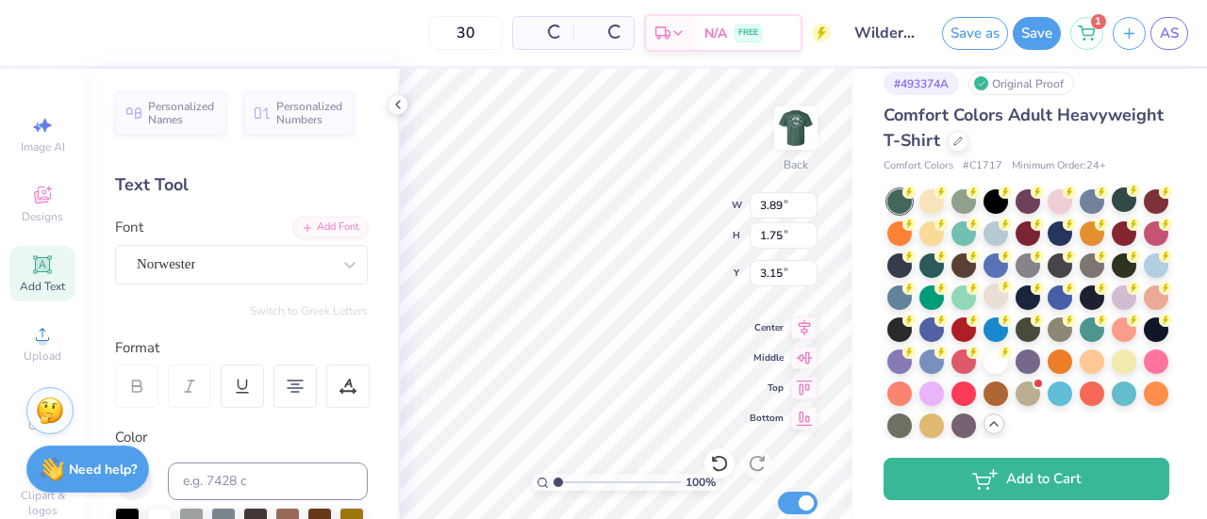
scroll to position [84, 0]
click at [826, 52] on div "30 $33.37 Per Item $1,001.10 Total Est. Delivery [DATE] - [DATE] FREE" at bounding box center [429, 33] width 802 height 66
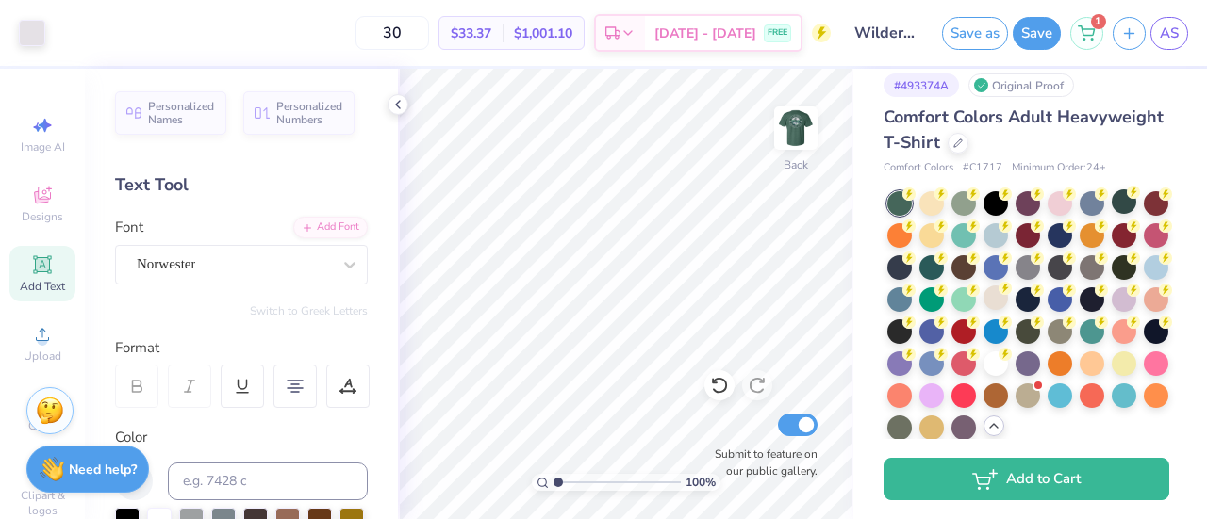
scroll to position [0, 0]
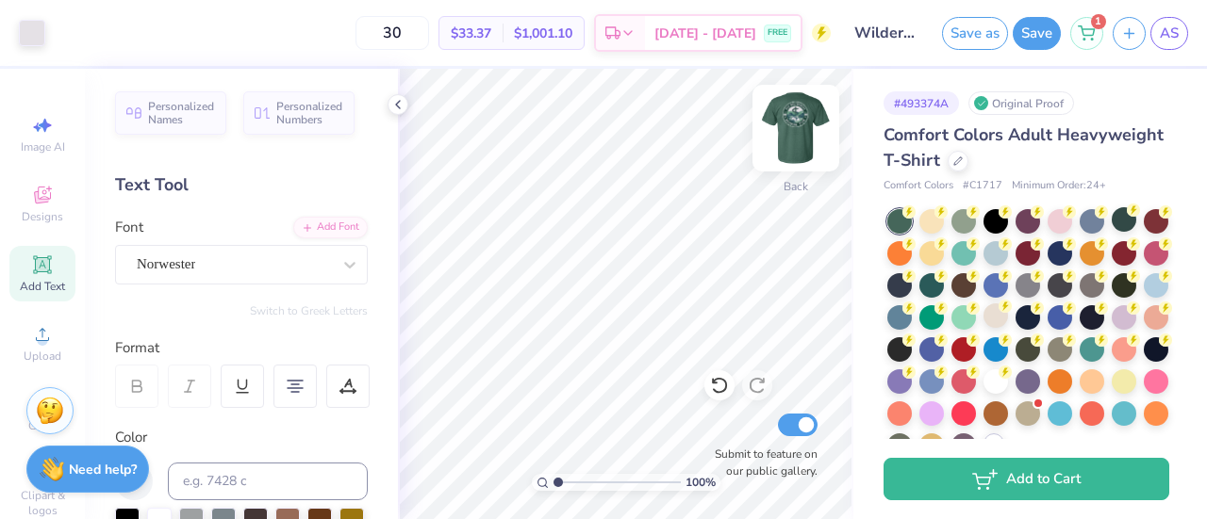
click at [784, 120] on img at bounding box center [795, 127] width 75 height 75
click at [428, 29] on input "30" at bounding box center [392, 33] width 74 height 34
type input "3"
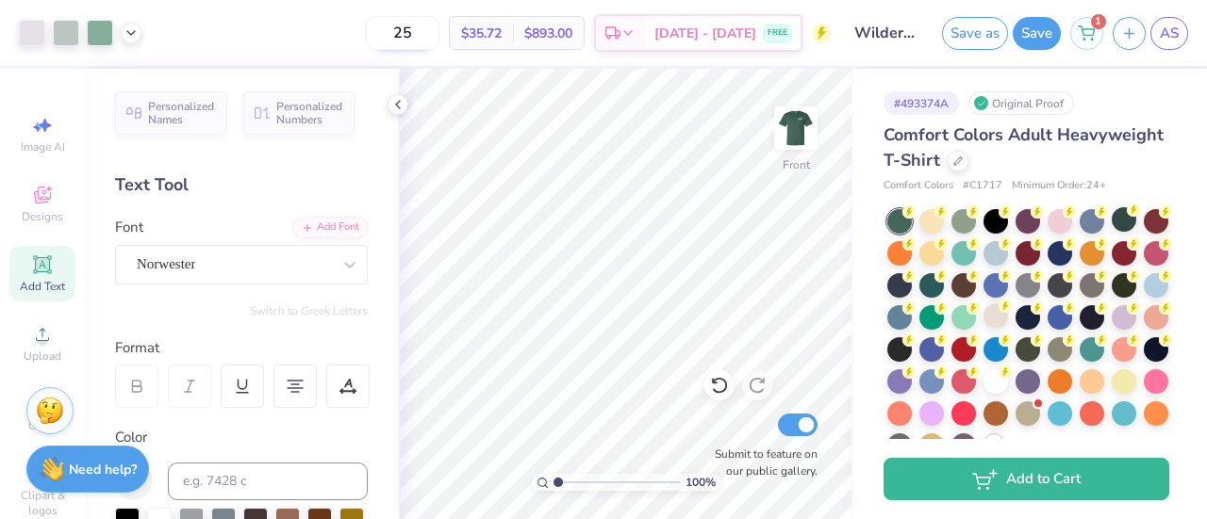
type input "2"
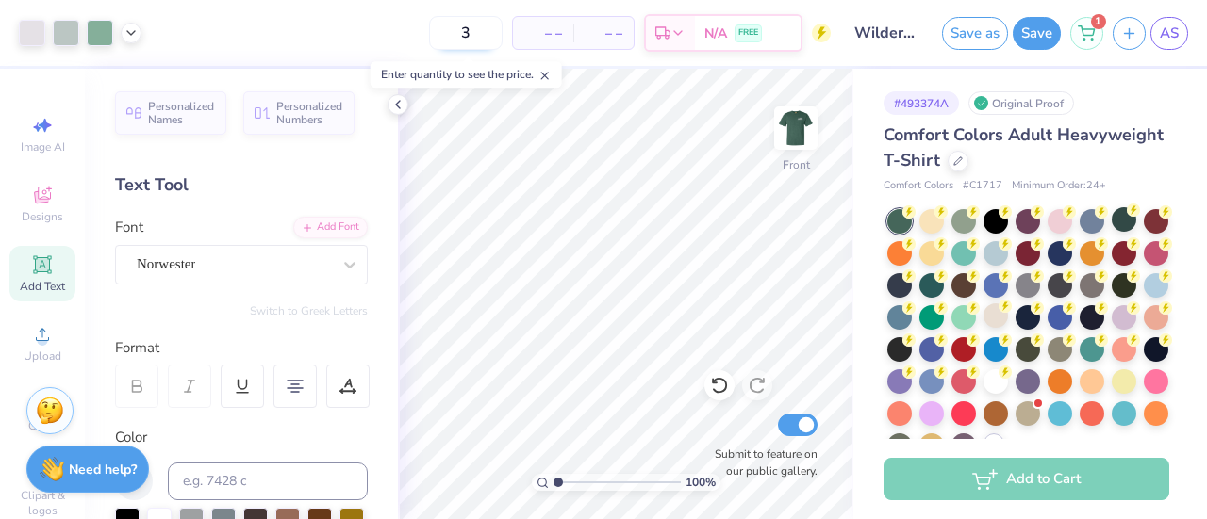
type input "30"
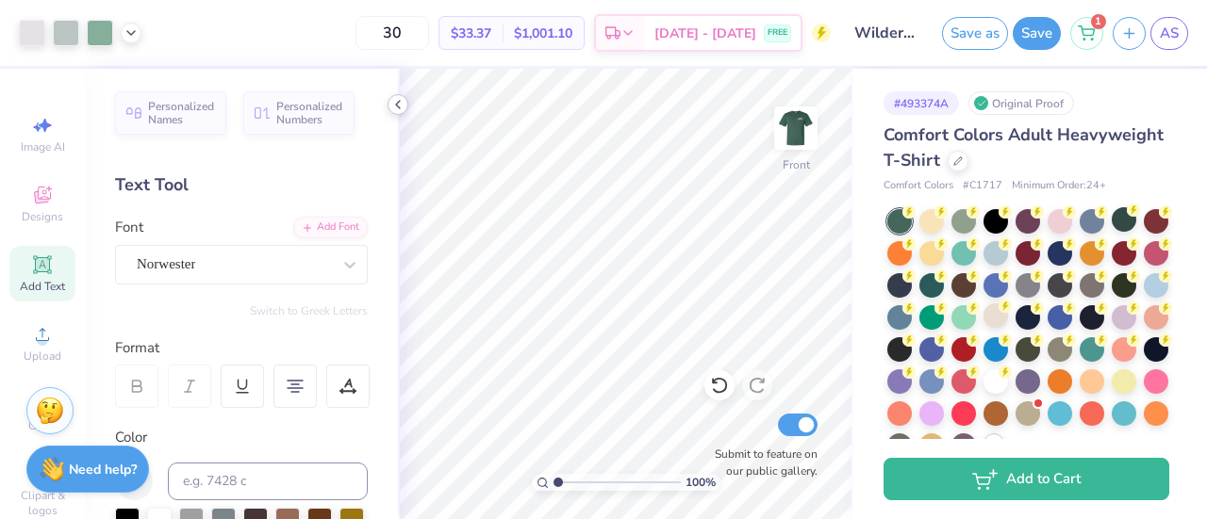
click at [402, 109] on icon at bounding box center [397, 104] width 15 height 15
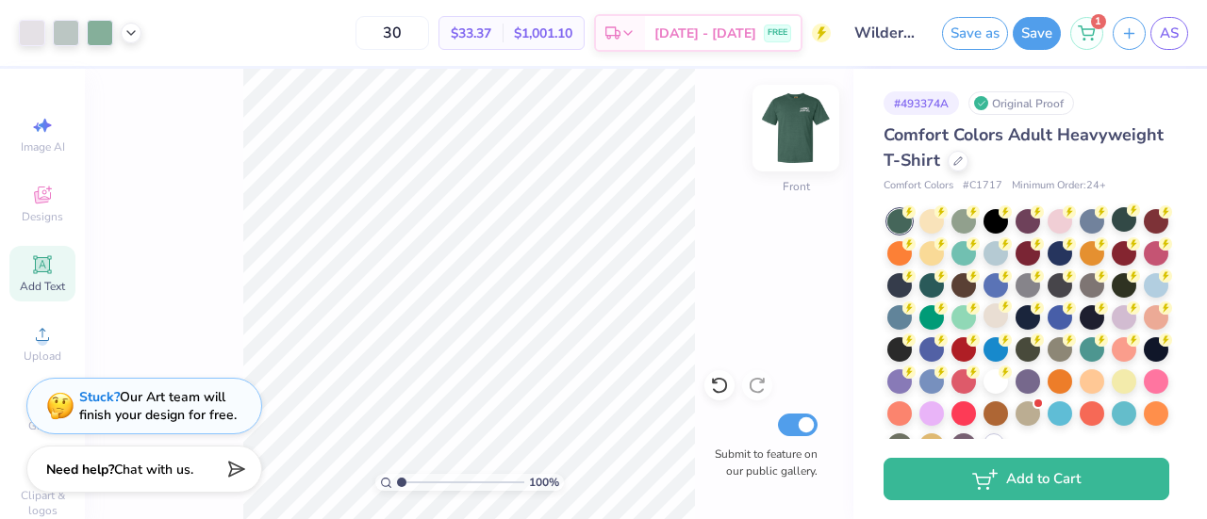
click at [795, 147] on img at bounding box center [795, 127] width 75 height 75
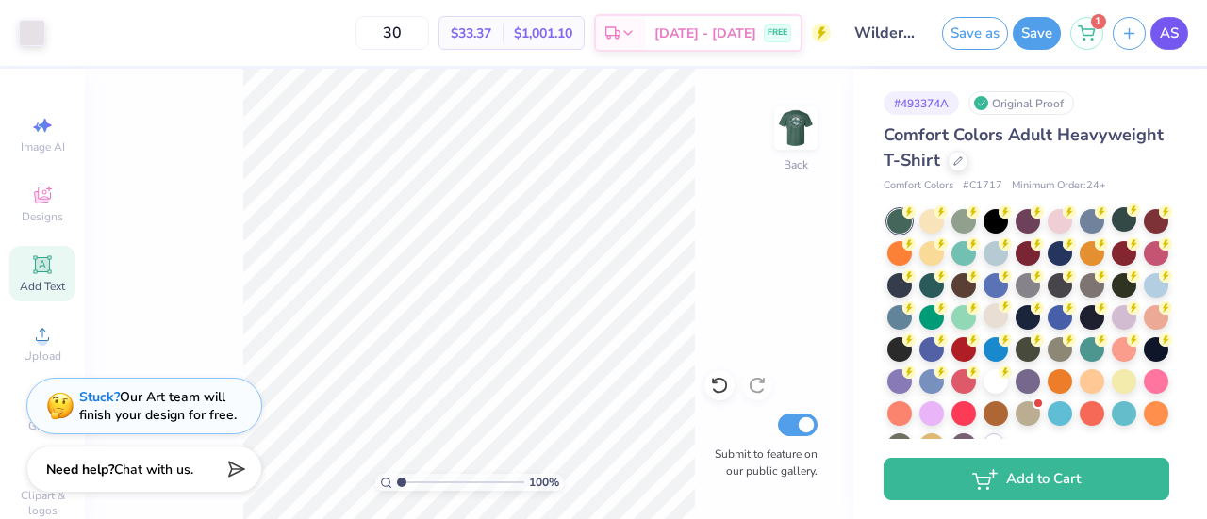
click at [1163, 46] on link "AS" at bounding box center [1169, 33] width 38 height 33
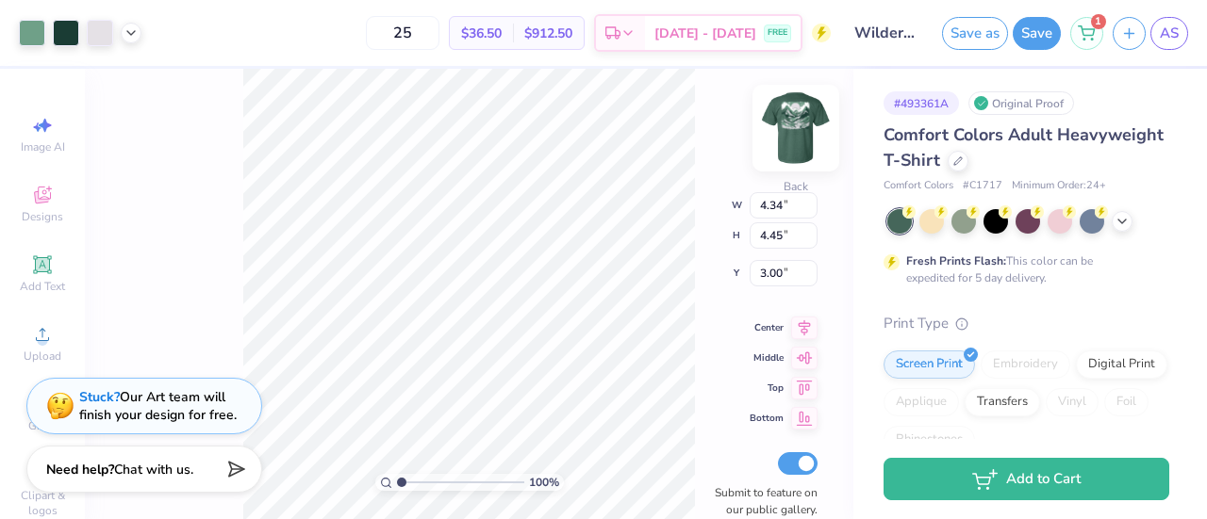
click at [806, 125] on img at bounding box center [795, 127] width 75 height 75
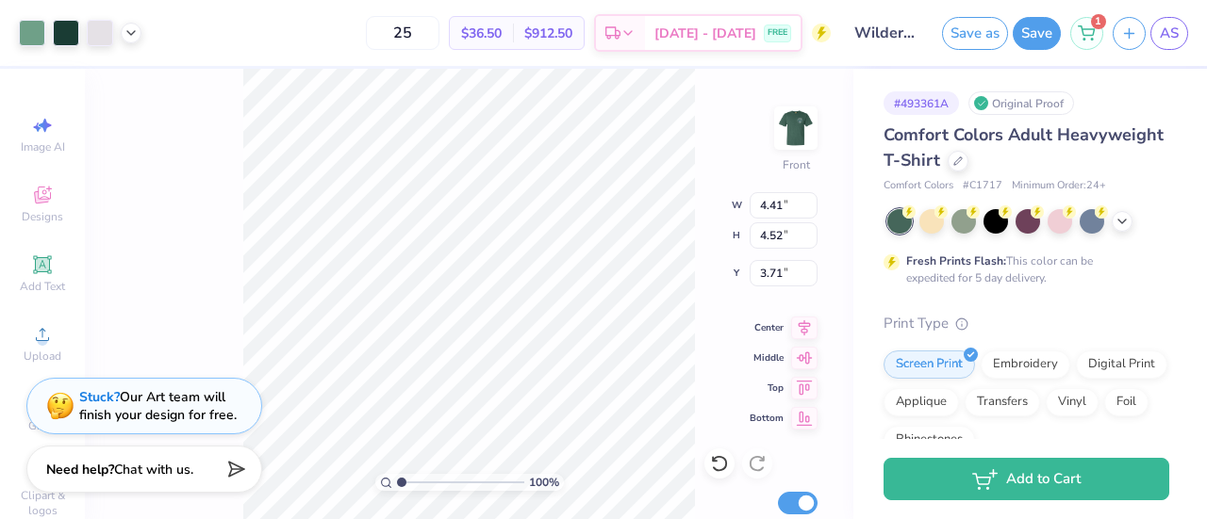
type input "3.71"
type input "11.41"
type input "11.69"
type input "3.00"
type input "10.78"
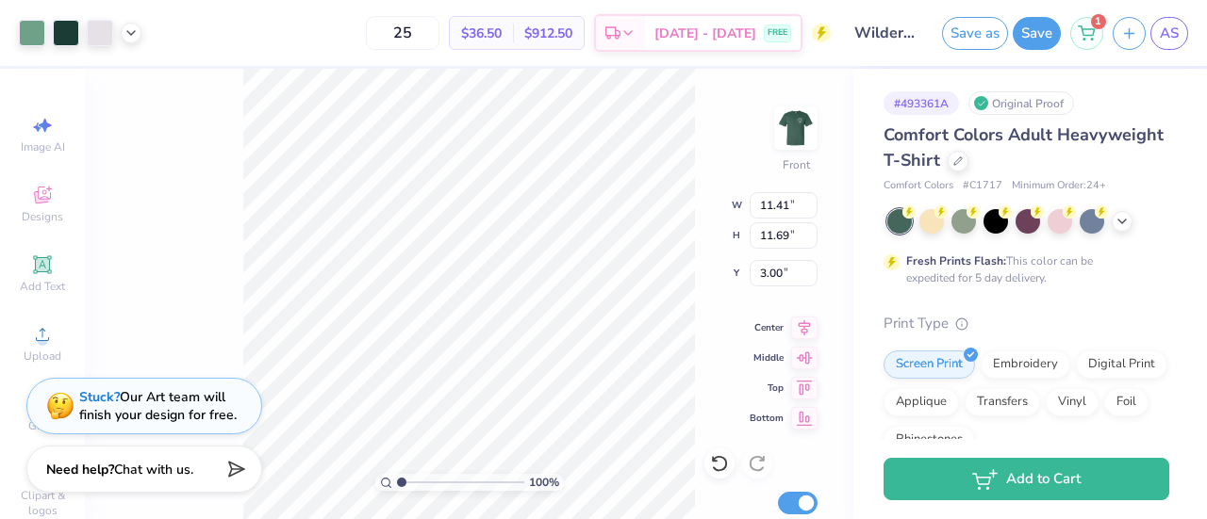
type input "11.05"
click at [784, 155] on img at bounding box center [795, 127] width 75 height 75
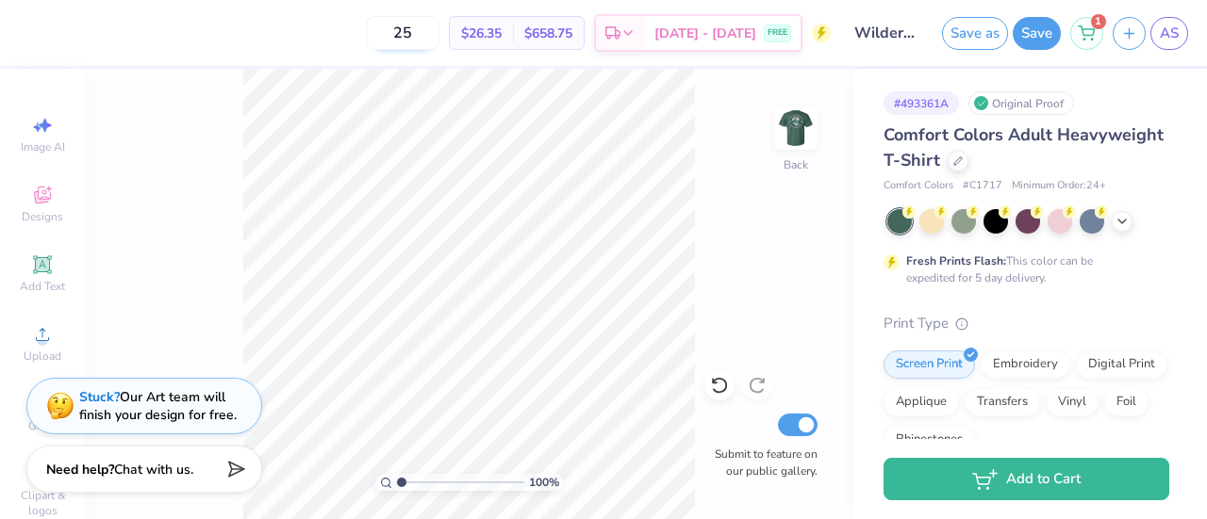
click at [439, 29] on input "25" at bounding box center [403, 33] width 74 height 34
type input "12"
